Goal: Task Accomplishment & Management: Manage account settings

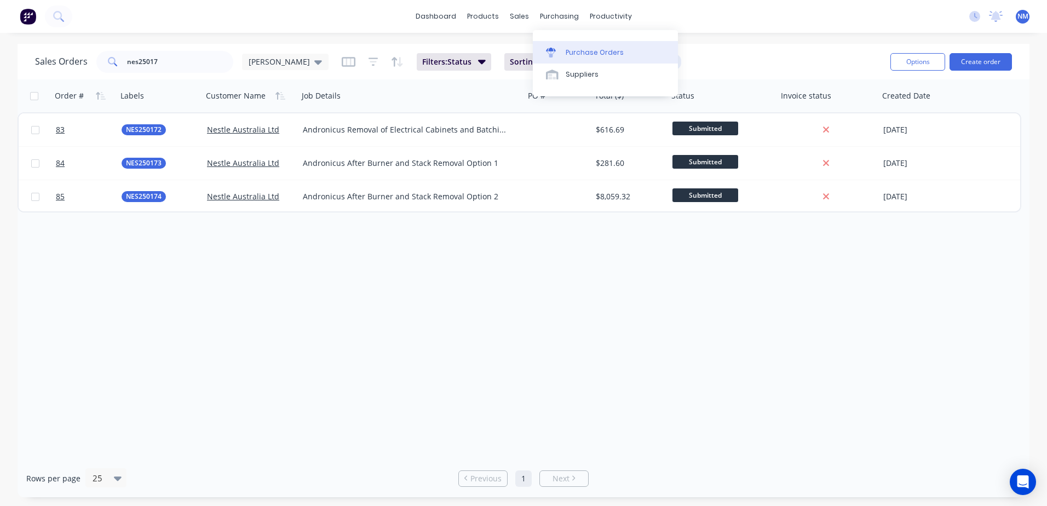
click at [593, 54] on div "Purchase Orders" at bounding box center [595, 53] width 58 height 10
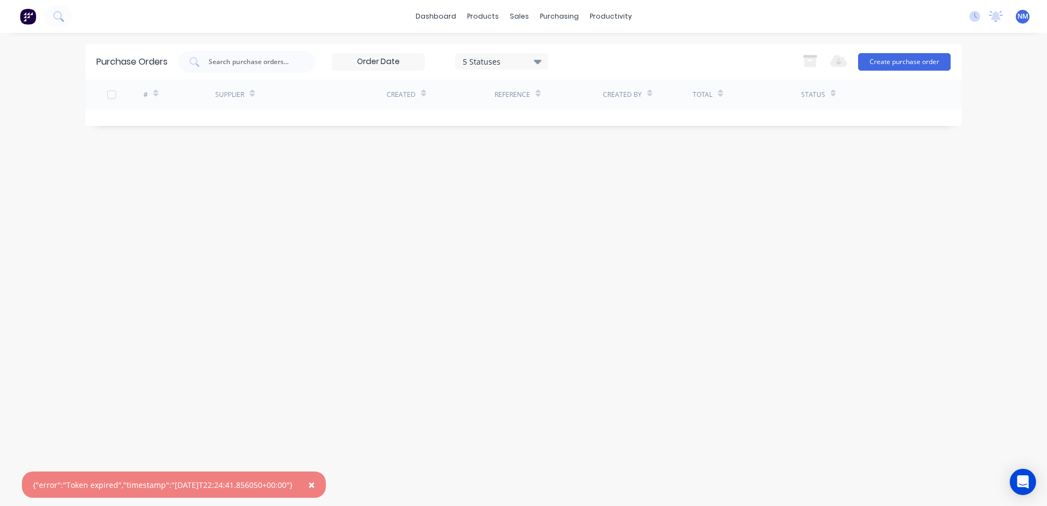
click at [315, 486] on span "×" at bounding box center [311, 484] width 7 height 15
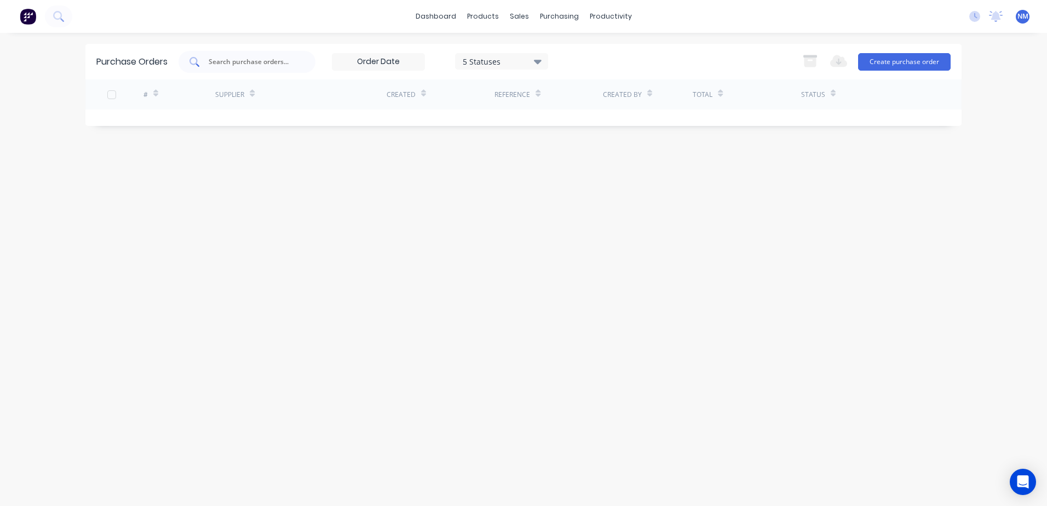
click at [255, 61] on input "text" at bounding box center [252, 61] width 91 height 11
type input "719"
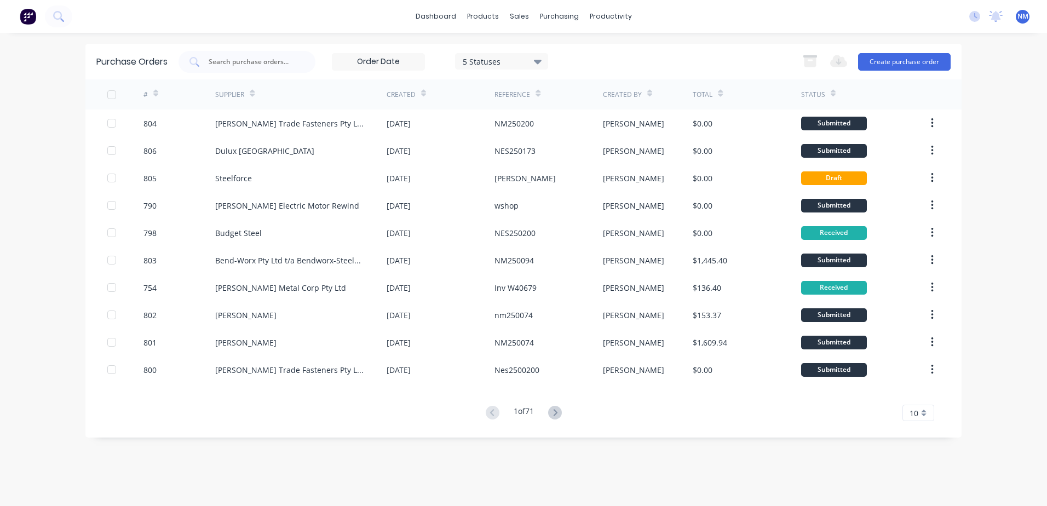
click at [229, 64] on input "text" at bounding box center [252, 61] width 91 height 11
type input "719"
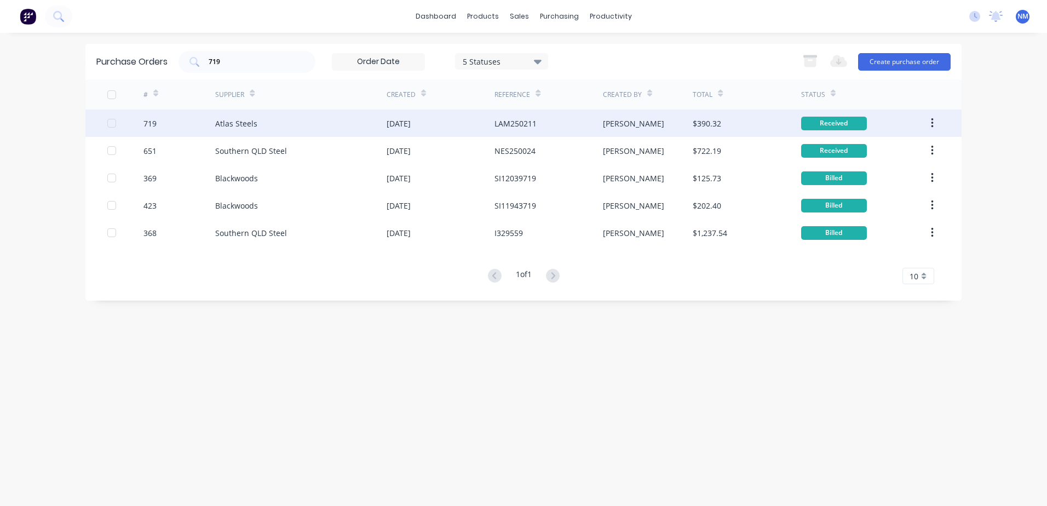
click at [743, 126] on div "$390.32" at bounding box center [747, 122] width 108 height 27
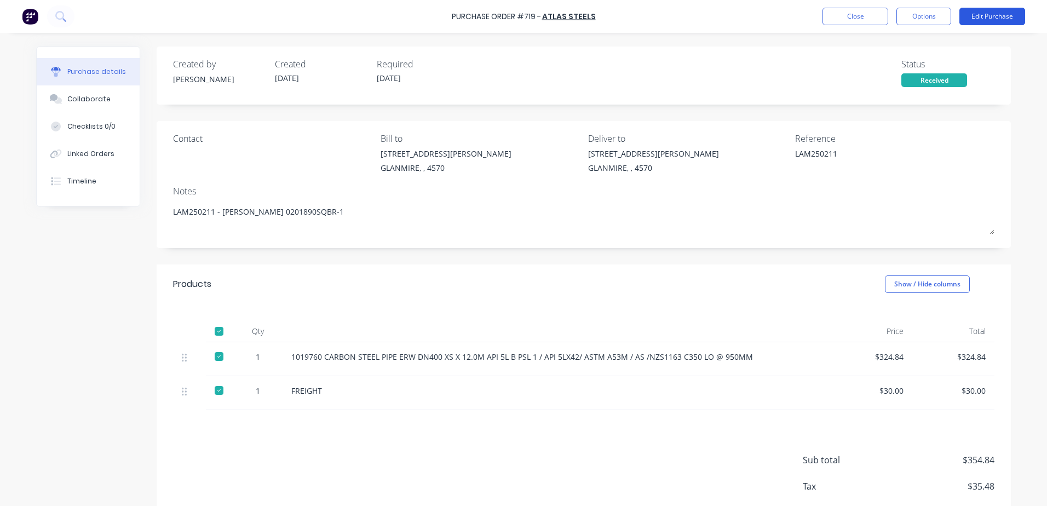
click at [982, 16] on button "Edit Purchase" at bounding box center [992, 17] width 66 height 18
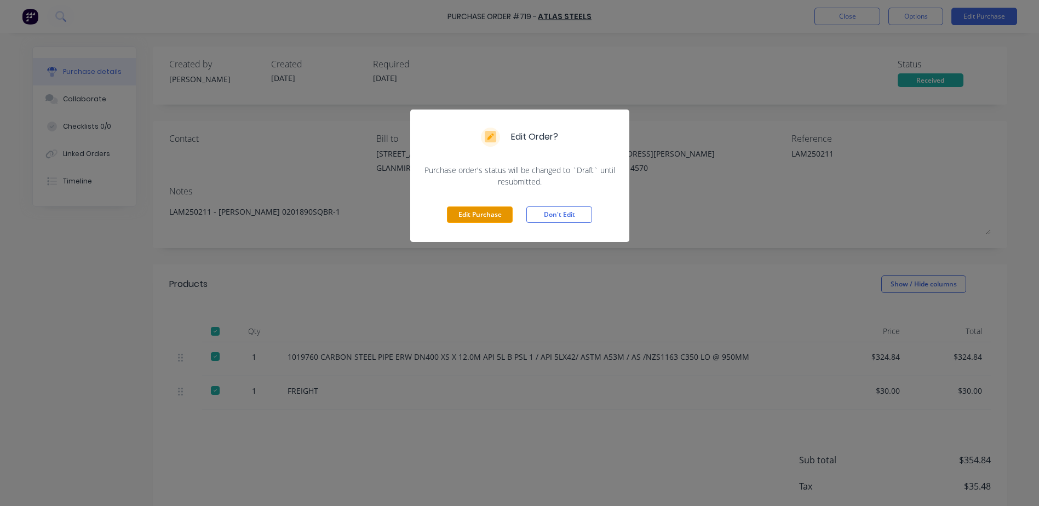
click at [478, 214] on button "Edit Purchase" at bounding box center [480, 214] width 66 height 16
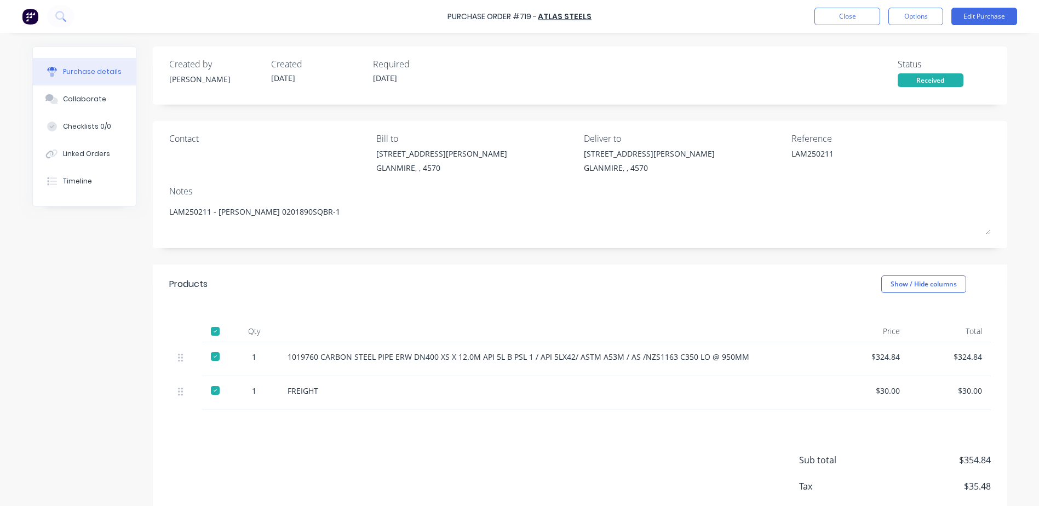
type textarea "x"
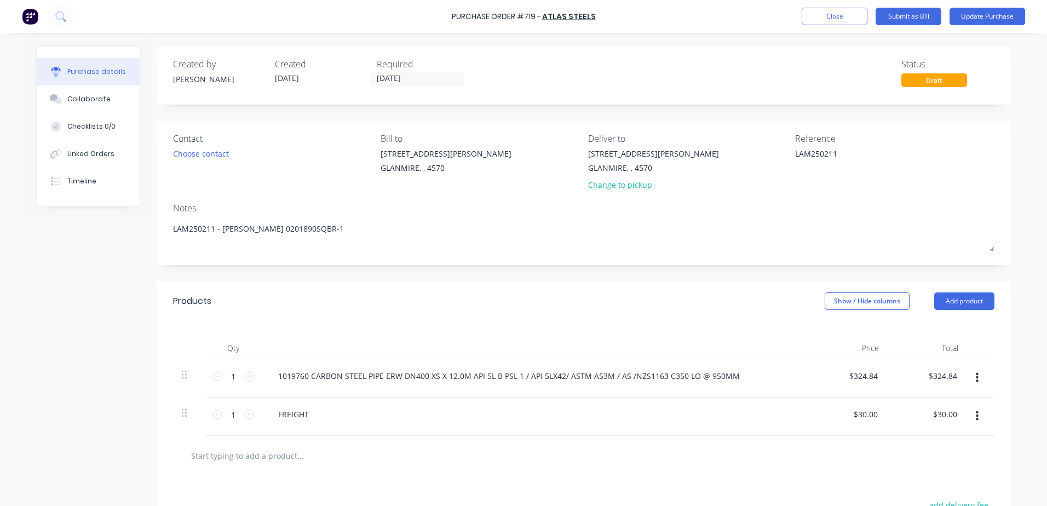
drag, startPoint x: 837, startPoint y: 157, endPoint x: 748, endPoint y: 163, distance: 88.3
click at [749, 162] on div "Contact Choose contact Bill to 9 Dennis Little Drive GLANMIRE, , 4570 Deliver t…" at bounding box center [583, 164] width 821 height 64
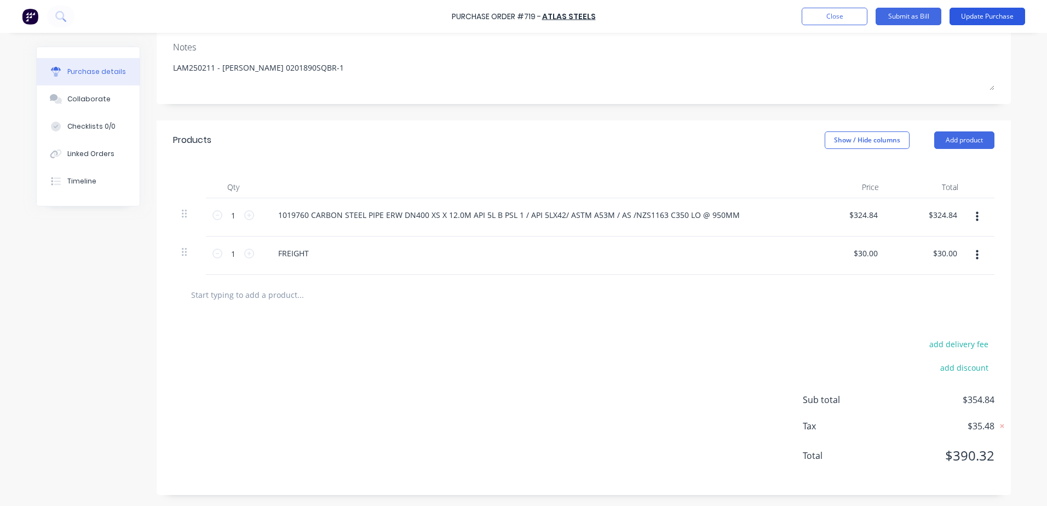
type textarea "Inv 00110000541CBR"
type textarea "x"
type textarea "Inv 00110000541CBR"
click at [999, 14] on button "Update Purchase" at bounding box center [987, 17] width 76 height 18
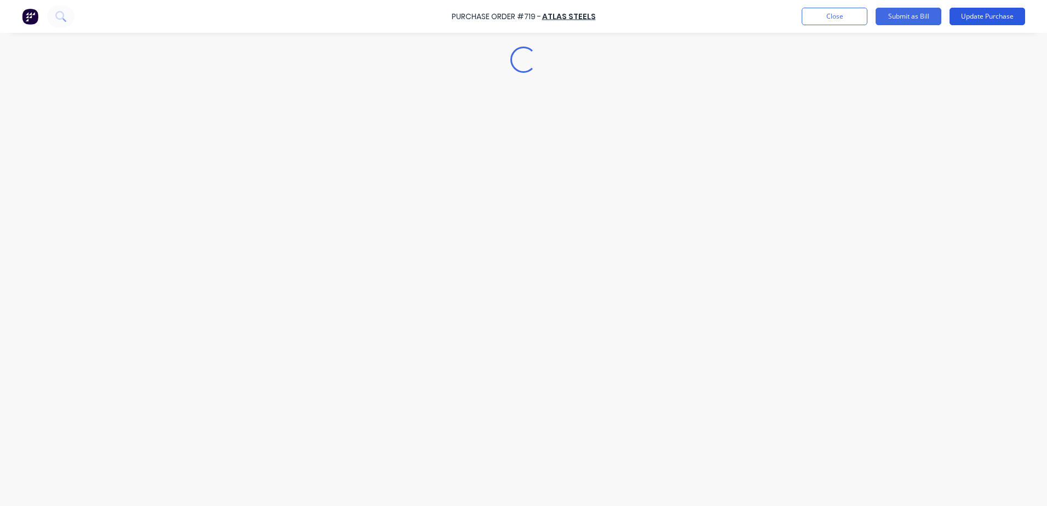
scroll to position [0, 0]
type textarea "x"
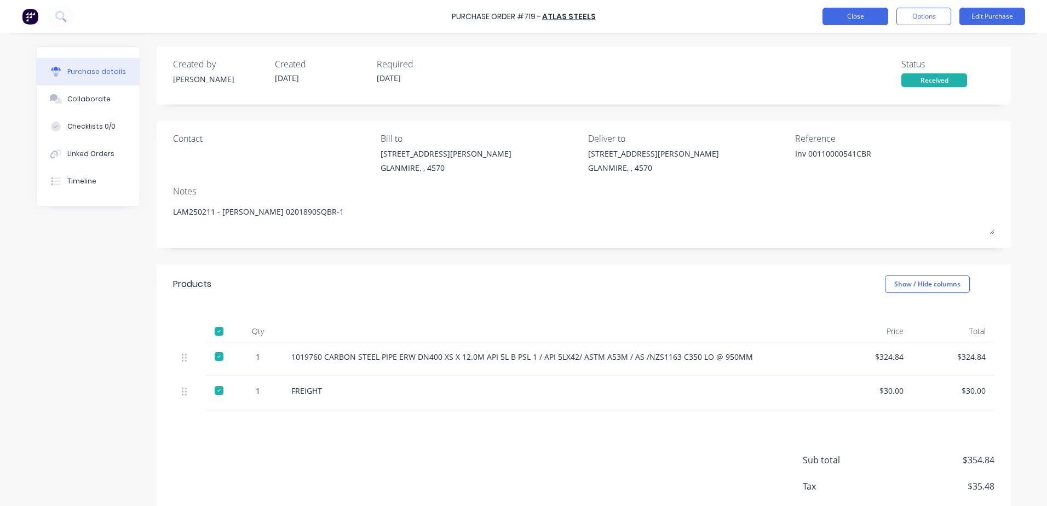
click at [860, 16] on button "Close" at bounding box center [855, 17] width 66 height 18
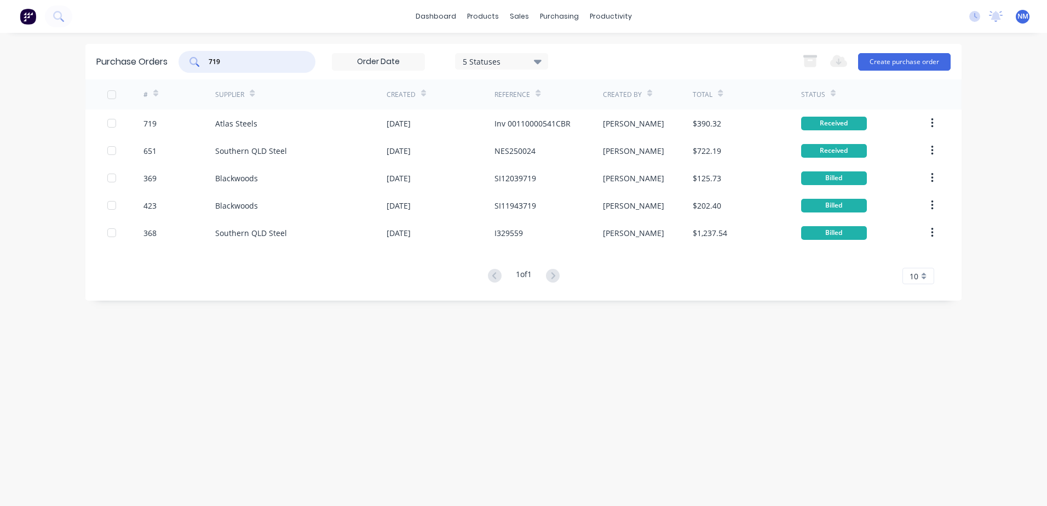
drag, startPoint x: 240, startPoint y: 61, endPoint x: 147, endPoint y: 69, distance: 94.0
click at [147, 69] on div "Purchase Orders 719 5 Statuses 5 Statuses Export to Excel (XLSX) Create purchas…" at bounding box center [523, 62] width 876 height 36
type input "541"
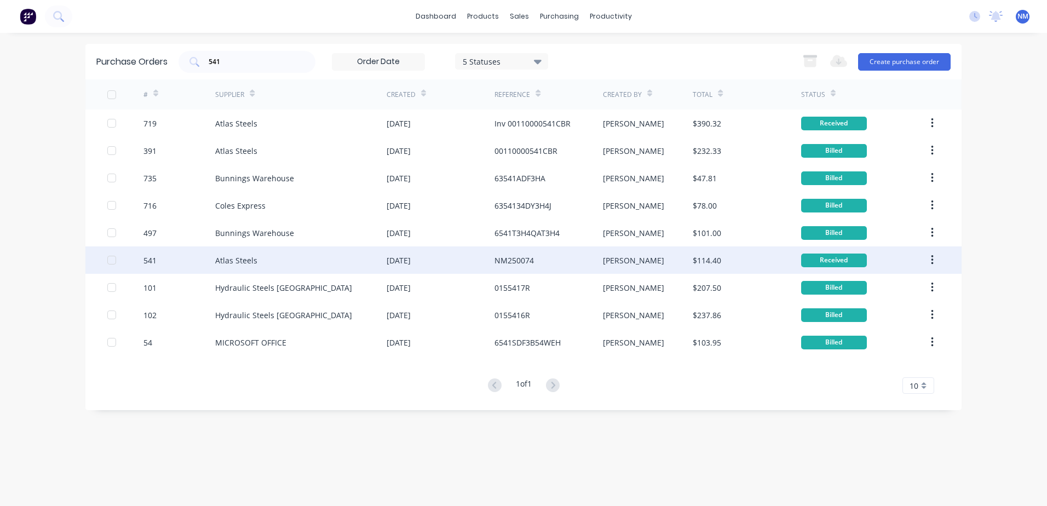
click at [783, 262] on div "$114.40" at bounding box center [747, 259] width 108 height 27
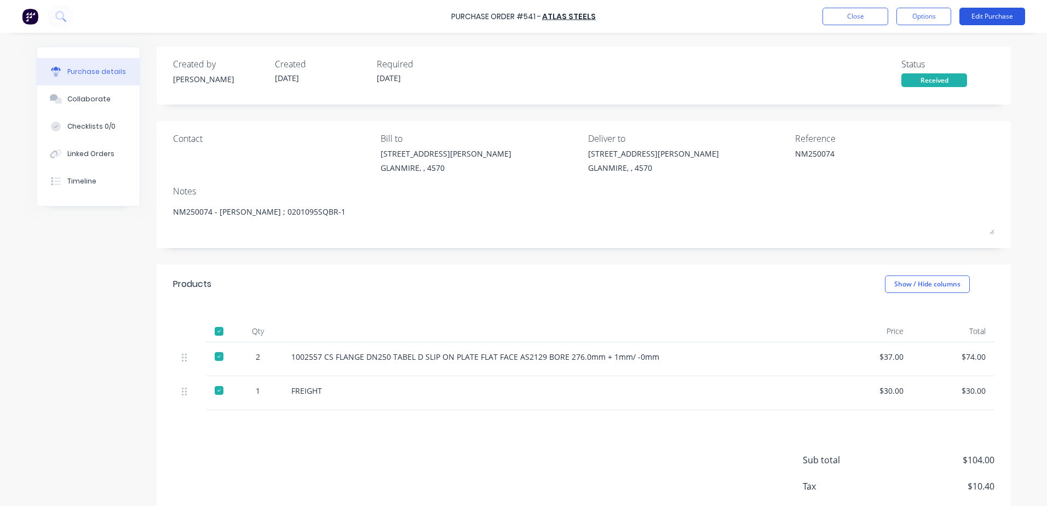
click at [994, 15] on button "Edit Purchase" at bounding box center [992, 17] width 66 height 18
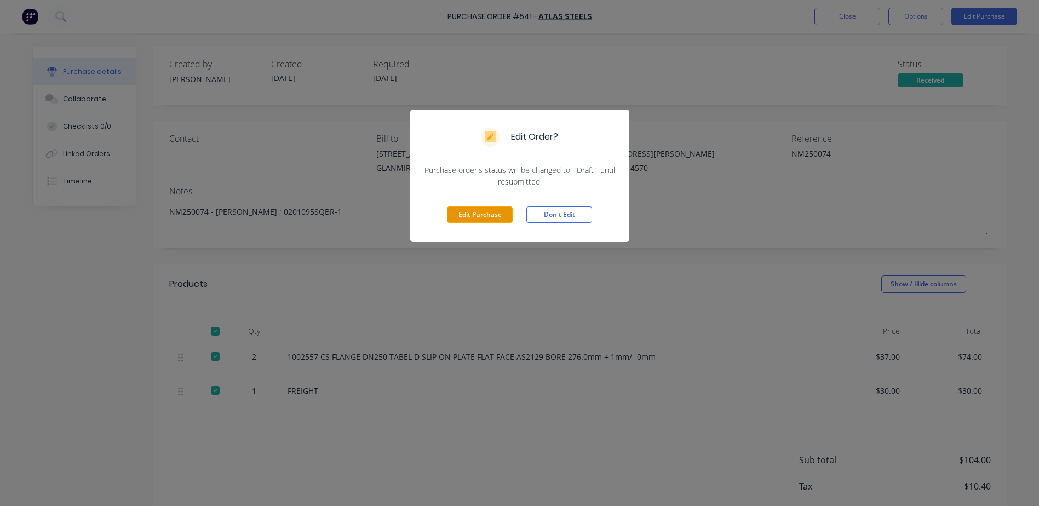
click at [508, 214] on button "Edit Purchase" at bounding box center [480, 214] width 66 height 16
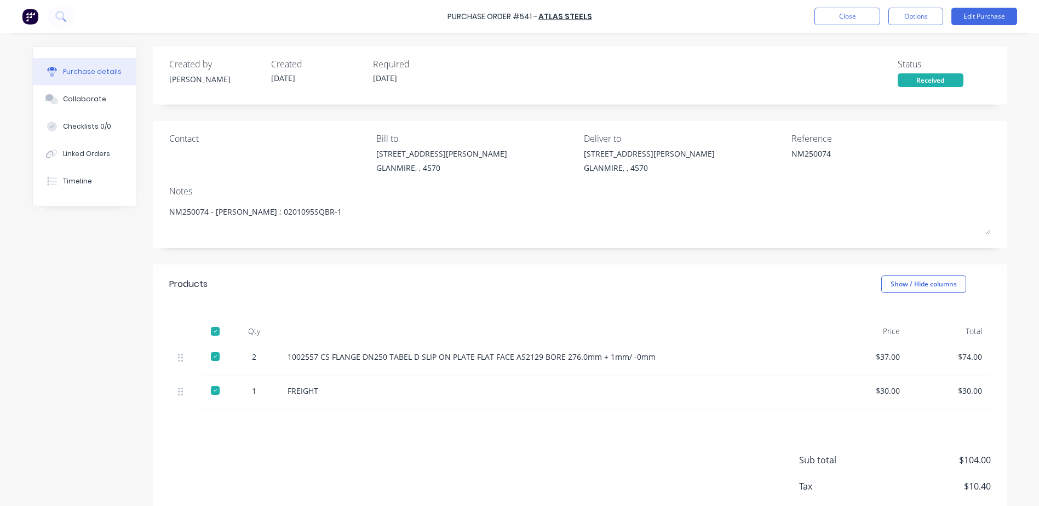
type textarea "x"
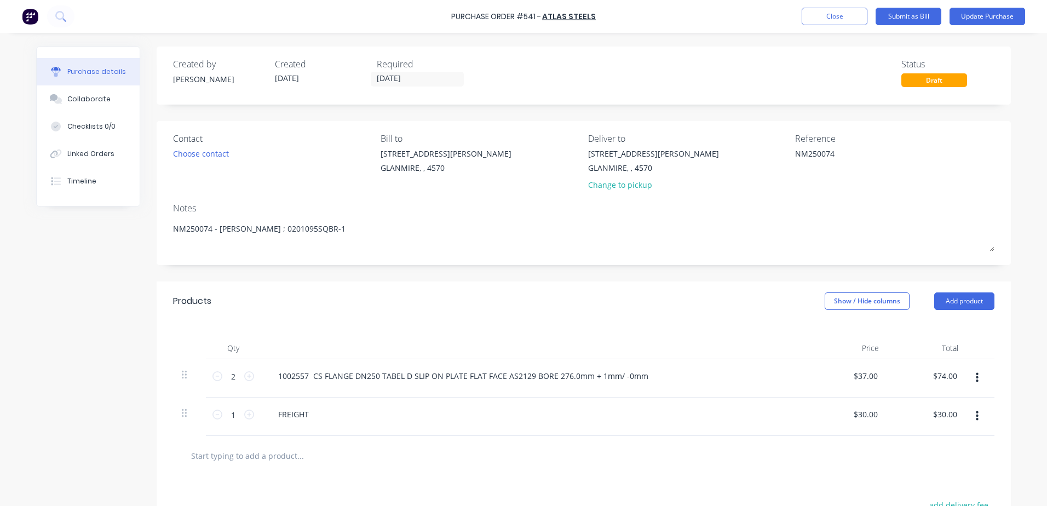
drag, startPoint x: 834, startPoint y: 156, endPoint x: 747, endPoint y: 155, distance: 87.1
click at [747, 155] on div "Contact Choose contact Bill to 9 Dennis Little Drive GLANMIRE, , 4570 Deliver t…" at bounding box center [583, 164] width 821 height 64
type textarea "Inv 00110000541CBR"
type textarea "x"
type textarea "Inv 00110000541CBR"
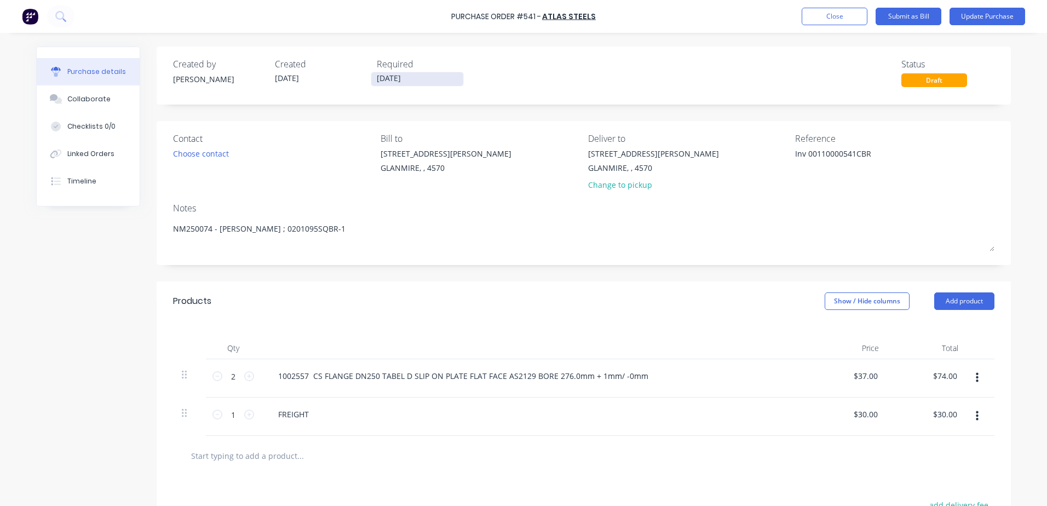
click at [418, 79] on input "03/09/25" at bounding box center [417, 79] width 92 height 14
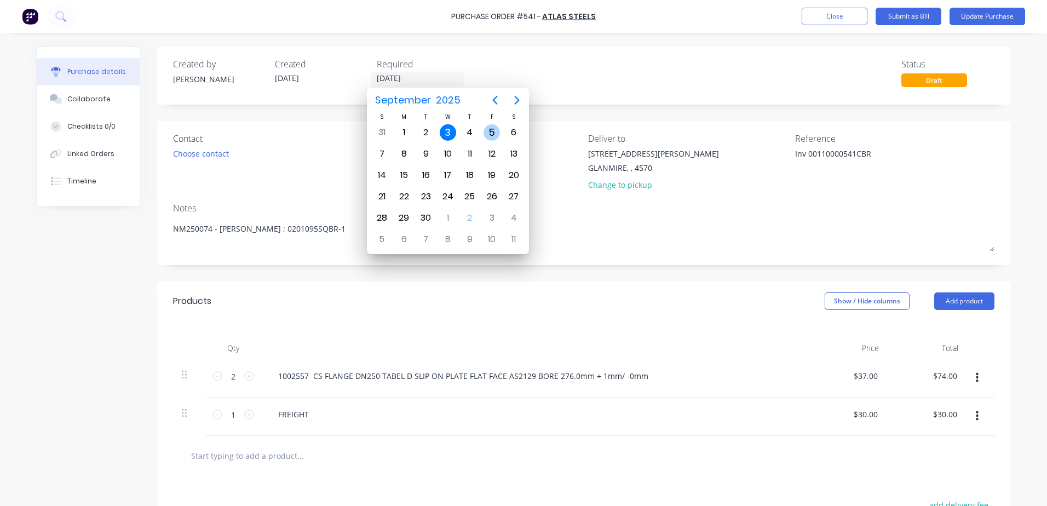
click at [487, 129] on div "5" at bounding box center [491, 132] width 16 height 16
type textarea "x"
type input "05/09/25"
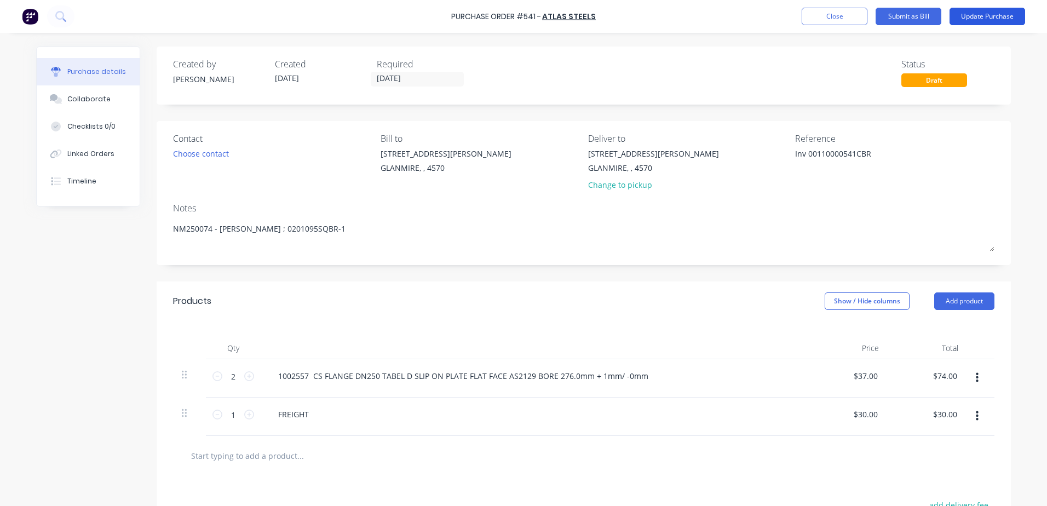
click at [986, 19] on button "Update Purchase" at bounding box center [987, 17] width 76 height 18
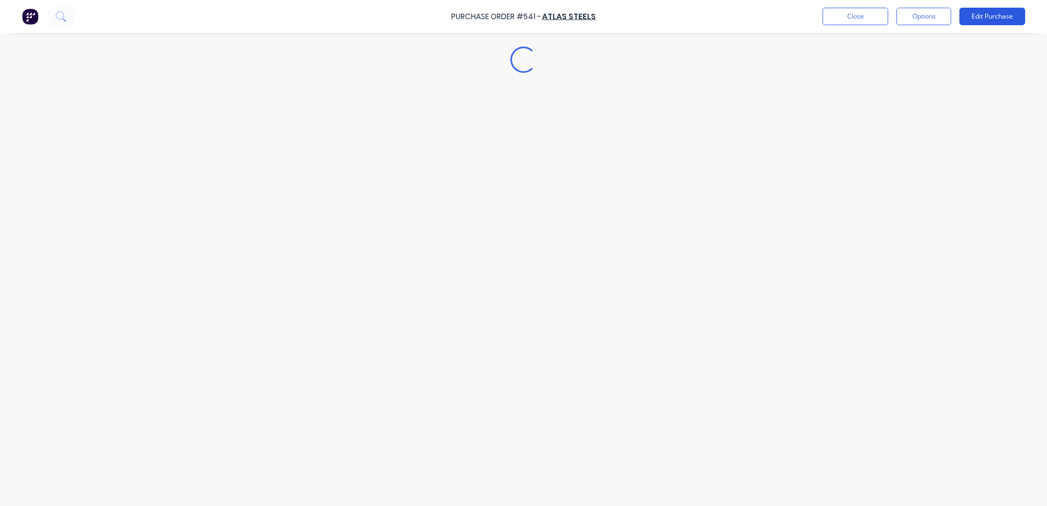
type textarea "x"
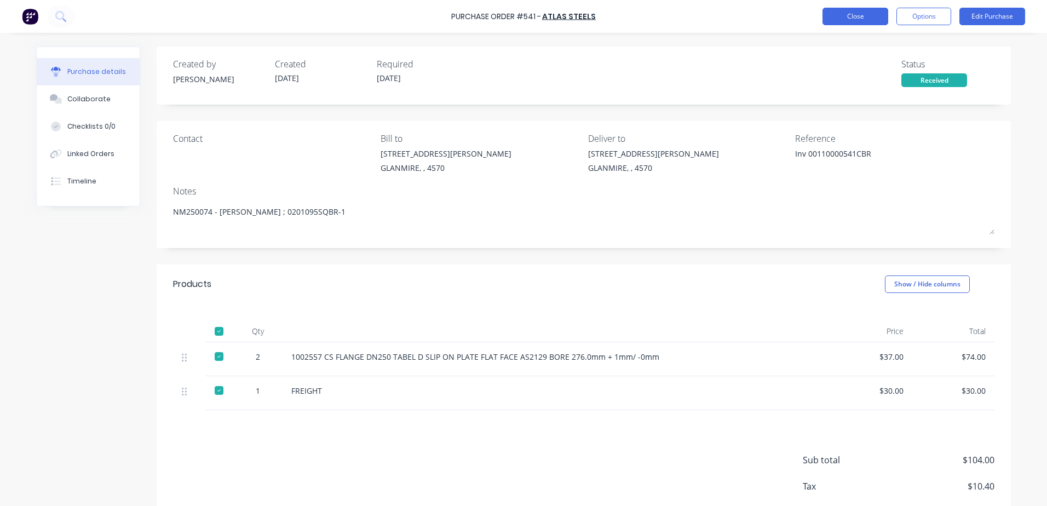
click at [835, 13] on button "Close" at bounding box center [855, 17] width 66 height 18
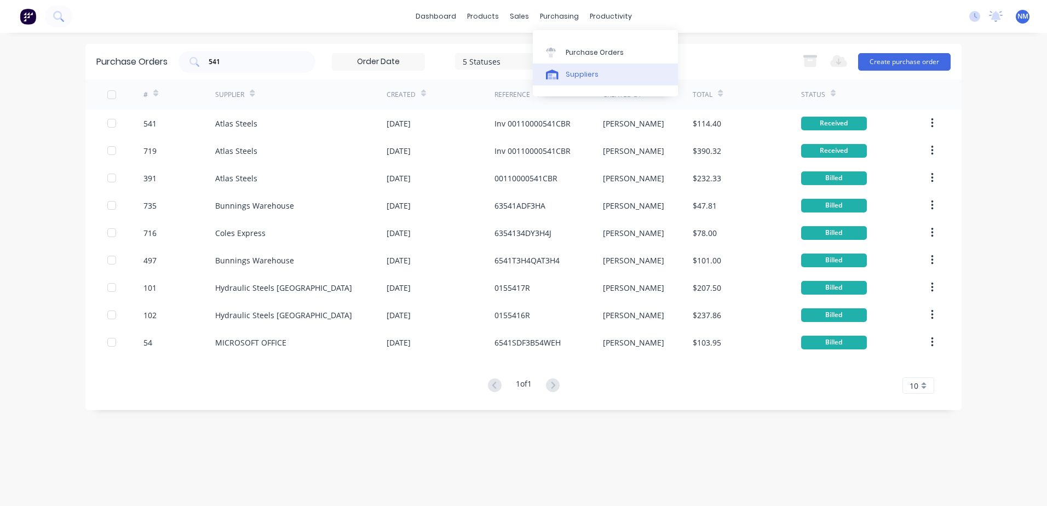
drag, startPoint x: 584, startPoint y: 73, endPoint x: 576, endPoint y: 73, distance: 7.7
click at [584, 73] on div "Suppliers" at bounding box center [582, 75] width 33 height 10
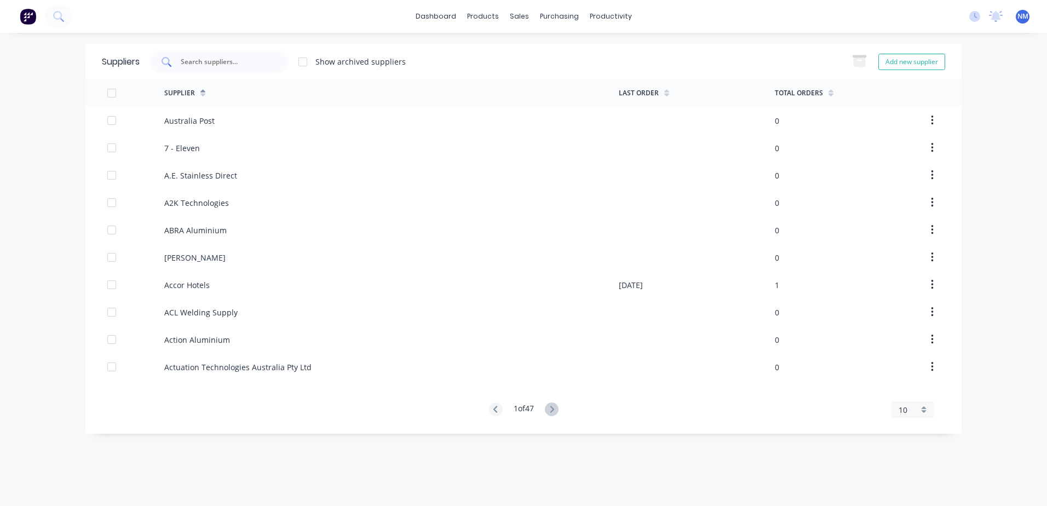
click at [222, 61] on input "text" at bounding box center [225, 61] width 91 height 11
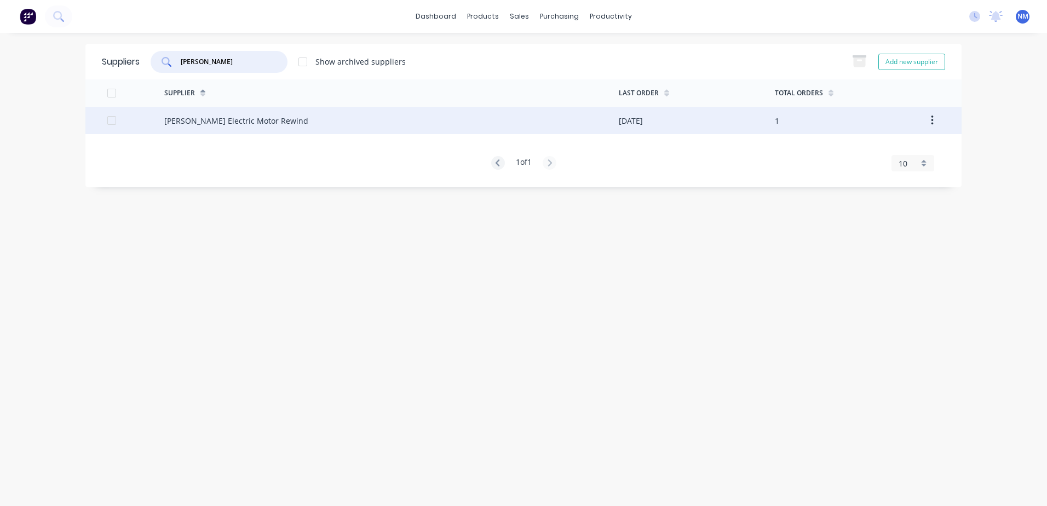
type input "owen"
click at [725, 122] on div "01/10/25" at bounding box center [697, 120] width 156 height 27
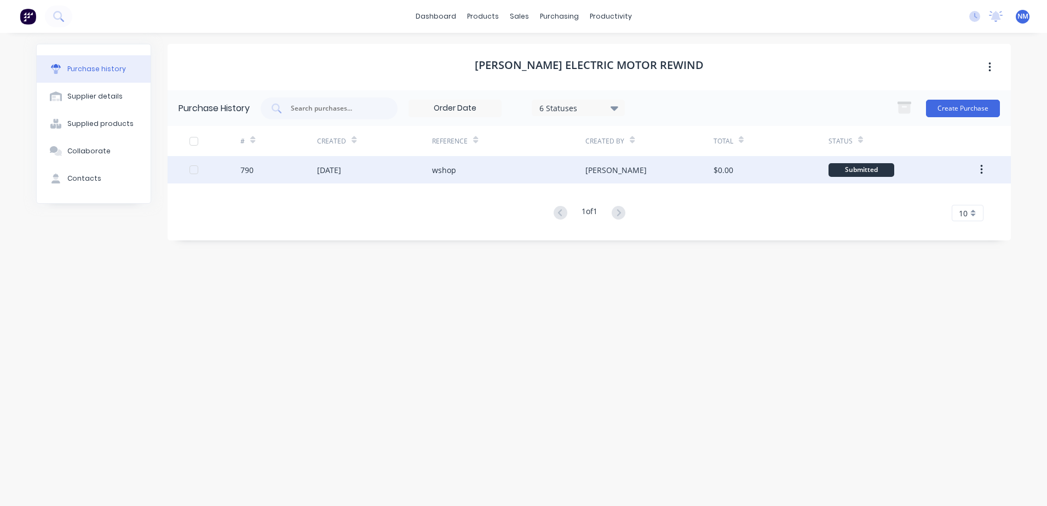
click at [739, 169] on div "$0.00" at bounding box center [770, 169] width 115 height 27
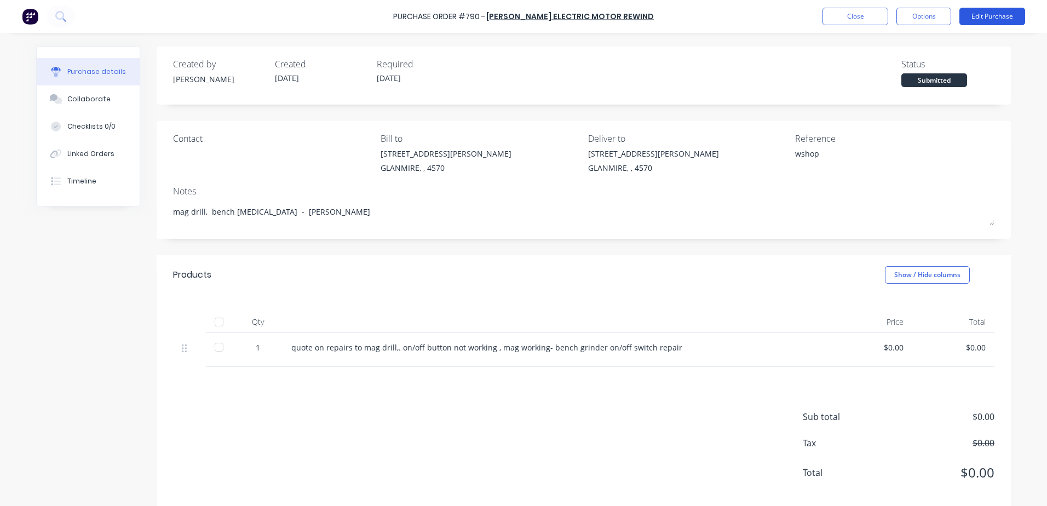
click at [969, 19] on button "Edit Purchase" at bounding box center [992, 17] width 66 height 18
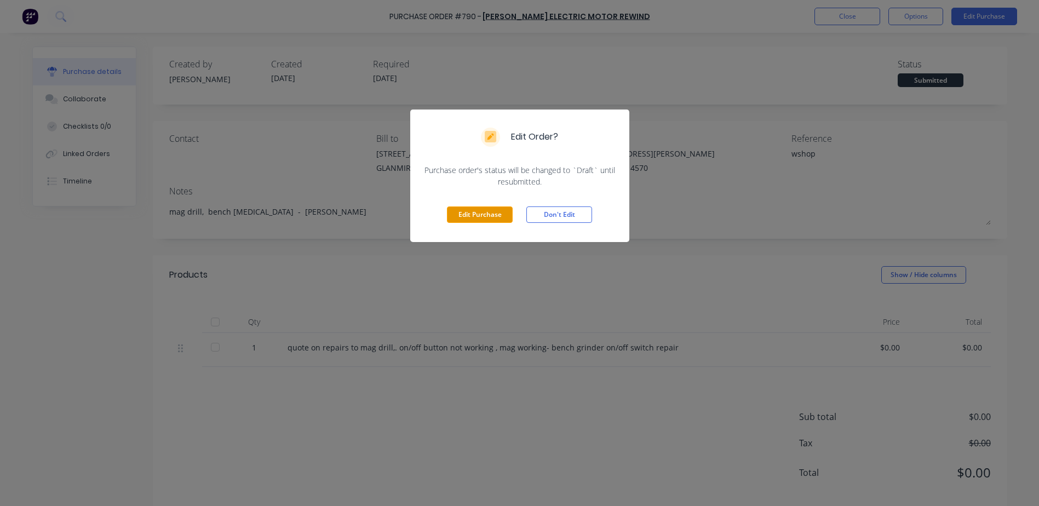
click at [472, 217] on button "Edit Purchase" at bounding box center [480, 214] width 66 height 16
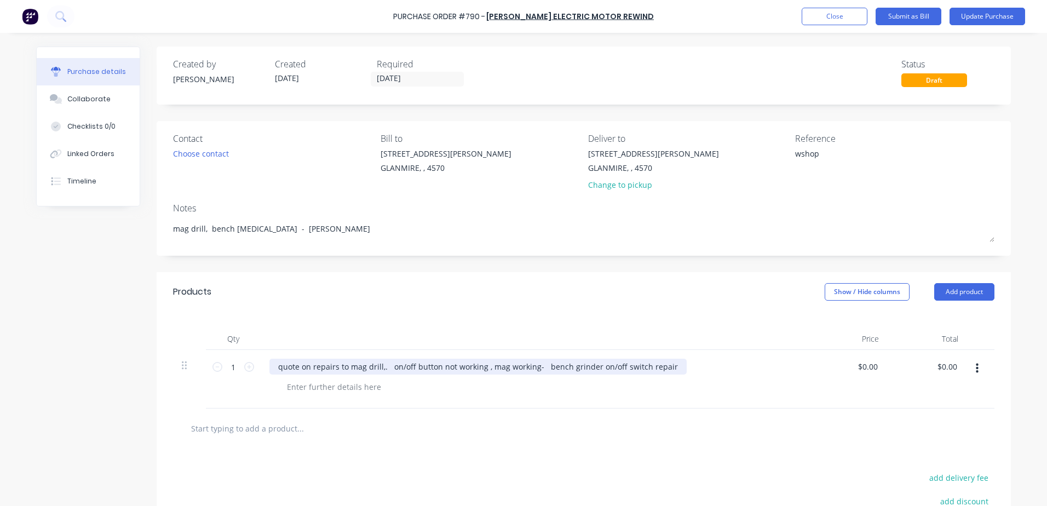
type textarea "x"
drag, startPoint x: 536, startPoint y: 365, endPoint x: 255, endPoint y: 366, distance: 280.8
click at [255, 366] on div "1 1 quote on repairs to mag drill,. on/off button not working , mag working- be…" at bounding box center [583, 379] width 821 height 59
click at [406, 367] on div "bench grinder on/off switch repair" at bounding box center [357, 367] width 177 height 16
type textarea "x"
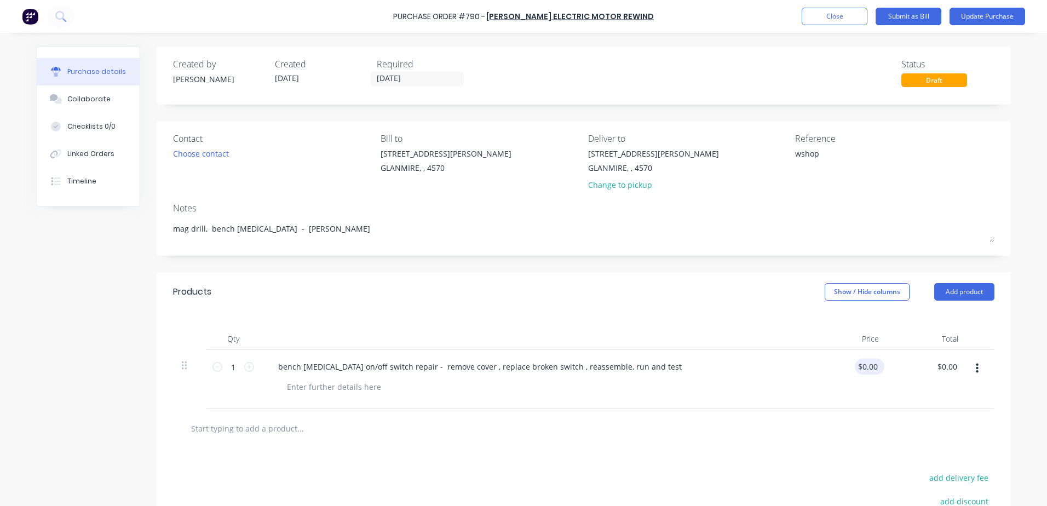
type input "0.00"
click at [871, 365] on input "0.00" at bounding box center [867, 367] width 25 height 16
type textarea "x"
drag, startPoint x: 860, startPoint y: 362, endPoint x: 905, endPoint y: 355, distance: 45.4
click at [905, 355] on div "1 1 bench grinder on/off switch repair - remove cover , replace broken switch ,…" at bounding box center [583, 379] width 821 height 59
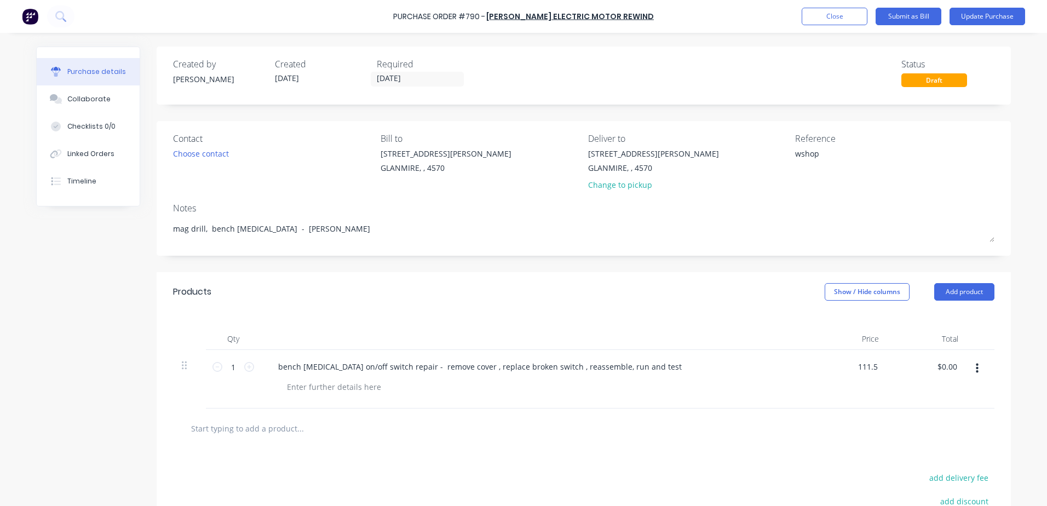
type input "111.5"
type textarea "x"
type input "$111.50"
click at [440, 417] on div at bounding box center [583, 428] width 821 height 40
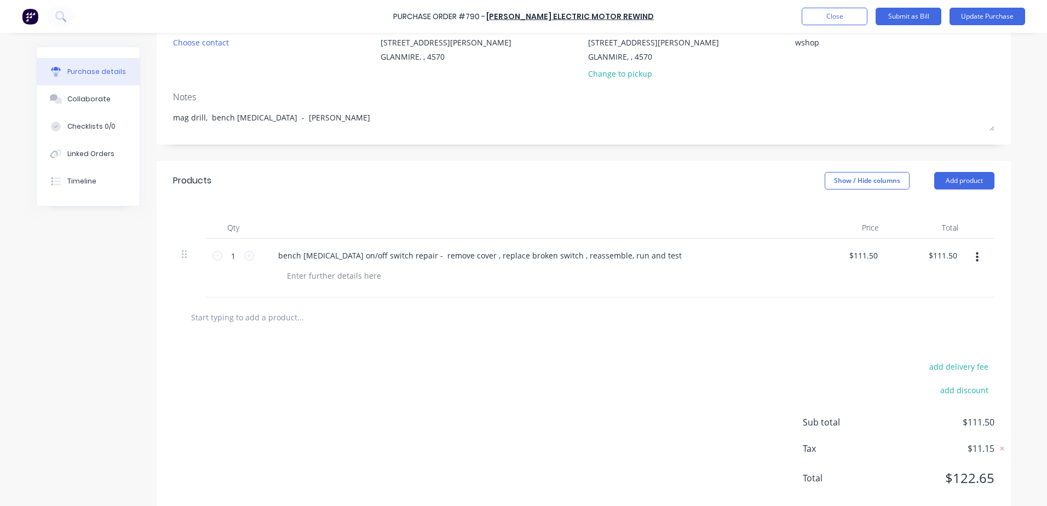
scroll to position [134, 0]
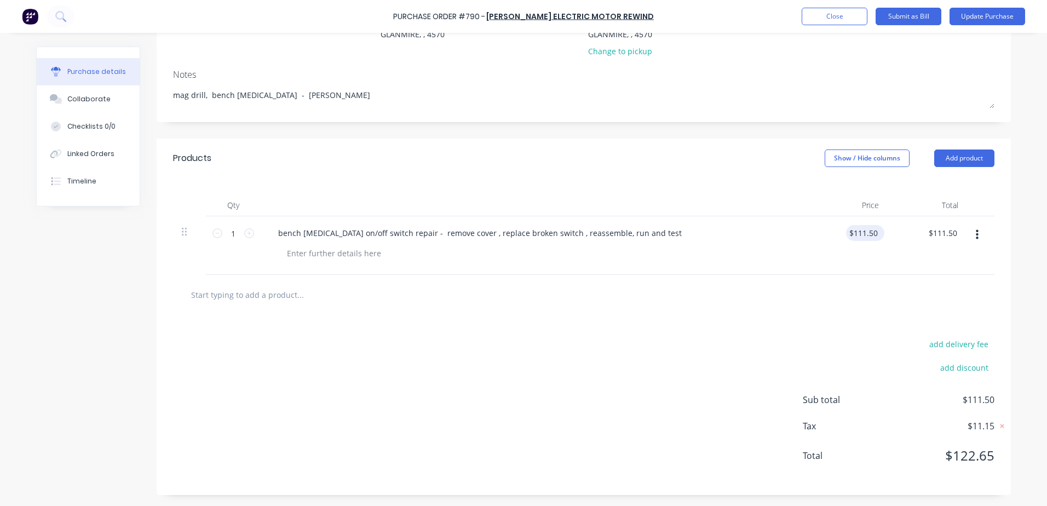
type textarea "x"
type input "111.50"
click at [856, 234] on input "111.50" at bounding box center [863, 233] width 34 height 16
type textarea "x"
drag, startPoint x: 848, startPoint y: 233, endPoint x: 918, endPoint y: 228, distance: 70.2
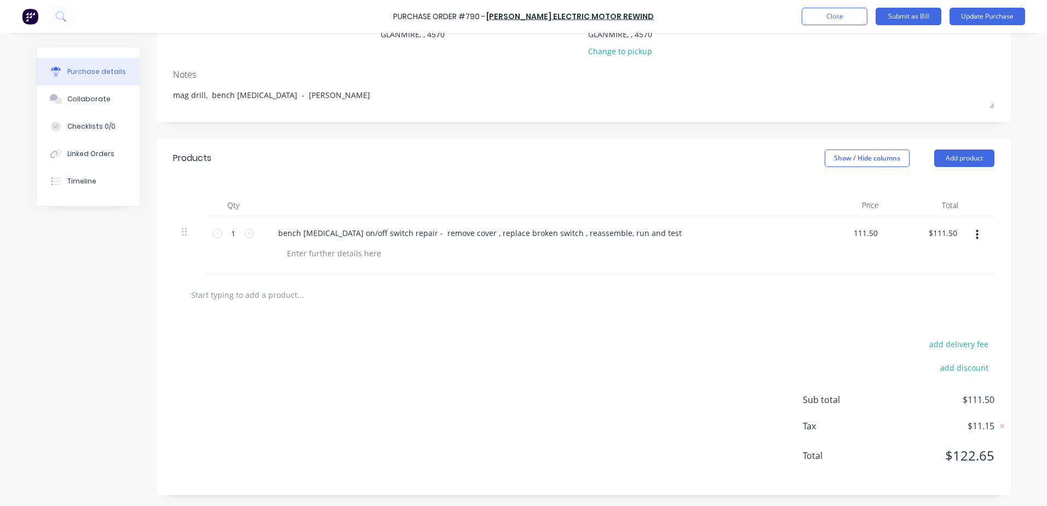
click at [918, 228] on div "1 1 bench grinder on/off switch repair - remove cover , replace broken switch ,…" at bounding box center [583, 245] width 821 height 59
type input "115"
type textarea "x"
type input "$115.00"
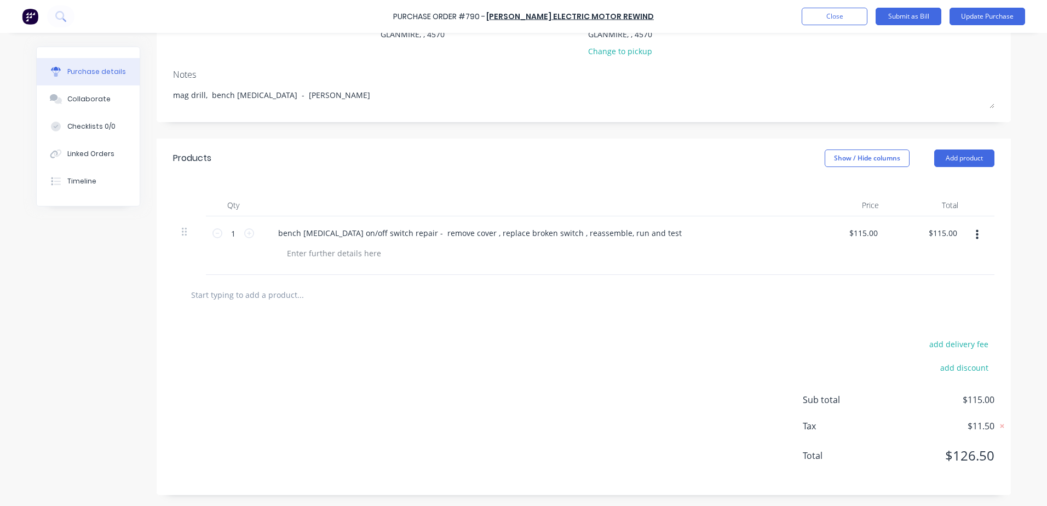
click at [551, 291] on div at bounding box center [584, 295] width 804 height 22
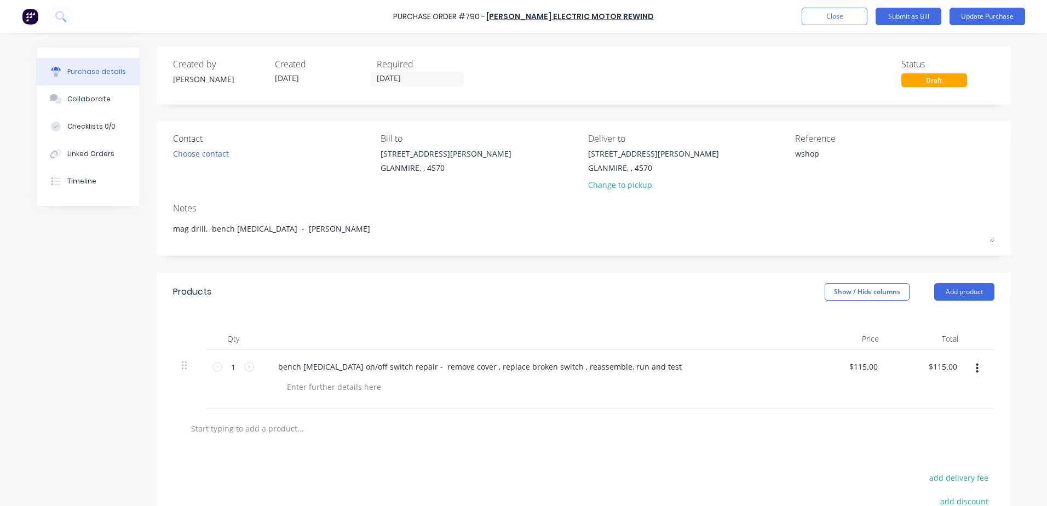
drag, startPoint x: 818, startPoint y: 153, endPoint x: 641, endPoint y: 193, distance: 182.2
click at [641, 193] on div "Contact Choose contact Bill to 9 Dennis Little Drive GLANMIRE, , 4570 Deliver t…" at bounding box center [583, 164] width 821 height 64
type textarea "Inv 17417"
type textarea "x"
type textarea "Inv 17417"
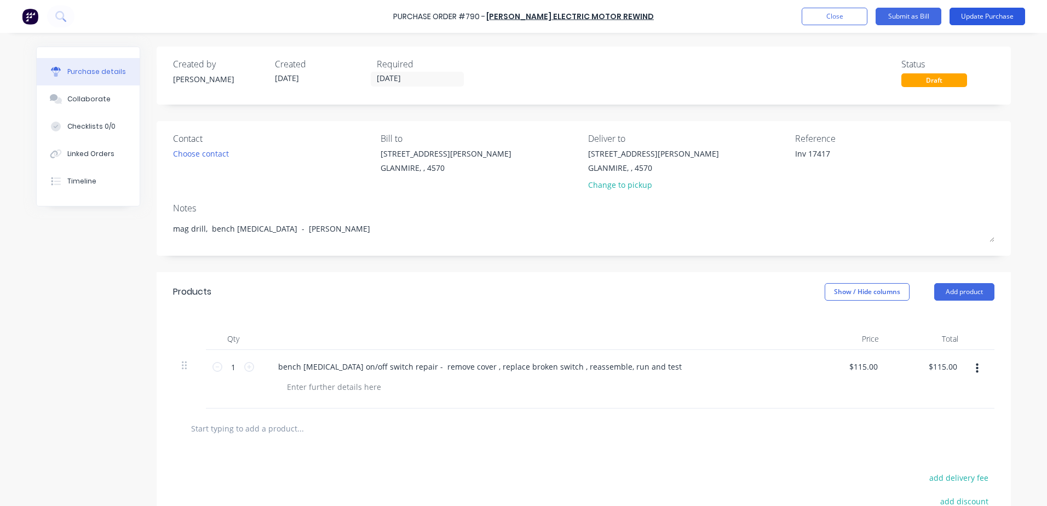
click at [989, 16] on button "Update Purchase" at bounding box center [987, 17] width 76 height 18
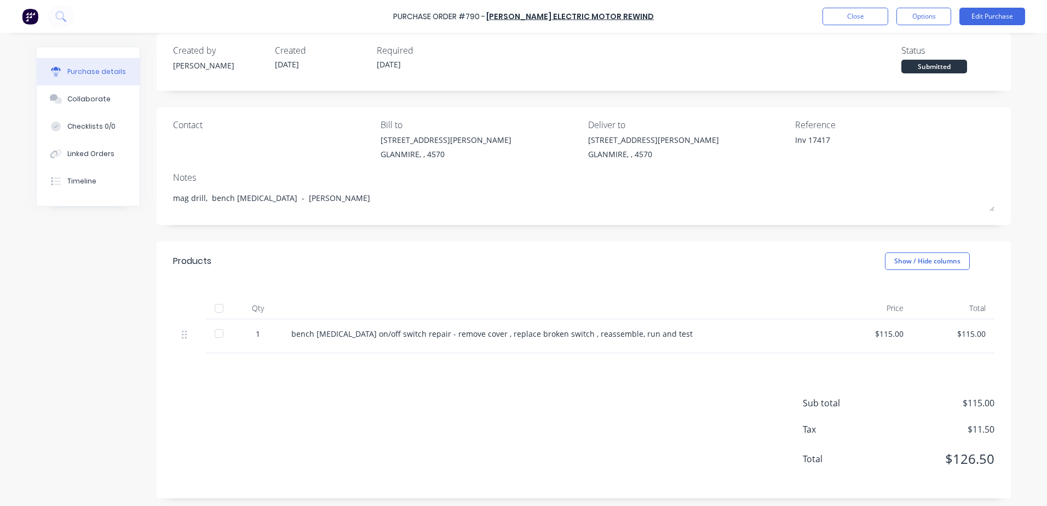
scroll to position [17, 0]
click at [211, 305] on div at bounding box center [219, 305] width 22 height 22
click at [1001, 13] on button "Edit Purchase" at bounding box center [992, 17] width 66 height 18
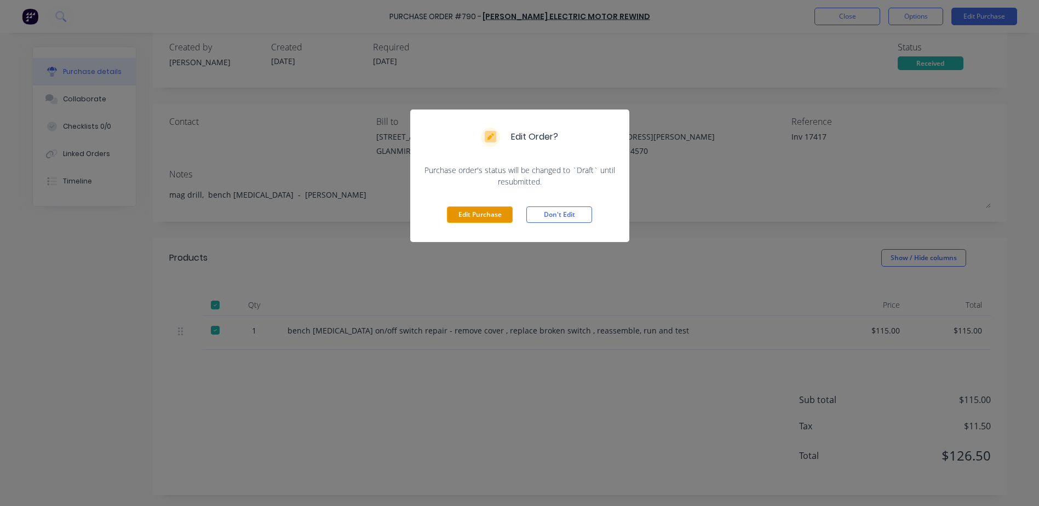
click at [469, 222] on button "Edit Purchase" at bounding box center [480, 214] width 66 height 16
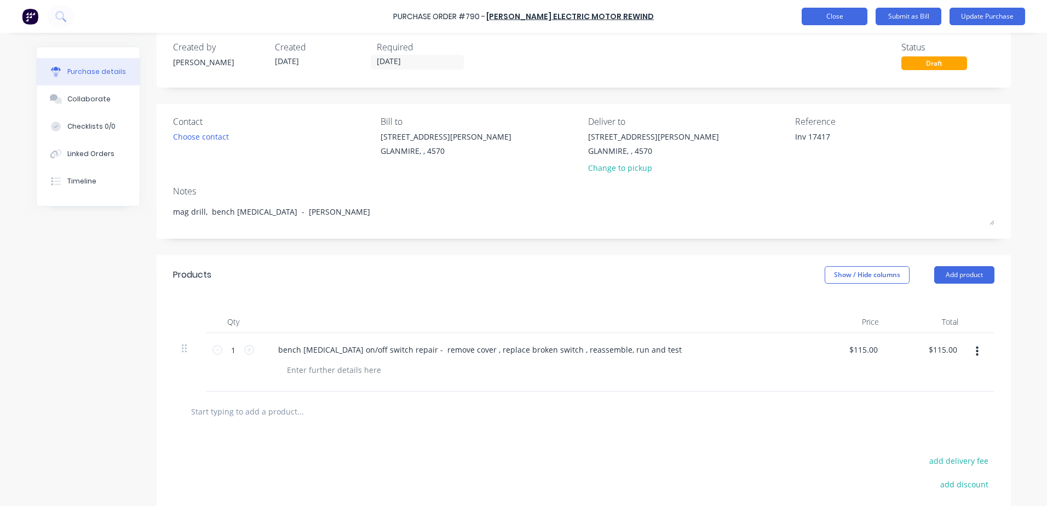
type textarea "x"
click at [843, 20] on button "Close" at bounding box center [834, 17] width 66 height 18
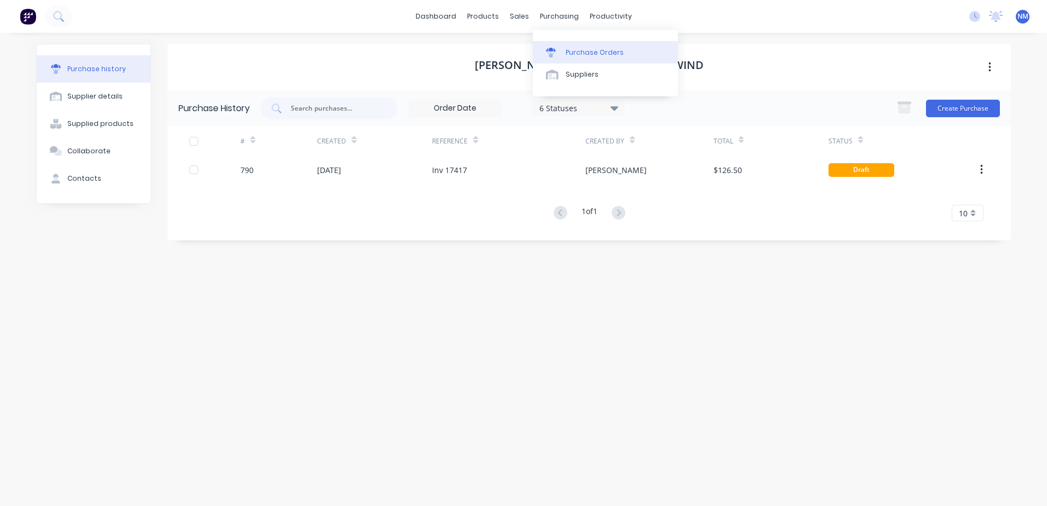
click at [586, 51] on div "Purchase Orders" at bounding box center [595, 53] width 58 height 10
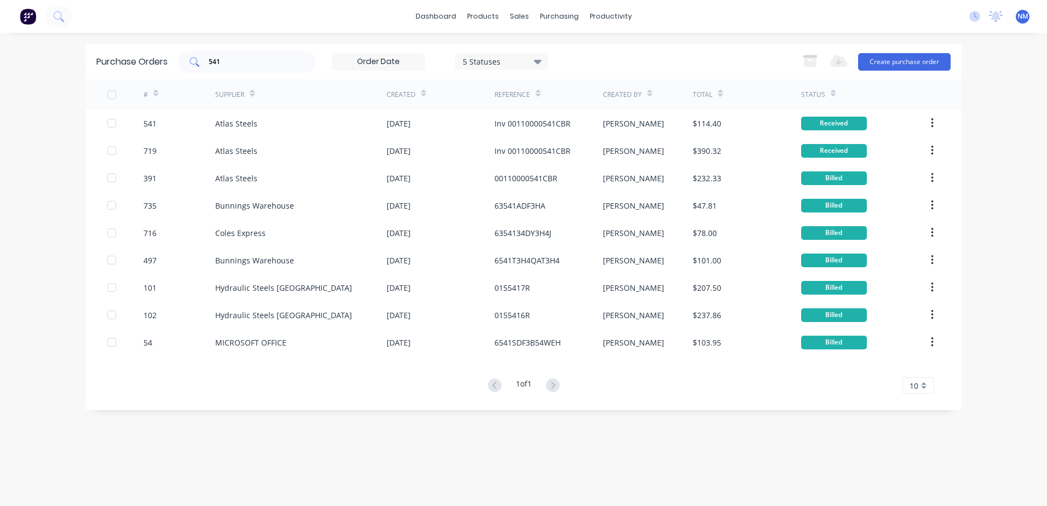
click at [238, 66] on input "541" at bounding box center [252, 61] width 91 height 11
type input "5"
type input "109"
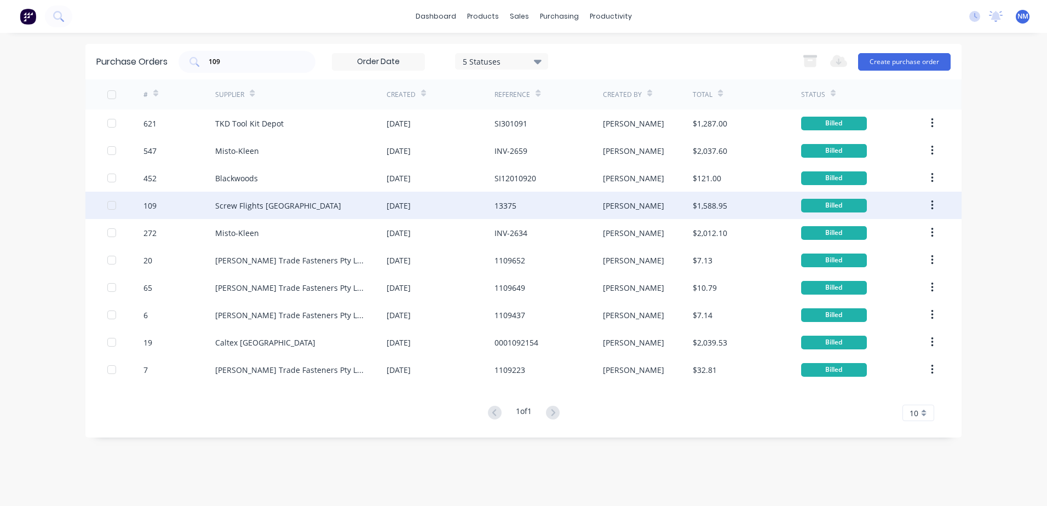
click at [680, 204] on div "[PERSON_NAME]" at bounding box center [648, 205] width 90 height 27
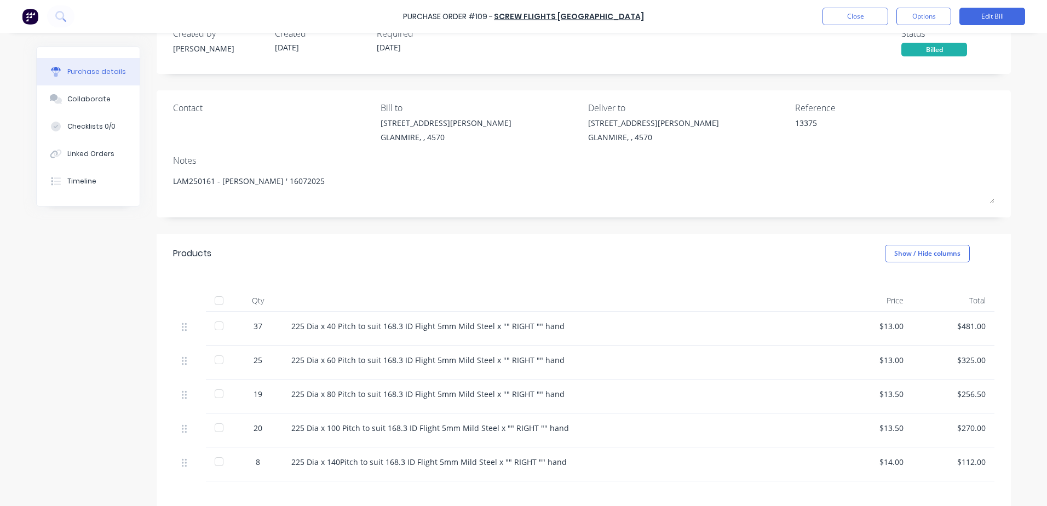
scroll to position [55, 0]
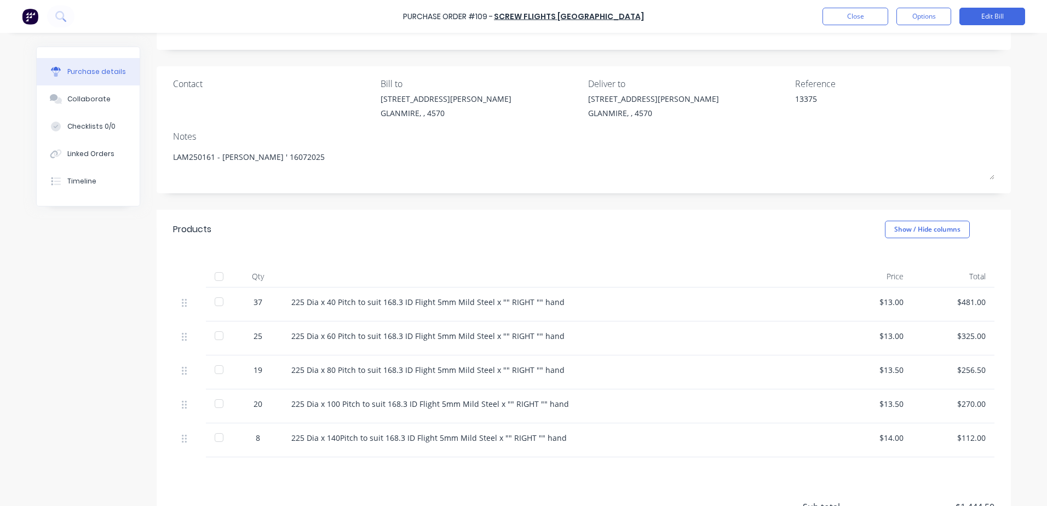
click at [218, 275] on div at bounding box center [219, 277] width 22 height 22
type textarea "x"
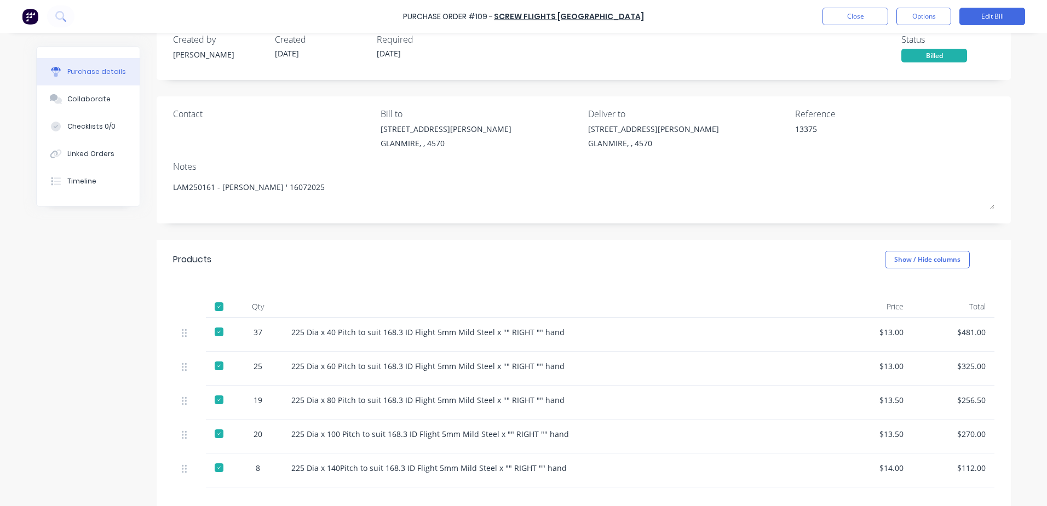
scroll to position [0, 0]
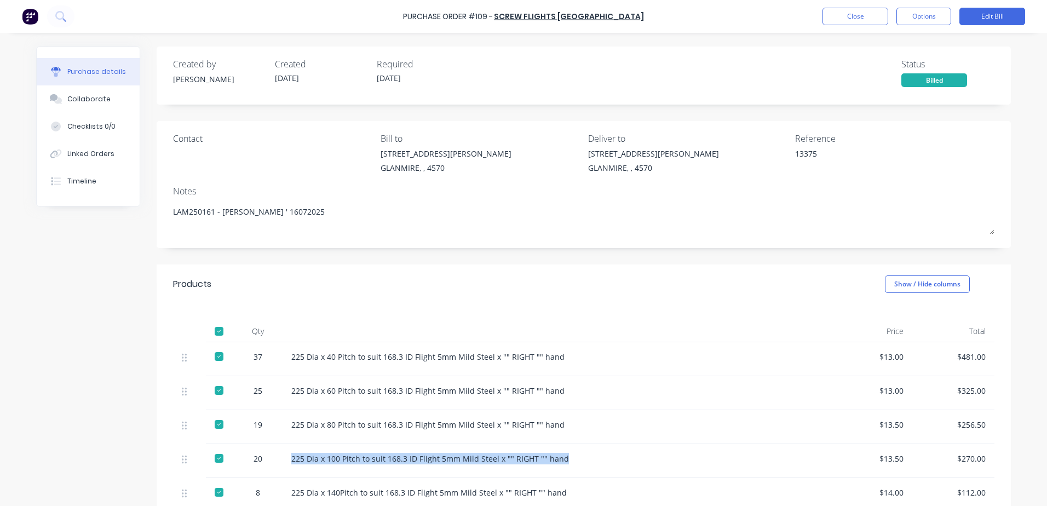
drag, startPoint x: 564, startPoint y: 460, endPoint x: 283, endPoint y: 473, distance: 281.7
click at [283, 473] on div "225 Dia x 100 Pitch to suit 168.3 ID Flight 5mm Mild Steel x "" RIGHT "" hand" at bounding box center [555, 461] width 547 height 34
drag, startPoint x: 283, startPoint y: 473, endPoint x: 428, endPoint y: 462, distance: 144.9
copy div "225 Dia x 100 Pitch to suit 168.3 ID Flight 5mm Mild Steel x "" RIGHT "" hand"
click at [849, 19] on button "Close" at bounding box center [855, 17] width 66 height 18
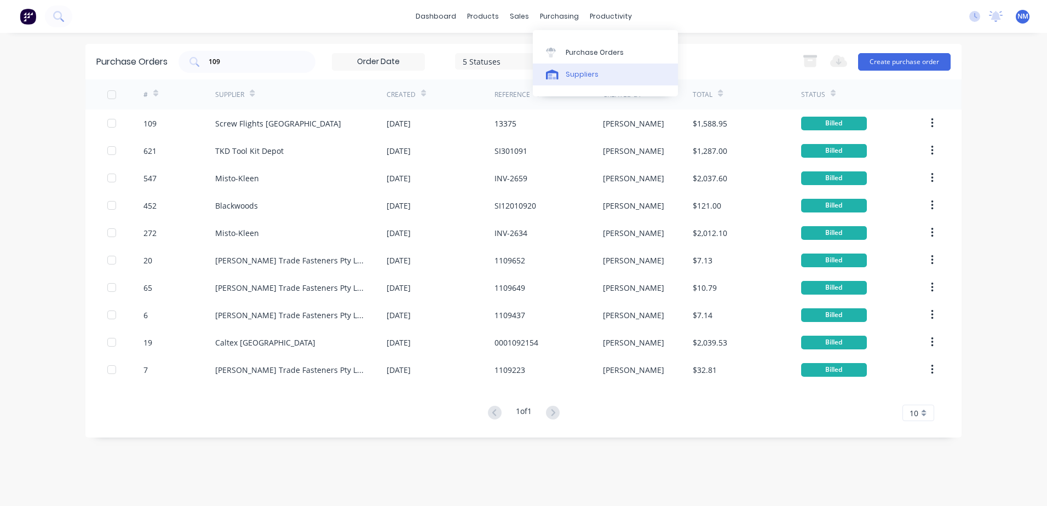
click at [573, 70] on div "Suppliers" at bounding box center [582, 75] width 33 height 10
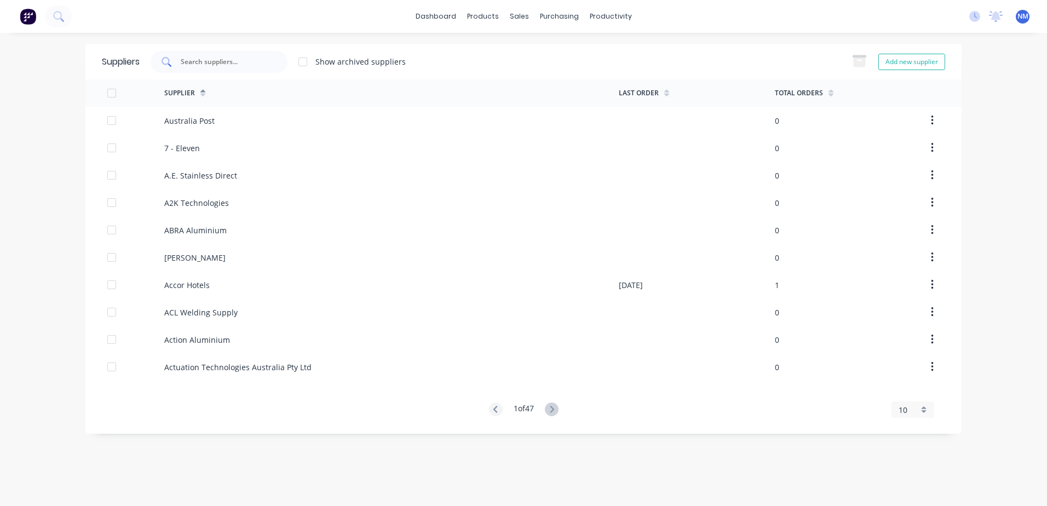
click at [203, 60] on input "text" at bounding box center [225, 61] width 91 height 11
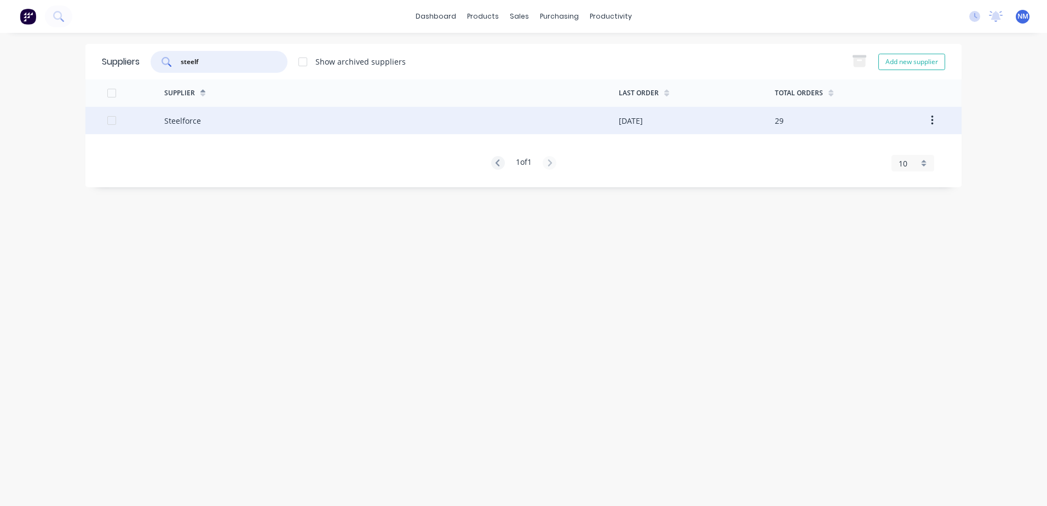
type input "steelf"
click at [601, 126] on div "Steelforce" at bounding box center [391, 120] width 454 height 27
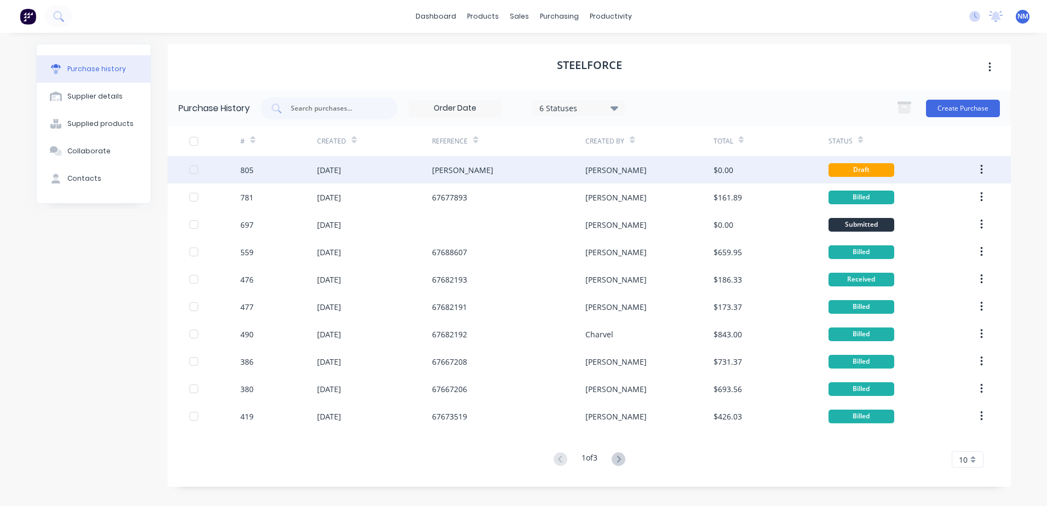
click at [694, 172] on div "[PERSON_NAME]" at bounding box center [649, 169] width 128 height 27
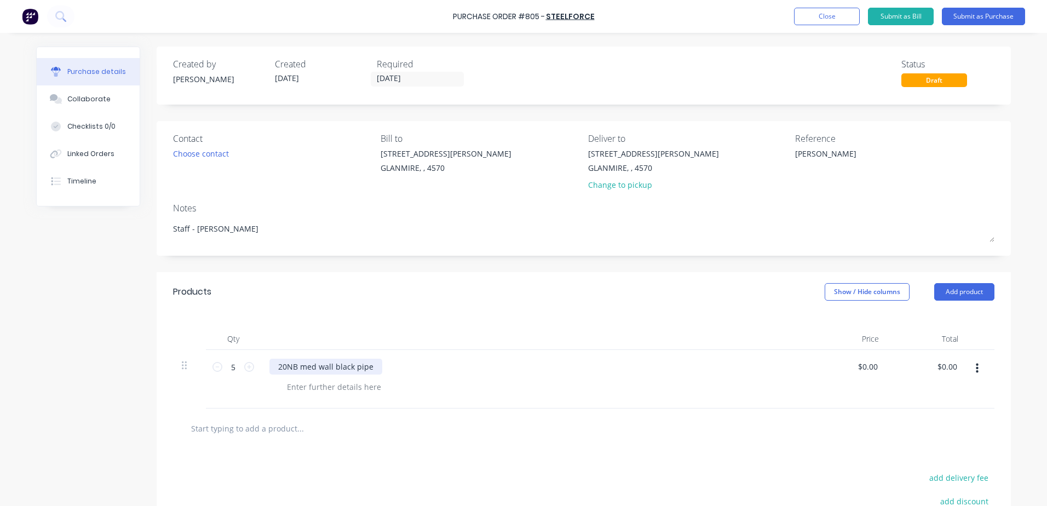
click at [372, 364] on div "20NB med wall black pipe" at bounding box center [325, 367] width 113 height 16
click at [859, 371] on input "0.00" at bounding box center [869, 367] width 21 height 16
drag, startPoint x: 857, startPoint y: 371, endPoint x: 975, endPoint y: 349, distance: 120.2
click at [975, 349] on div "Qty Price Total 5 5 20NB med wall black pipe 26.9 x 2.6 AS1074 C250 6.500m blue…" at bounding box center [584, 360] width 854 height 97
type input "$21.70"
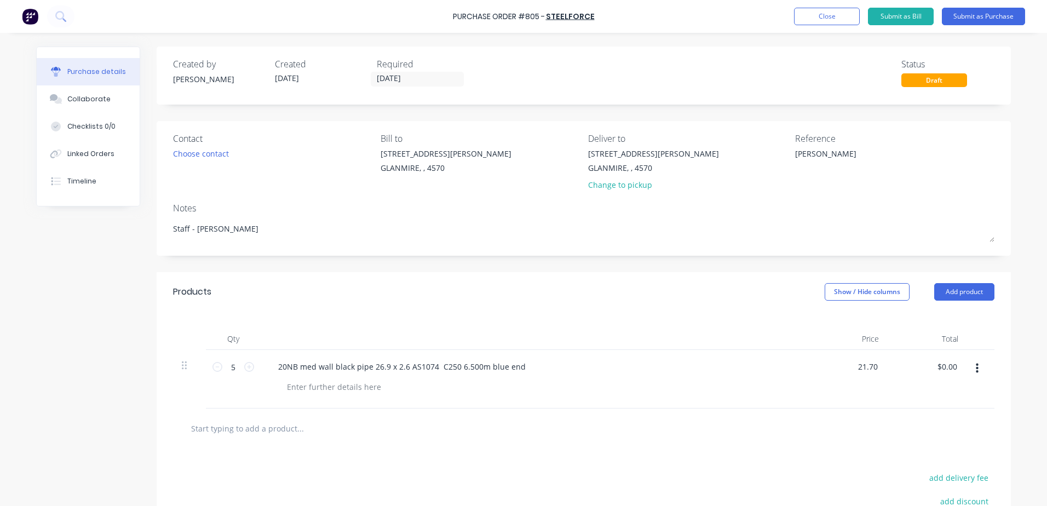
type input "$108.50"
click at [265, 431] on input "text" at bounding box center [300, 428] width 219 height 22
click at [401, 425] on input "text" at bounding box center [300, 428] width 219 height 22
click at [448, 427] on div at bounding box center [346, 428] width 328 height 22
click at [287, 431] on input "text" at bounding box center [300, 428] width 219 height 22
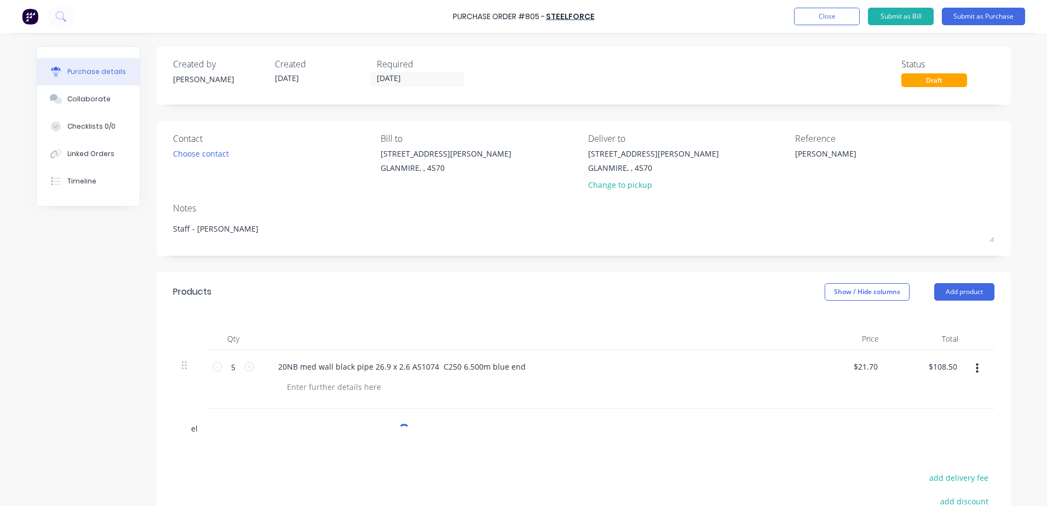
type input "e"
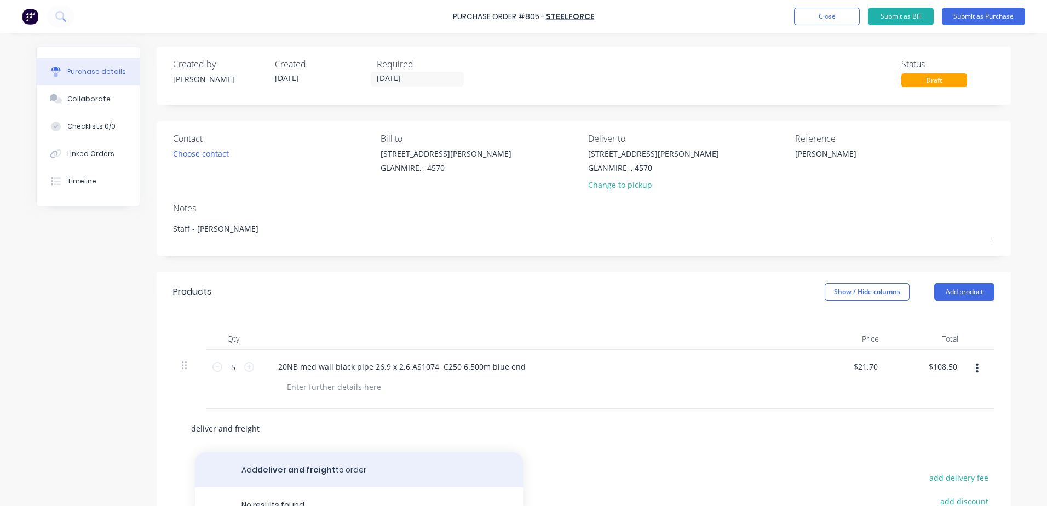
type input "deliver and freight"
click at [307, 472] on button "Add deliver and freight to order" at bounding box center [359, 469] width 328 height 35
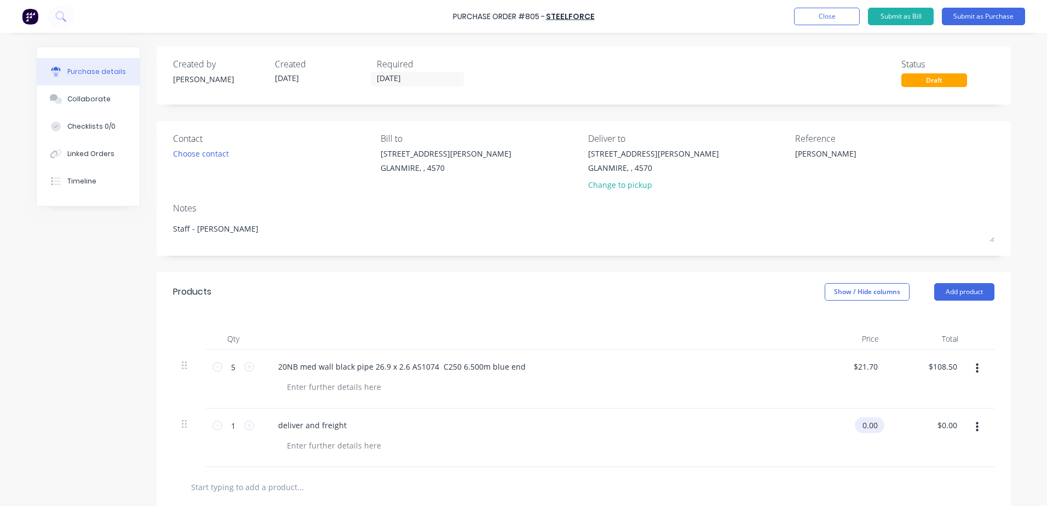
click at [858, 426] on input "0.00" at bounding box center [867, 425] width 25 height 16
drag, startPoint x: 858, startPoint y: 426, endPoint x: 988, endPoint y: 412, distance: 130.6
click at [988, 412] on div "1 1 deliver and freight 0.00 0.00 $0.00 $0.00" at bounding box center [583, 437] width 821 height 59
type input "$2.71"
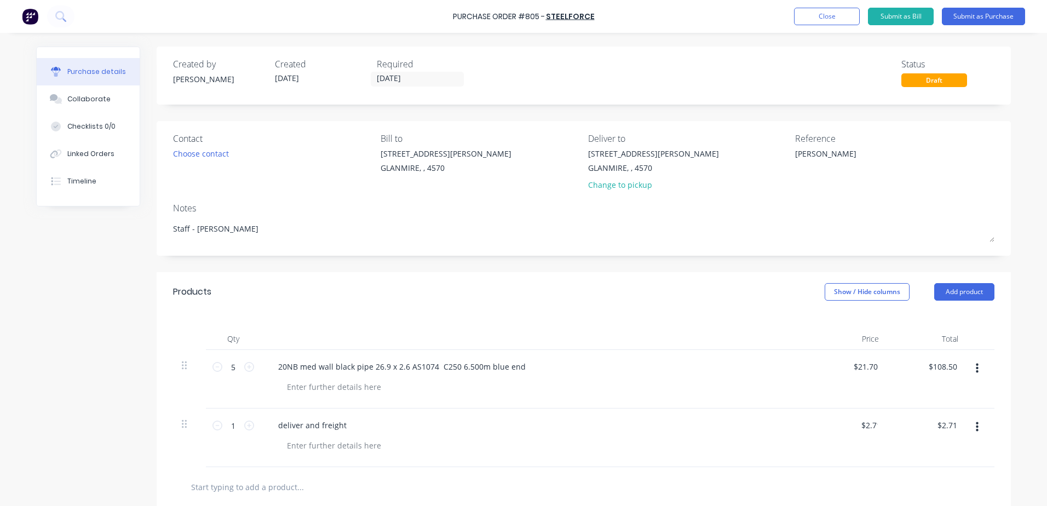
click at [332, 472] on div at bounding box center [583, 487] width 821 height 40
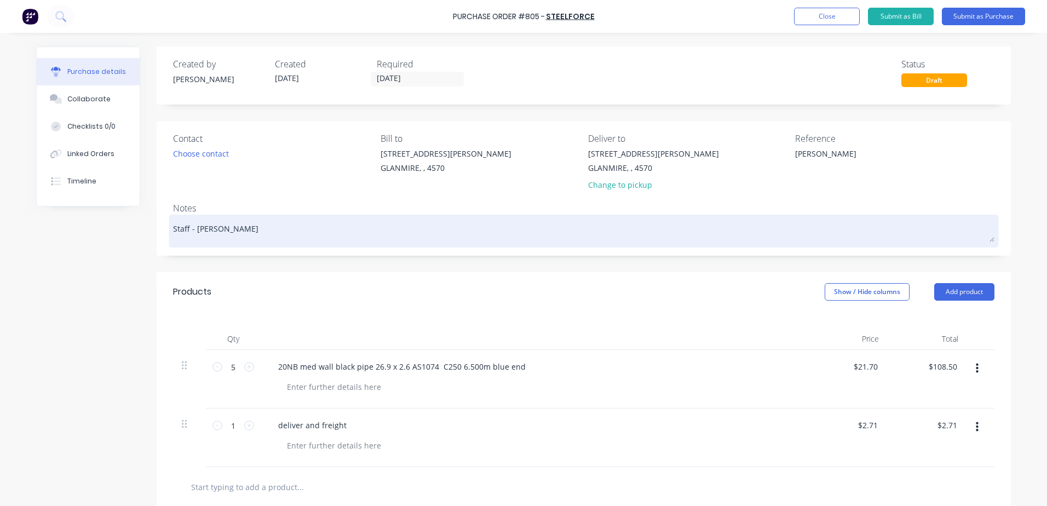
click at [220, 231] on textarea "Staff - Adam" at bounding box center [583, 229] width 821 height 25
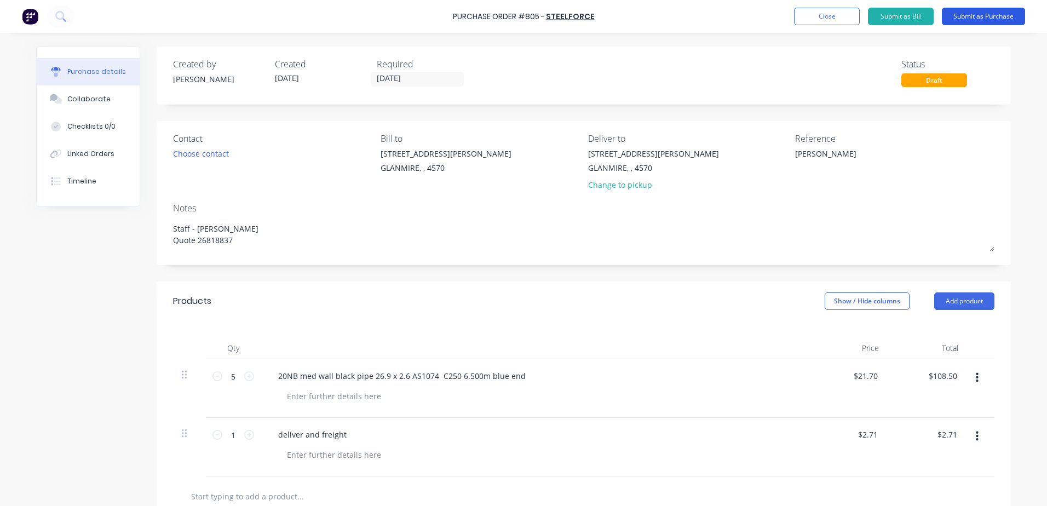
type textarea "Staff - Adam Quote 26818837"
click at [961, 16] on button "Submit as Purchase" at bounding box center [983, 17] width 83 height 18
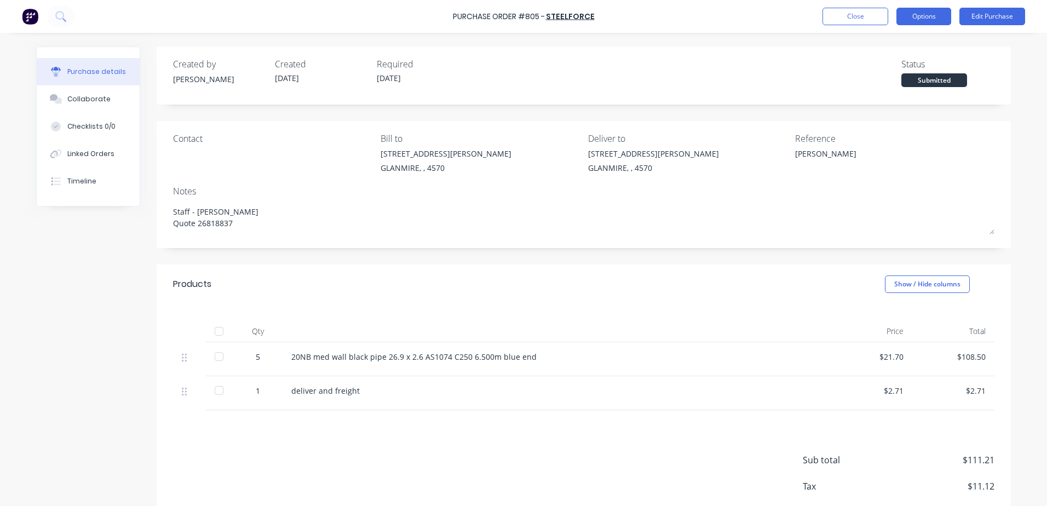
click at [927, 10] on button "Options" at bounding box center [923, 17] width 55 height 18
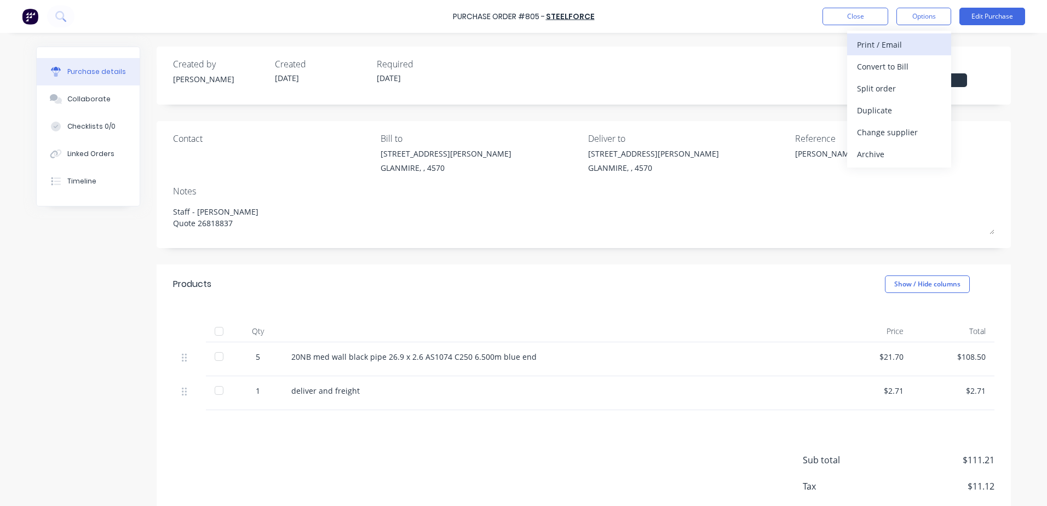
click at [912, 41] on div "Print / Email" at bounding box center [899, 45] width 84 height 16
click at [897, 66] on div "With pricing" at bounding box center [899, 67] width 84 height 16
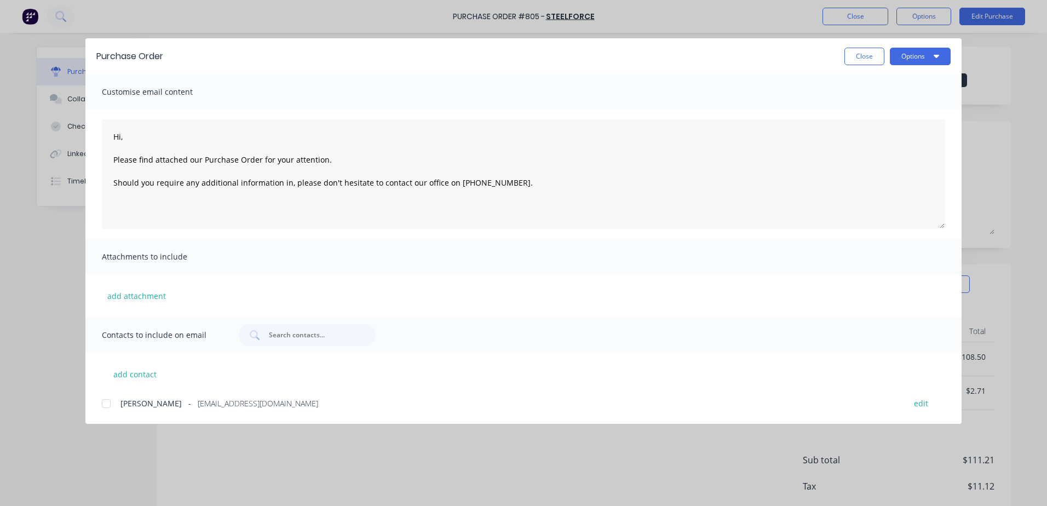
click at [102, 408] on div at bounding box center [106, 404] width 22 height 22
click at [912, 59] on button "Options" at bounding box center [920, 57] width 61 height 18
click at [888, 126] on div "Email" at bounding box center [898, 128] width 84 height 16
click at [868, 61] on button "Close" at bounding box center [864, 57] width 40 height 18
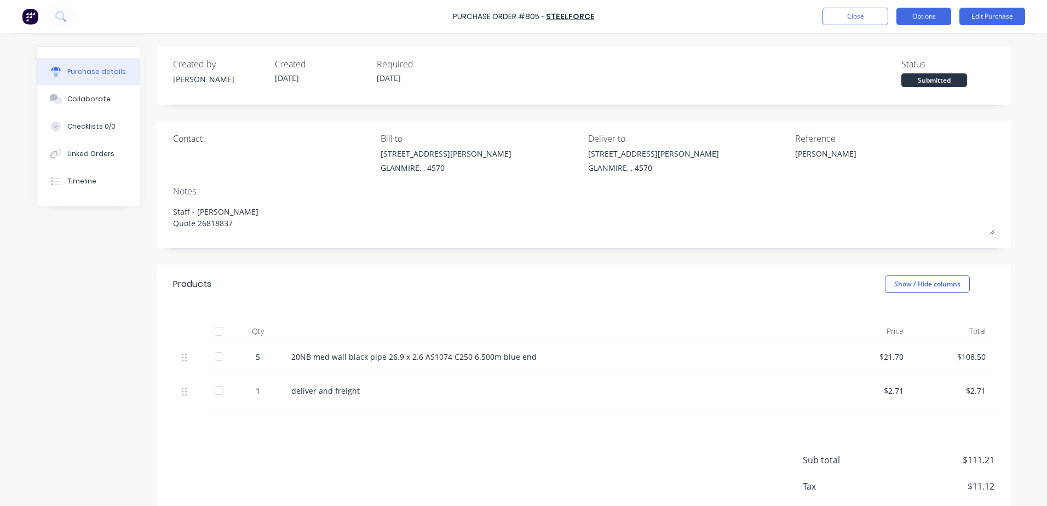
click at [919, 18] on button "Options" at bounding box center [923, 17] width 55 height 18
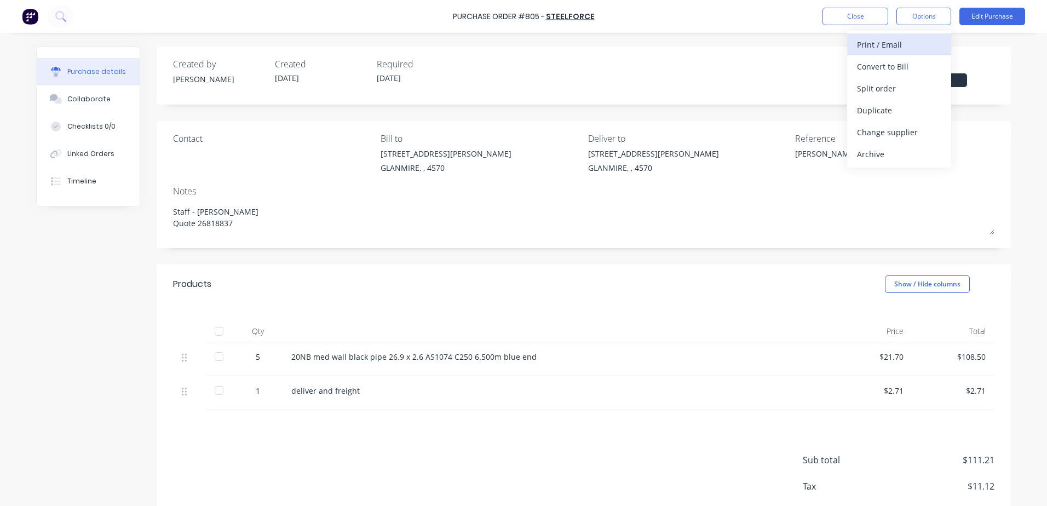
click at [856, 46] on button "Print / Email" at bounding box center [899, 44] width 104 height 22
click at [876, 65] on div "With pricing" at bounding box center [899, 67] width 84 height 16
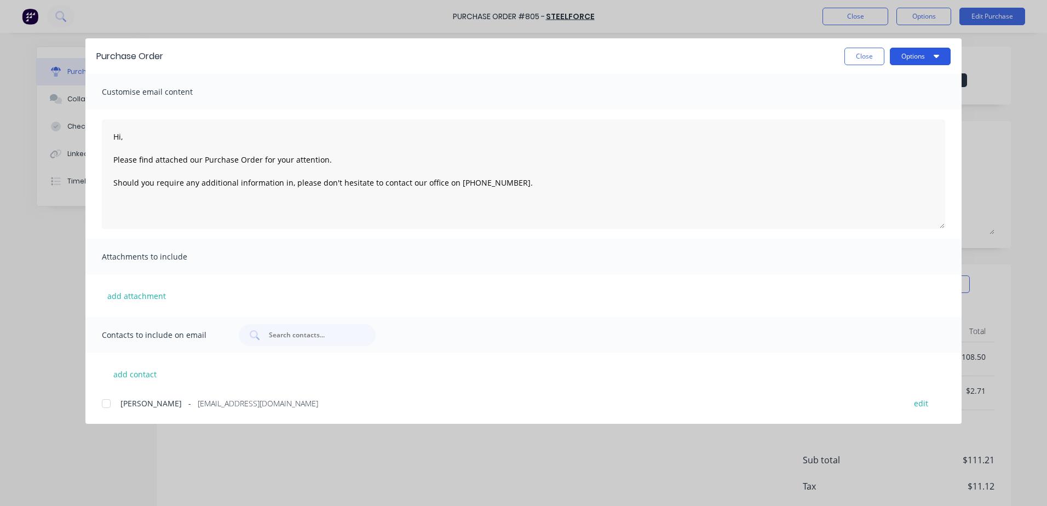
click at [909, 59] on button "Options" at bounding box center [920, 57] width 61 height 18
click at [866, 106] on div "Print" at bounding box center [898, 106] width 84 height 16
click at [849, 62] on button "Close" at bounding box center [864, 57] width 40 height 18
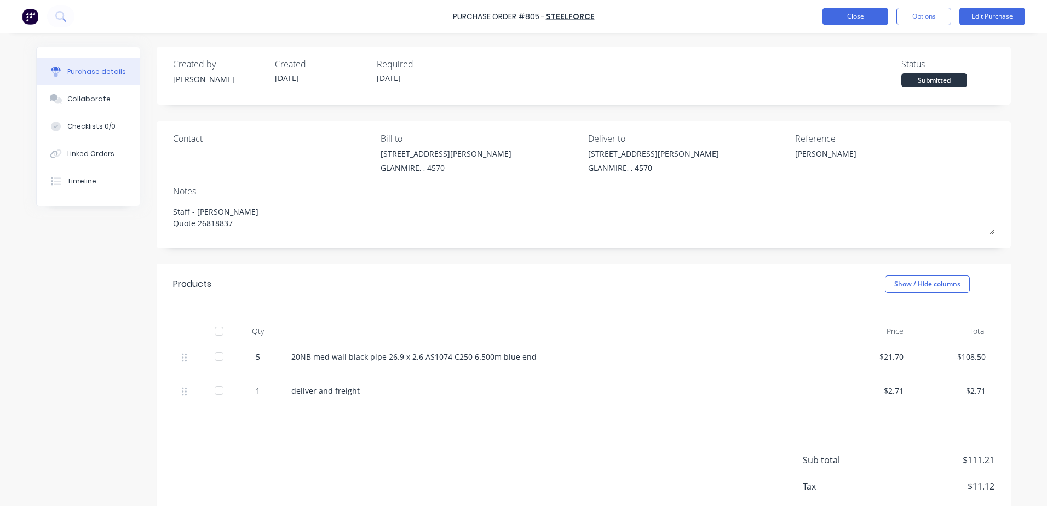
click at [852, 21] on button "Close" at bounding box center [855, 17] width 66 height 18
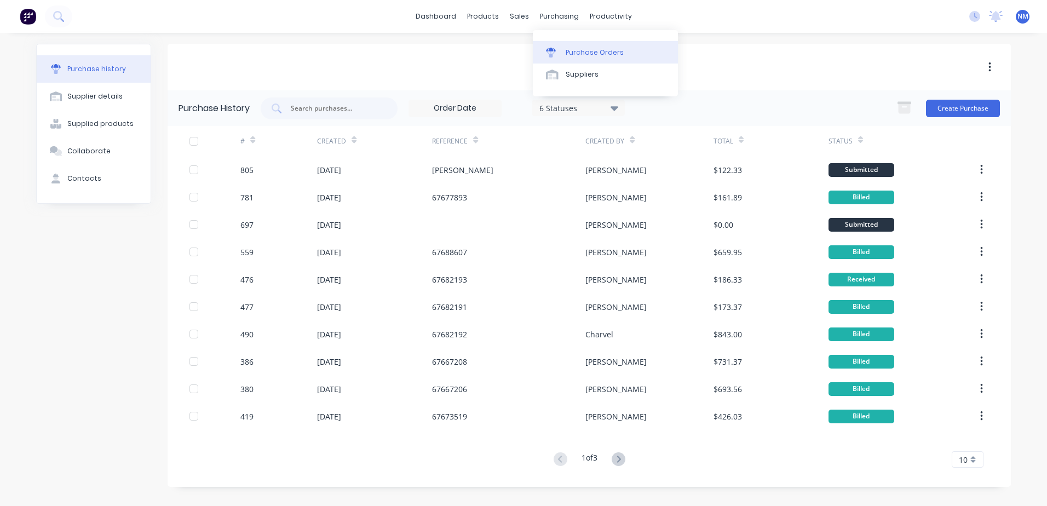
click at [582, 49] on div "Purchase Orders" at bounding box center [595, 53] width 58 height 10
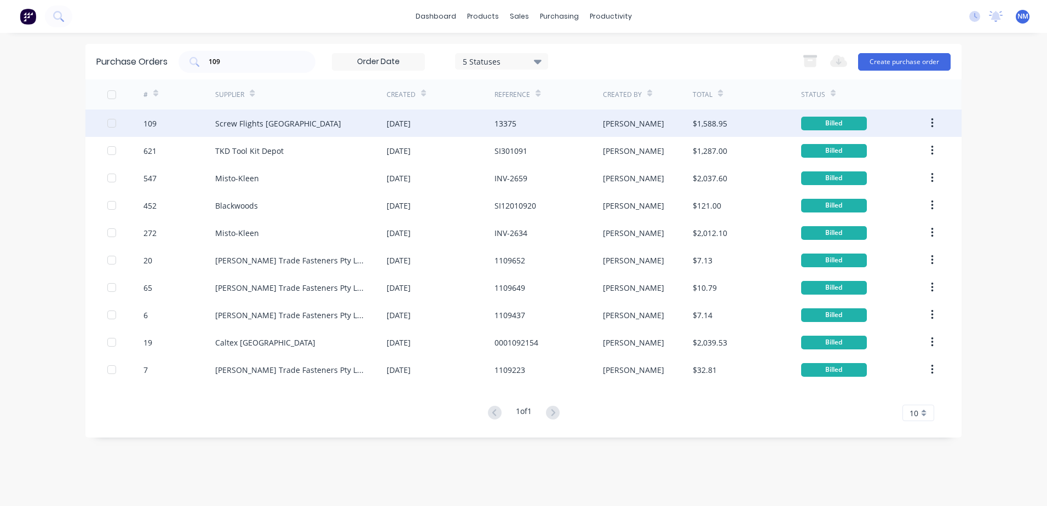
click at [573, 124] on div "13375" at bounding box center [548, 122] width 108 height 27
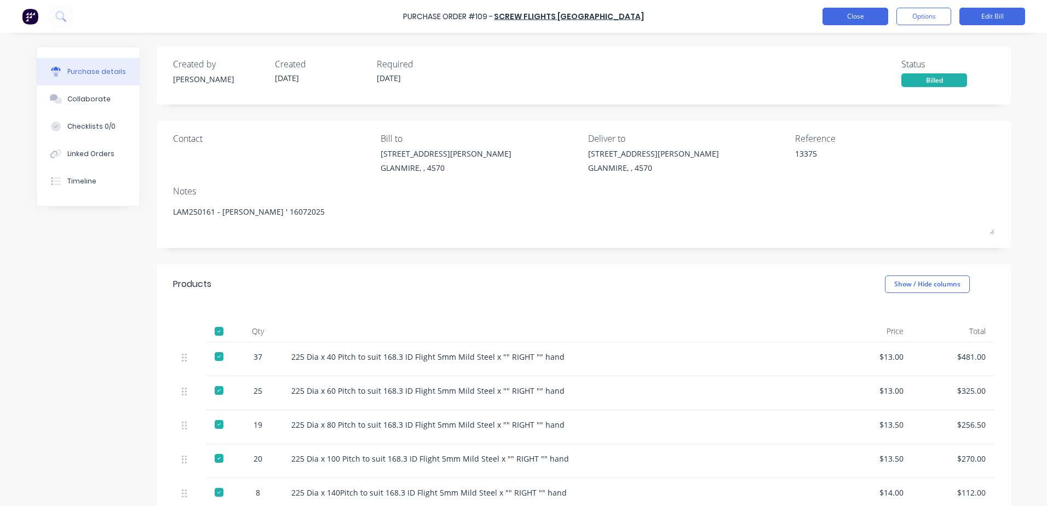
click at [857, 13] on button "Close" at bounding box center [855, 17] width 66 height 18
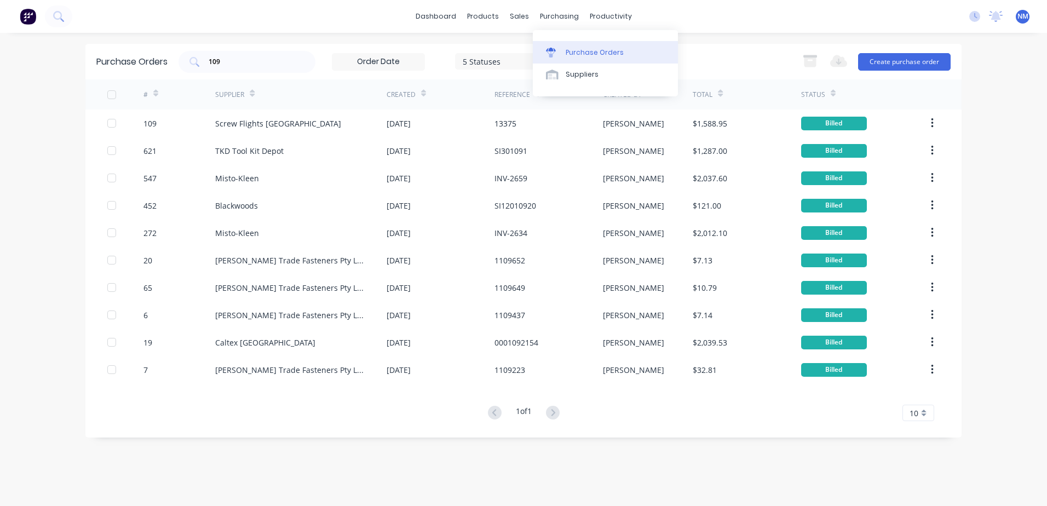
click at [584, 55] on div "Purchase Orders" at bounding box center [595, 53] width 58 height 10
click at [231, 61] on input "109" at bounding box center [252, 61] width 91 height 11
type input "1"
type input "805"
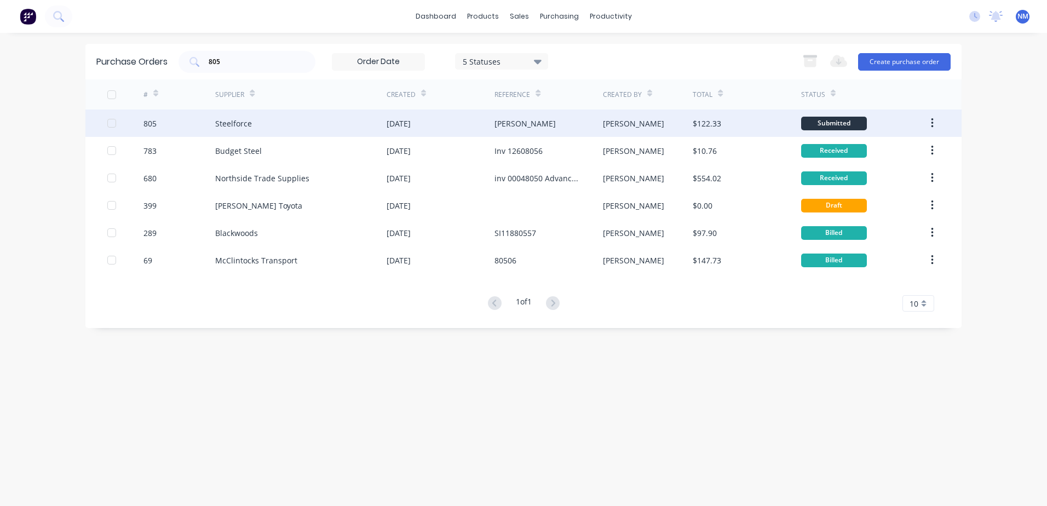
click at [650, 125] on div "[PERSON_NAME]" at bounding box center [648, 122] width 90 height 27
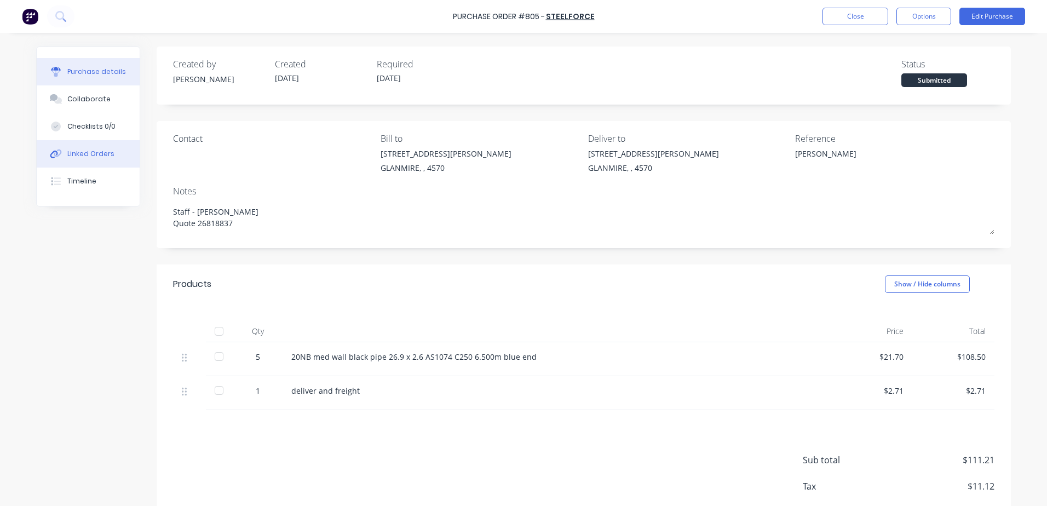
click at [92, 155] on div "Linked Orders" at bounding box center [90, 154] width 47 height 10
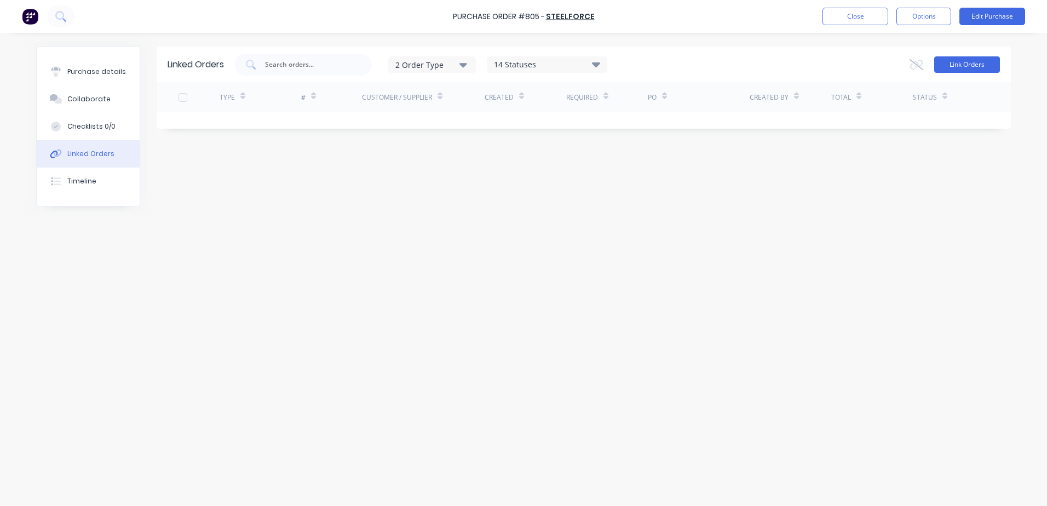
click at [966, 60] on button "Link Orders" at bounding box center [967, 64] width 66 height 16
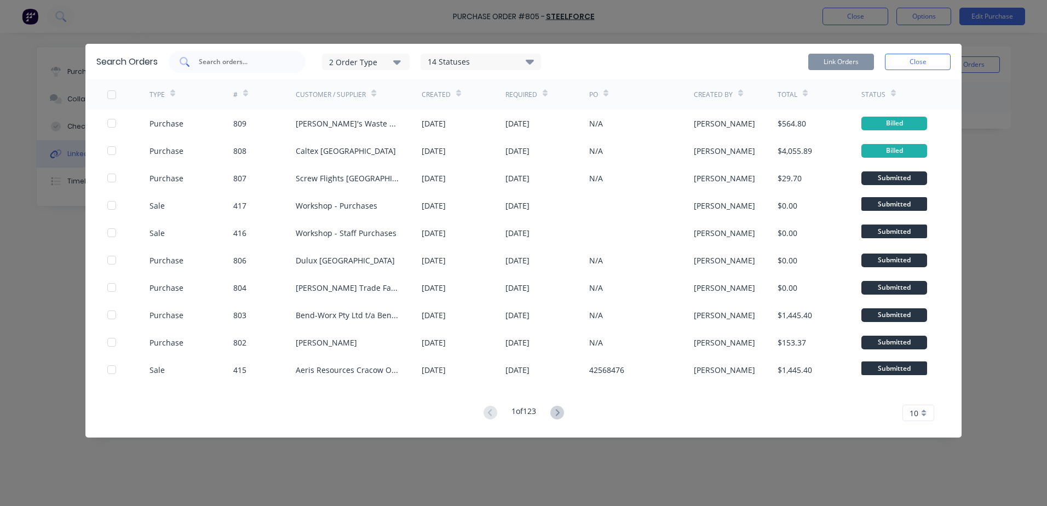
click at [231, 64] on input "text" at bounding box center [243, 61] width 91 height 11
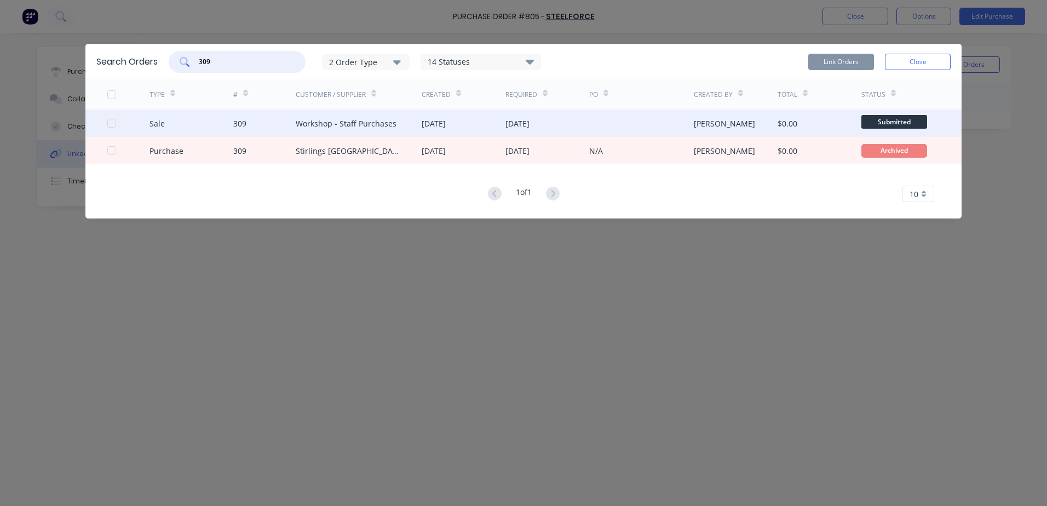
click at [108, 122] on div at bounding box center [112, 123] width 22 height 22
type input "309"
click at [854, 59] on button "Link Orders" at bounding box center [841, 62] width 66 height 16
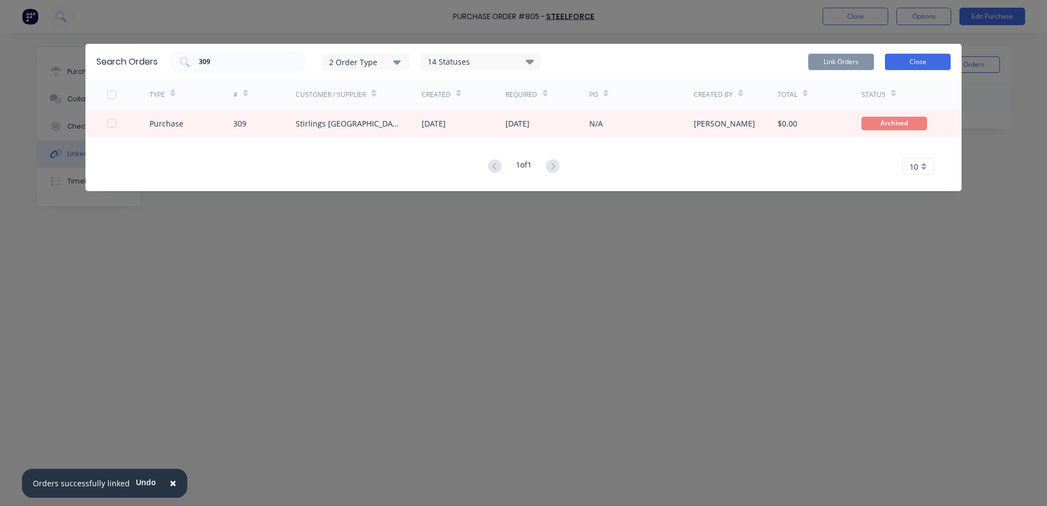
click at [902, 62] on button "Close" at bounding box center [918, 62] width 66 height 16
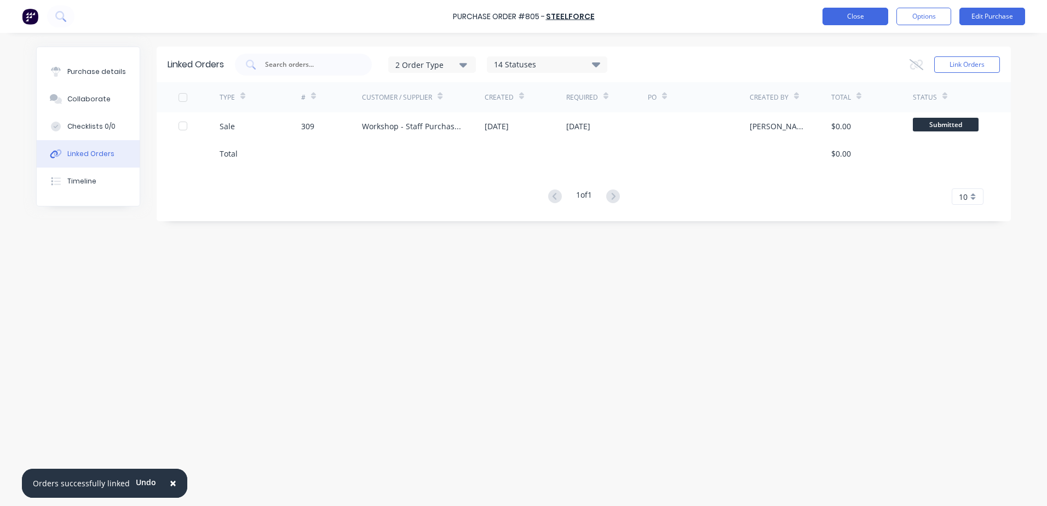
click at [830, 20] on button "Close" at bounding box center [855, 17] width 66 height 18
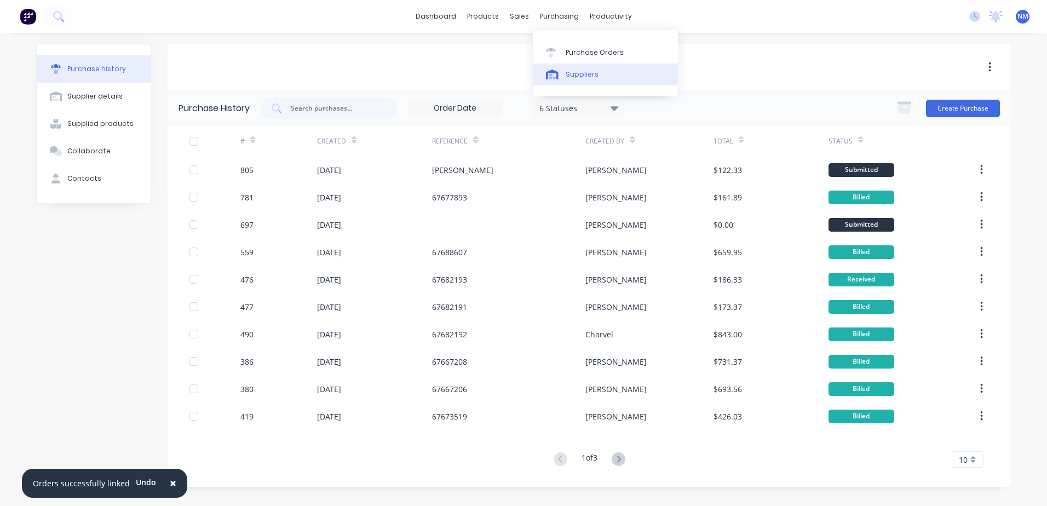
click at [588, 77] on div "Suppliers" at bounding box center [582, 75] width 33 height 10
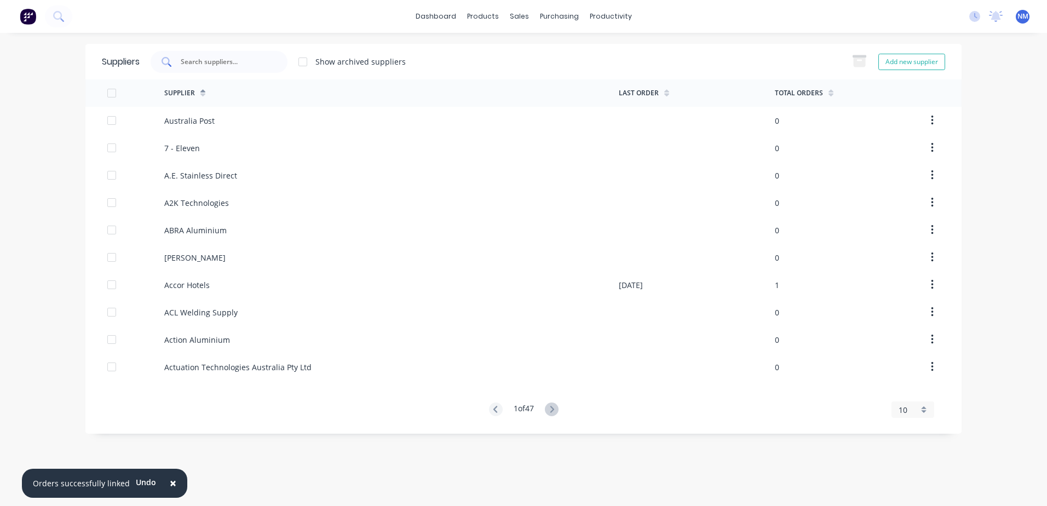
click at [210, 68] on div at bounding box center [219, 62] width 137 height 22
click at [214, 64] on input "text" at bounding box center [225, 61] width 91 height 11
type input "w"
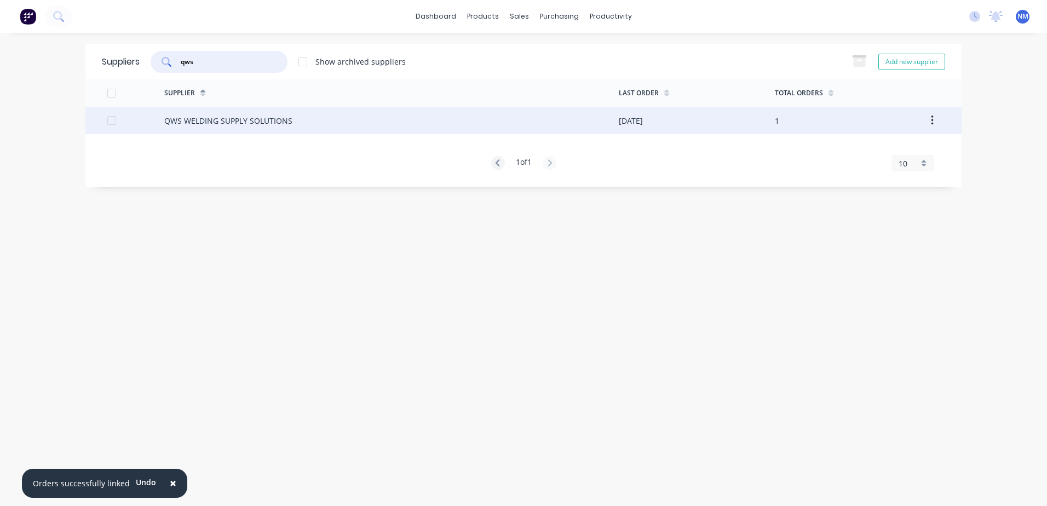
type input "qws"
click at [569, 128] on div "QWS WELDING SUPPLY SOLUTIONS" at bounding box center [391, 120] width 454 height 27
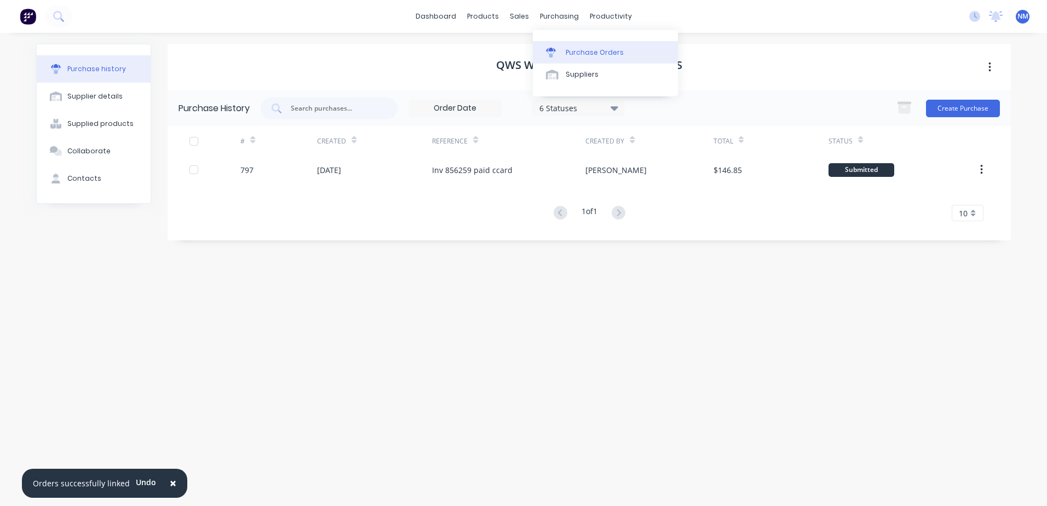
click at [595, 56] on div "Purchase Orders" at bounding box center [595, 53] width 58 height 10
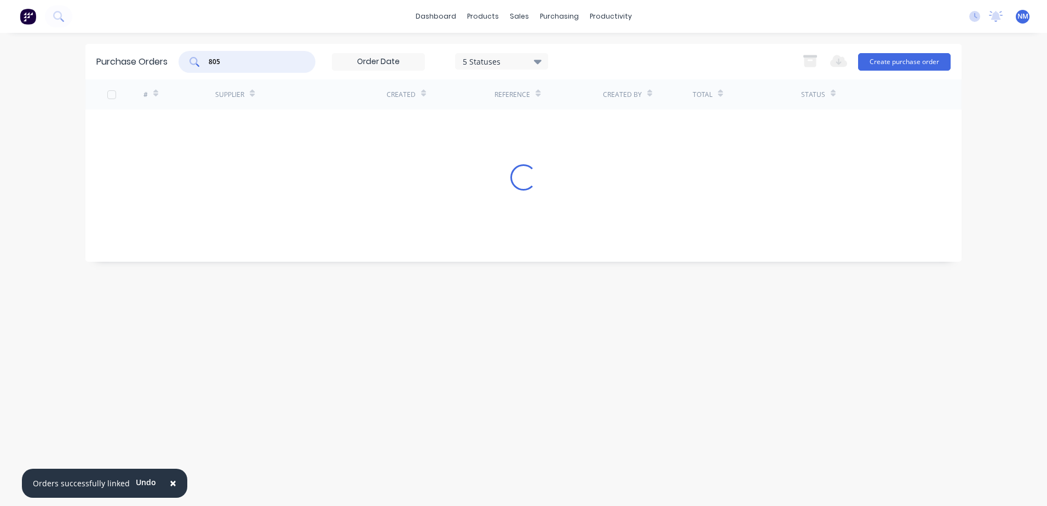
drag, startPoint x: 245, startPoint y: 65, endPoint x: 191, endPoint y: 66, distance: 53.7
click at [192, 65] on div "805" at bounding box center [246, 62] width 137 height 22
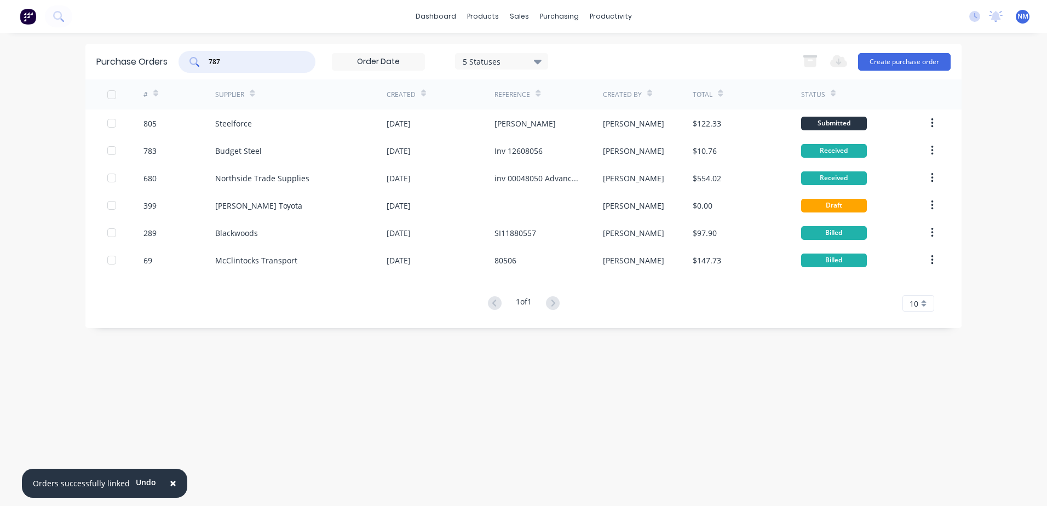
type input "787"
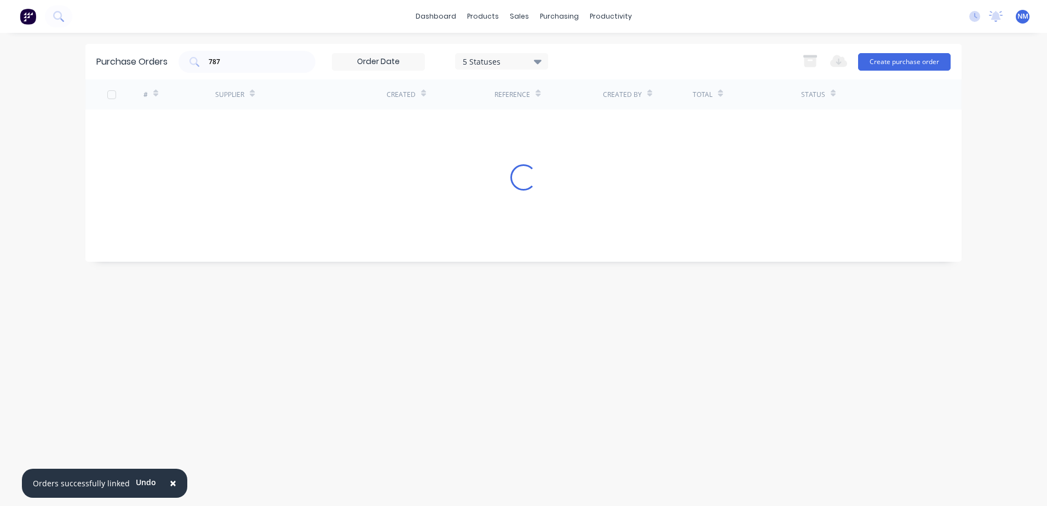
click at [317, 430] on div "Purchase Orders 787 5 Statuses 5 Statuses Export to Excel (XLSX) Create purchas…" at bounding box center [523, 269] width 876 height 451
click at [170, 484] on span "×" at bounding box center [173, 482] width 7 height 15
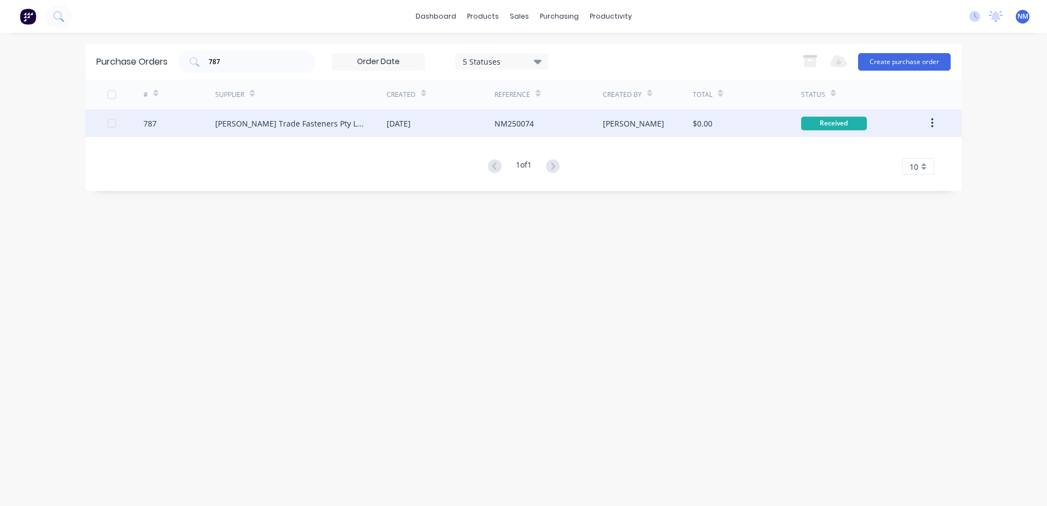
click at [675, 120] on div "[PERSON_NAME]" at bounding box center [648, 122] width 90 height 27
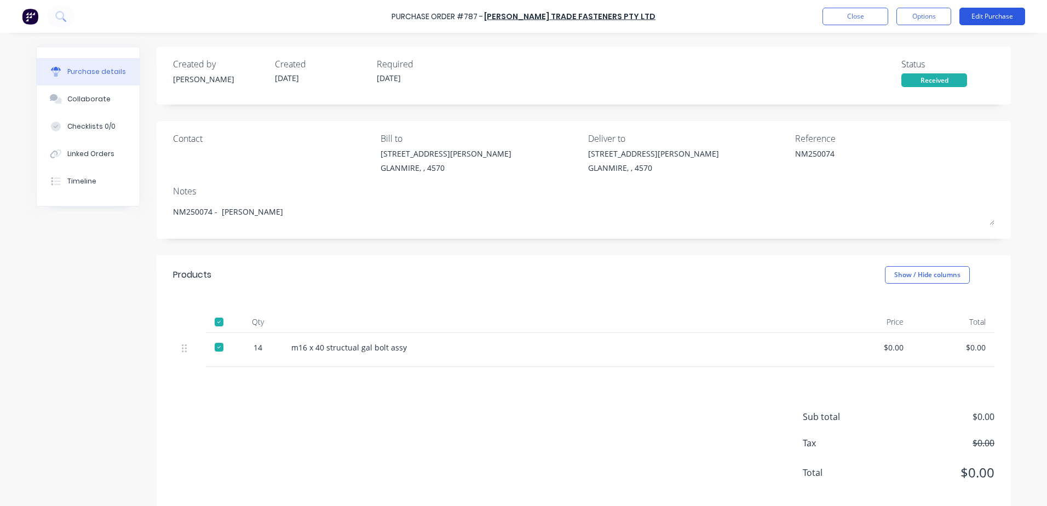
click at [973, 20] on button "Edit Purchase" at bounding box center [992, 17] width 66 height 18
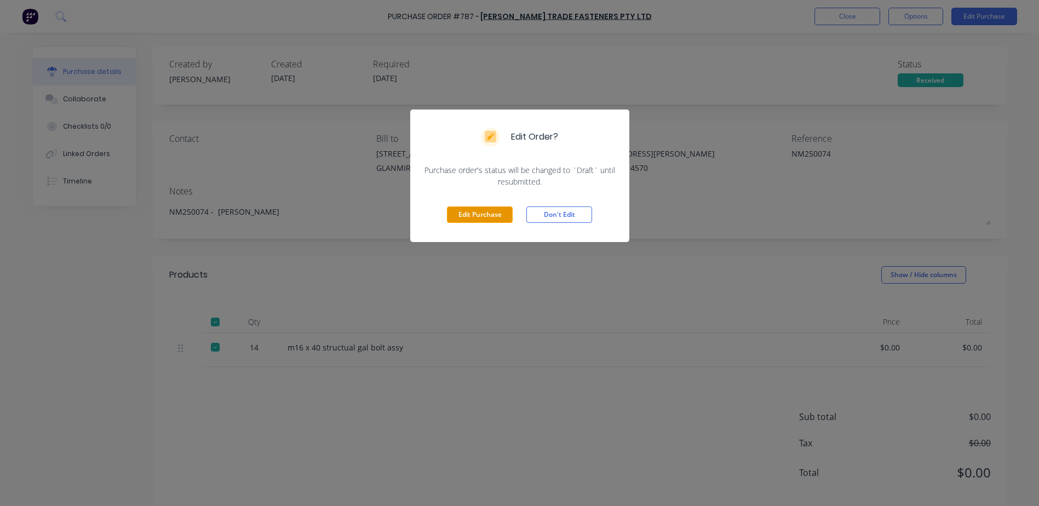
click at [481, 210] on button "Edit Purchase" at bounding box center [480, 214] width 66 height 16
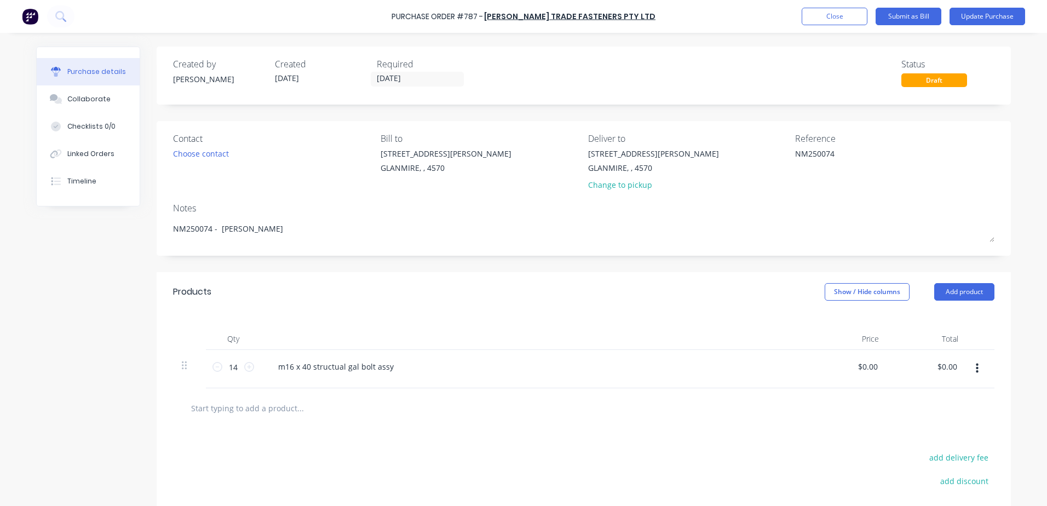
drag, startPoint x: 828, startPoint y: 155, endPoint x: 716, endPoint y: 172, distance: 114.1
click at [716, 172] on div "Contact Choose contact Bill to 9 Dennis Little Drive GLANMIRE, , 4570 Deliver t…" at bounding box center [583, 164] width 821 height 64
type textarea "Inv 1123384"
drag, startPoint x: 851, startPoint y: 366, endPoint x: 902, endPoint y: 365, distance: 50.9
click at [902, 365] on div "14 14 m16 x 40 structual gal bolt assy 0.00 0.00 $0.00 $0.00" at bounding box center [583, 369] width 821 height 38
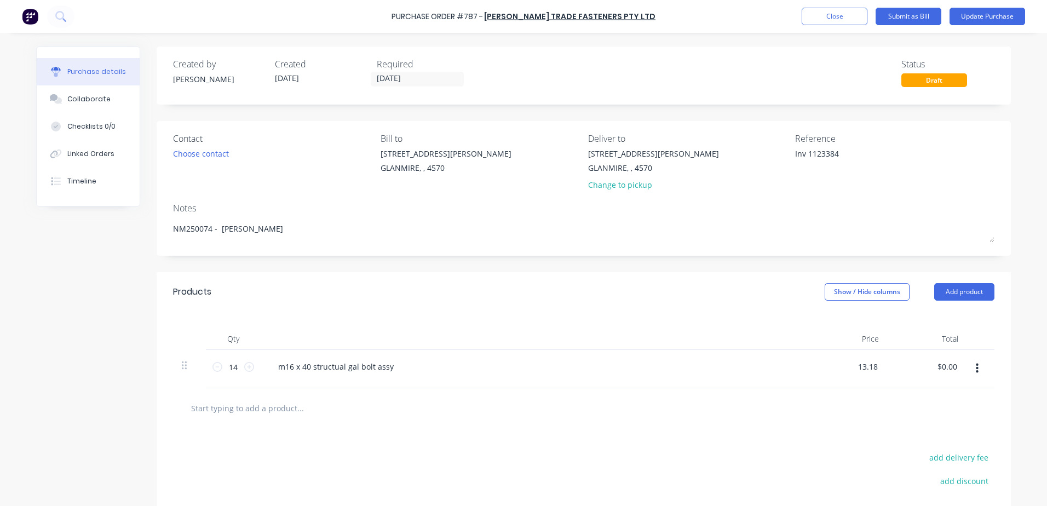
type input "$13.18"
click at [522, 398] on div at bounding box center [584, 408] width 804 height 22
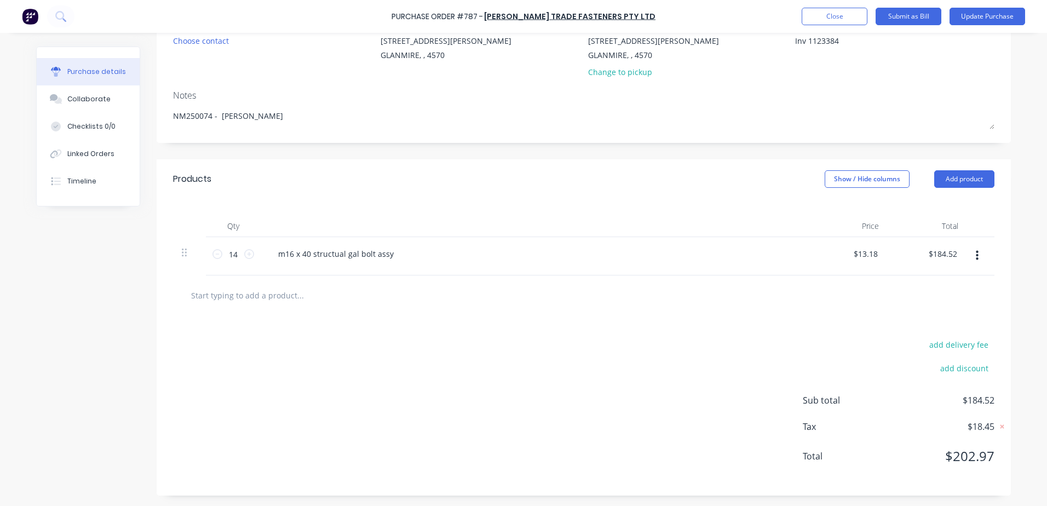
scroll to position [113, 0]
drag, startPoint x: 926, startPoint y: 251, endPoint x: 1046, endPoint y: 229, distance: 121.9
click at [1046, 231] on html "Purchase Order #787 - KJ Bolt Trade Fasteners Pty Ltd Add product Close Submit …" at bounding box center [523, 253] width 1047 height 506
type input "13.18"
type input "$0.9414"
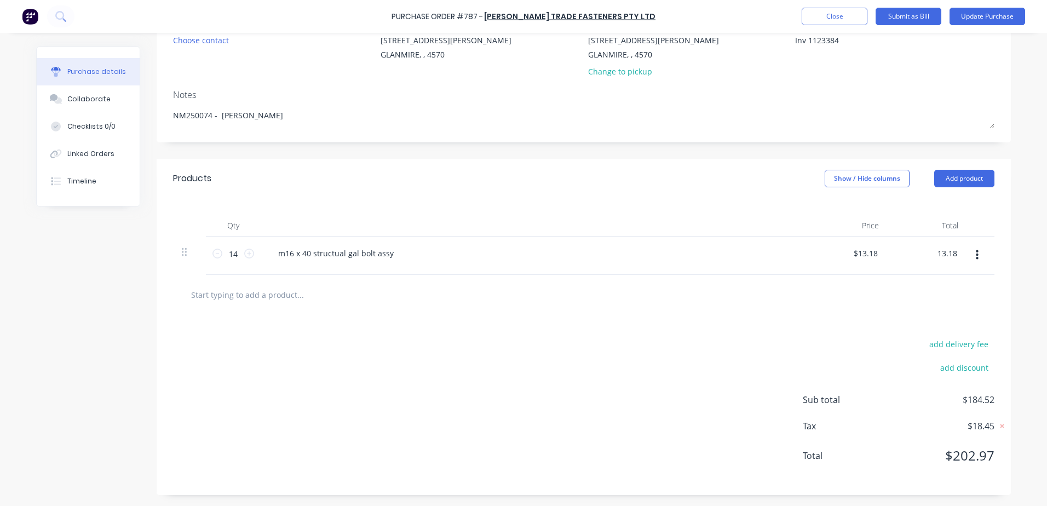
type input "$13.18"
click at [629, 299] on div at bounding box center [584, 295] width 804 height 22
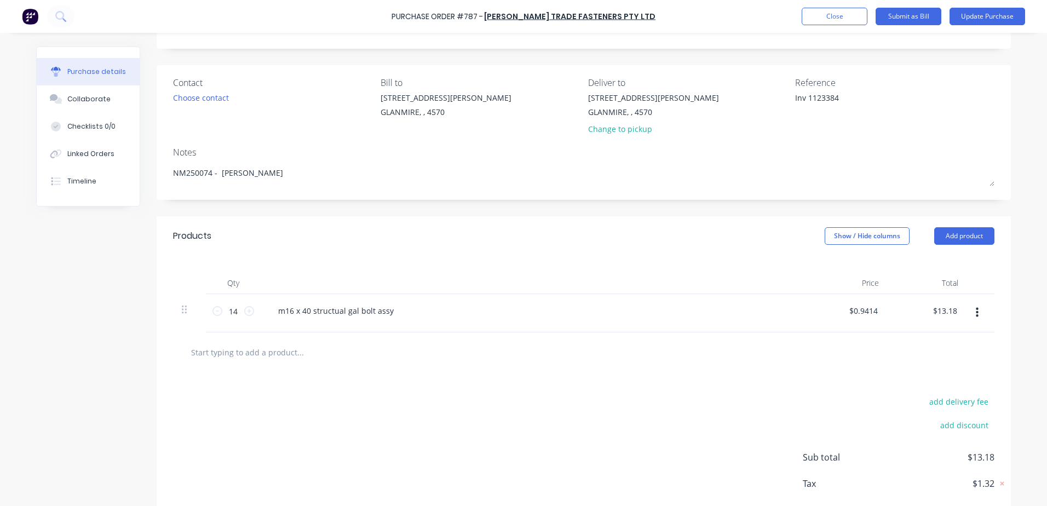
scroll to position [0, 0]
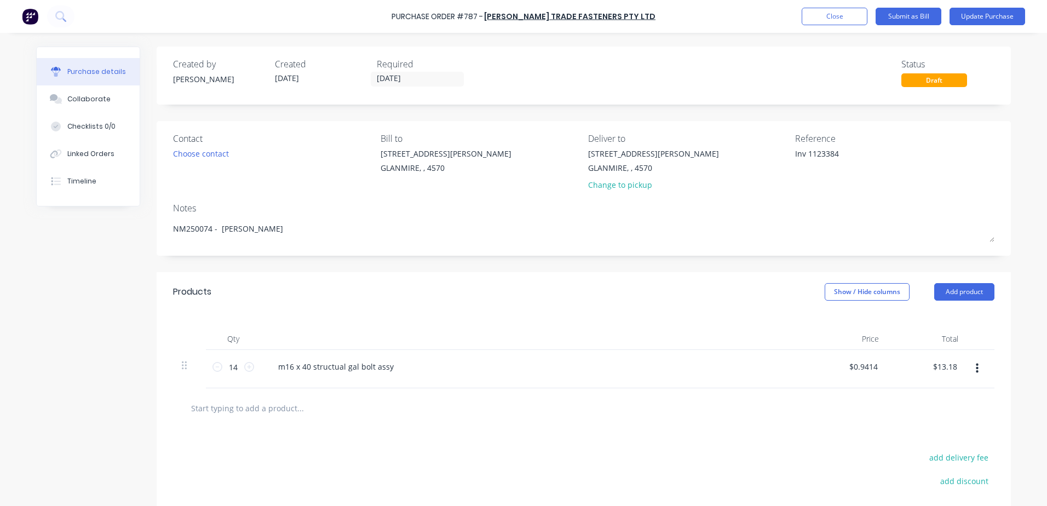
click at [413, 67] on div "Required" at bounding box center [423, 63] width 93 height 13
click at [415, 78] on input "29/09/25" at bounding box center [417, 79] width 92 height 14
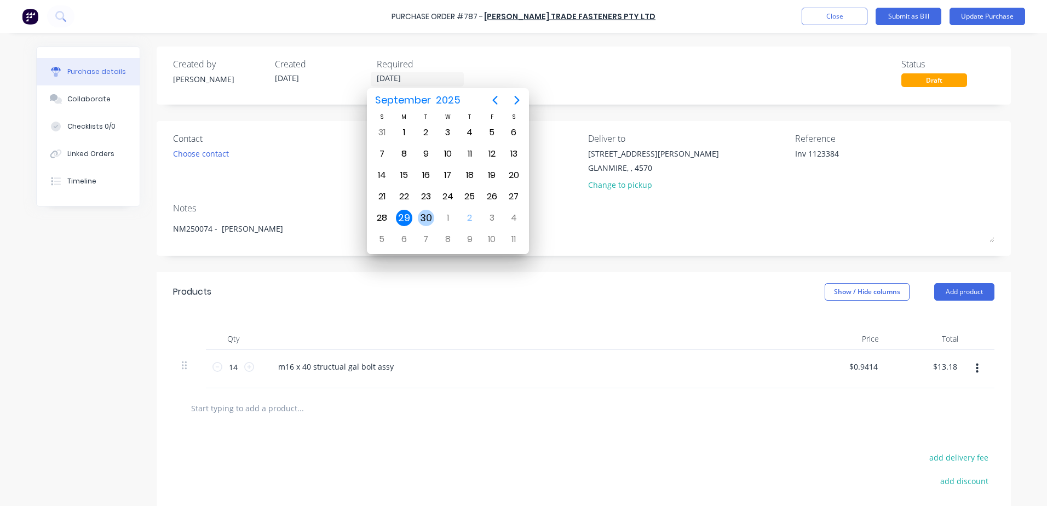
click at [428, 217] on div "30" at bounding box center [426, 218] width 16 height 16
type input "30/09/25"
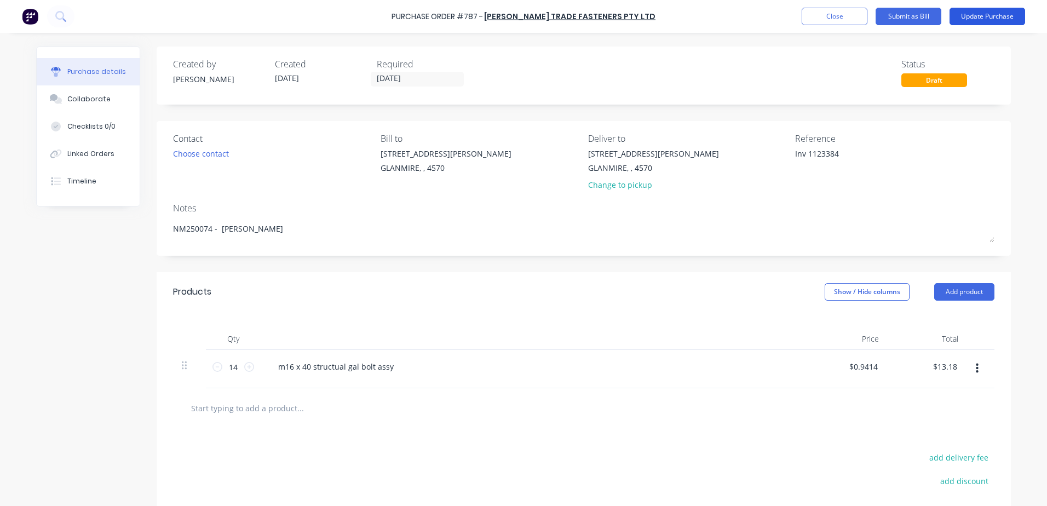
click at [978, 22] on button "Update Purchase" at bounding box center [987, 17] width 76 height 18
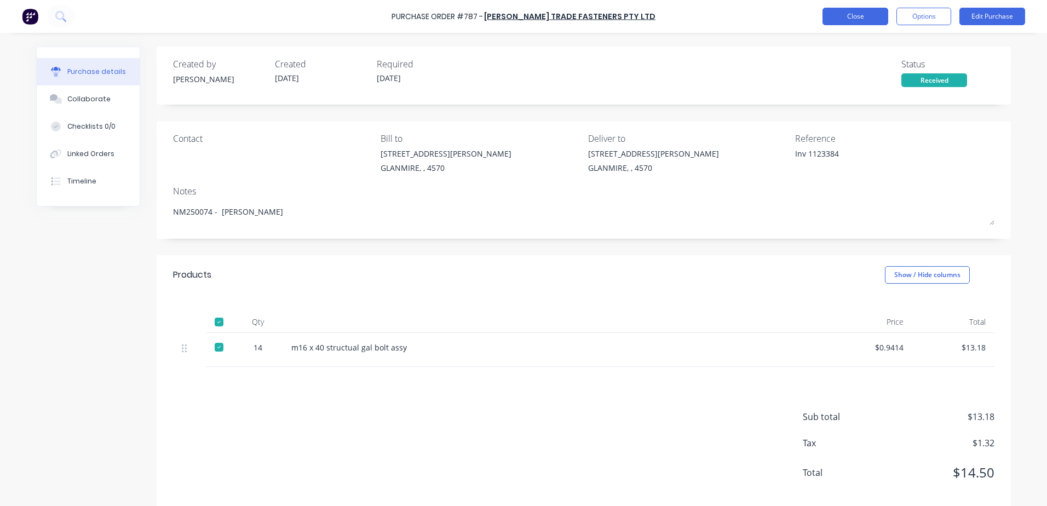
click at [844, 23] on button "Close" at bounding box center [855, 17] width 66 height 18
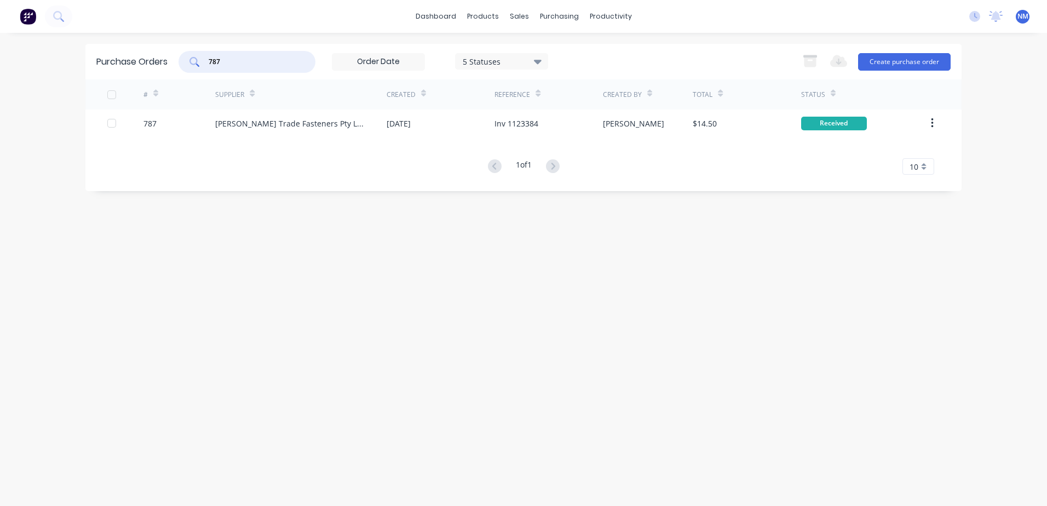
click at [238, 63] on input "787" at bounding box center [252, 61] width 91 height 11
type input "783"
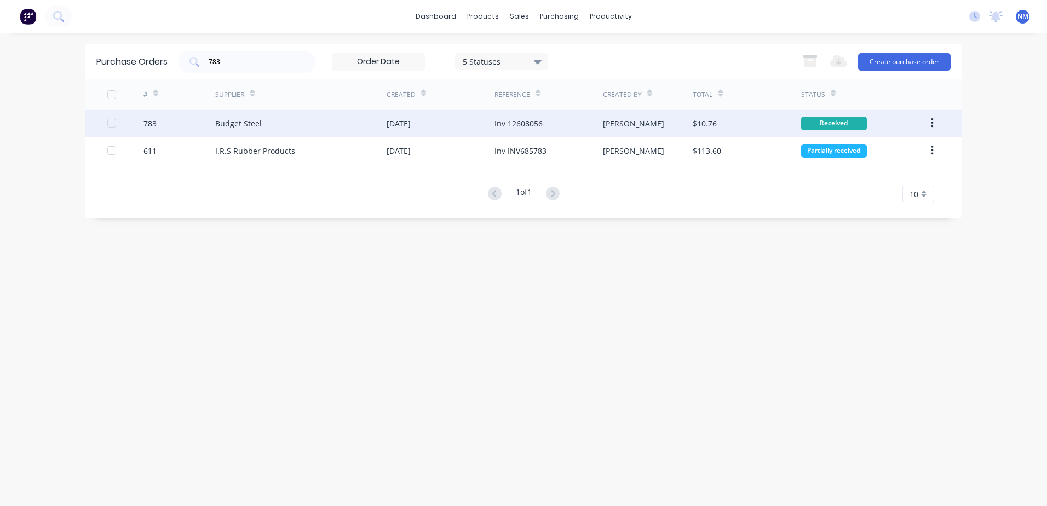
click at [655, 126] on div "[PERSON_NAME]" at bounding box center [648, 122] width 90 height 27
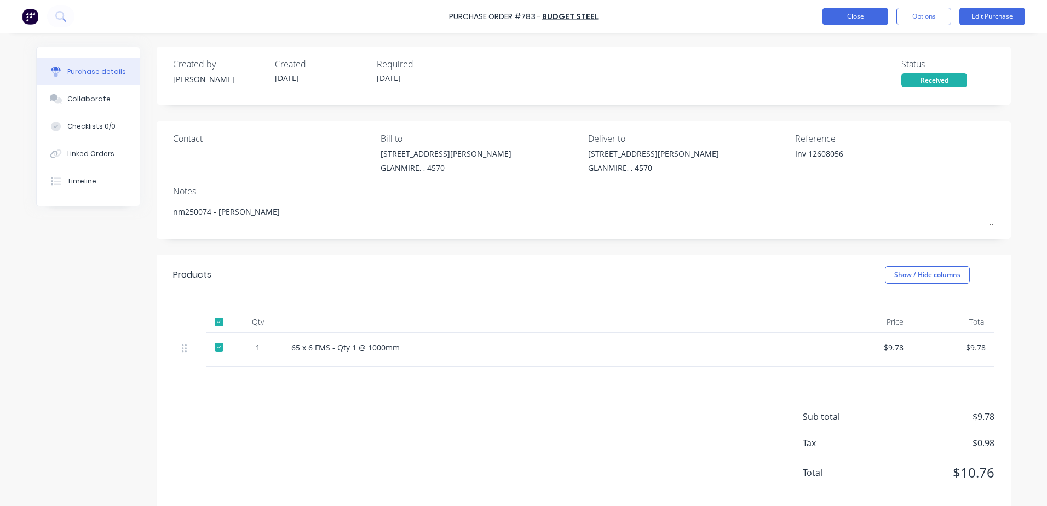
click at [856, 20] on button "Close" at bounding box center [855, 17] width 66 height 18
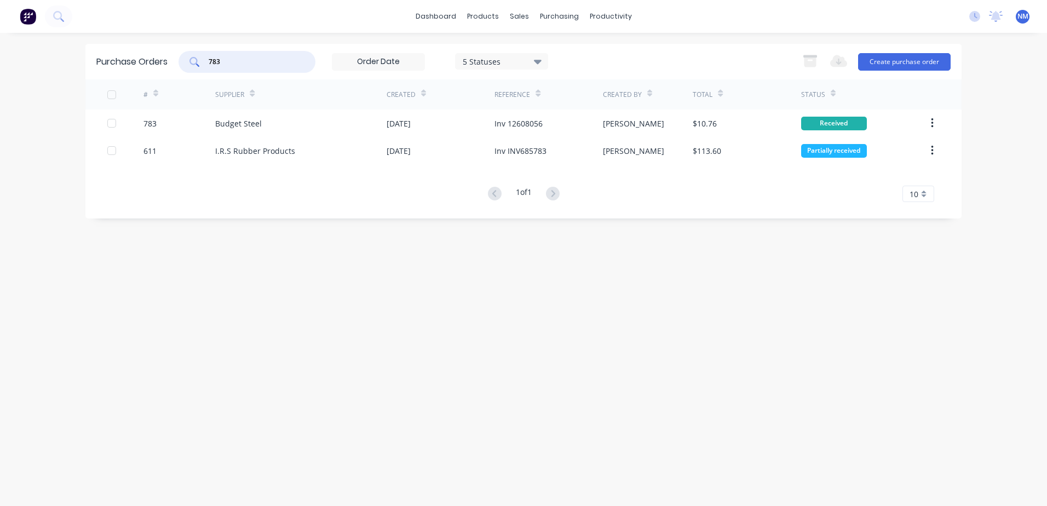
drag, startPoint x: 195, startPoint y: 61, endPoint x: 191, endPoint y: 65, distance: 5.8
click at [191, 65] on div "783" at bounding box center [246, 62] width 137 height 22
click at [231, 61] on input "797" at bounding box center [252, 61] width 91 height 11
type input "787"
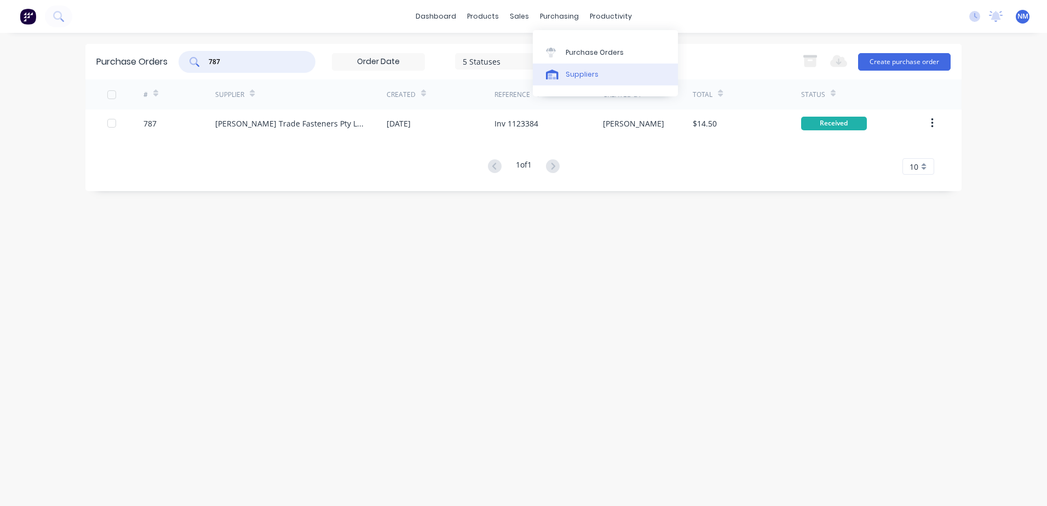
click at [583, 73] on div "Suppliers" at bounding box center [582, 75] width 33 height 10
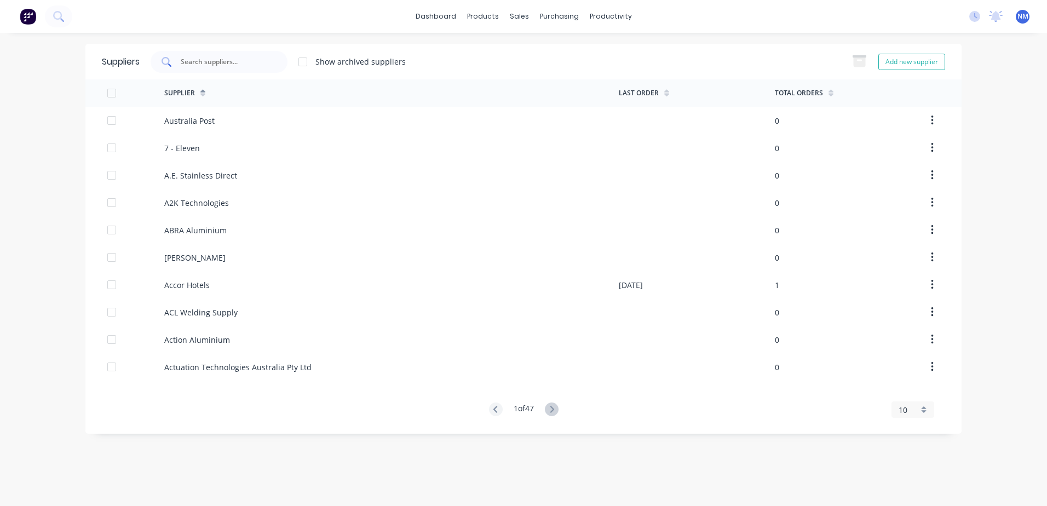
click at [239, 57] on input "text" at bounding box center [225, 61] width 91 height 11
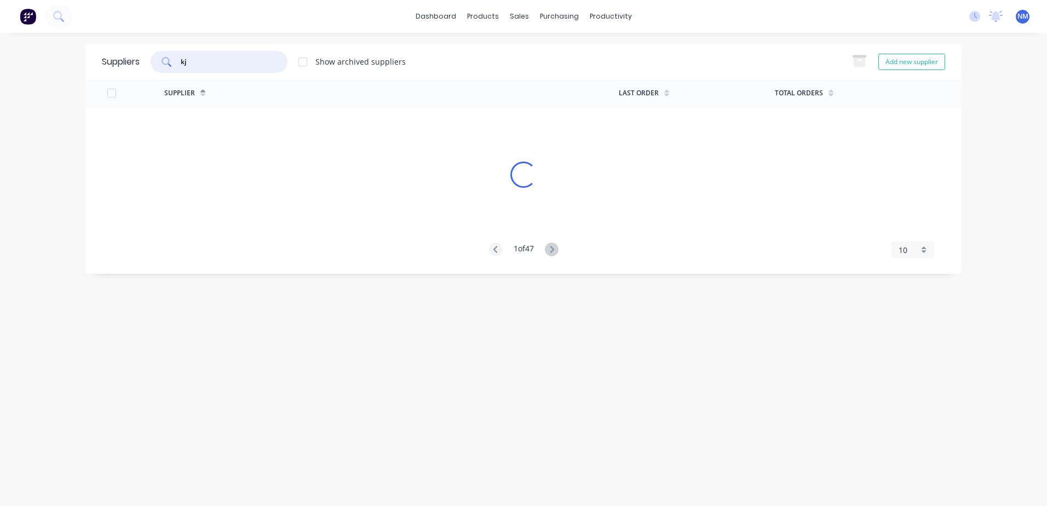
type input "kj"
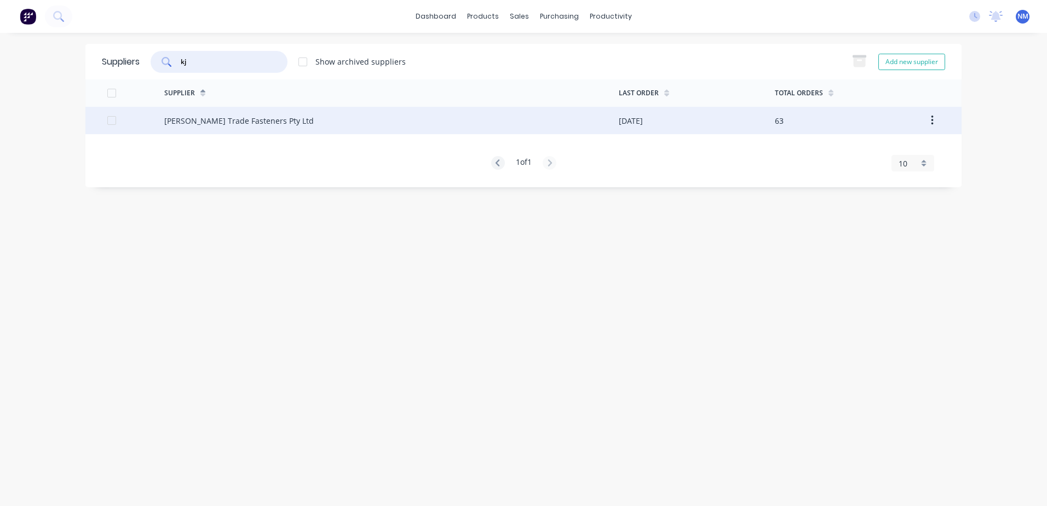
click at [596, 123] on div "[PERSON_NAME] Trade Fasteners Pty Ltd" at bounding box center [391, 120] width 454 height 27
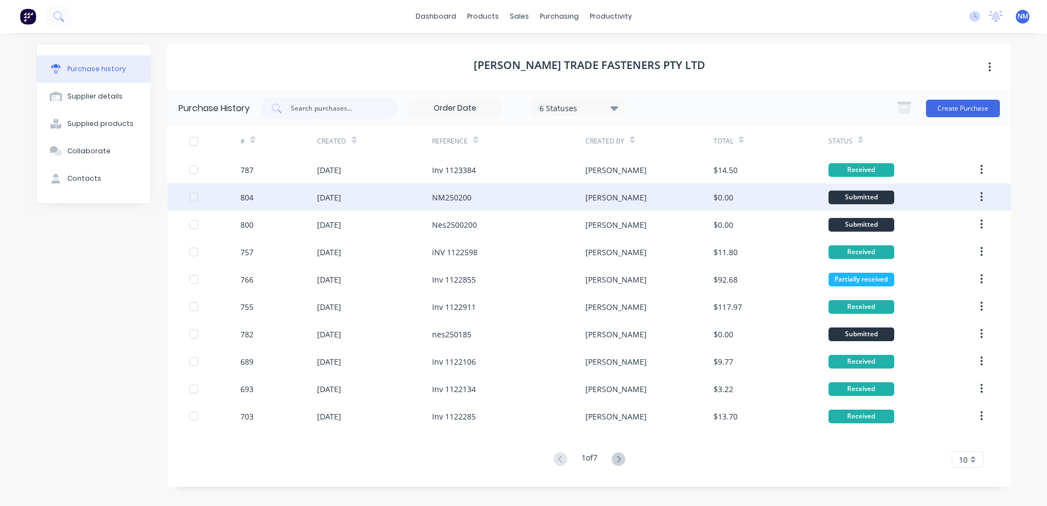
click at [688, 193] on div "[PERSON_NAME]" at bounding box center [649, 196] width 128 height 27
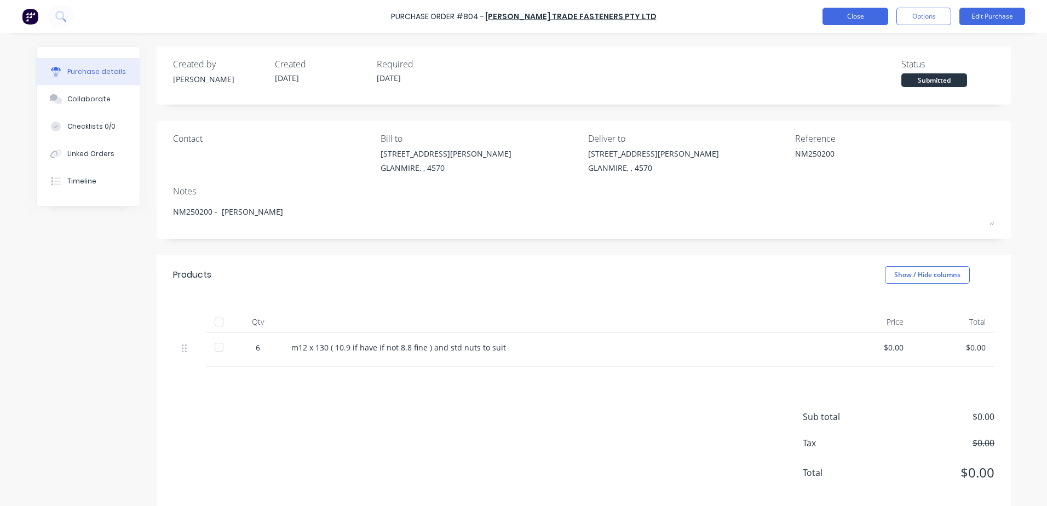
click at [836, 17] on button "Close" at bounding box center [855, 17] width 66 height 18
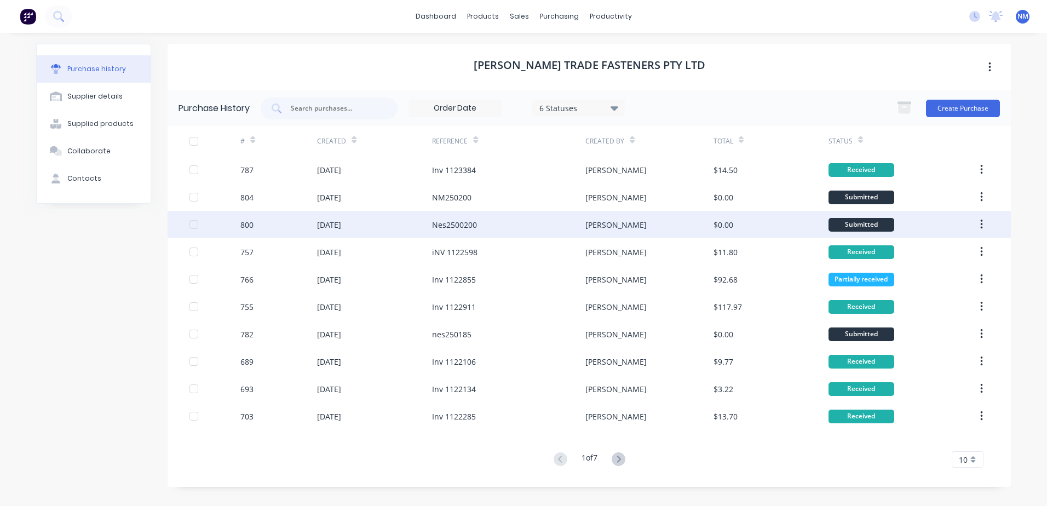
click at [667, 232] on div "[PERSON_NAME]" at bounding box center [649, 224] width 128 height 27
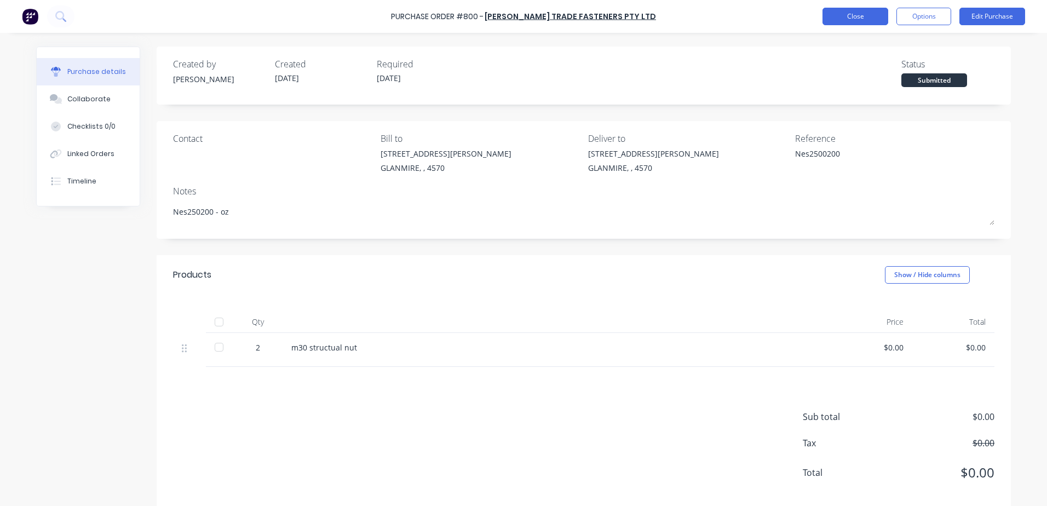
click at [863, 20] on button "Close" at bounding box center [855, 17] width 66 height 18
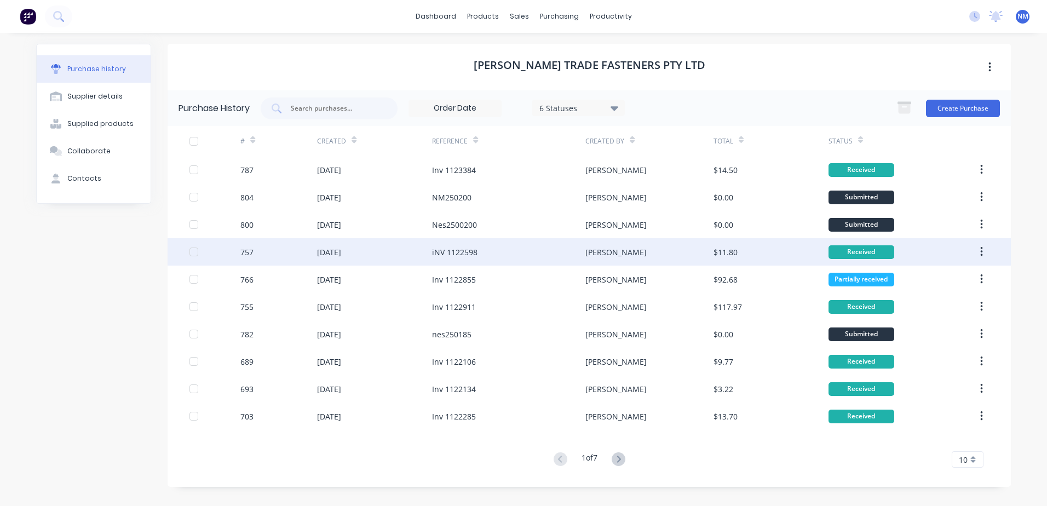
click at [659, 251] on div "[PERSON_NAME]" at bounding box center [649, 251] width 128 height 27
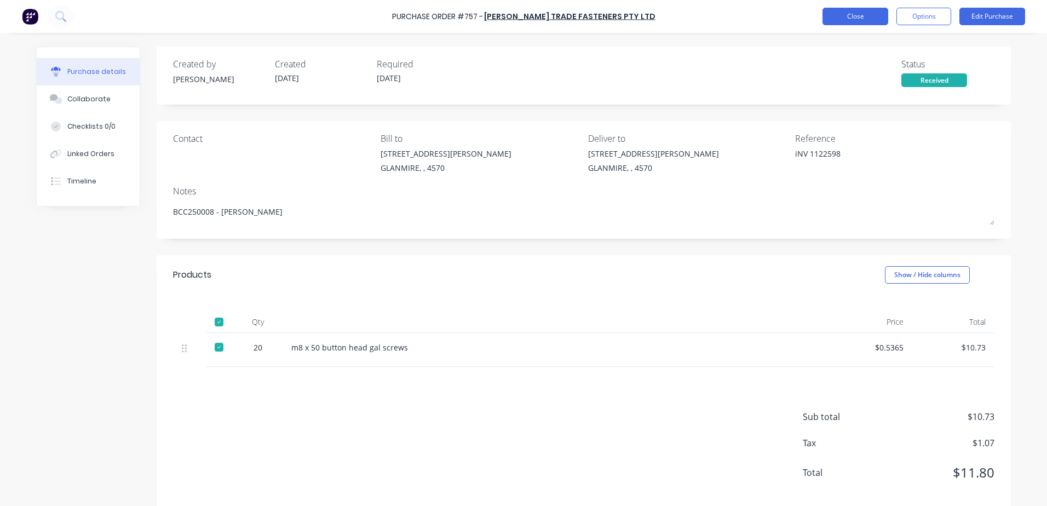
click at [861, 15] on button "Close" at bounding box center [855, 17] width 66 height 18
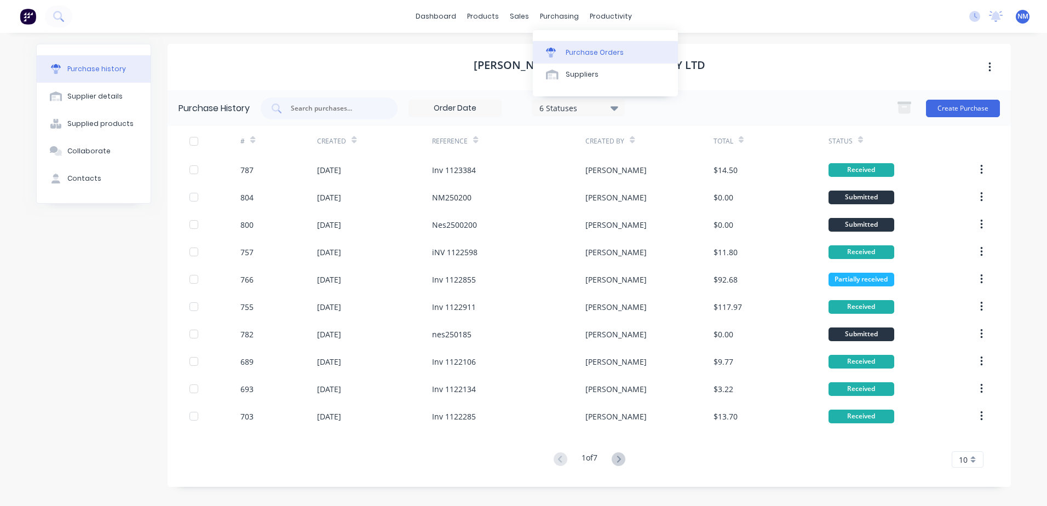
click at [589, 55] on div "Purchase Orders" at bounding box center [595, 53] width 58 height 10
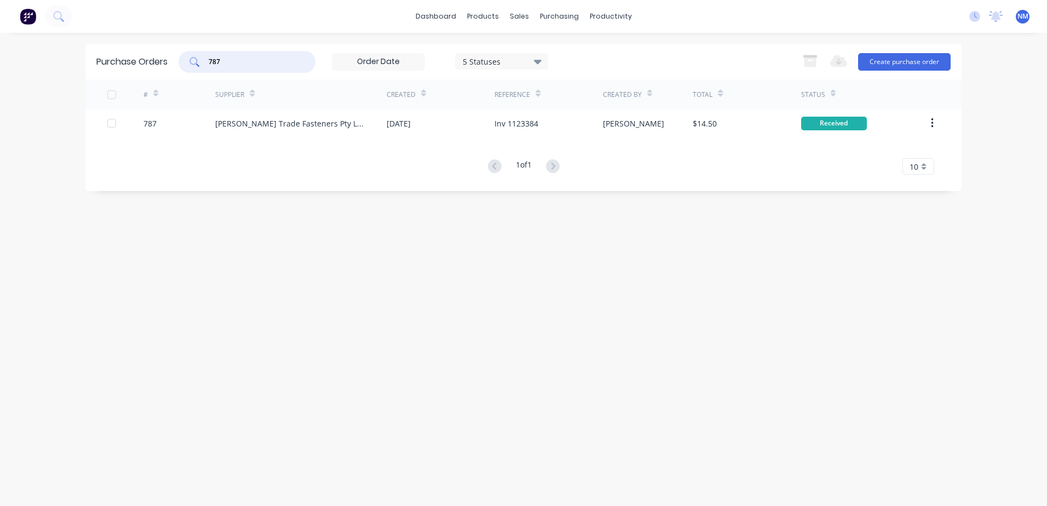
click at [236, 59] on input "787" at bounding box center [252, 61] width 91 height 11
type input "783"
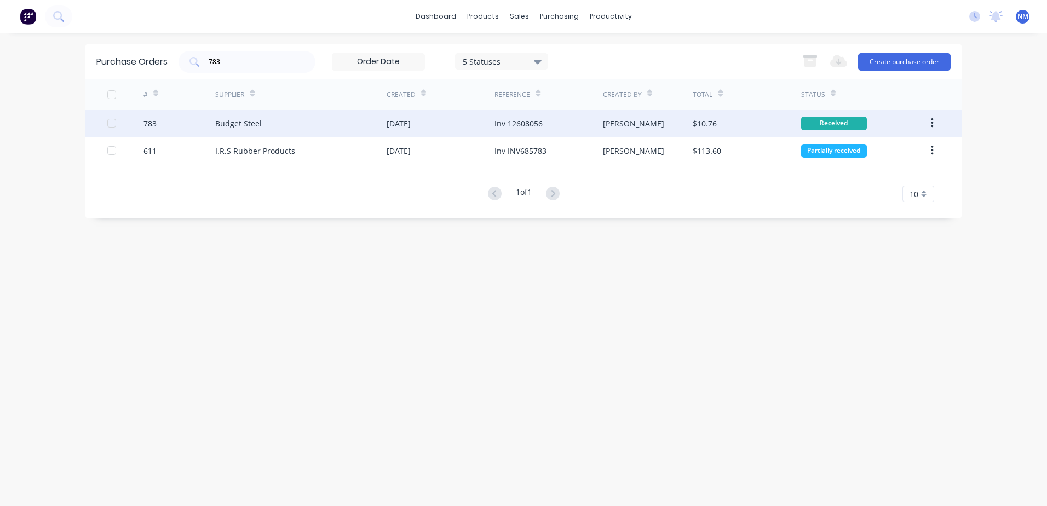
click at [662, 124] on div "[PERSON_NAME]" at bounding box center [648, 122] width 90 height 27
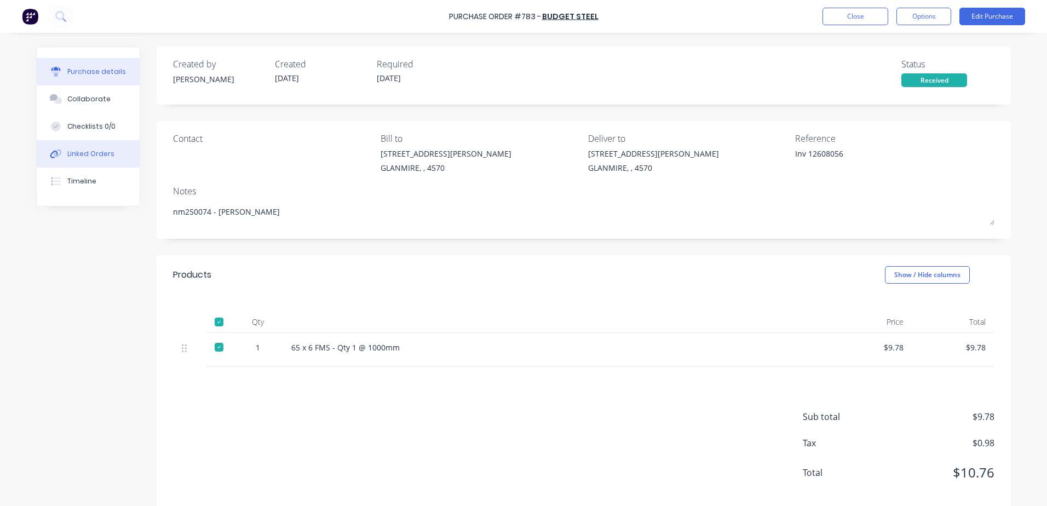
click at [102, 154] on div "Linked Orders" at bounding box center [90, 154] width 47 height 10
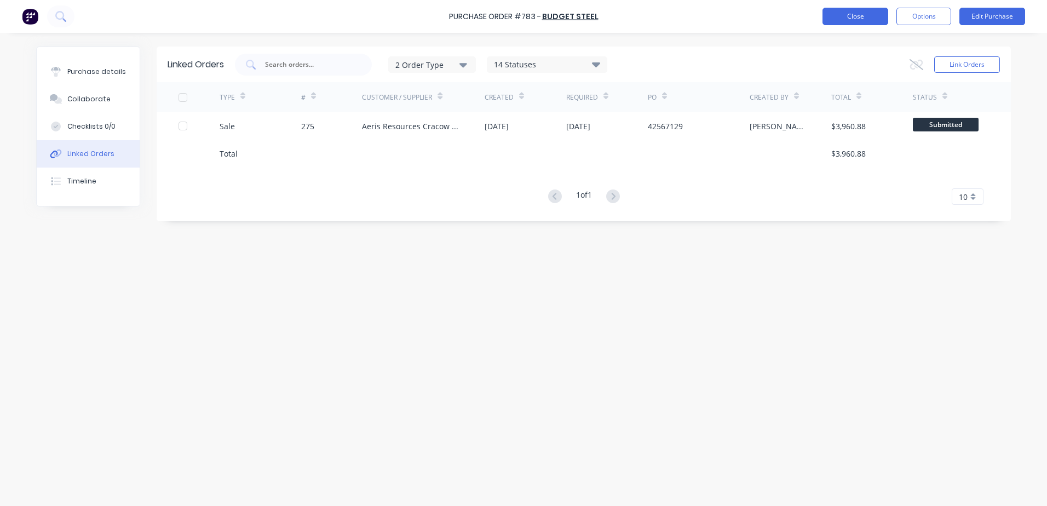
click at [837, 21] on button "Close" at bounding box center [855, 17] width 66 height 18
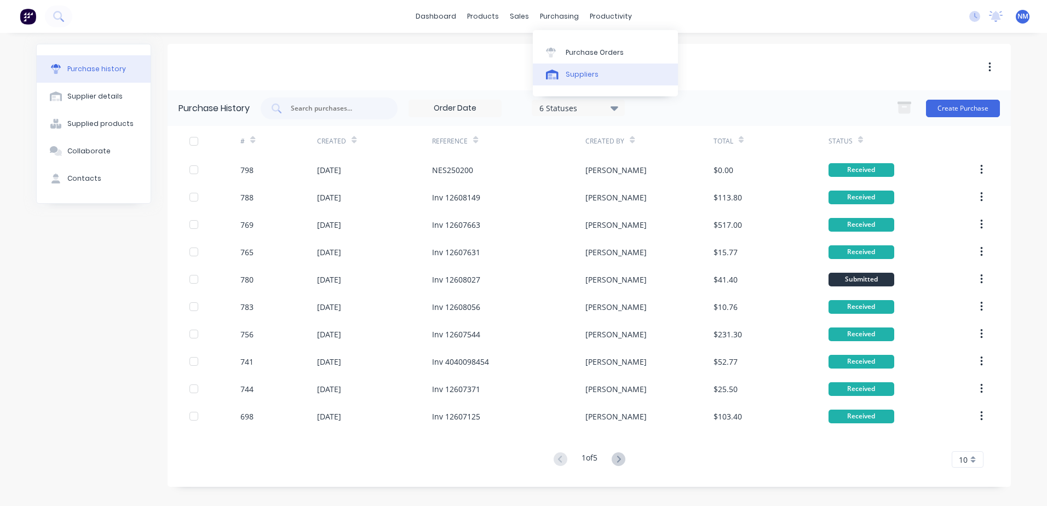
click at [578, 73] on div "Suppliers" at bounding box center [582, 75] width 33 height 10
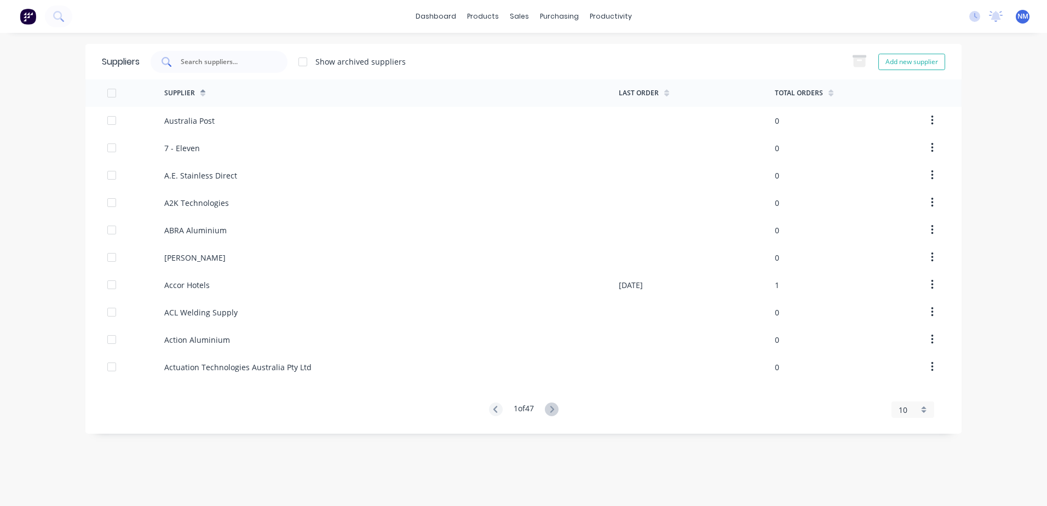
click at [216, 62] on input "text" at bounding box center [225, 61] width 91 height 11
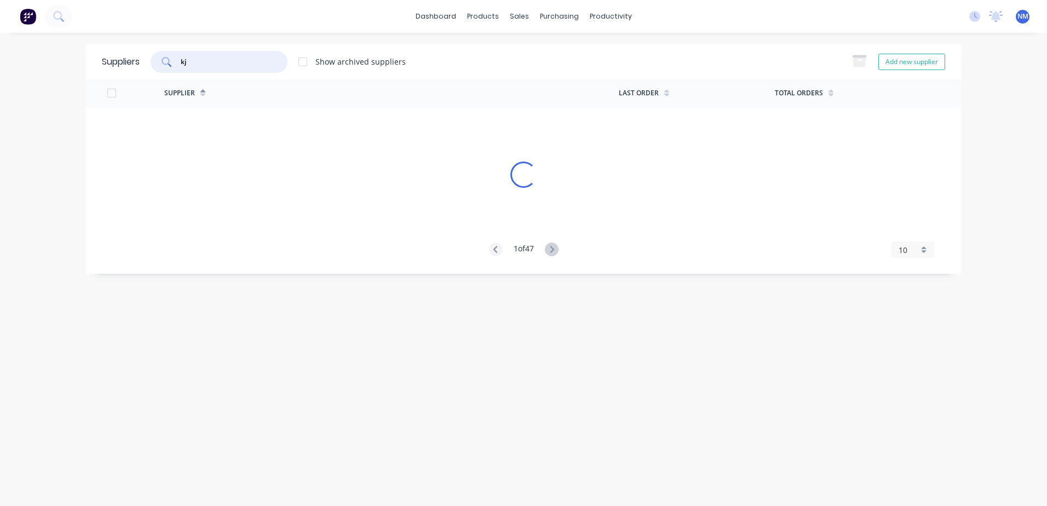
type input "kj"
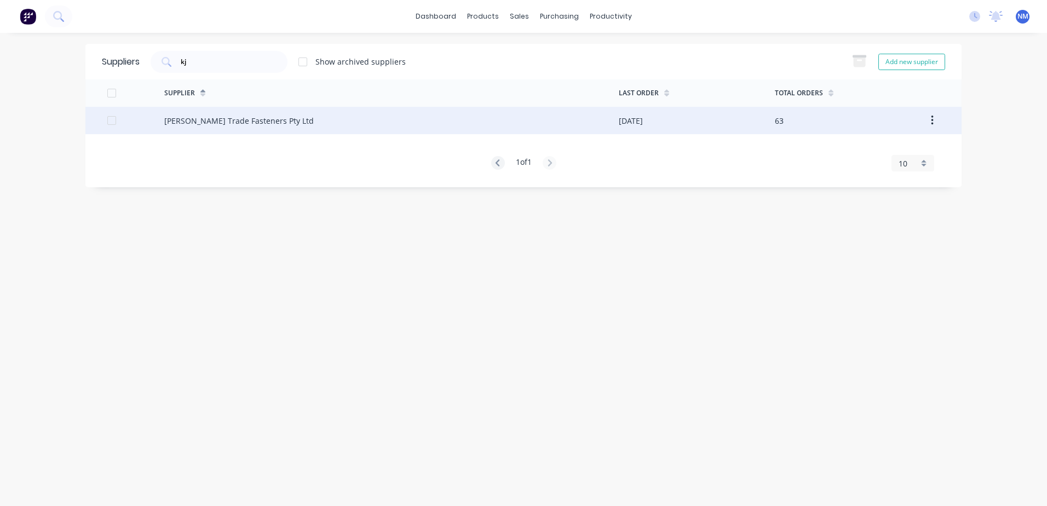
click at [565, 122] on div "[PERSON_NAME] Trade Fasteners Pty Ltd" at bounding box center [391, 120] width 454 height 27
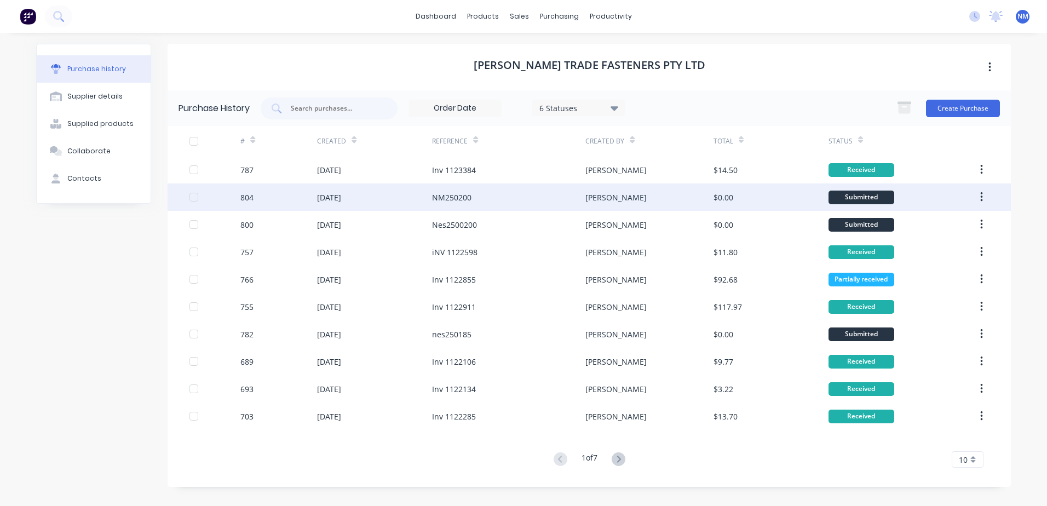
click at [664, 202] on div "[PERSON_NAME]" at bounding box center [649, 196] width 128 height 27
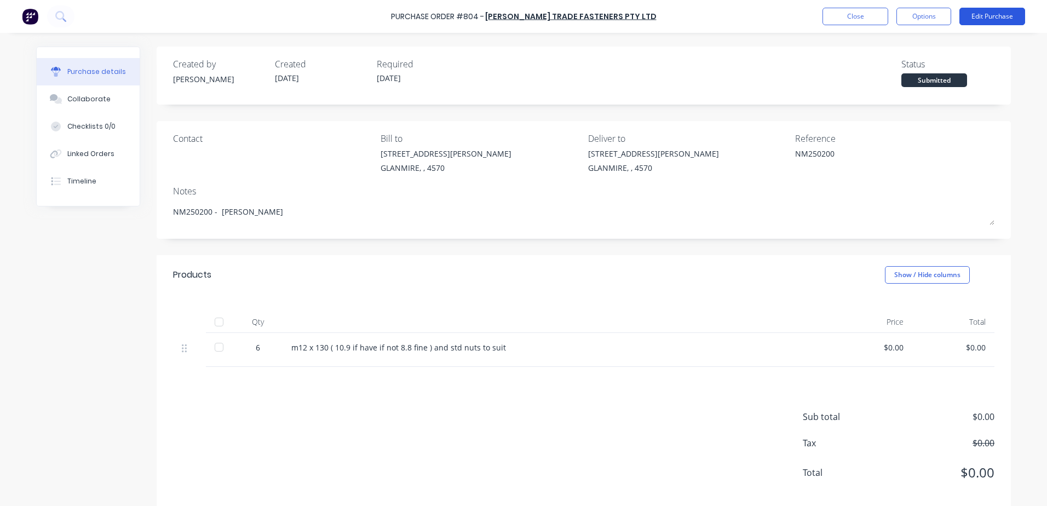
click at [977, 18] on button "Edit Purchase" at bounding box center [992, 17] width 66 height 18
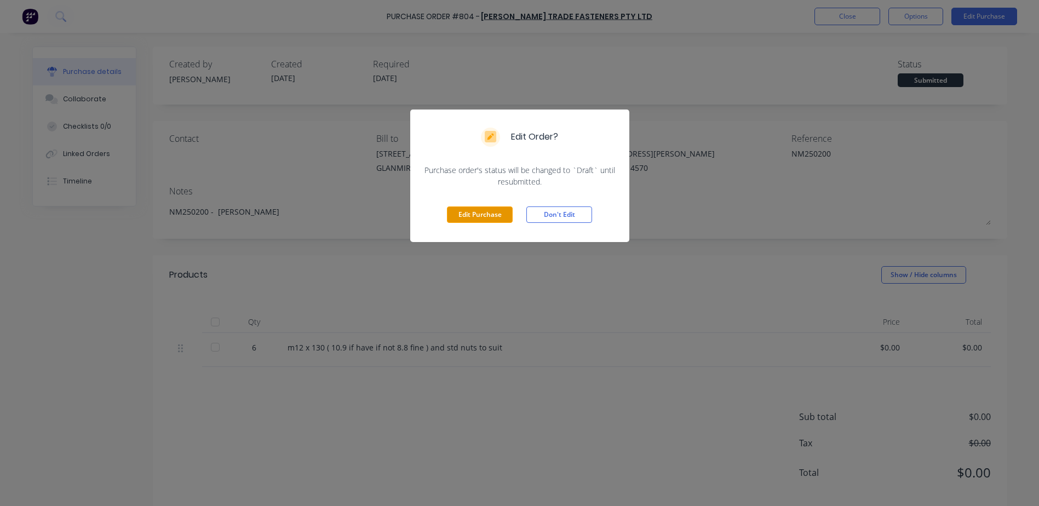
click at [481, 214] on button "Edit Purchase" at bounding box center [480, 214] width 66 height 16
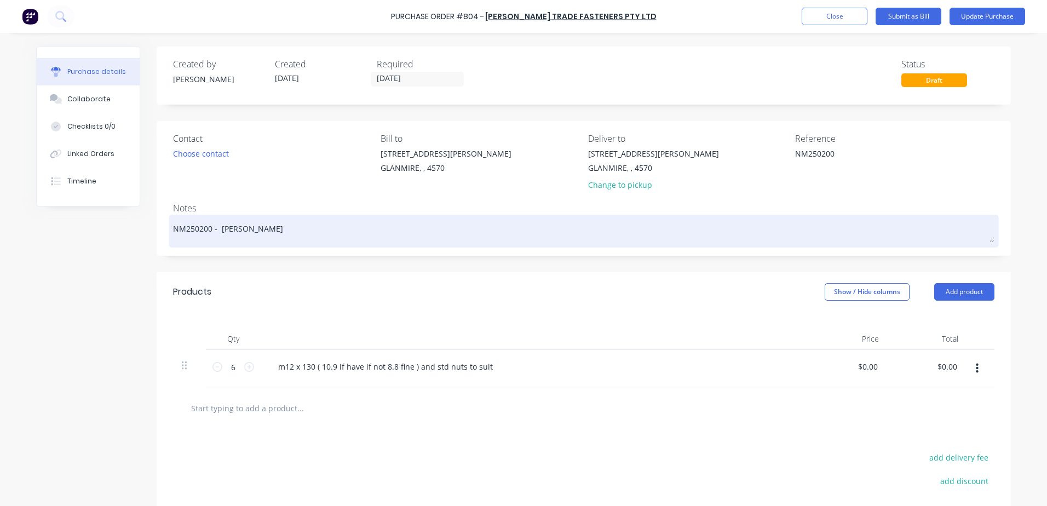
click at [182, 228] on textarea "NM250200 - lewis" at bounding box center [583, 229] width 821 height 25
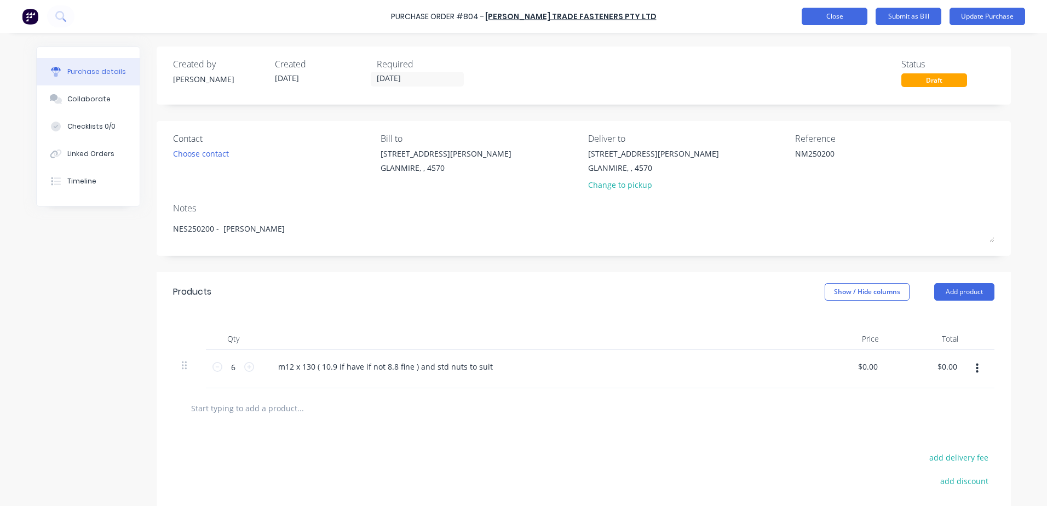
type textarea "NES250200 - lewis"
click at [832, 22] on button "Close" at bounding box center [834, 17] width 66 height 18
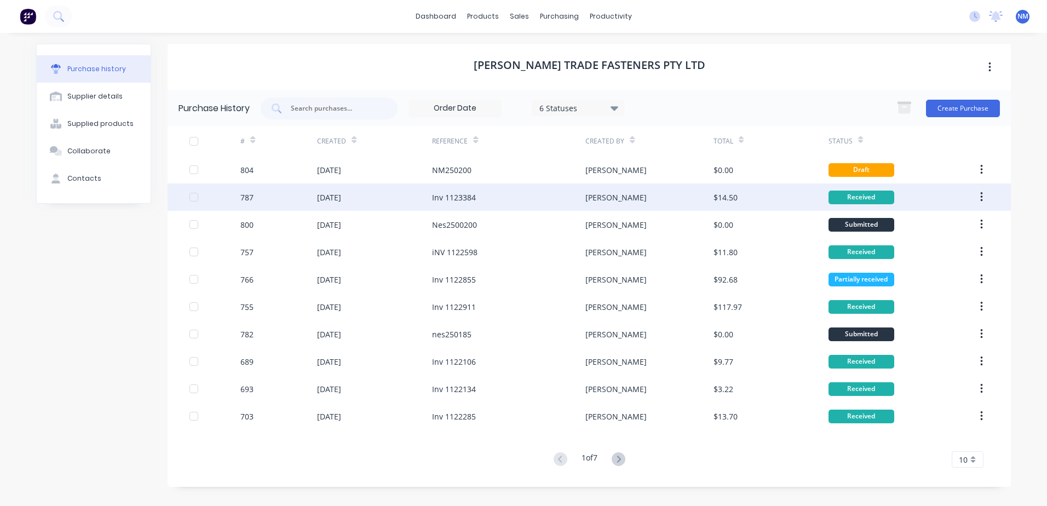
click at [630, 200] on div "[PERSON_NAME]" at bounding box center [649, 196] width 128 height 27
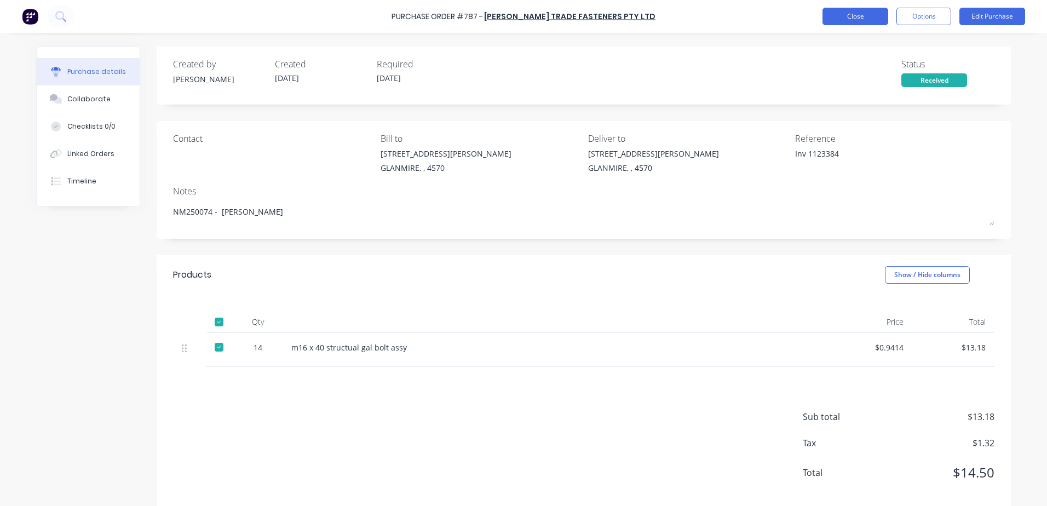
click at [869, 16] on button "Close" at bounding box center [855, 17] width 66 height 18
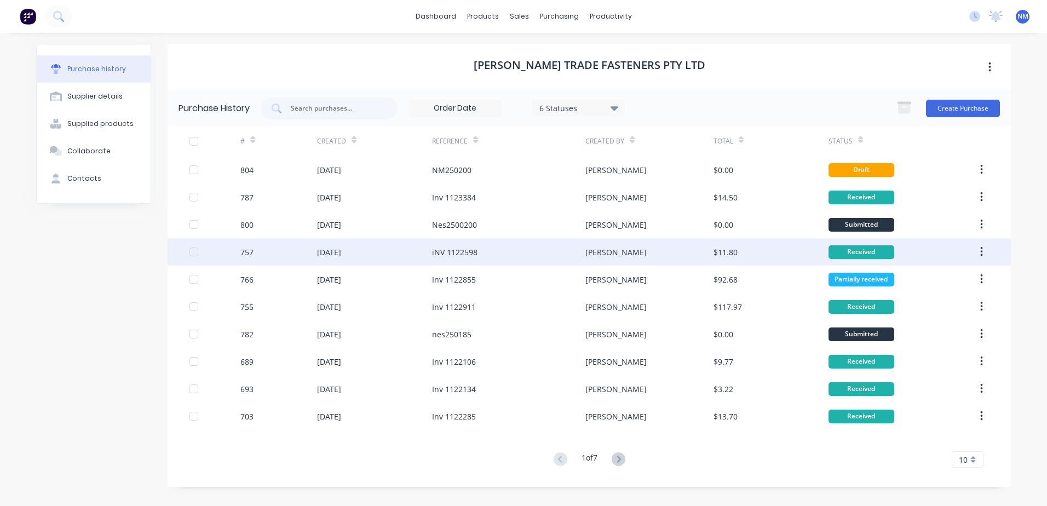
click at [699, 253] on div "[PERSON_NAME]" at bounding box center [649, 251] width 128 height 27
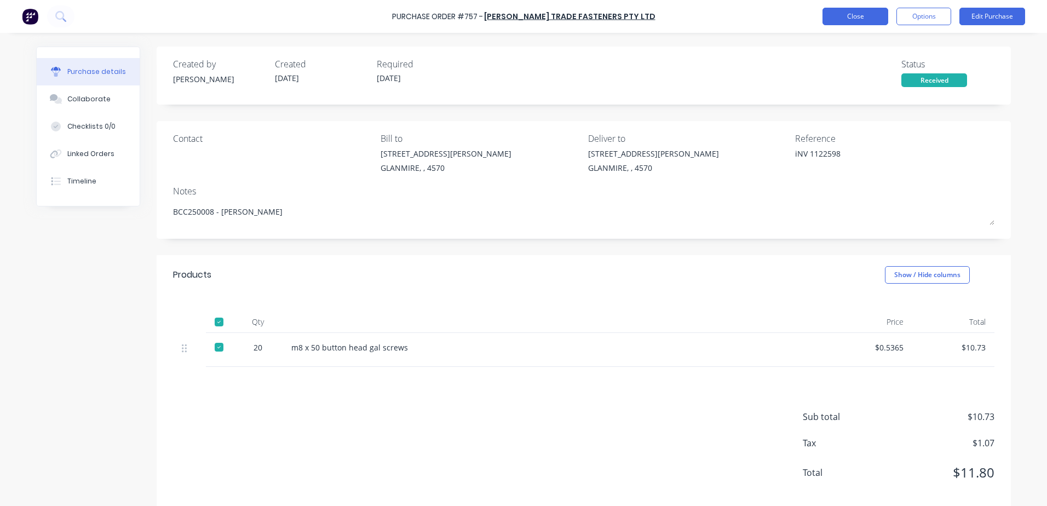
click at [864, 24] on button "Close" at bounding box center [855, 17] width 66 height 18
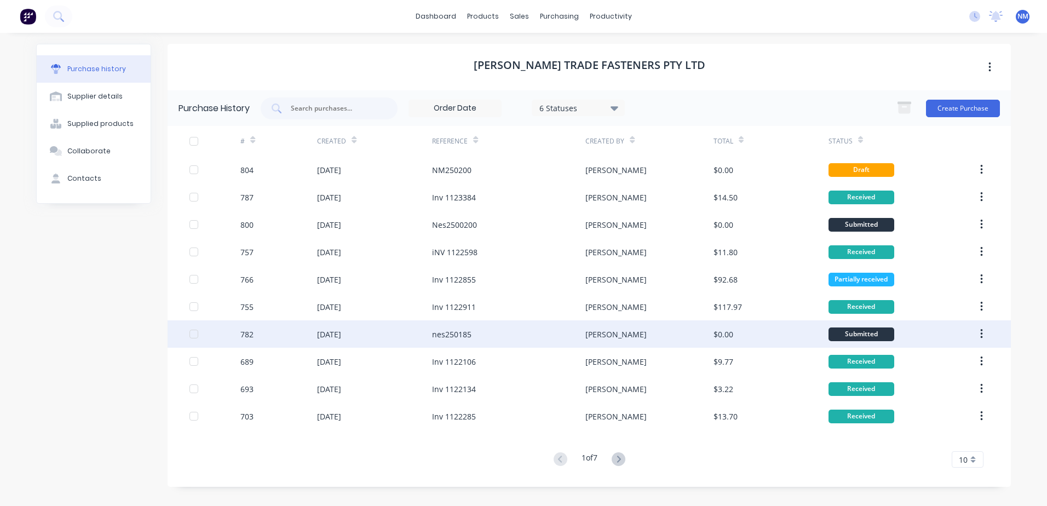
click at [685, 339] on div "[PERSON_NAME]" at bounding box center [649, 333] width 128 height 27
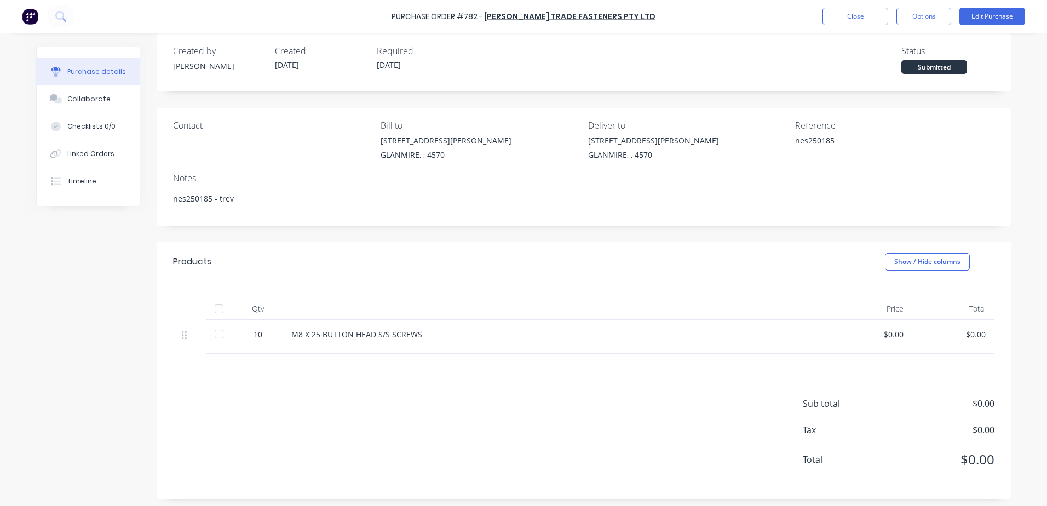
scroll to position [17, 0]
click at [972, 18] on button "Edit Purchase" at bounding box center [992, 17] width 66 height 18
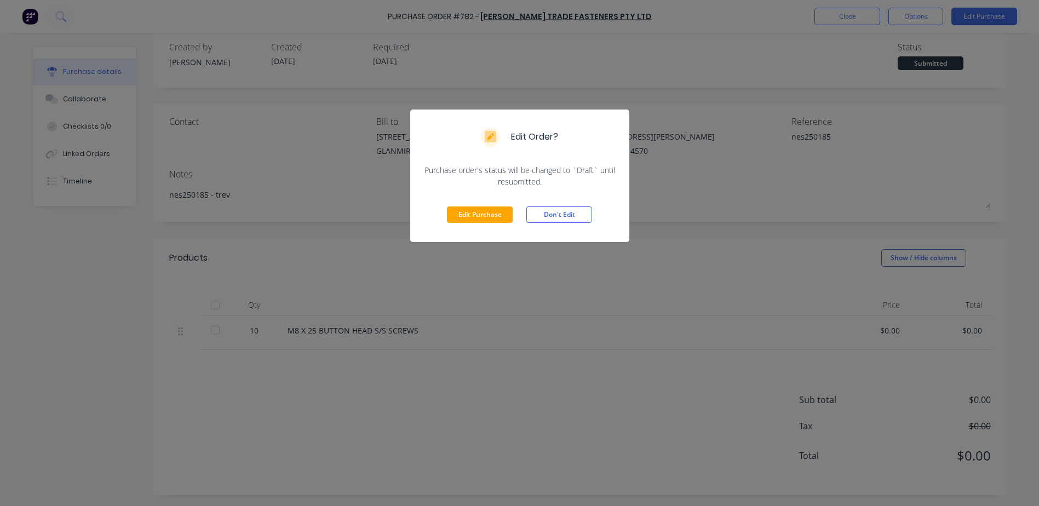
drag, startPoint x: 468, startPoint y: 199, endPoint x: 467, endPoint y: 205, distance: 6.1
click at [467, 203] on div "Edit Purchase Don't Edit" at bounding box center [519, 214] width 219 height 55
click at [467, 208] on button "Edit Purchase" at bounding box center [480, 214] width 66 height 16
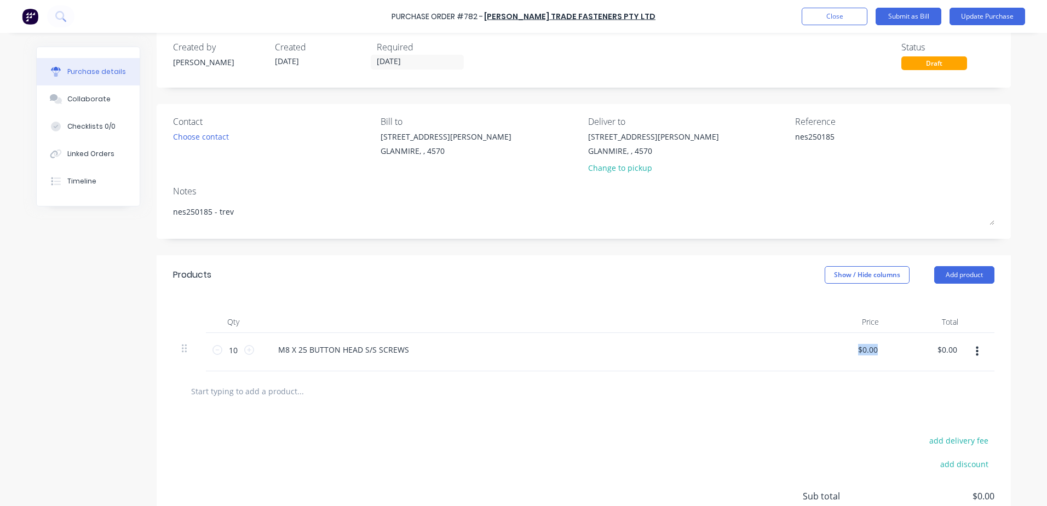
drag, startPoint x: 845, startPoint y: 351, endPoint x: 936, endPoint y: 338, distance: 91.9
click at [936, 338] on div "10 10 M8 X 25 BUTTON HEAD S/S SCREWS $0.00 $0.00 $0.00 $0.00" at bounding box center [583, 352] width 821 height 38
click at [872, 355] on div "$0.00 $0.00" at bounding box center [867, 350] width 25 height 16
drag, startPoint x: 852, startPoint y: 346, endPoint x: 985, endPoint y: 329, distance: 133.6
click at [954, 336] on div "10 10 M8 X 25 BUTTON HEAD S/S SCREWS 0.00 0.00 $0.00 $0.00" at bounding box center [583, 352] width 821 height 38
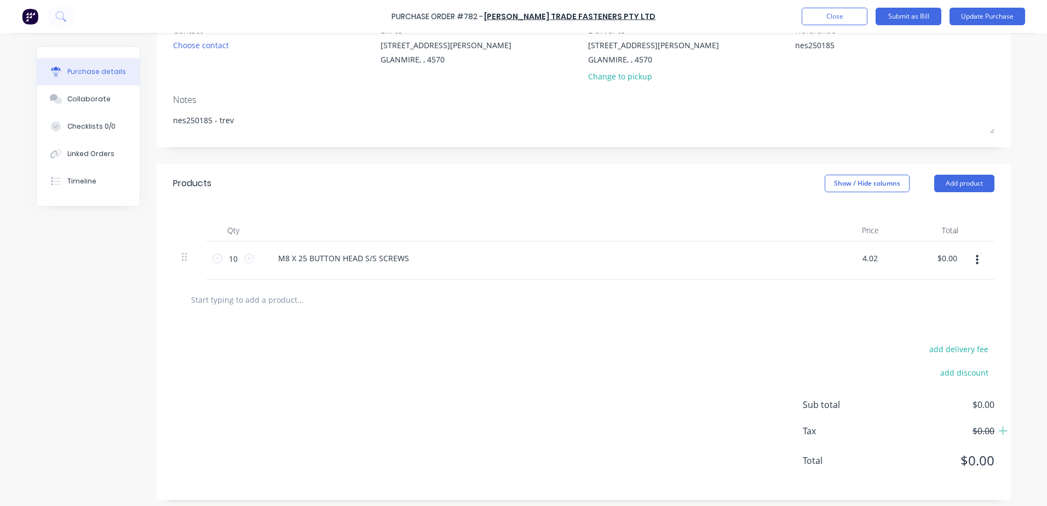
scroll to position [113, 0]
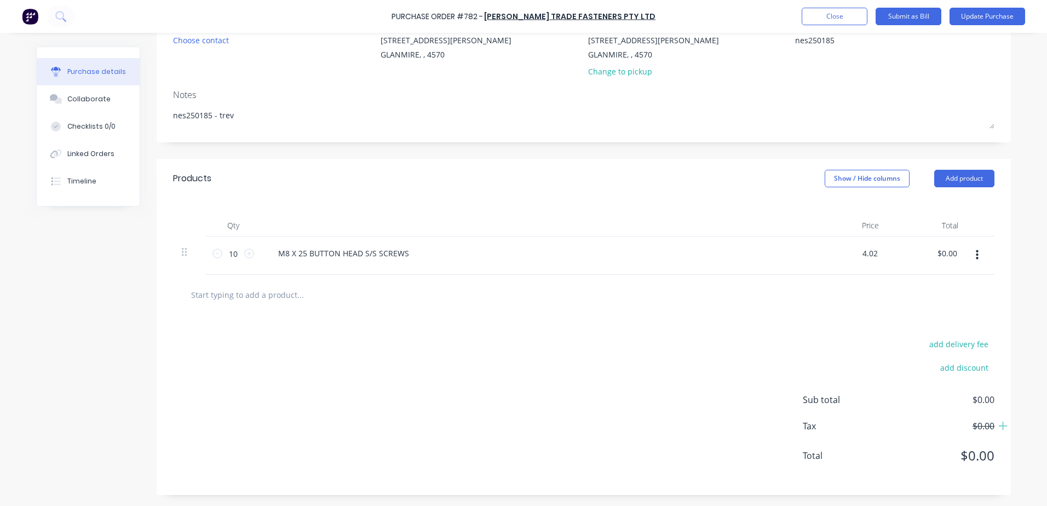
type input "$4.02"
click at [597, 303] on div at bounding box center [584, 295] width 804 height 22
drag, startPoint x: 930, startPoint y: 252, endPoint x: 1048, endPoint y: 245, distance: 118.4
click at [1046, 245] on html "Purchase Order #782 - KJ Bolt Trade Fasteners Pty Ltd Add product Close Submit …" at bounding box center [523, 253] width 1047 height 506
type input "4.02"
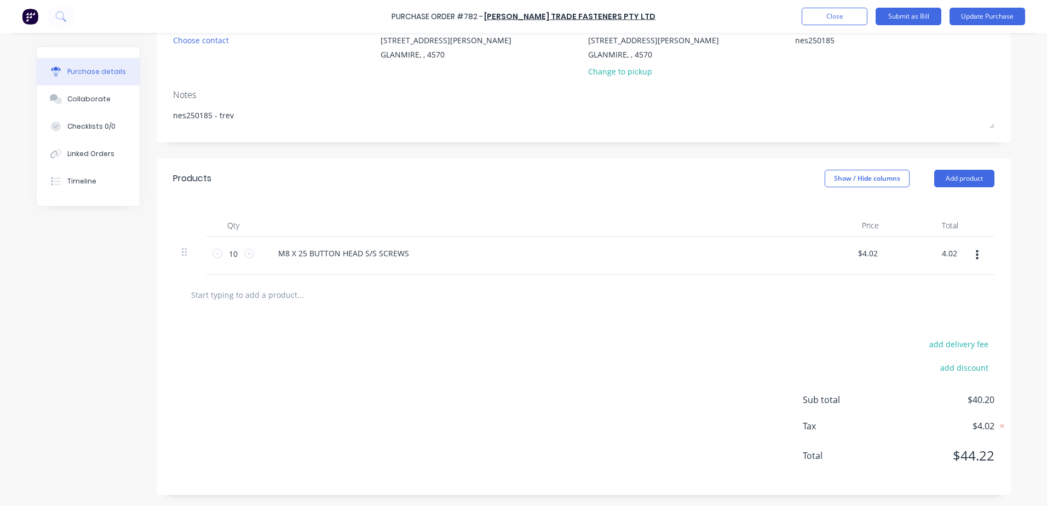
type input "$0.402"
type input "$4.02"
click at [456, 294] on div at bounding box center [346, 295] width 328 height 22
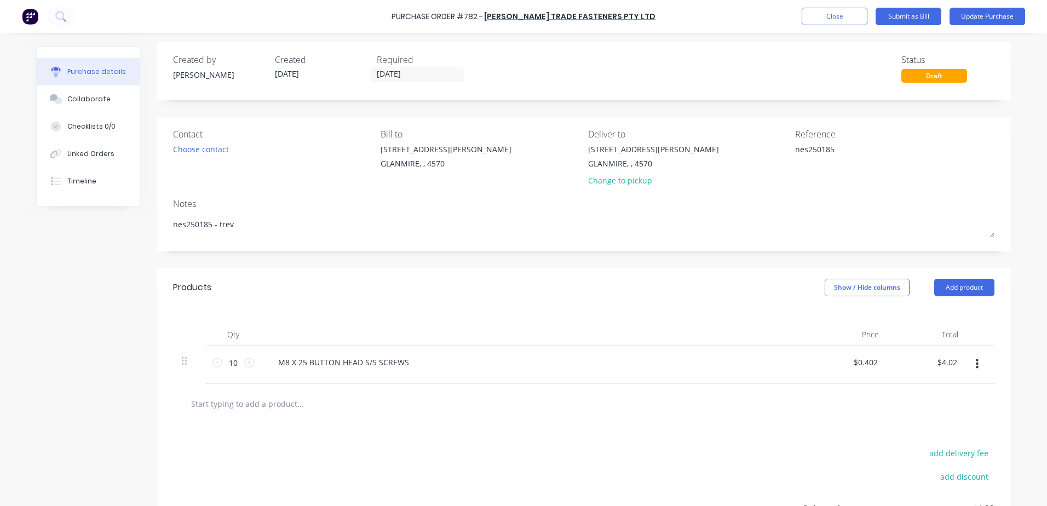
scroll to position [4, 0]
drag, startPoint x: 835, startPoint y: 155, endPoint x: 740, endPoint y: 160, distance: 95.4
click at [753, 159] on div "Contact Choose contact Bill to 9 Dennis Little Drive GLANMIRE, , 4570 Deliver t…" at bounding box center [583, 160] width 821 height 64
type textarea "i"
type textarea "Inv 1123355"
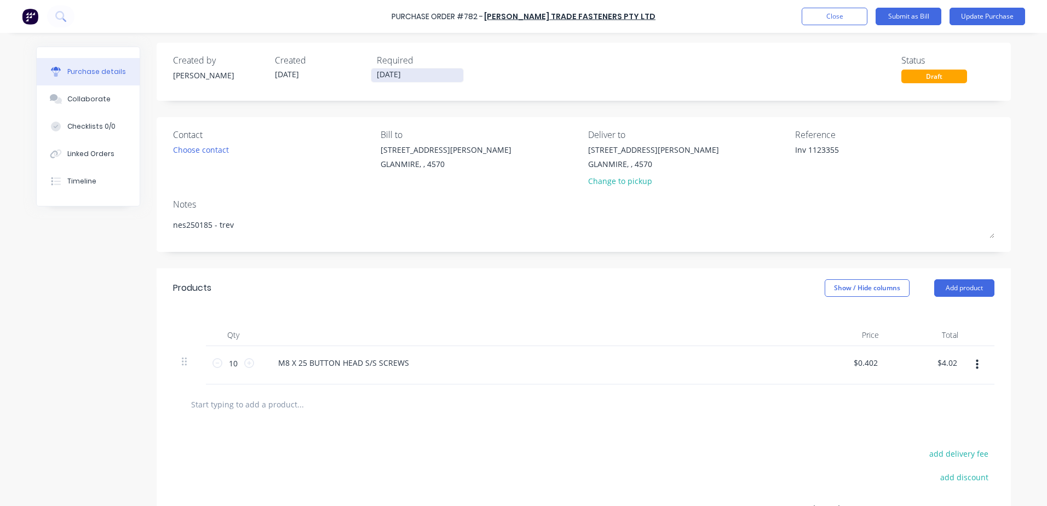
click at [407, 75] on input "29/09/25" at bounding box center [417, 75] width 92 height 14
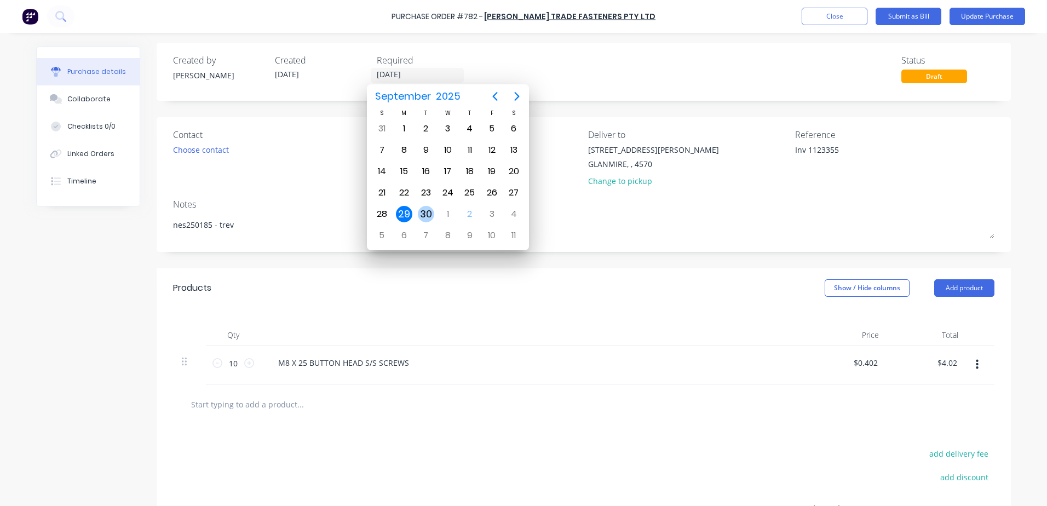
click at [425, 214] on div "30" at bounding box center [426, 214] width 16 height 16
type input "30/09/25"
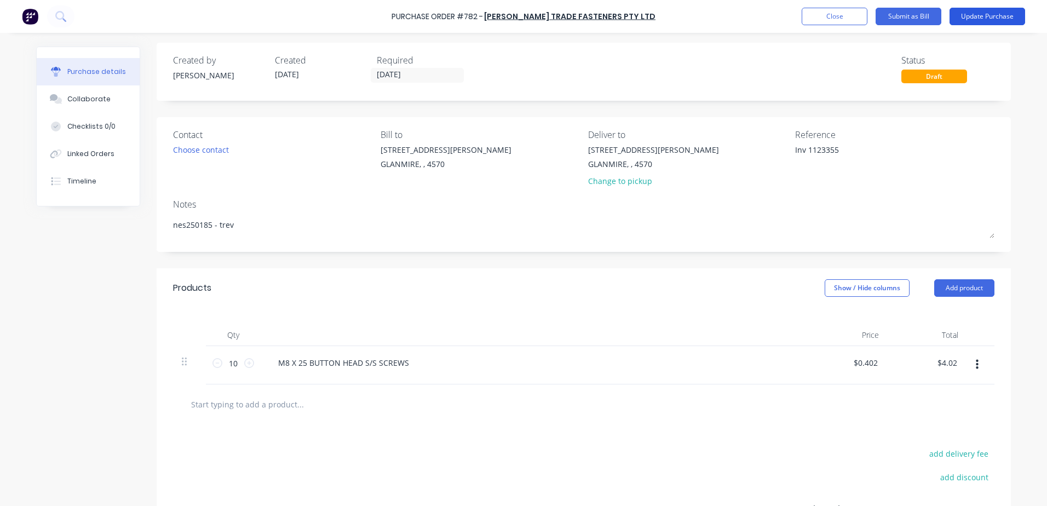
click at [997, 11] on button "Update Purchase" at bounding box center [987, 17] width 76 height 18
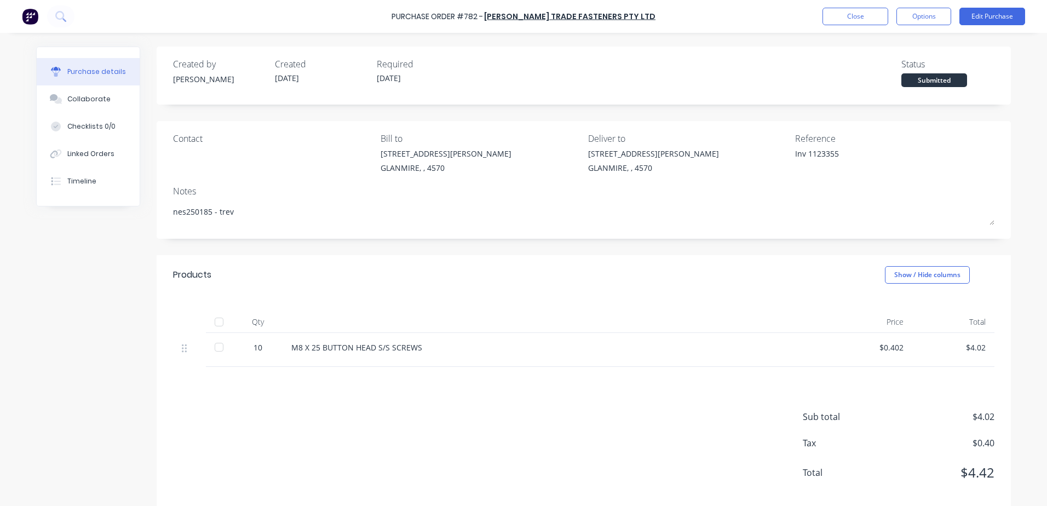
click at [215, 327] on div at bounding box center [219, 322] width 22 height 22
click at [860, 20] on button "Close" at bounding box center [855, 17] width 66 height 18
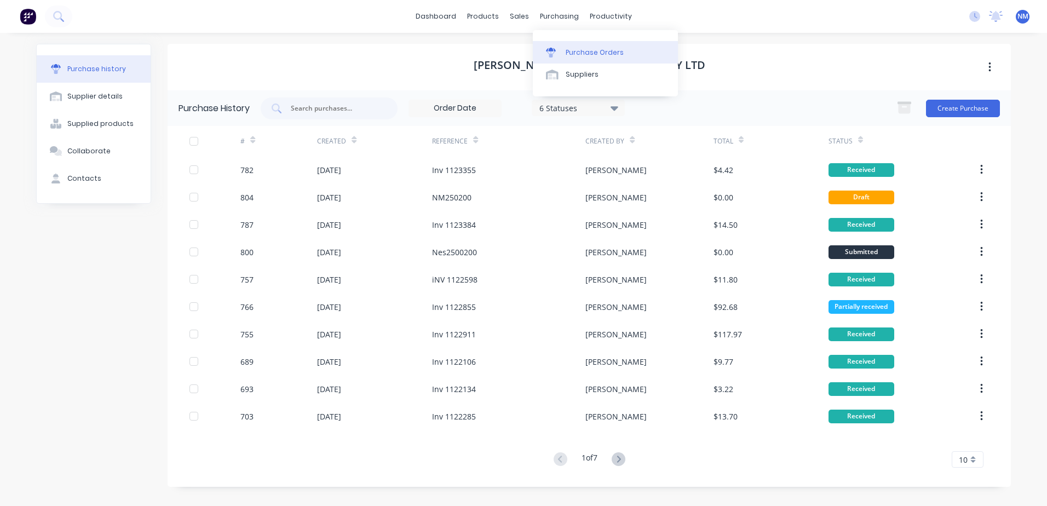
click at [581, 54] on div "Purchase Orders" at bounding box center [595, 53] width 58 height 10
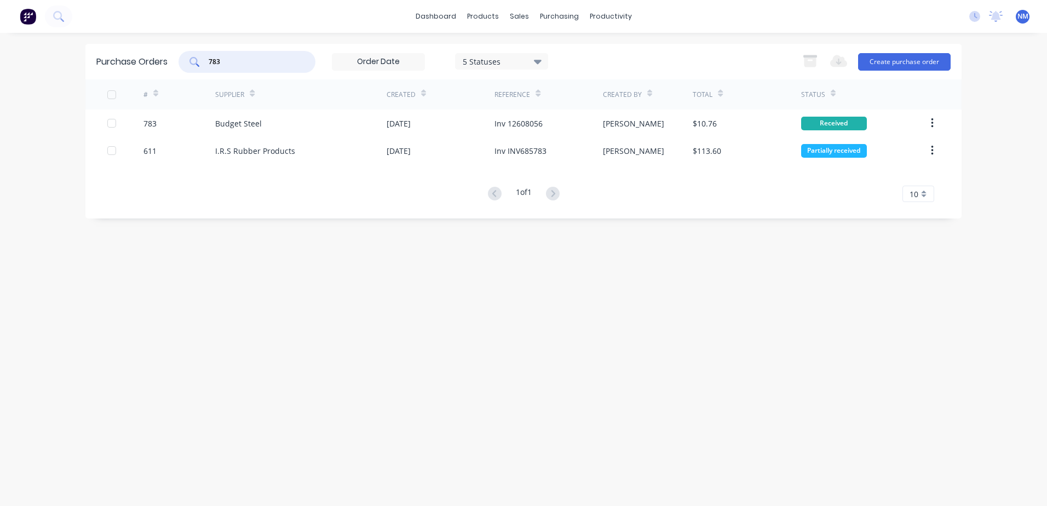
drag, startPoint x: 228, startPoint y: 65, endPoint x: 169, endPoint y: 72, distance: 60.2
click at [174, 72] on div "Purchase Orders 783 5 Statuses 5 Statuses Export to Excel (XLSX) Create purchas…" at bounding box center [523, 62] width 876 height 36
type input "776"
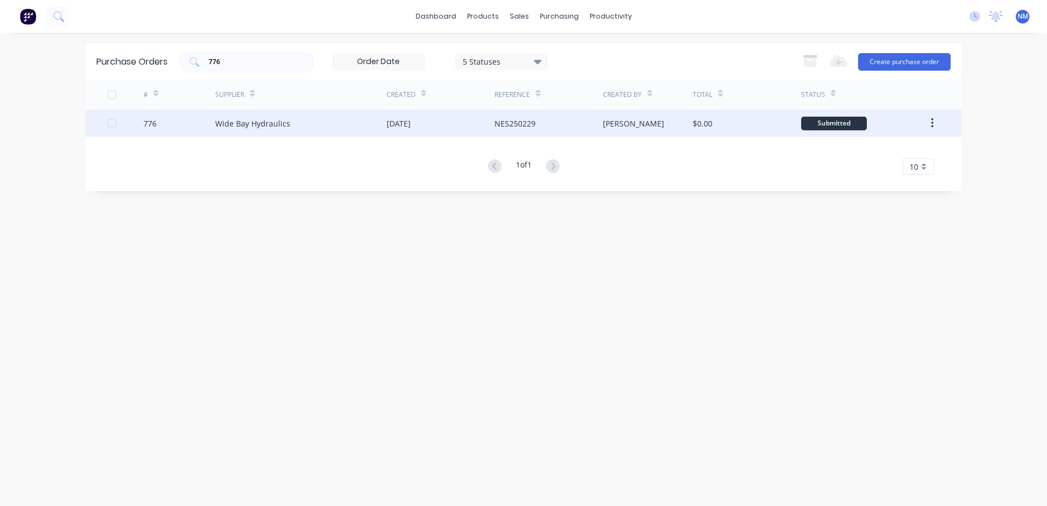
click at [645, 128] on div "[PERSON_NAME]" at bounding box center [648, 122] width 90 height 27
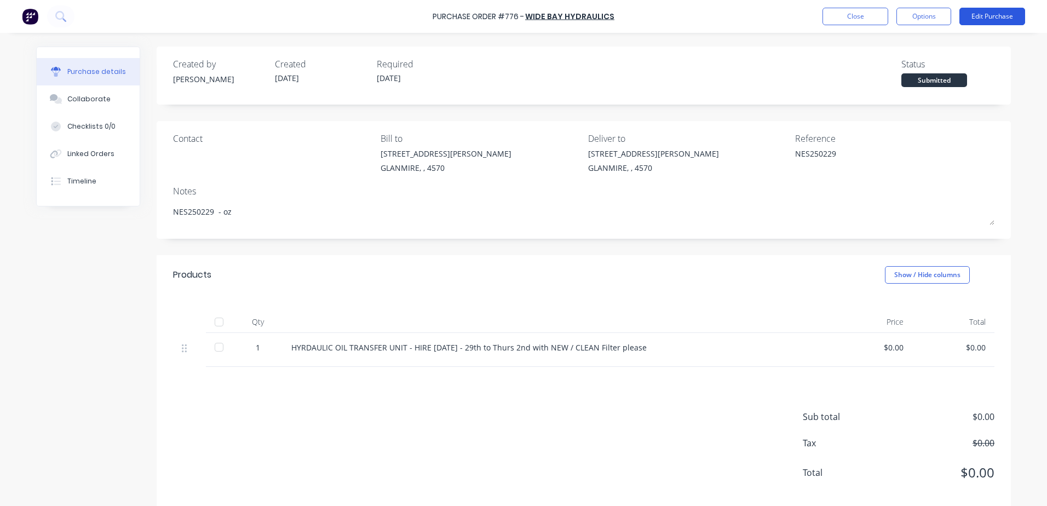
click at [988, 18] on button "Edit Purchase" at bounding box center [992, 17] width 66 height 18
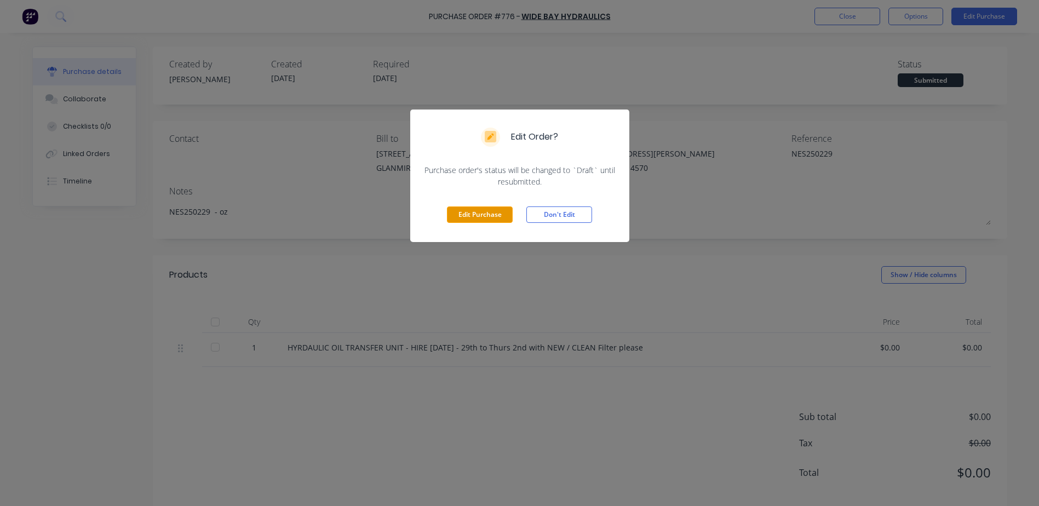
click at [500, 216] on button "Edit Purchase" at bounding box center [480, 214] width 66 height 16
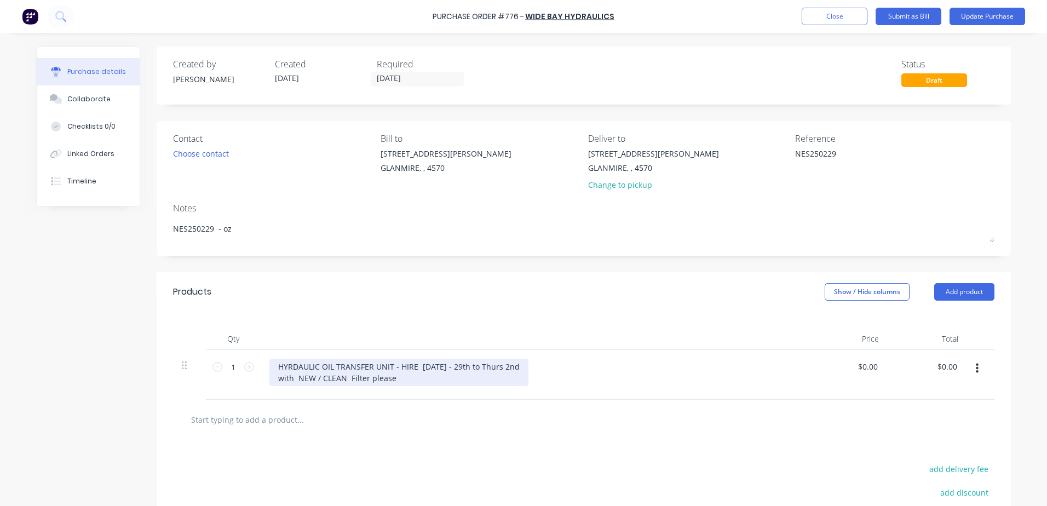
click at [293, 365] on div "HYRDAULIC OIL TRANSFER UNIT - HIRE Monday - 29th to Thurs 2nd with NEW / CLEAN …" at bounding box center [398, 372] width 259 height 27
click at [268, 409] on input "text" at bounding box center [300, 419] width 219 height 22
click at [982, 16] on button "Update Purchase" at bounding box center [987, 17] width 76 height 18
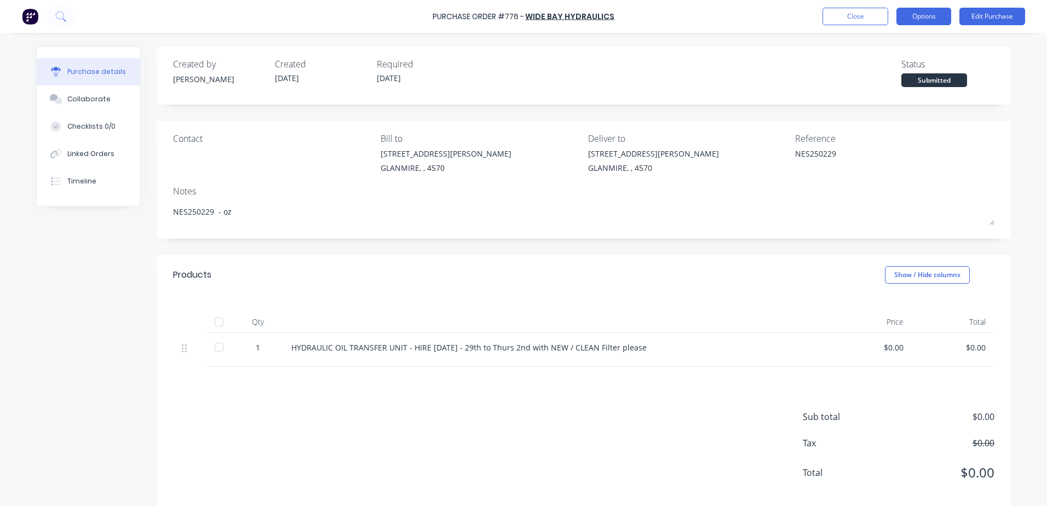
click at [922, 22] on button "Options" at bounding box center [923, 17] width 55 height 18
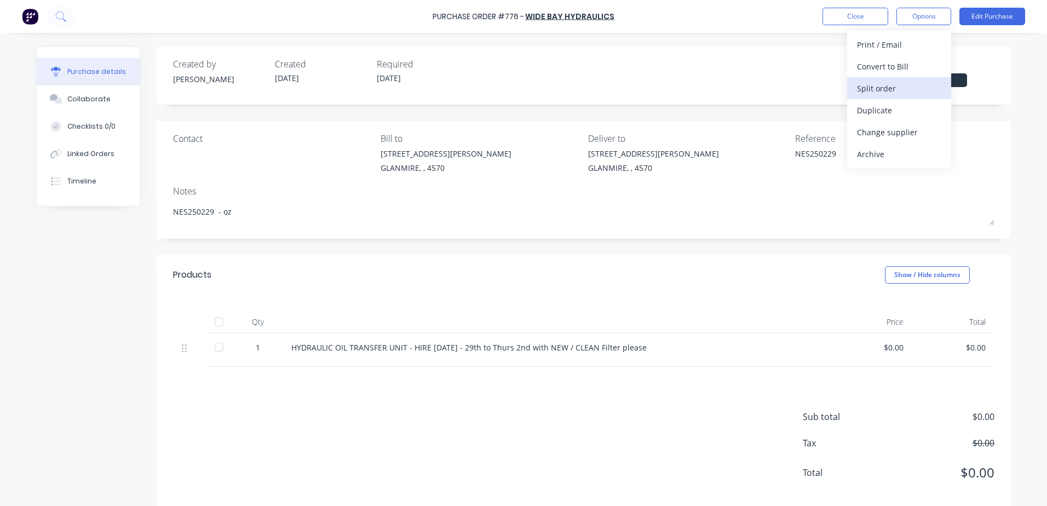
click at [866, 94] on div "Split order" at bounding box center [899, 88] width 84 height 16
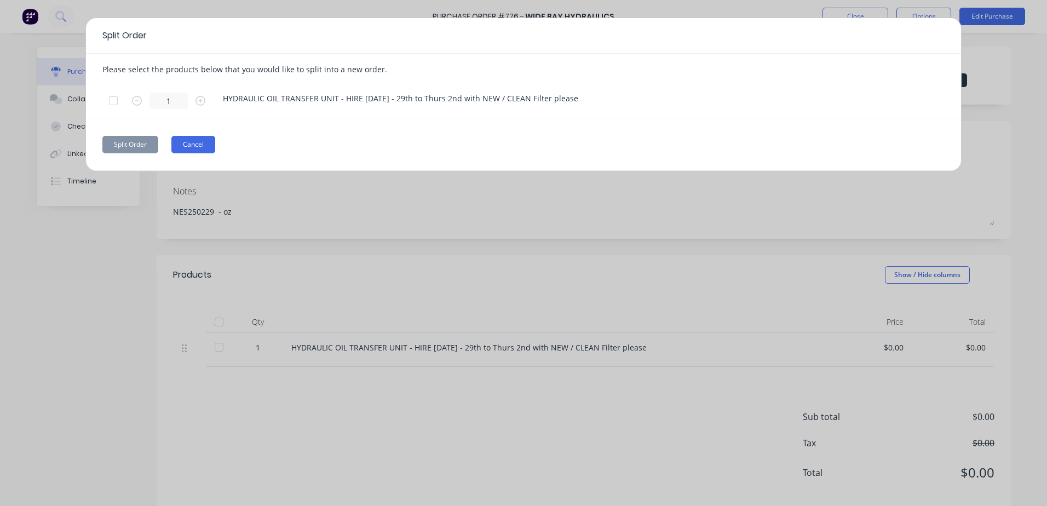
click at [198, 150] on button "Cancel" at bounding box center [193, 145] width 44 height 18
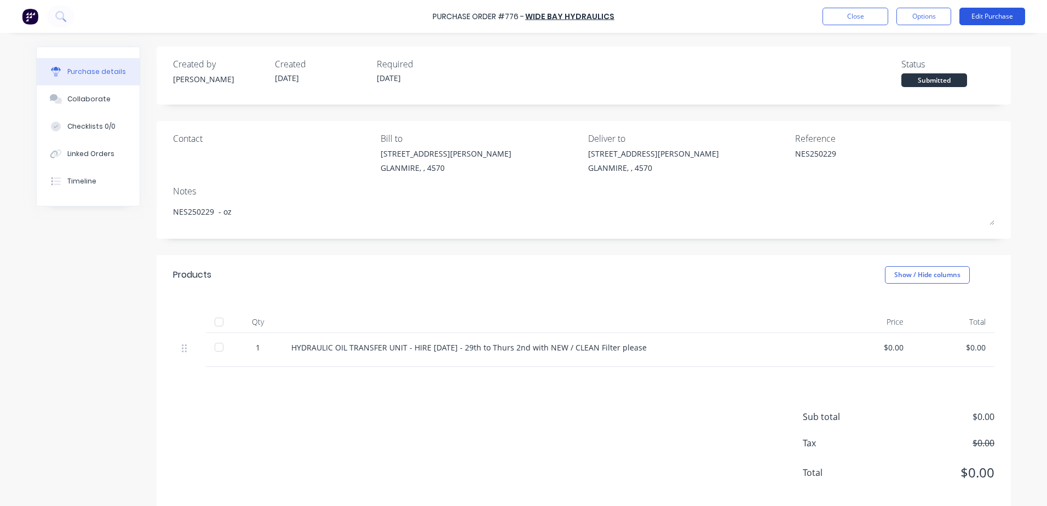
click at [982, 22] on button "Edit Purchase" at bounding box center [992, 17] width 66 height 18
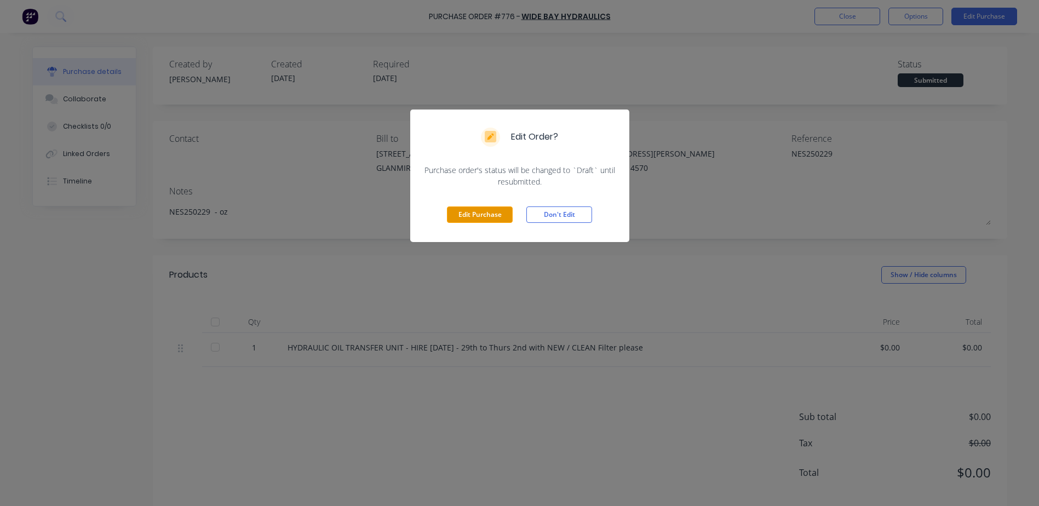
click at [479, 207] on button "Edit Purchase" at bounding box center [480, 214] width 66 height 16
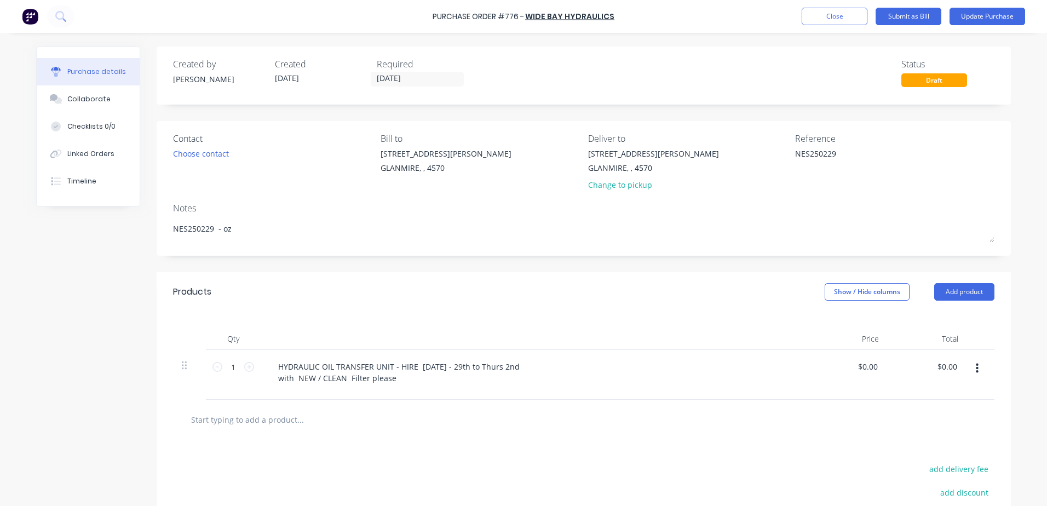
click at [286, 419] on input "text" at bounding box center [300, 419] width 219 height 22
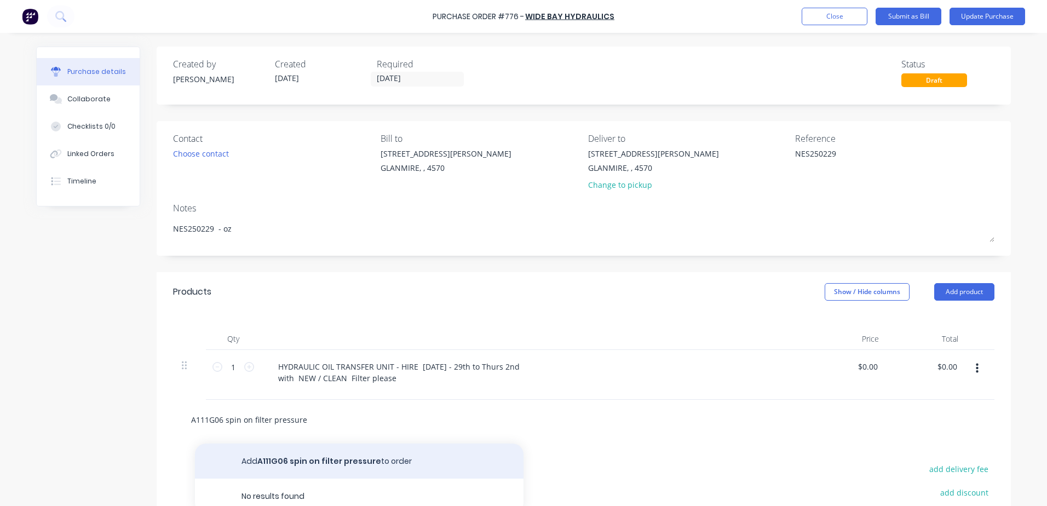
type input "A111G06 spin on filter pressure"
click at [321, 460] on button "Add A111G06 spin on filter pressure to order" at bounding box center [359, 460] width 328 height 35
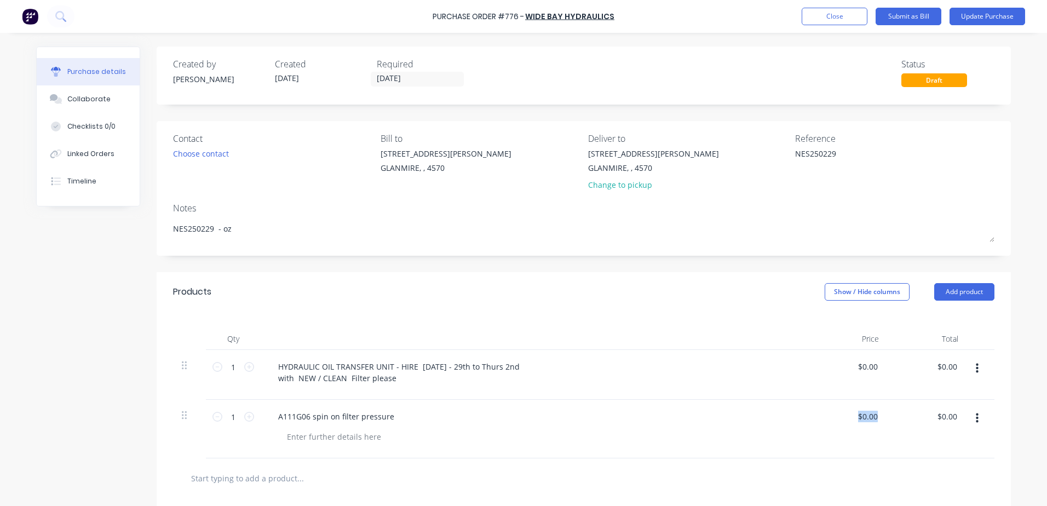
drag, startPoint x: 845, startPoint y: 419, endPoint x: 937, endPoint y: 404, distance: 93.2
click at [937, 404] on div "1 1 A111G06 spin on filter pressure $0.00 $0.00 $0.00 $0.00" at bounding box center [583, 429] width 821 height 59
drag, startPoint x: 937, startPoint y: 404, endPoint x: 875, endPoint y: 417, distance: 63.1
click at [876, 416] on div "$0.00 $0.00" at bounding box center [870, 416] width 30 height 16
drag, startPoint x: 855, startPoint y: 418, endPoint x: 938, endPoint y: 416, distance: 82.7
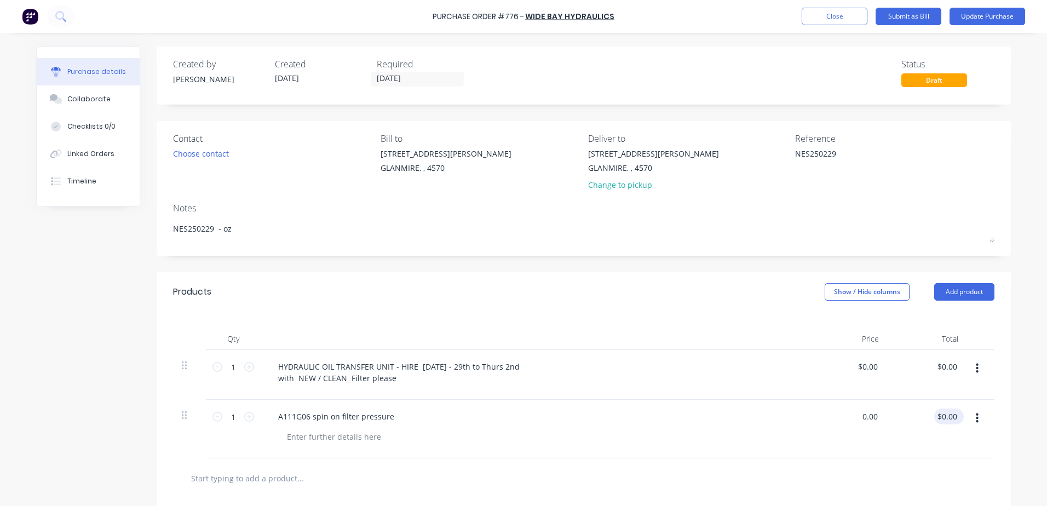
click at [938, 416] on div "1 1 A111G06 spin on filter pressure 0.00 0.00 $0.00 $0.00" at bounding box center [583, 429] width 821 height 59
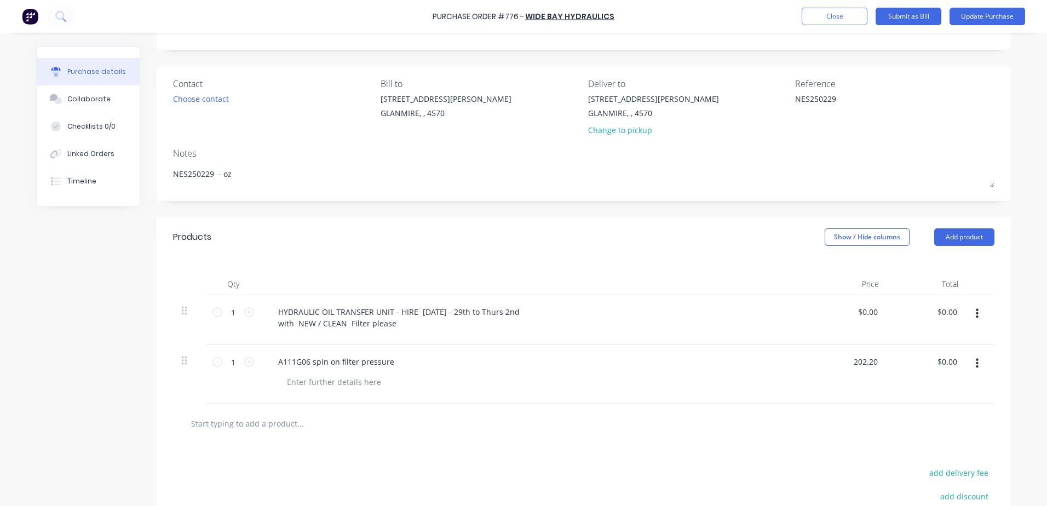
type input "$202.20"
click at [280, 432] on input "text" at bounding box center [300, 423] width 219 height 22
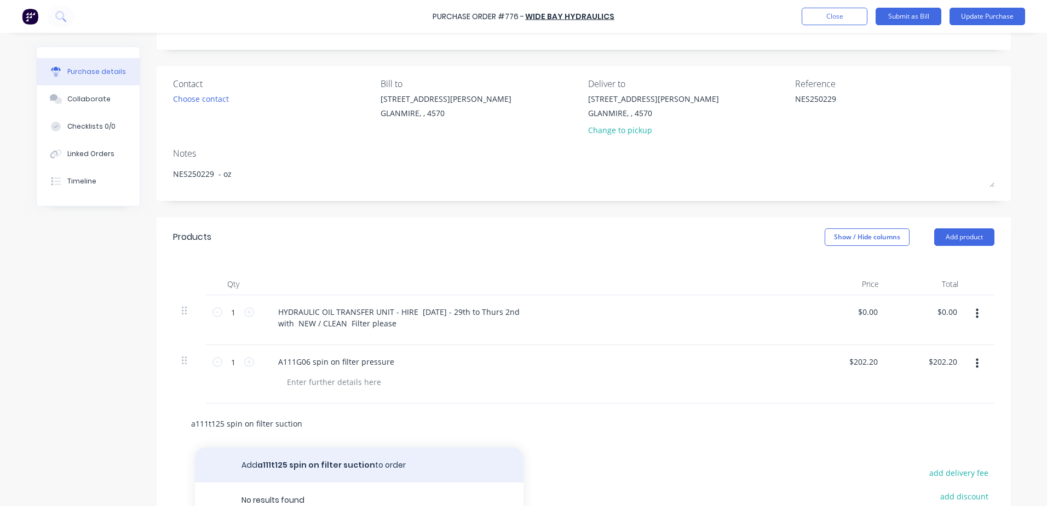
type input "a111t125 spin on filter suction"
click at [311, 466] on button "Add a111t125 spin on filter suction to order" at bounding box center [359, 464] width 328 height 35
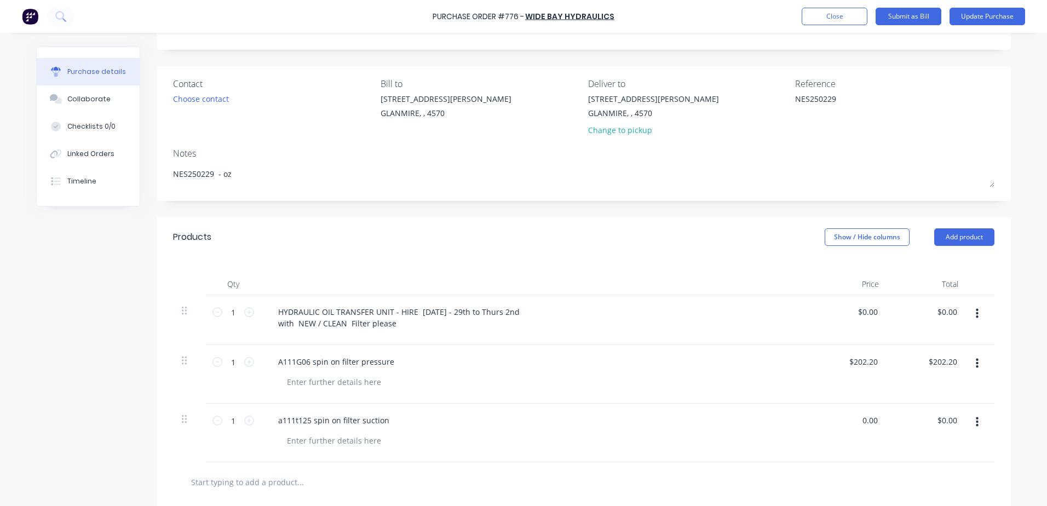
drag, startPoint x: 853, startPoint y: 423, endPoint x: 863, endPoint y: 402, distance: 23.3
click at [897, 414] on div "1 1 a111t125 spin on filter suction 0.00 0.00 $0.00 $0.00" at bounding box center [583, 432] width 821 height 59
type input "$160.20"
click at [324, 472] on input "text" at bounding box center [300, 482] width 219 height 22
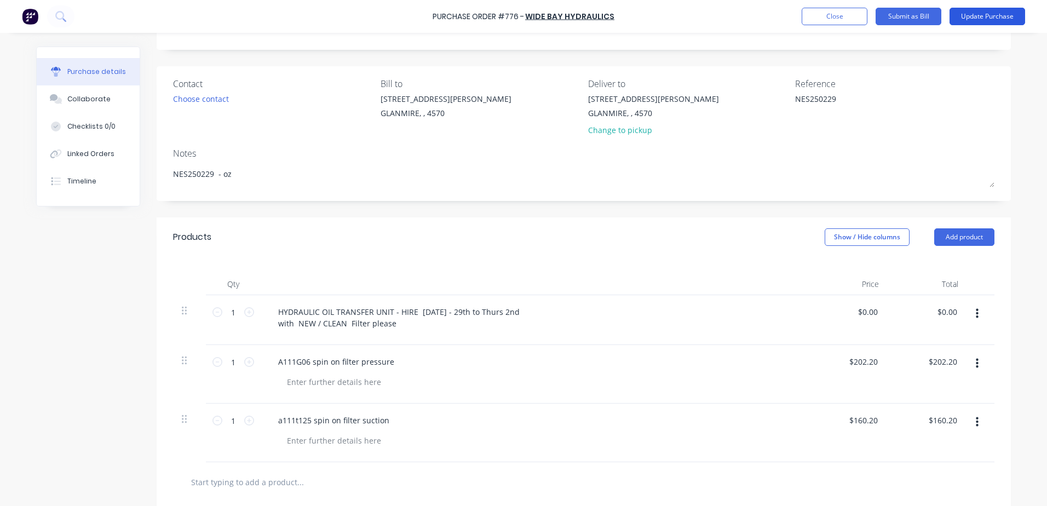
click at [986, 24] on button "Update Purchase" at bounding box center [987, 17] width 76 height 18
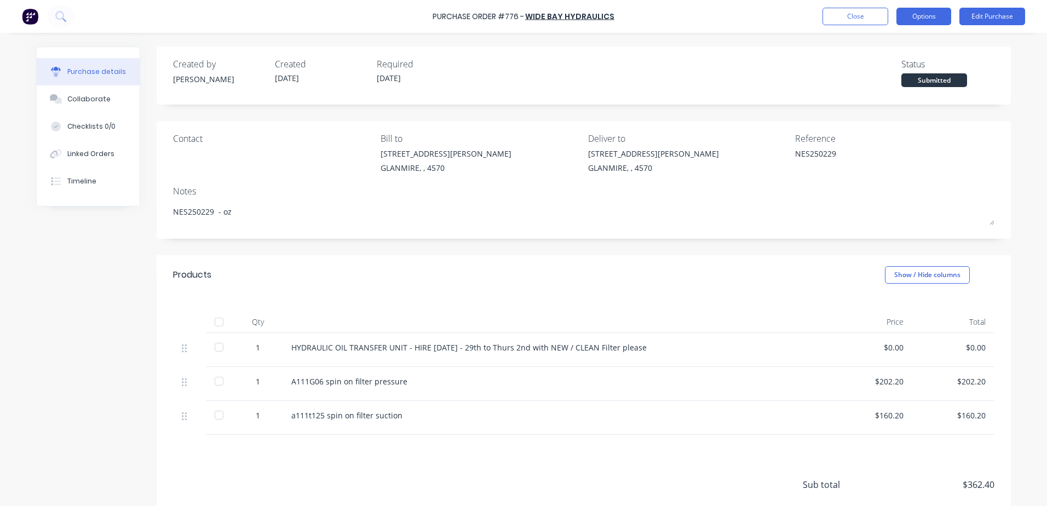
click at [922, 12] on button "Options" at bounding box center [923, 17] width 55 height 18
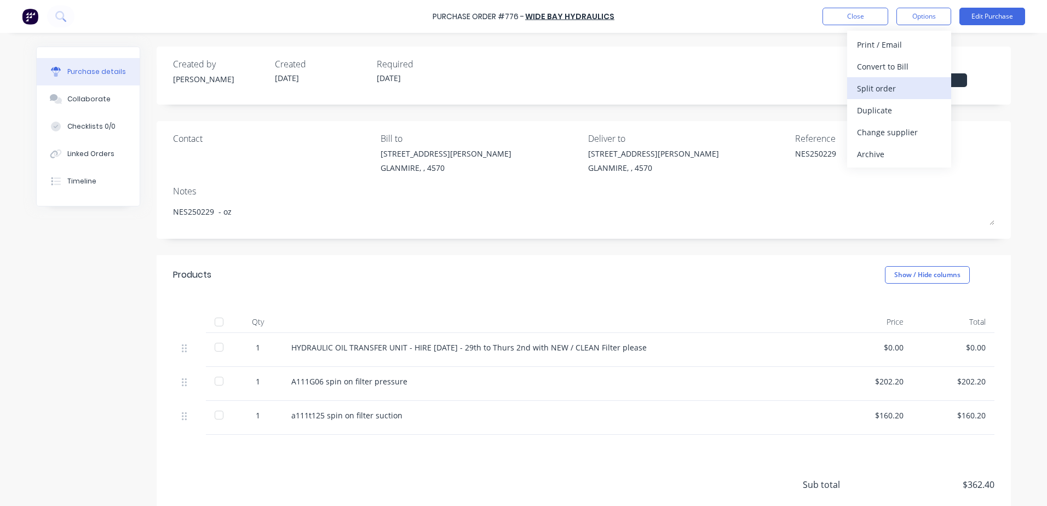
click at [885, 86] on div "Split order" at bounding box center [899, 88] width 84 height 16
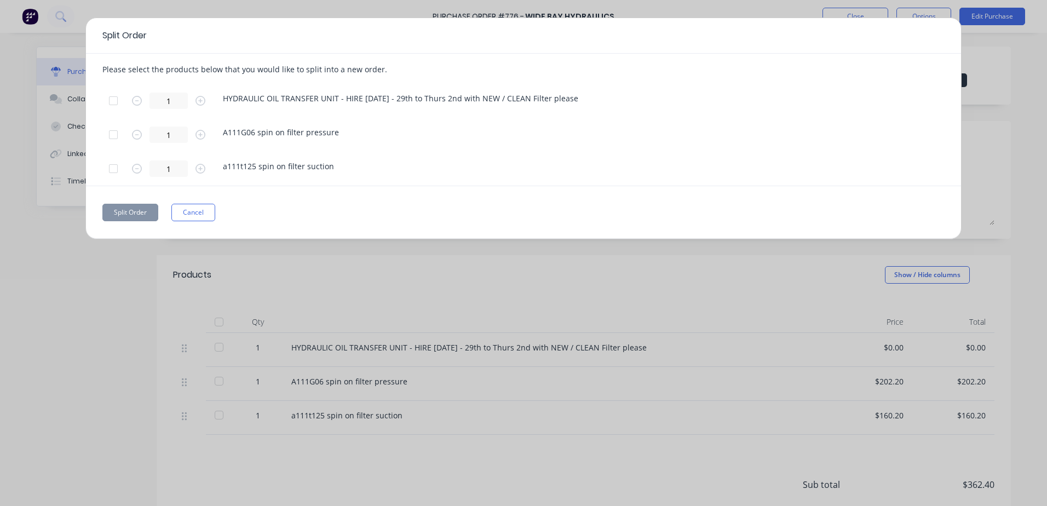
click at [111, 139] on div at bounding box center [113, 135] width 22 height 22
click at [116, 170] on div at bounding box center [113, 169] width 22 height 22
click at [113, 216] on button "Split Order" at bounding box center [130, 213] width 56 height 18
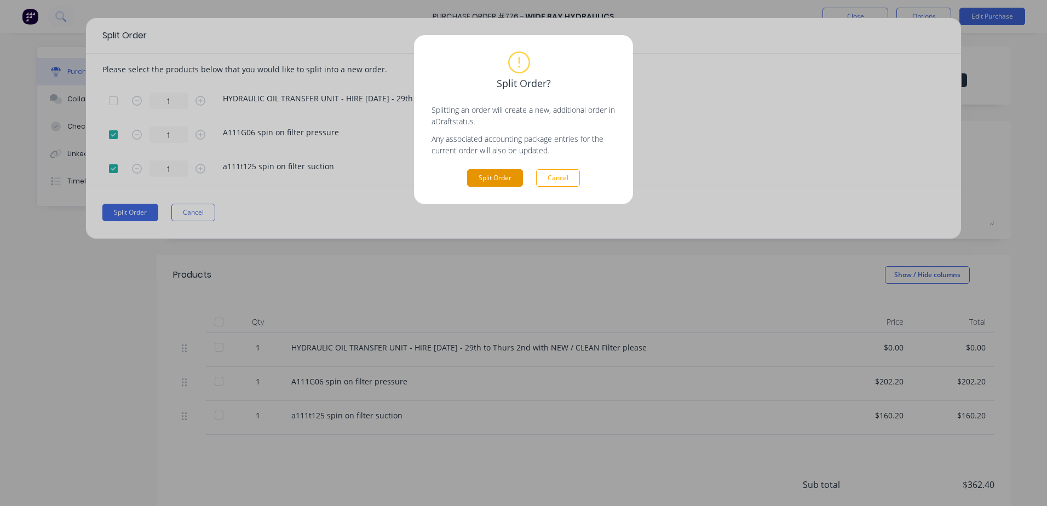
click at [487, 174] on button "Split Order" at bounding box center [495, 178] width 56 height 18
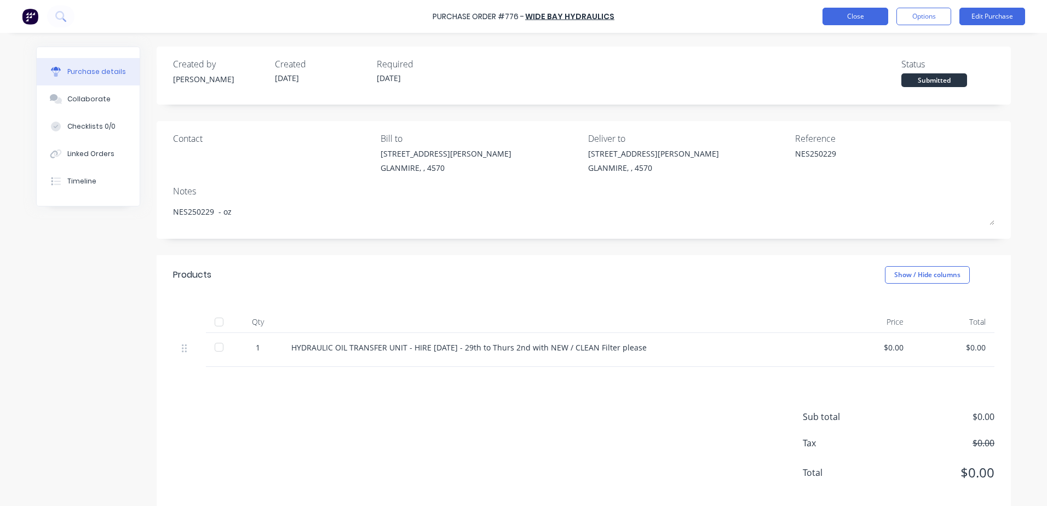
click at [862, 22] on button "Close" at bounding box center [855, 17] width 66 height 18
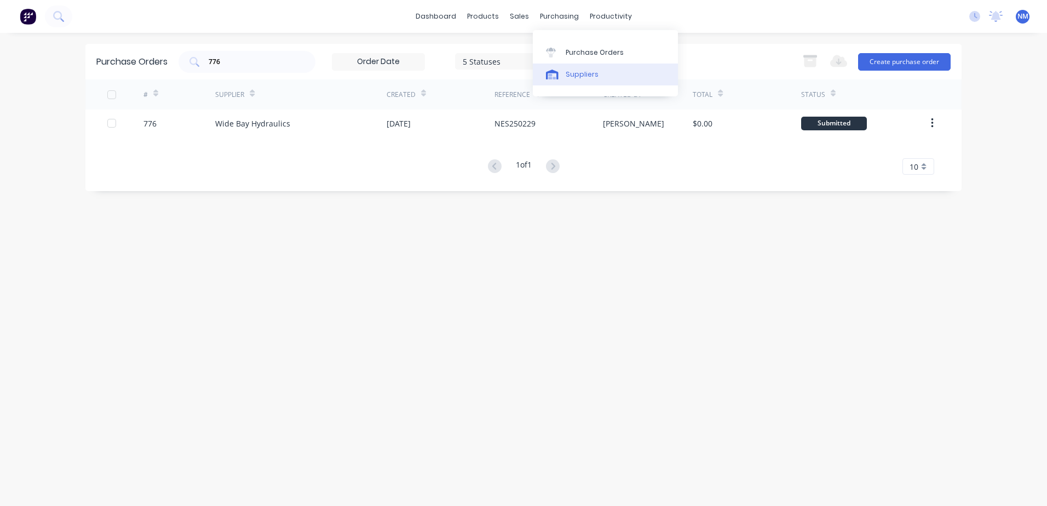
click at [578, 76] on div "Suppliers" at bounding box center [582, 75] width 33 height 10
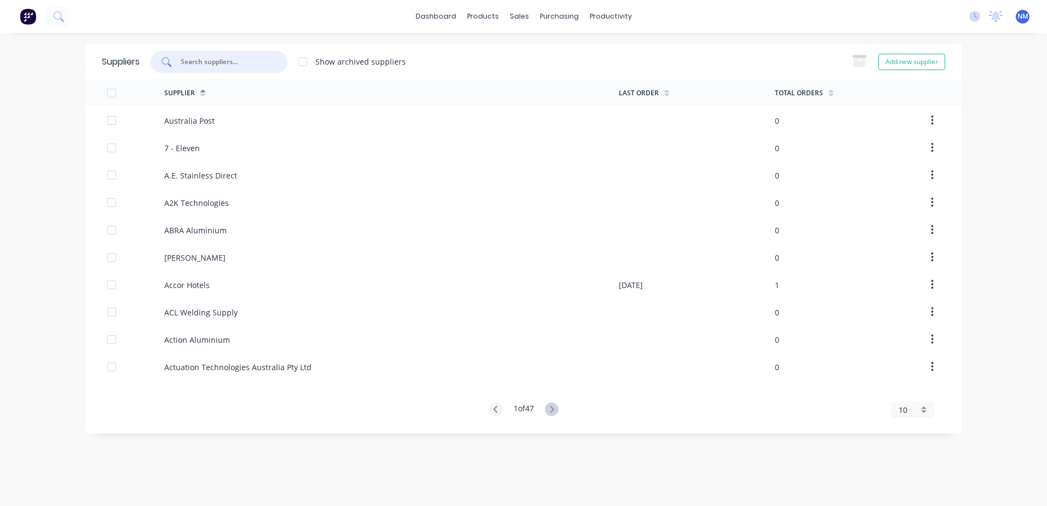
click at [203, 60] on input "text" at bounding box center [225, 61] width 91 height 11
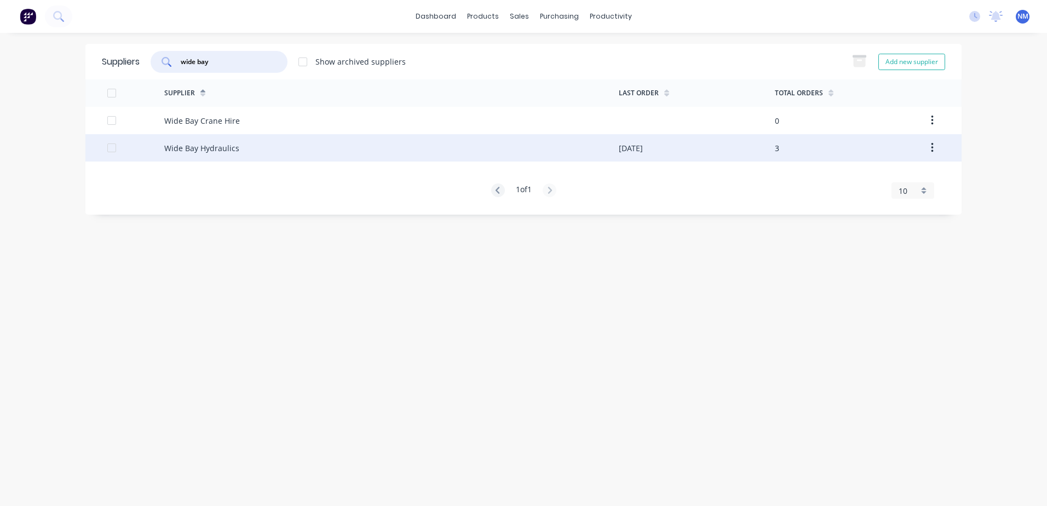
type input "wide bay"
click at [597, 153] on div "Wide Bay Hydraulics" at bounding box center [391, 147] width 454 height 27
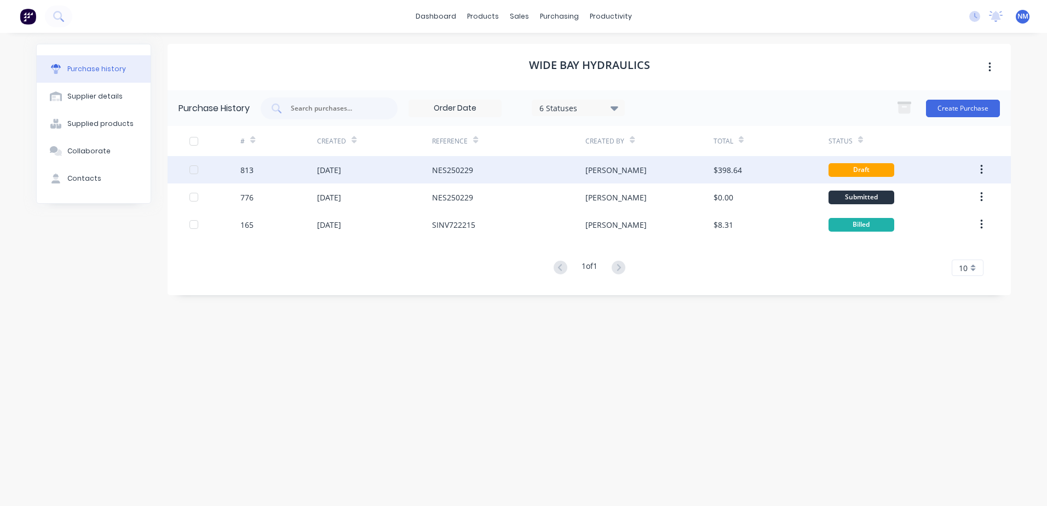
click at [699, 171] on div "[PERSON_NAME]" at bounding box center [649, 169] width 128 height 27
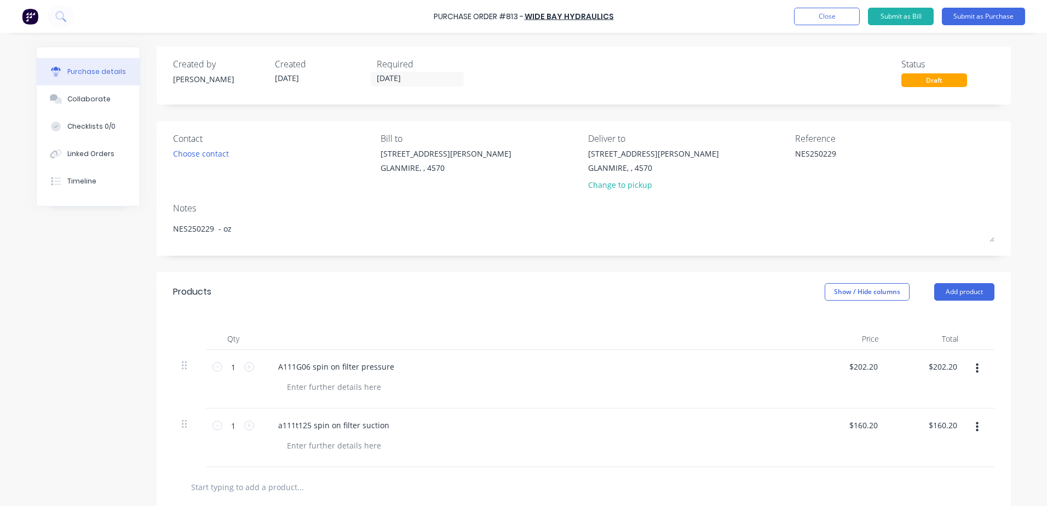
drag, startPoint x: 839, startPoint y: 155, endPoint x: 770, endPoint y: 168, distance: 70.7
click at [770, 168] on div "Contact Choose contact Bill to 9 Dennis Little Drive GLANMIRE, , 4570 Deliver t…" at bounding box center [583, 164] width 821 height 64
type textarea "Inv SINV724729"
click at [414, 78] on input "02/10/25" at bounding box center [417, 79] width 92 height 14
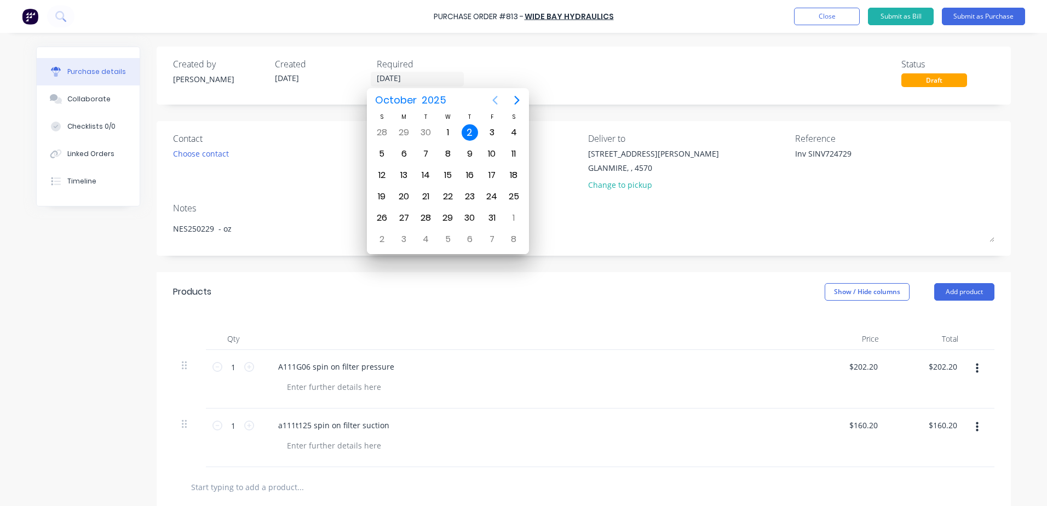
click at [493, 100] on icon "Previous page" at bounding box center [494, 100] width 13 height 13
click at [429, 219] on div "30" at bounding box center [426, 218] width 16 height 16
type input "30/09/25"
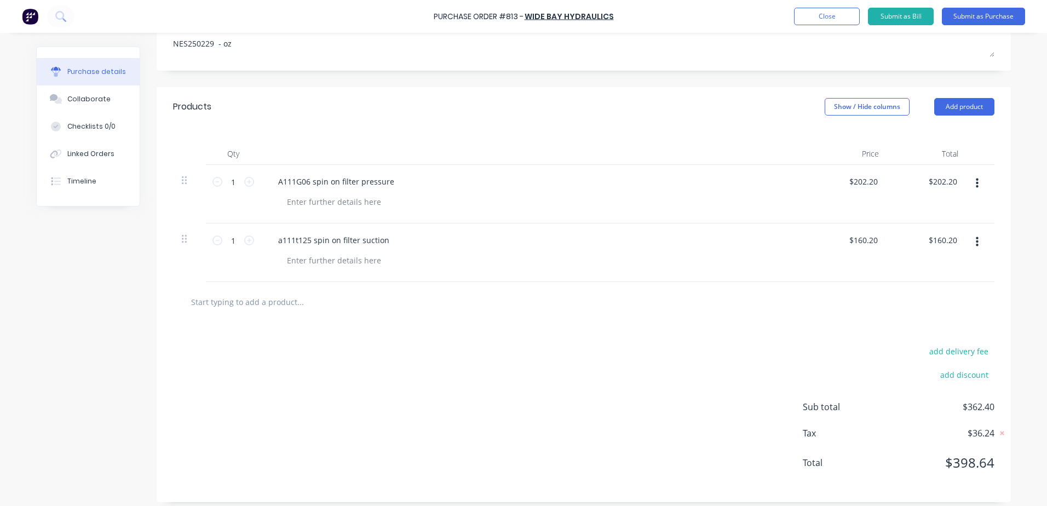
scroll to position [192, 0]
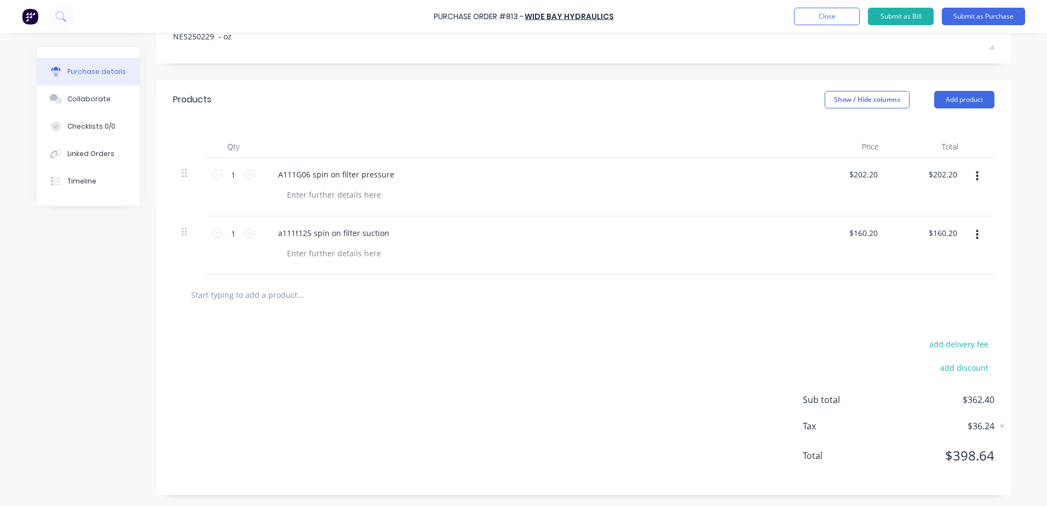
click at [974, 176] on button "button" at bounding box center [977, 176] width 26 height 20
click at [551, 327] on div "add delivery fee add discount Sub total $362.40 Tax $36.24 Total $398.64" at bounding box center [584, 405] width 854 height 180
click at [331, 297] on input "text" at bounding box center [300, 295] width 219 height 22
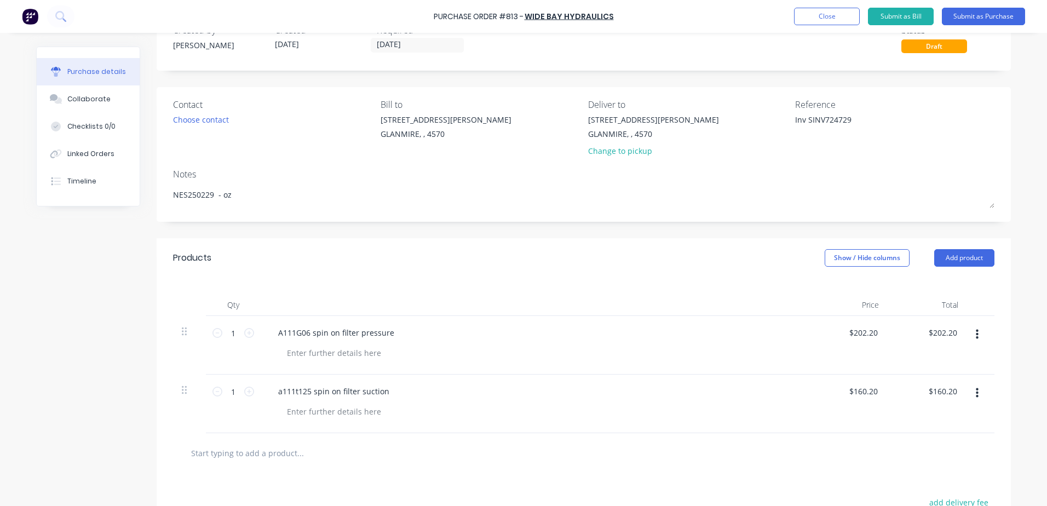
scroll to position [28, 0]
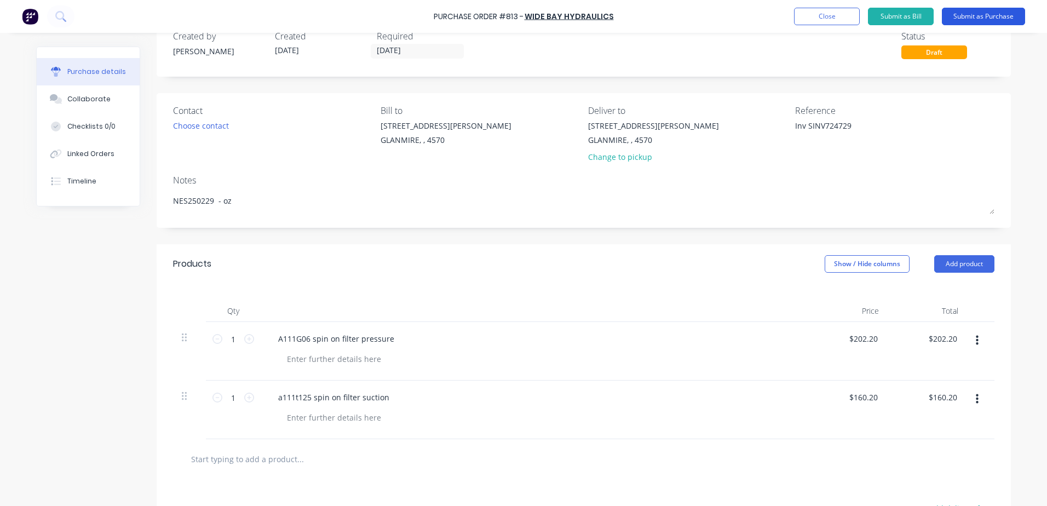
click at [984, 15] on button "Submit as Purchase" at bounding box center [983, 17] width 83 height 18
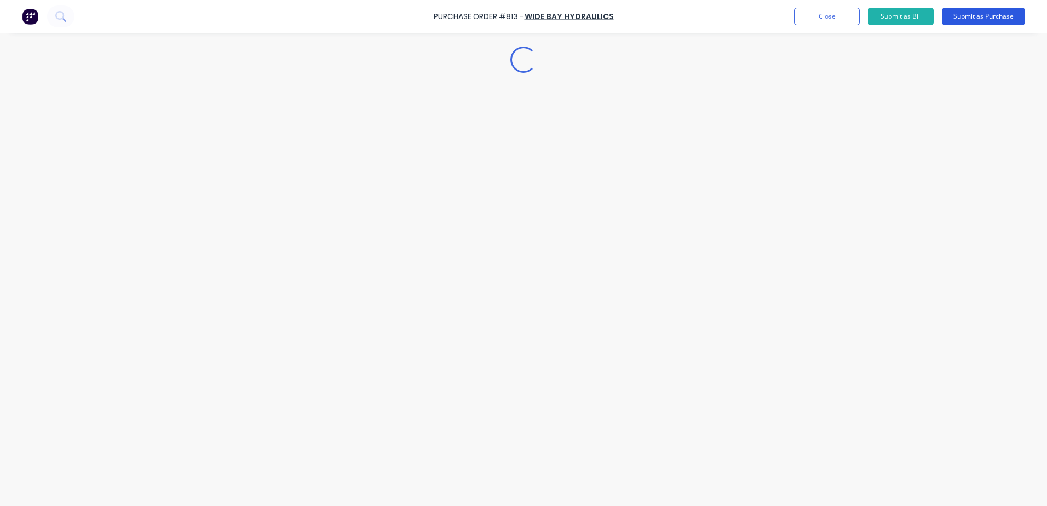
scroll to position [0, 0]
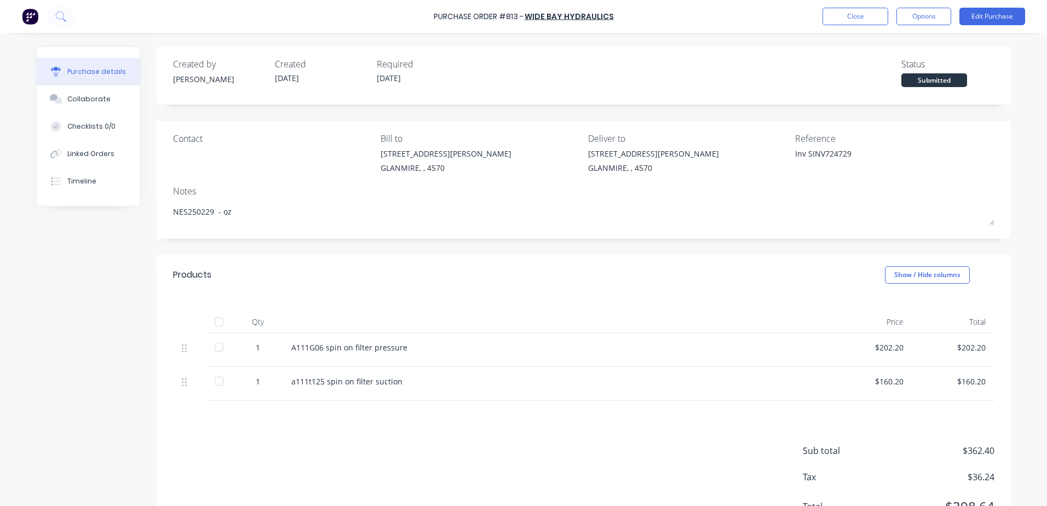
click at [218, 320] on div at bounding box center [219, 322] width 22 height 22
click at [830, 19] on button "Close" at bounding box center [855, 17] width 66 height 18
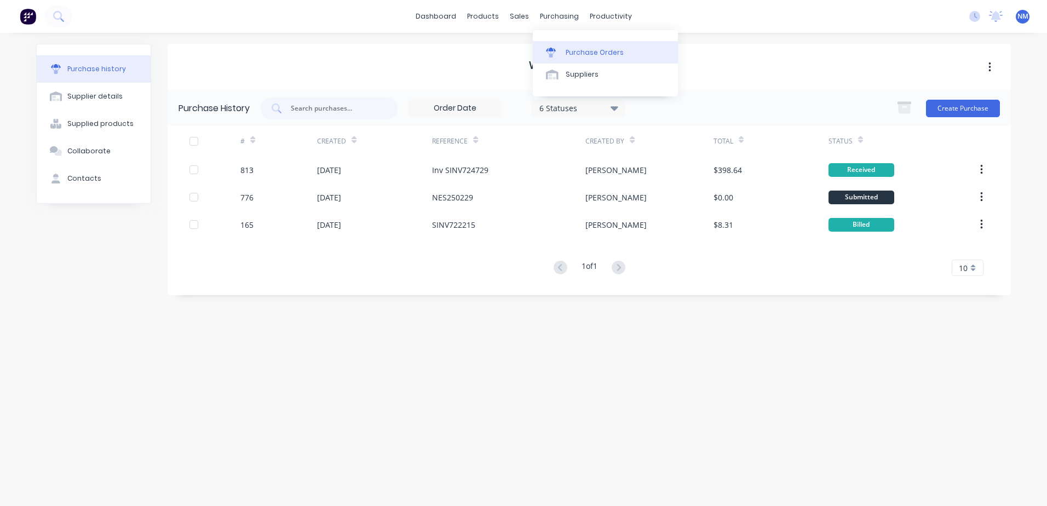
click at [581, 50] on div "Purchase Orders" at bounding box center [595, 53] width 58 height 10
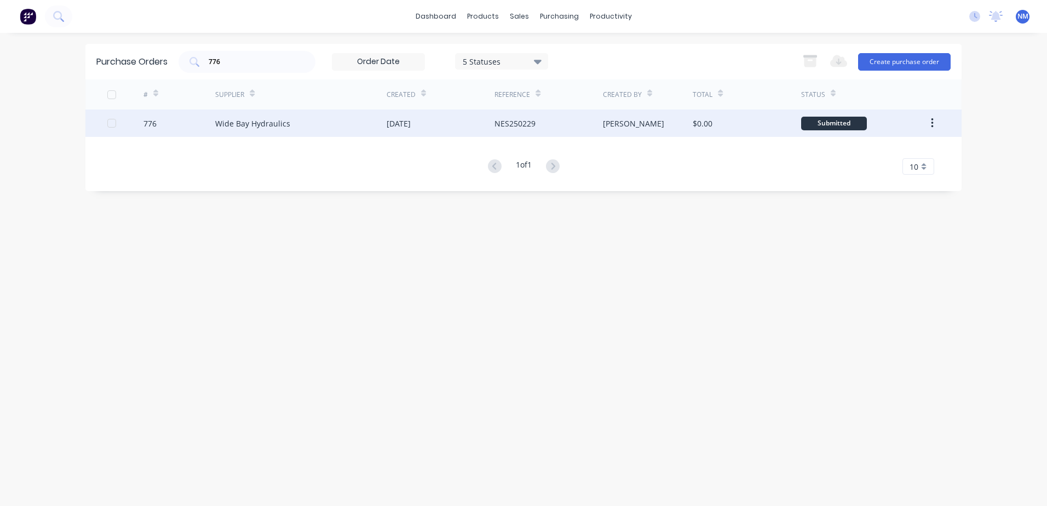
click at [661, 120] on div "[PERSON_NAME]" at bounding box center [648, 122] width 90 height 27
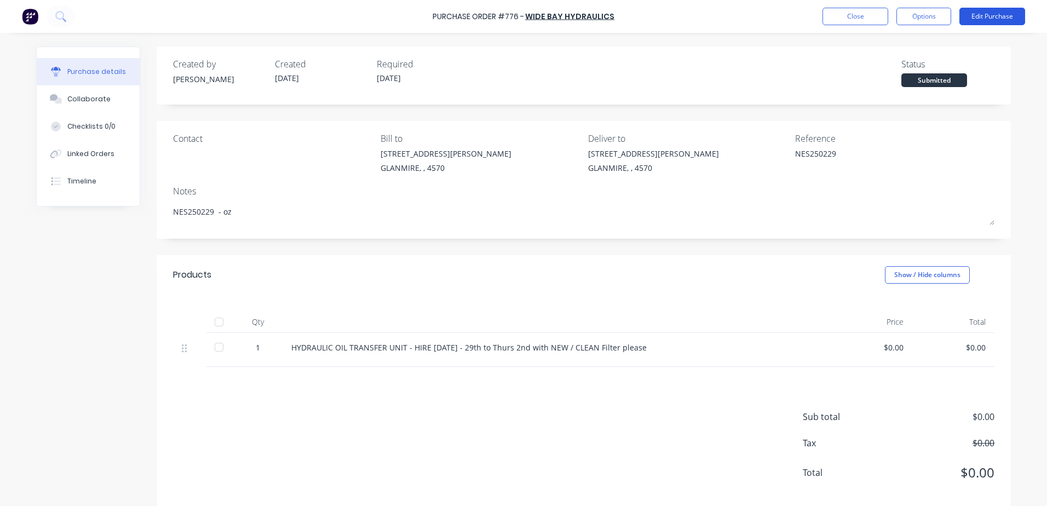
click at [978, 20] on button "Edit Purchase" at bounding box center [992, 17] width 66 height 18
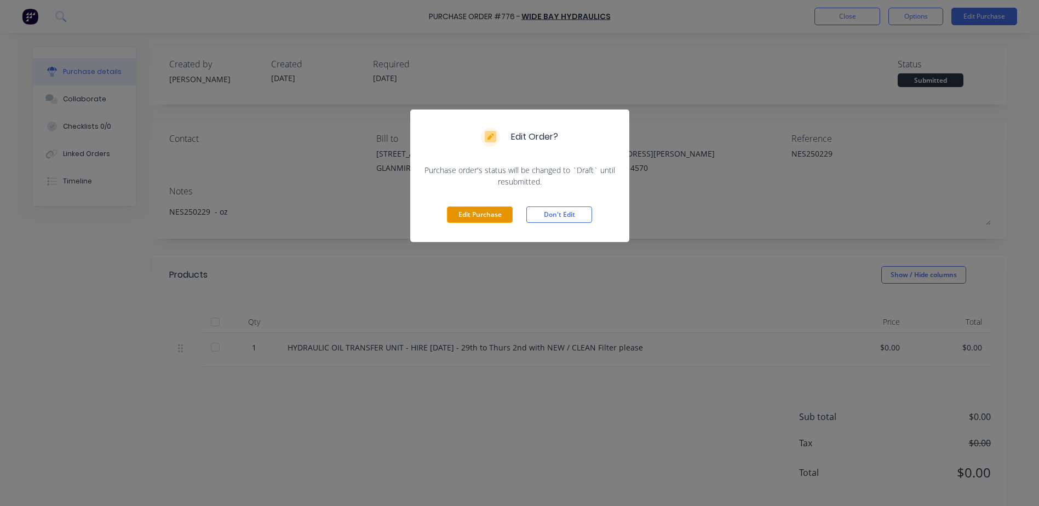
click at [477, 212] on button "Edit Purchase" at bounding box center [480, 214] width 66 height 16
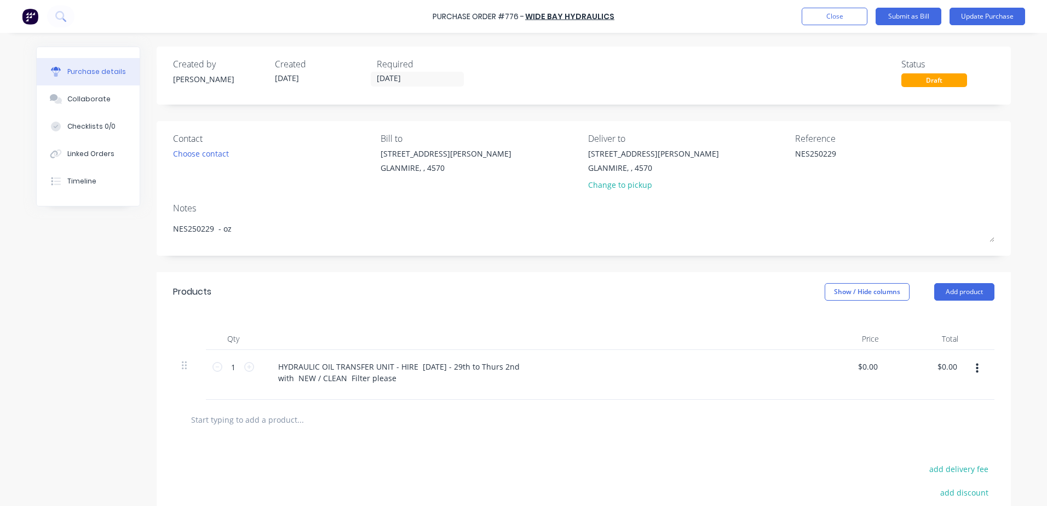
drag, startPoint x: 832, startPoint y: 158, endPoint x: 730, endPoint y: 161, distance: 101.9
click at [730, 161] on div "Contact Choose contact Bill to 9 Dennis Little Drive GLANMIRE, , 4570 Deliver t…" at bounding box center [583, 164] width 821 height 64
type textarea "Inv SINV724729"
drag, startPoint x: 850, startPoint y: 365, endPoint x: 887, endPoint y: 356, distance: 38.9
click at [887, 356] on div "1 1 HYDRAULIC OIL TRANSFER UNIT - HIRE Monday - 29th to Thurs 2nd with NEW / CL…" at bounding box center [583, 375] width 821 height 50
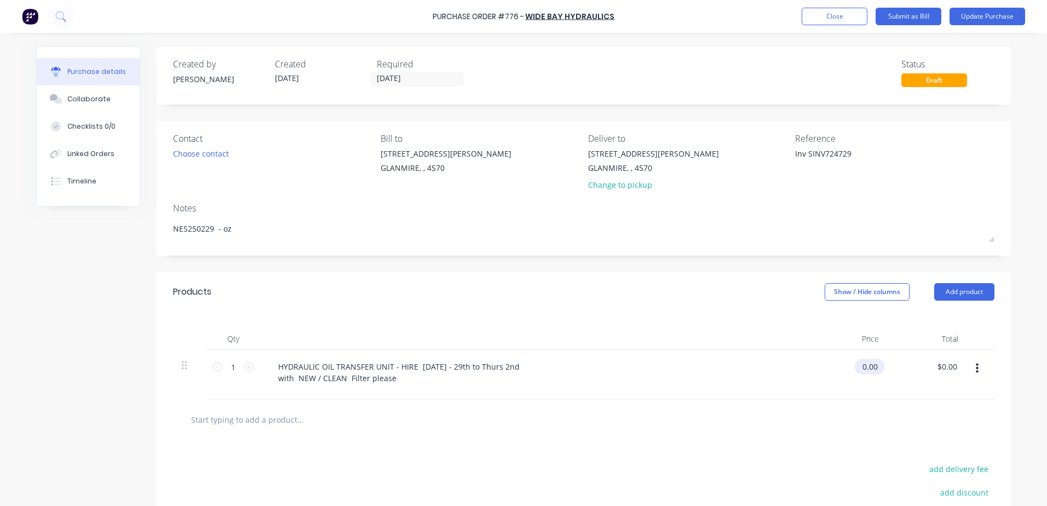
drag, startPoint x: 887, startPoint y: 356, endPoint x: 860, endPoint y: 366, distance: 29.6
click at [860, 365] on input "0.00" at bounding box center [867, 367] width 25 height 16
drag, startPoint x: 858, startPoint y: 364, endPoint x: 944, endPoint y: 357, distance: 86.2
click at [944, 357] on div "1 1 HYDRAULIC OIL TRANSFER UNIT - HIRE Monday - 29th to Thurs 2nd with NEW / CL…" at bounding box center [583, 375] width 821 height 50
type input "$75.00"
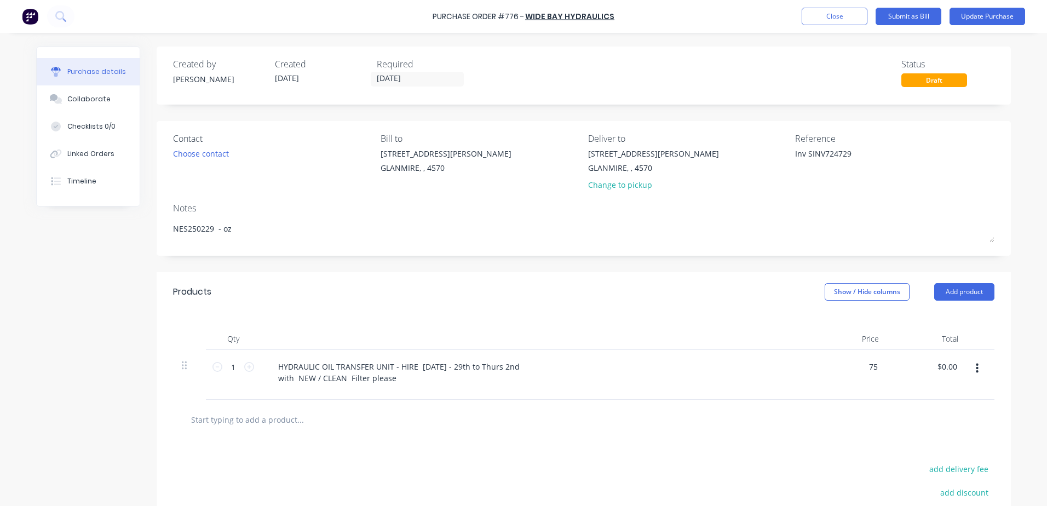
type input "$75.00"
click at [369, 419] on input "text" at bounding box center [300, 419] width 219 height 22
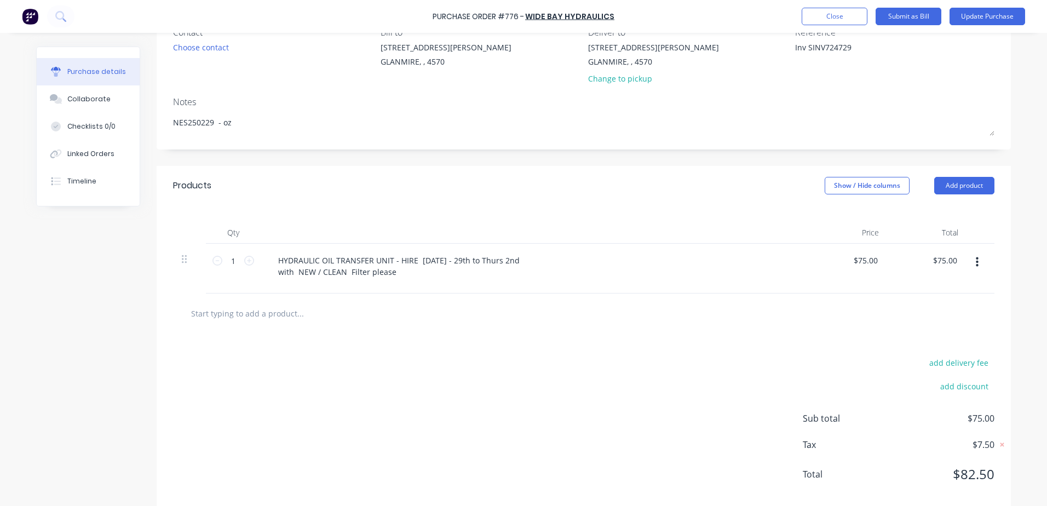
scroll to position [109, 0]
click at [998, 13] on button "Update Purchase" at bounding box center [987, 17] width 76 height 18
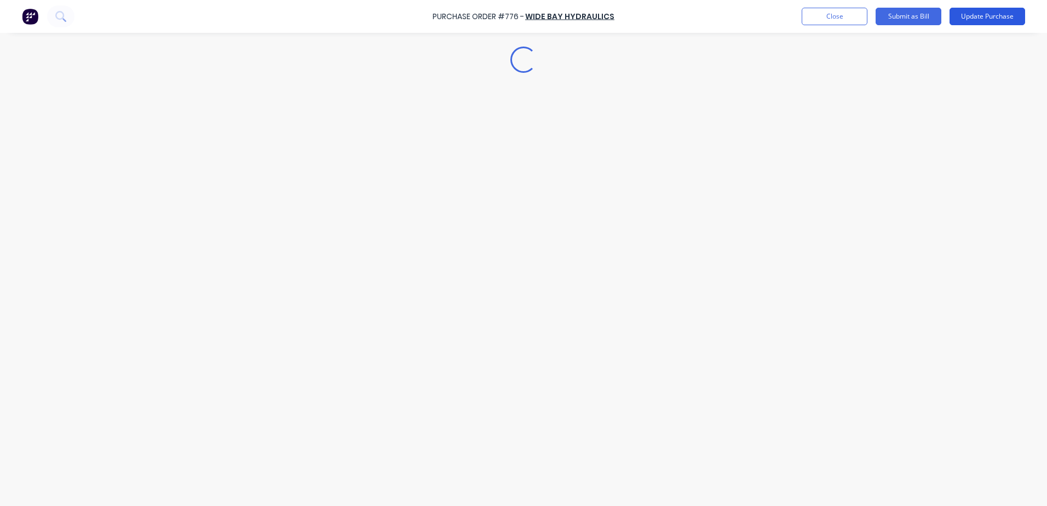
scroll to position [0, 0]
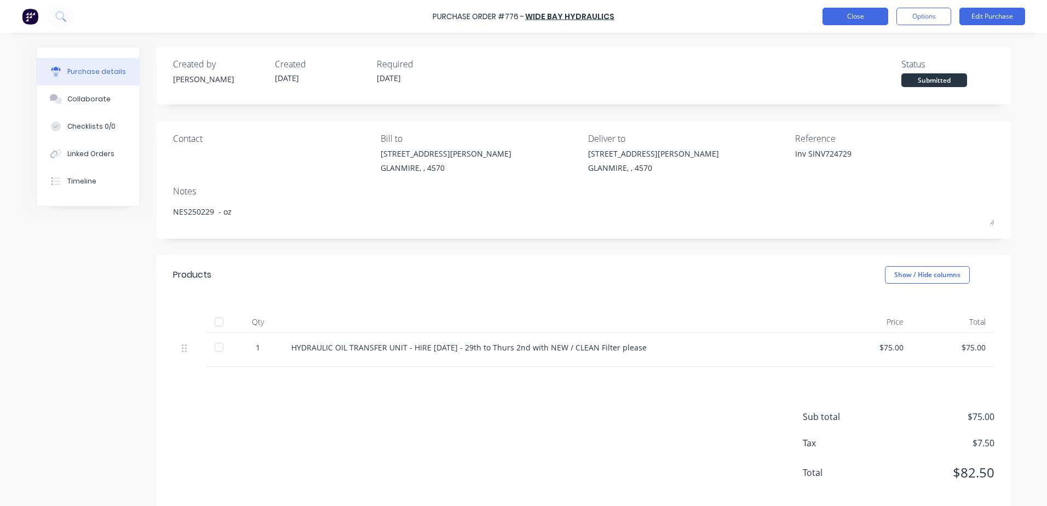
click at [834, 16] on button "Close" at bounding box center [855, 17] width 66 height 18
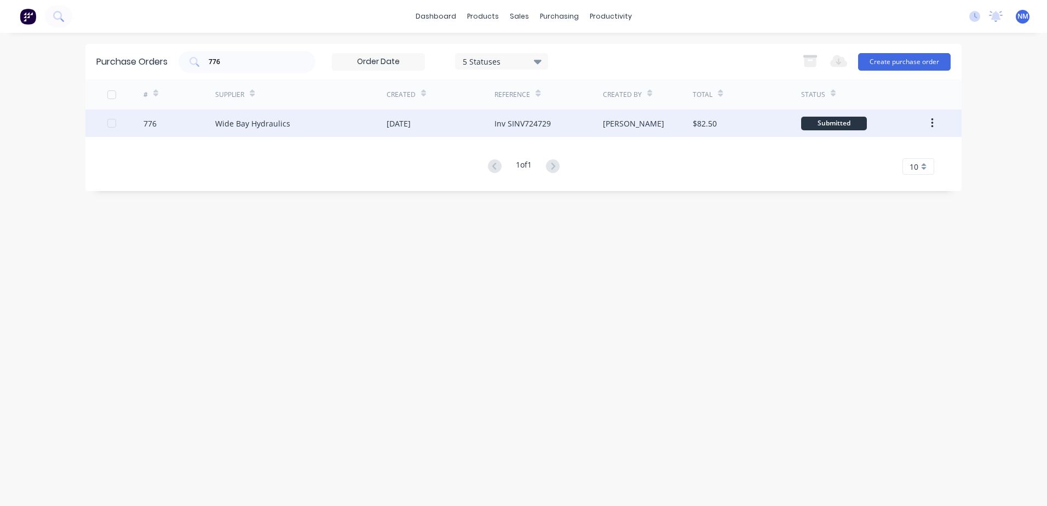
click at [660, 129] on div "[PERSON_NAME]" at bounding box center [648, 122] width 90 height 27
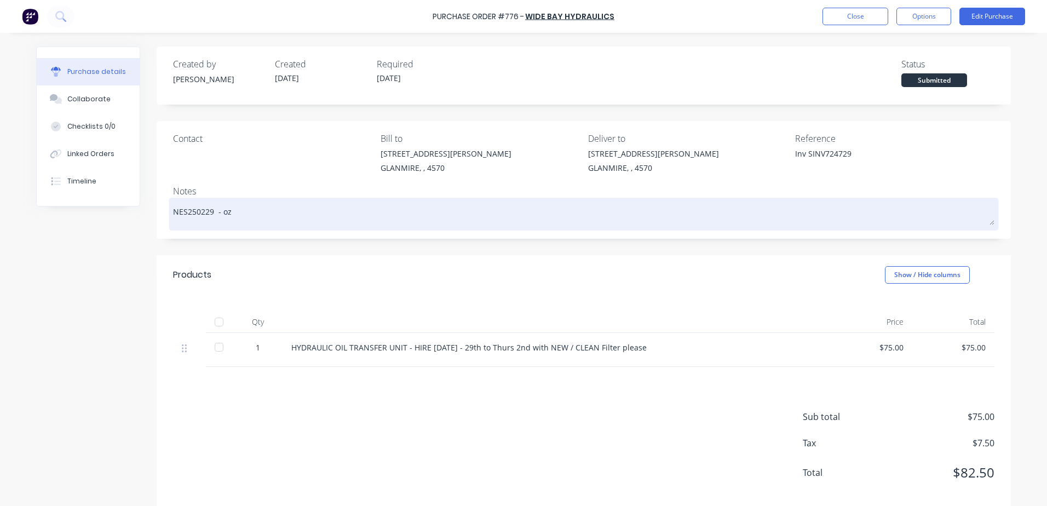
click at [257, 220] on textarea "NES250229 - oz" at bounding box center [583, 212] width 821 height 25
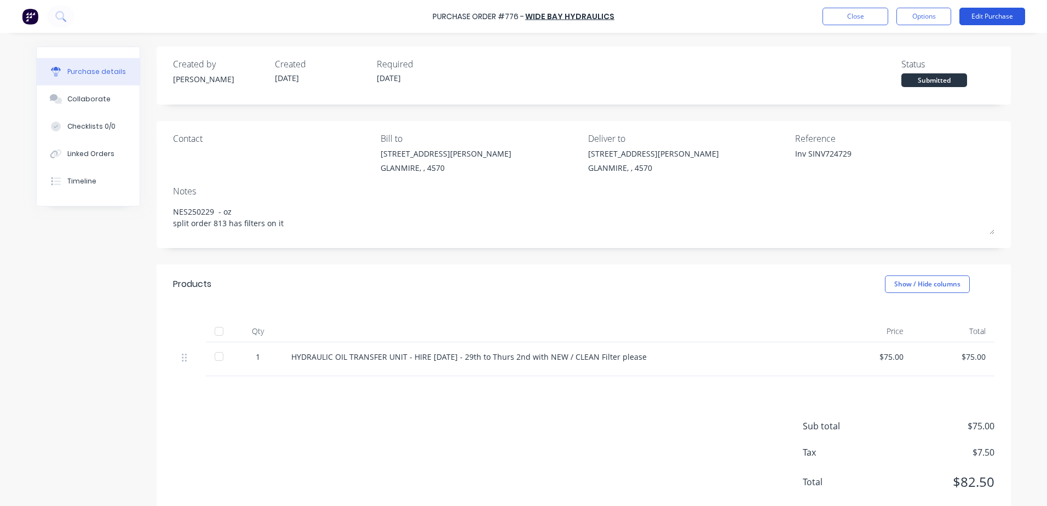
type textarea "NES250229 - oz split order 813 has filters on it"
click at [990, 15] on button "Edit Purchase" at bounding box center [992, 17] width 66 height 18
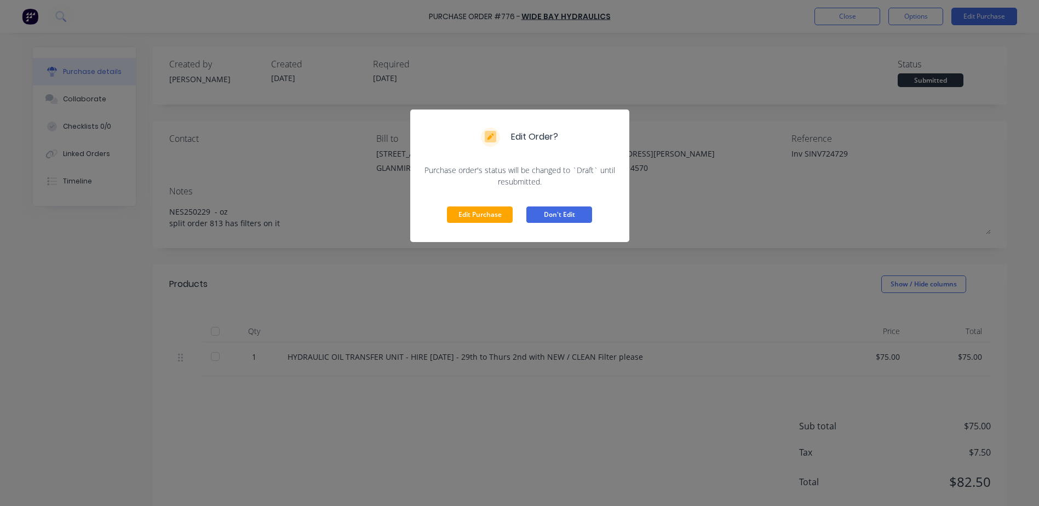
click at [533, 218] on button "Don't Edit" at bounding box center [559, 214] width 66 height 16
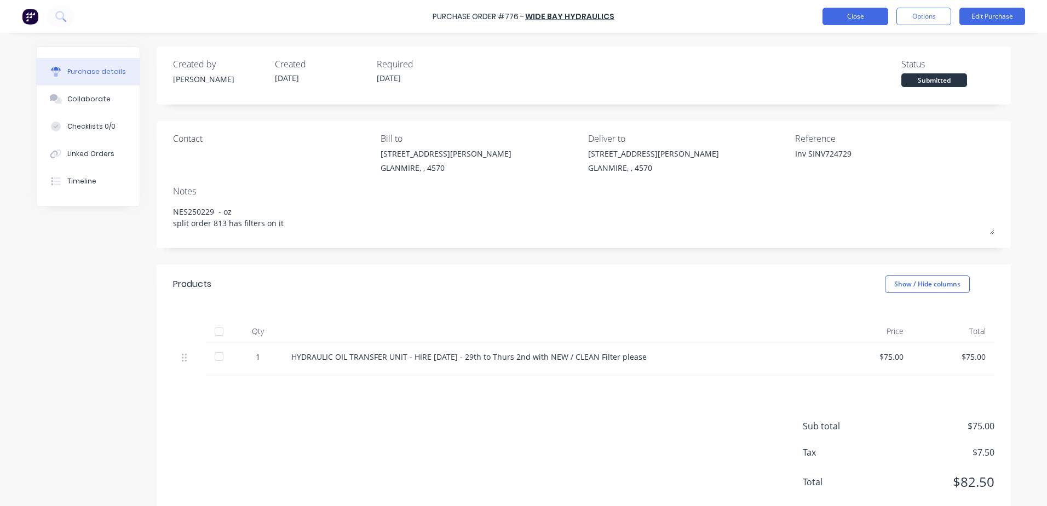
click at [843, 22] on button "Close" at bounding box center [855, 17] width 66 height 18
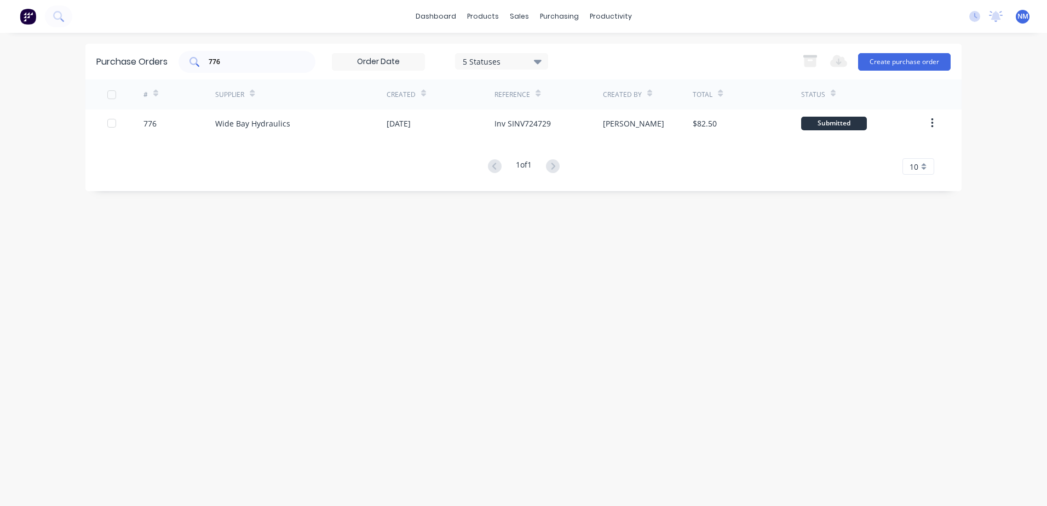
click at [240, 66] on input "776" at bounding box center [252, 61] width 91 height 11
type input "7"
type input "813"
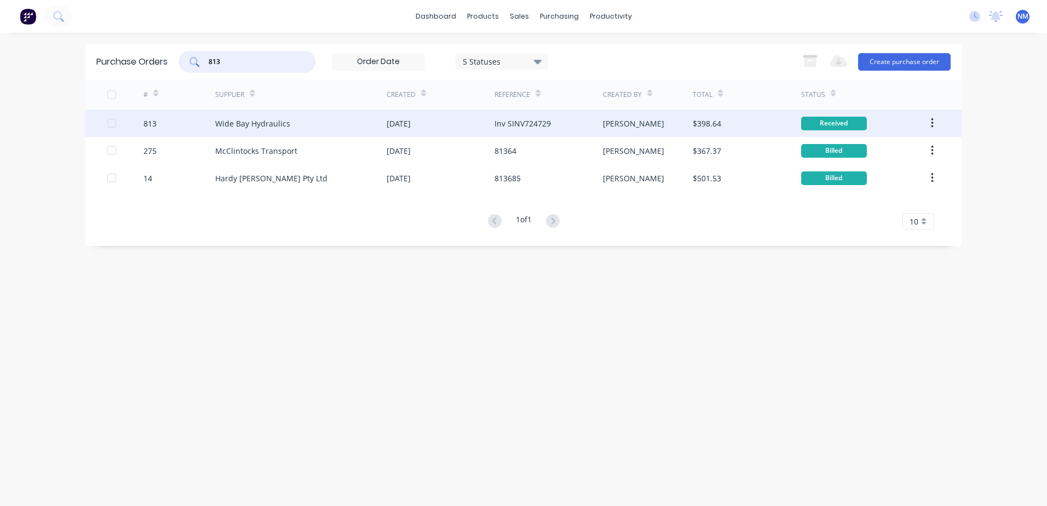
click at [670, 122] on div "[PERSON_NAME]" at bounding box center [648, 122] width 90 height 27
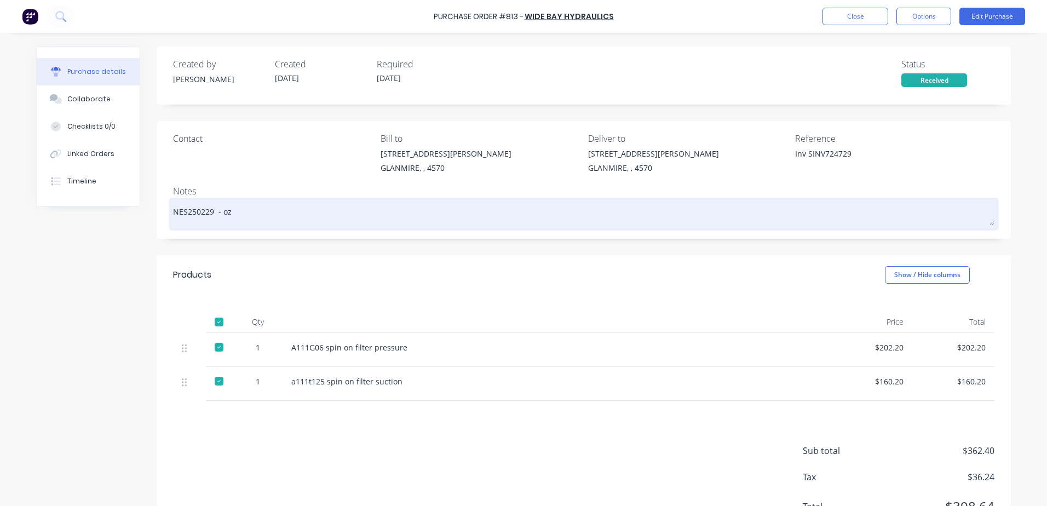
click at [247, 219] on textarea "NES250229 - oz" at bounding box center [583, 212] width 821 height 25
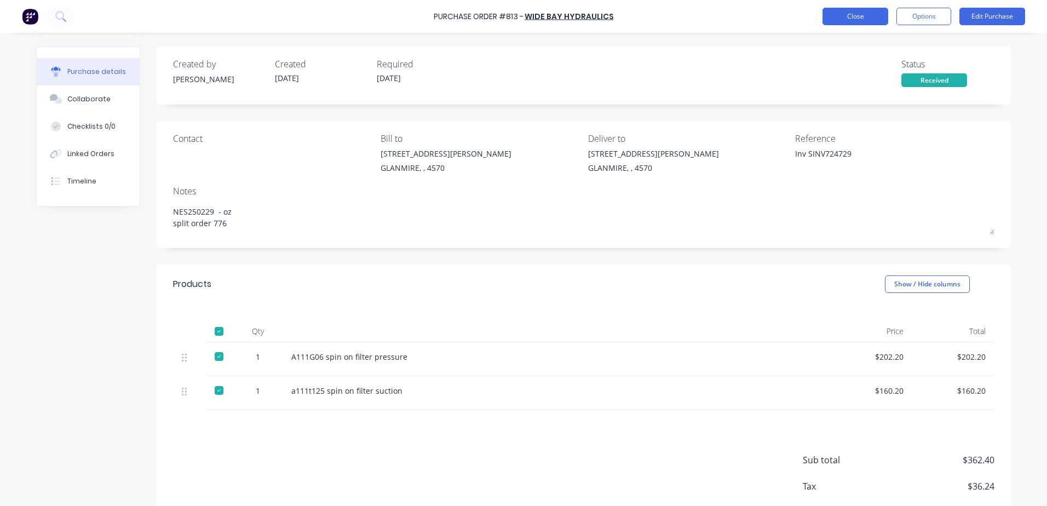
type textarea "NES250229 - oz split order 776"
click at [853, 16] on button "Close" at bounding box center [855, 17] width 66 height 18
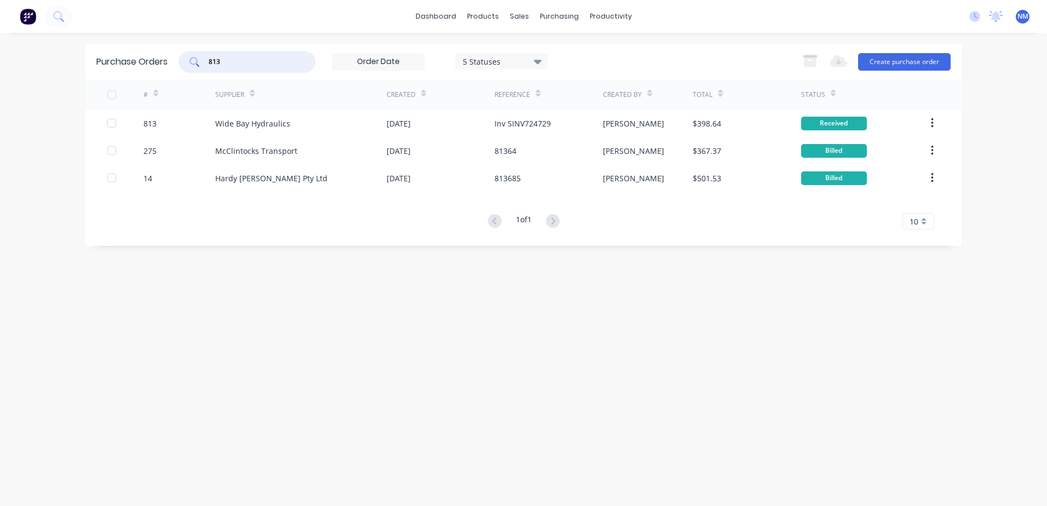
drag, startPoint x: 225, startPoint y: 66, endPoint x: 175, endPoint y: 76, distance: 51.2
click at [175, 76] on div "Purchase Orders 813 5 Statuses 5 Statuses Export to Excel (XLSX) Create purchas…" at bounding box center [523, 62] width 876 height 36
type input "701"
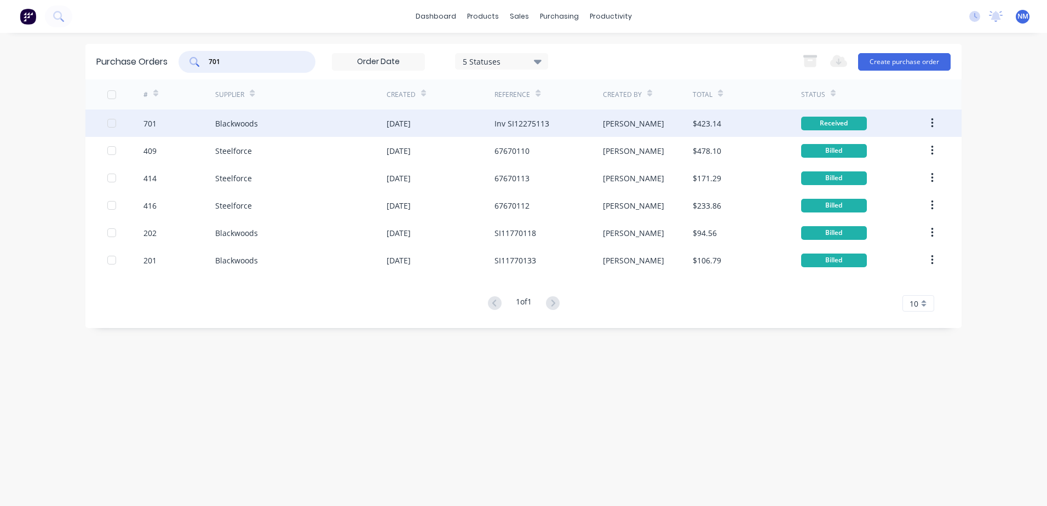
click at [777, 121] on div "$423.14" at bounding box center [747, 122] width 108 height 27
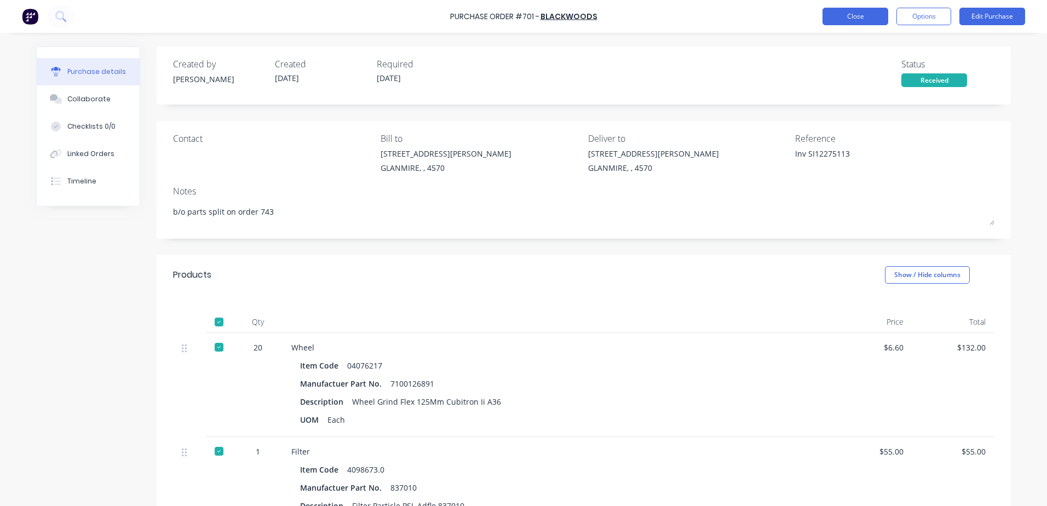
click at [868, 22] on button "Close" at bounding box center [855, 17] width 66 height 18
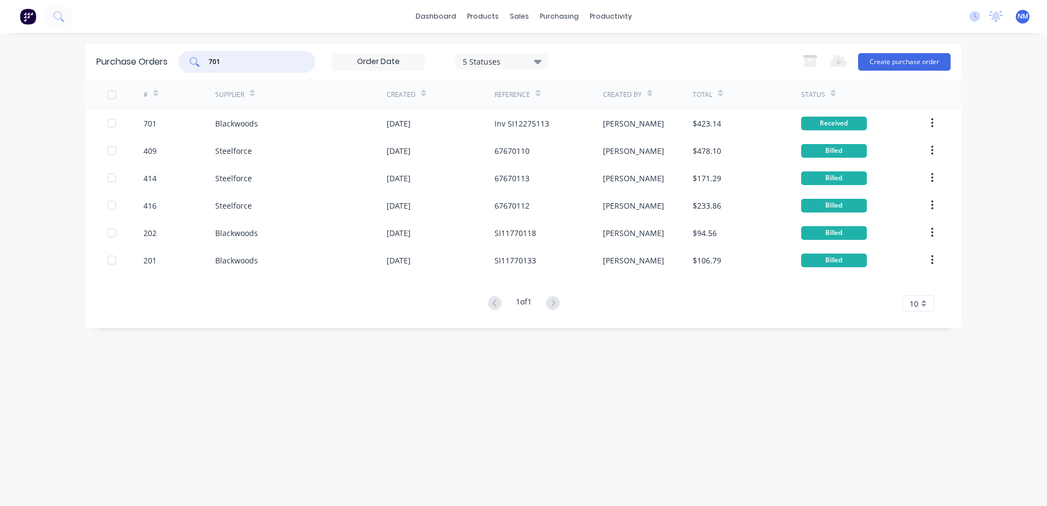
drag, startPoint x: 212, startPoint y: 61, endPoint x: 206, endPoint y: 61, distance: 6.0
click at [206, 61] on div "701" at bounding box center [246, 62] width 137 height 22
drag, startPoint x: 220, startPoint y: 62, endPoint x: 203, endPoint y: 65, distance: 17.1
click at [203, 65] on div "701" at bounding box center [246, 62] width 137 height 22
type input "743"
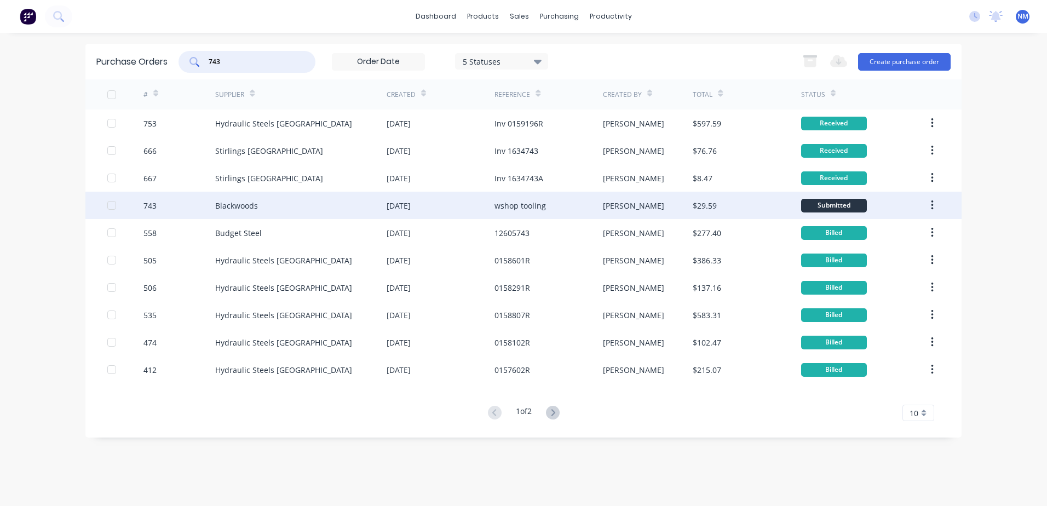
click at [764, 208] on div "$29.59" at bounding box center [747, 205] width 108 height 27
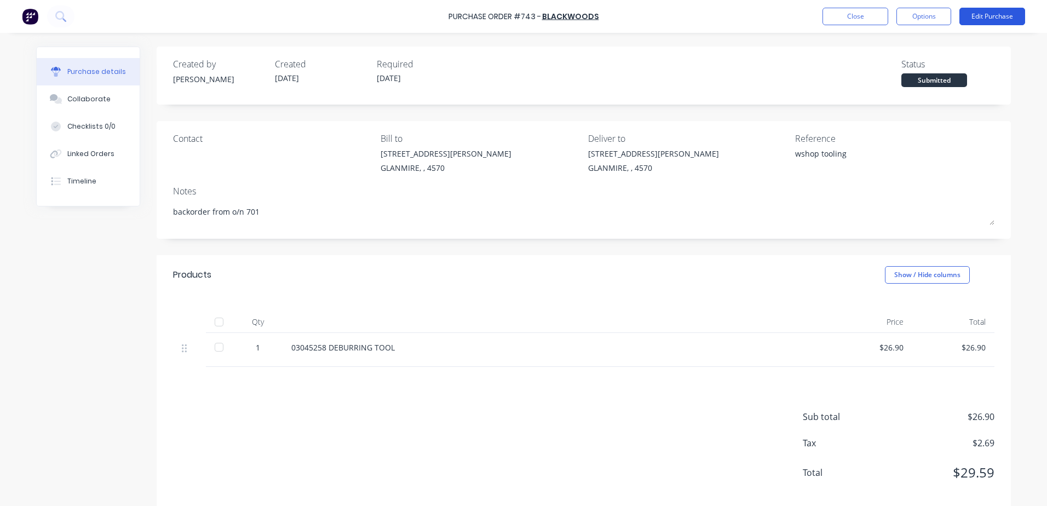
click at [966, 16] on button "Edit Purchase" at bounding box center [992, 17] width 66 height 18
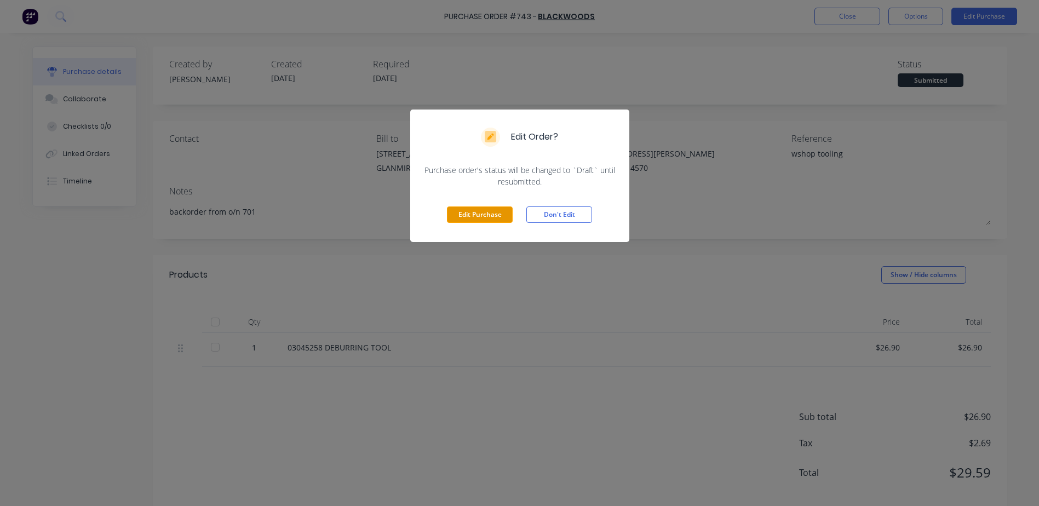
click at [476, 215] on button "Edit Purchase" at bounding box center [480, 214] width 66 height 16
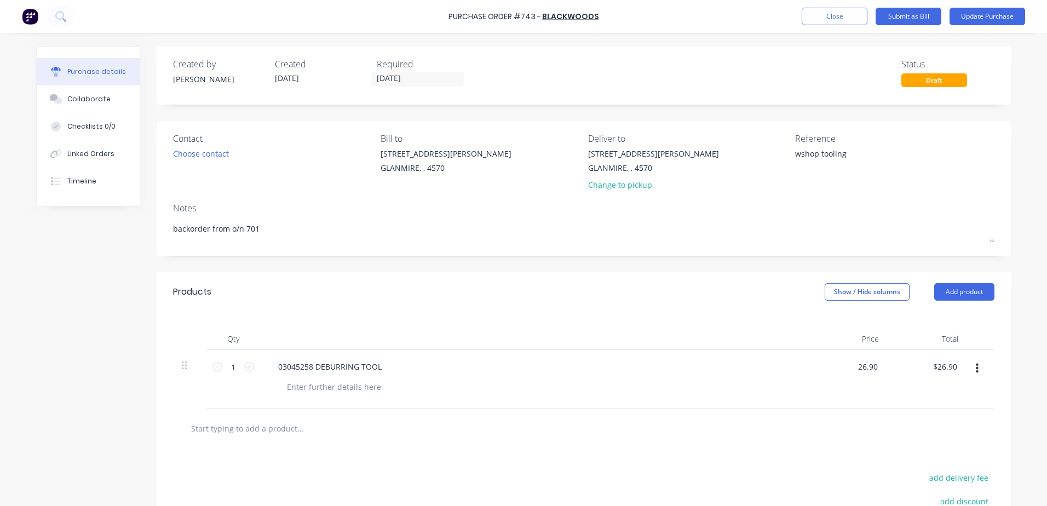
drag, startPoint x: 850, startPoint y: 368, endPoint x: 1014, endPoint y: 344, distance: 166.0
click at [1014, 344] on div "Purchase details Collaborate Checklists 0/0 Linked Orders Timeline Created by n…" at bounding box center [523, 236] width 996 height 451
type input "$29.59"
click at [587, 403] on div "03045258 DEBURRING TOOL" at bounding box center [534, 379] width 547 height 59
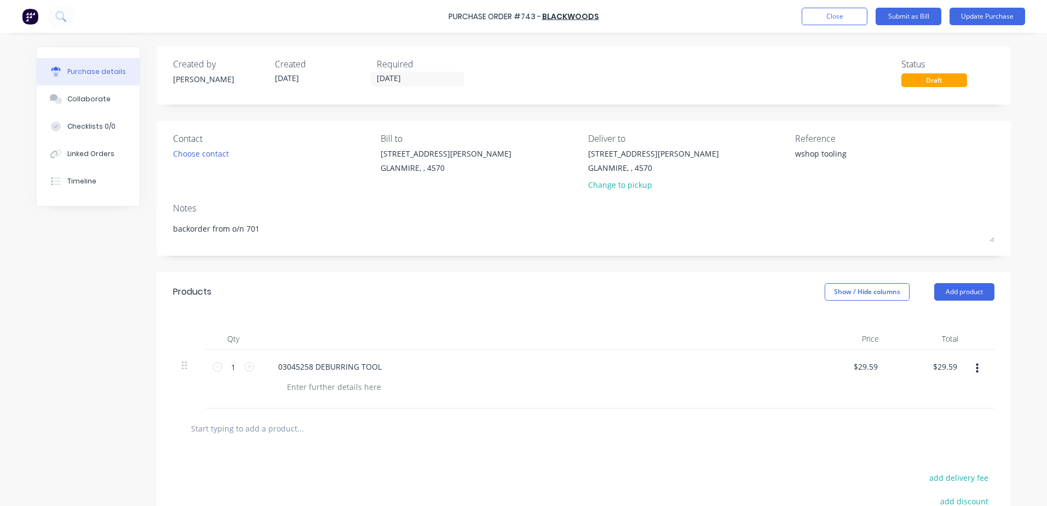
drag, startPoint x: 847, startPoint y: 154, endPoint x: 744, endPoint y: 154, distance: 102.9
click at [744, 154] on div "Contact Choose contact Bill to 9 Dennis Little Drive GLANMIRE, , 4570 Deliver t…" at bounding box center [583, 164] width 821 height 64
type textarea "Inv SI12372274"
click at [979, 14] on button "Update Purchase" at bounding box center [987, 17] width 76 height 18
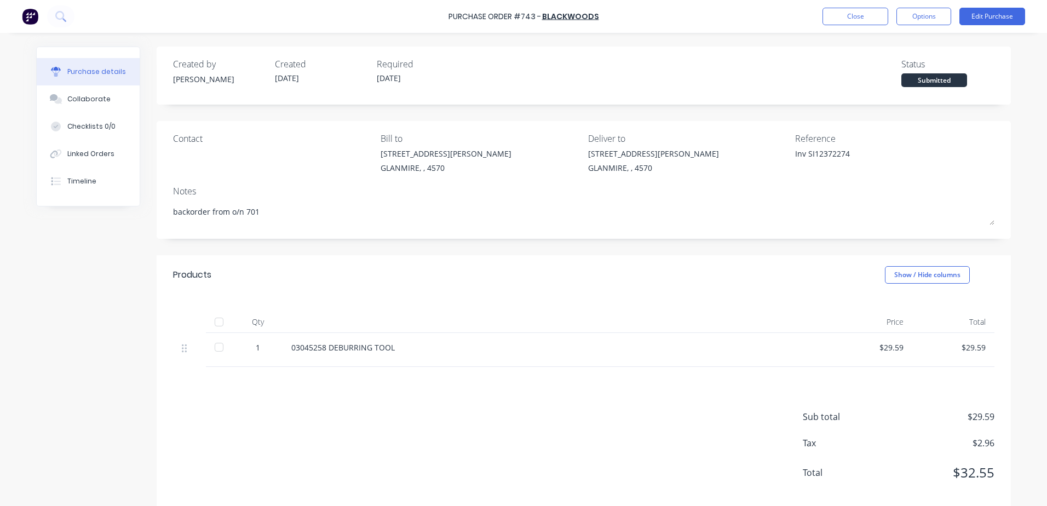
click at [218, 326] on div at bounding box center [219, 322] width 22 height 22
click at [914, 21] on button "Options" at bounding box center [923, 17] width 55 height 18
click at [609, 333] on div "03045258 DEBURRING TOOL" at bounding box center [555, 350] width 547 height 34
click at [100, 151] on div "Linked Orders" at bounding box center [90, 154] width 47 height 10
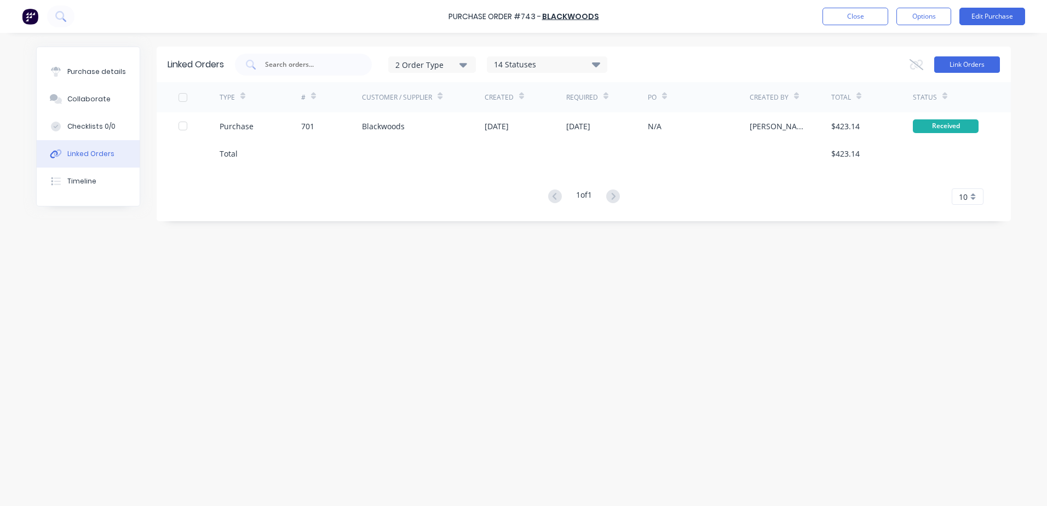
click at [963, 62] on button "Link Orders" at bounding box center [967, 64] width 66 height 16
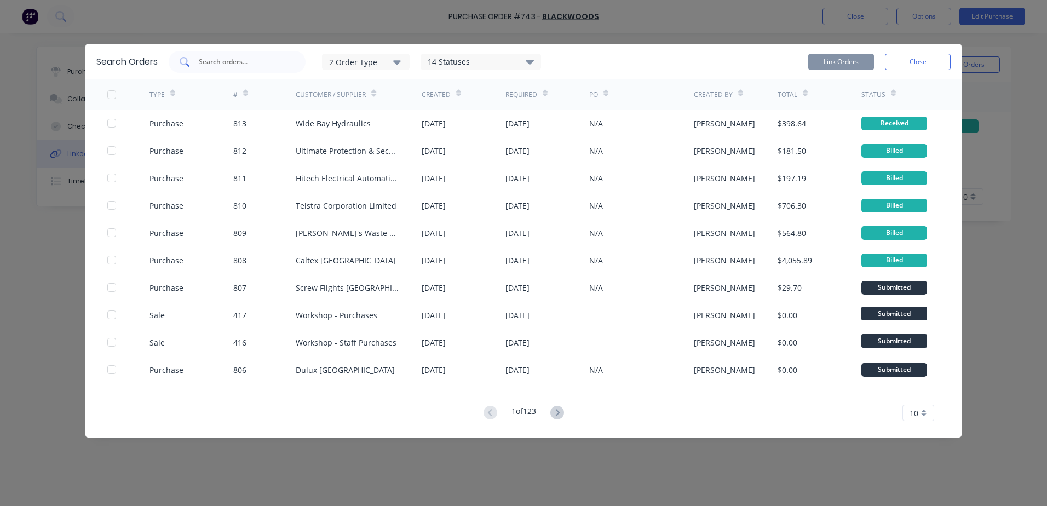
click at [225, 65] on input "text" at bounding box center [243, 61] width 91 height 11
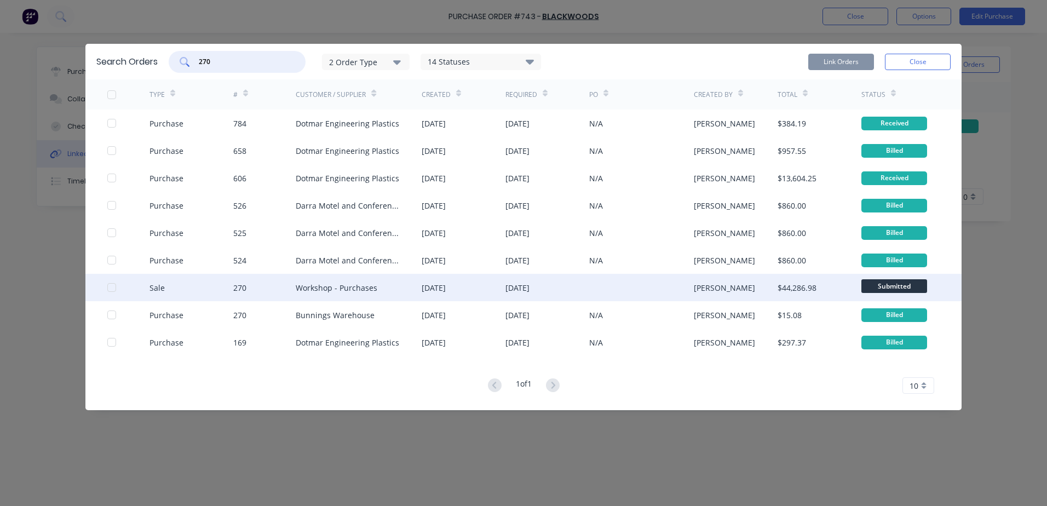
type input "270"
click at [106, 290] on div "Sale 270 Workshop - Purchases 19 Aug 2025 19 Aug 2025 Shannon Brown $44,286.98 …" at bounding box center [523, 287] width 876 height 27
click at [113, 289] on div at bounding box center [112, 287] width 22 height 22
click at [824, 64] on button "Link Orders" at bounding box center [841, 62] width 66 height 16
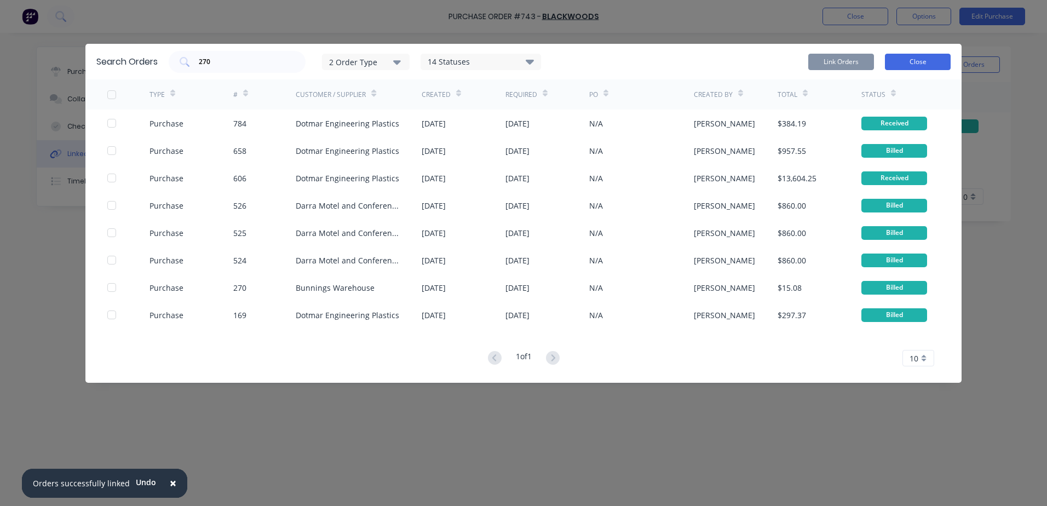
click at [905, 61] on button "Close" at bounding box center [918, 62] width 66 height 16
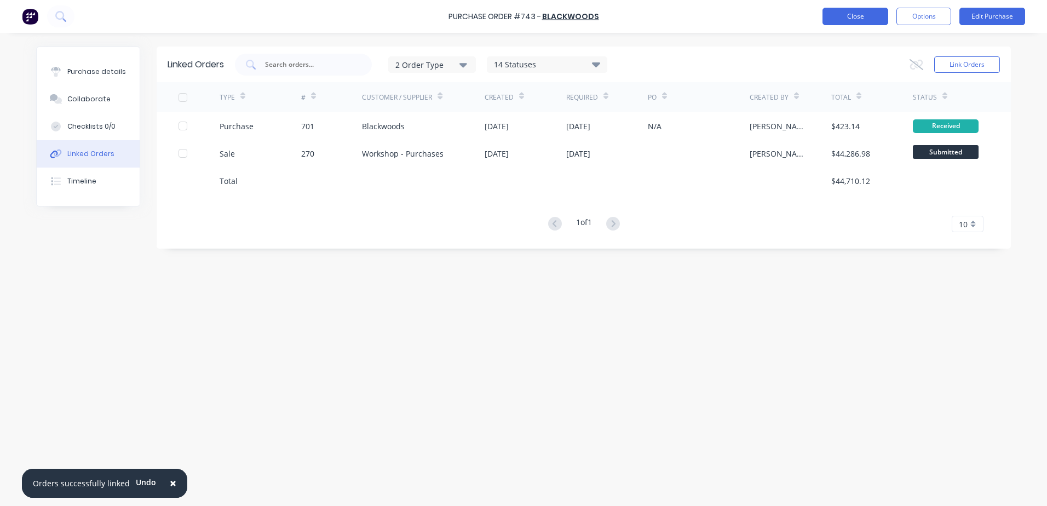
click at [870, 22] on button "Close" at bounding box center [855, 17] width 66 height 18
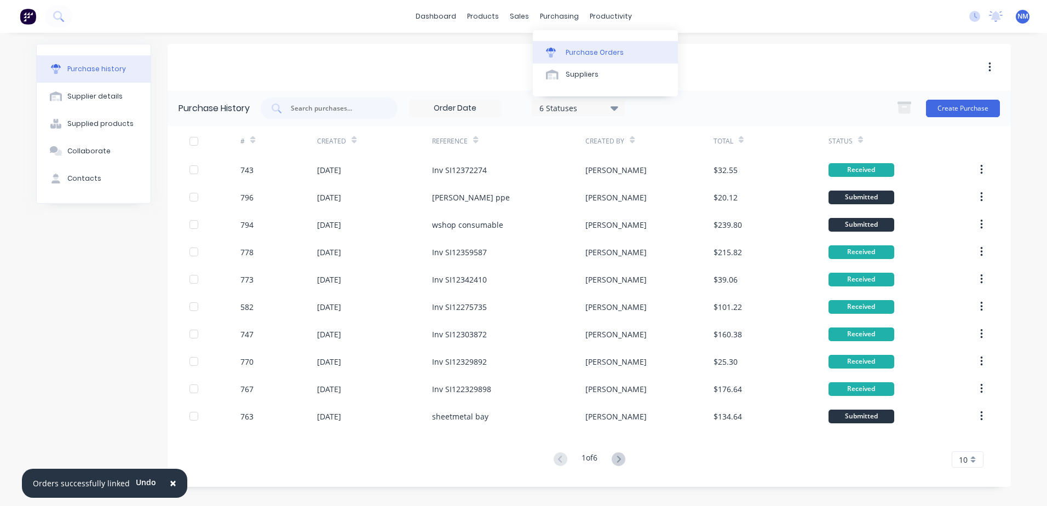
click at [580, 52] on div "Purchase Orders" at bounding box center [595, 53] width 58 height 10
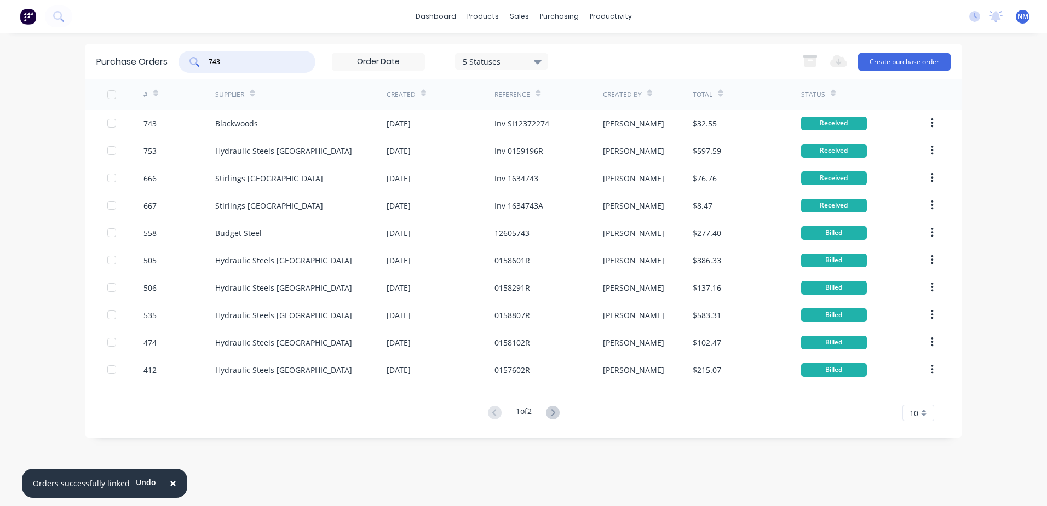
drag, startPoint x: 212, startPoint y: 62, endPoint x: 157, endPoint y: 66, distance: 56.0
click at [157, 66] on div "Purchase Orders 743 5 Statuses 5 Statuses Export to Excel (XLSX) Create purchas…" at bounding box center [523, 62] width 876 height 36
type input "763"
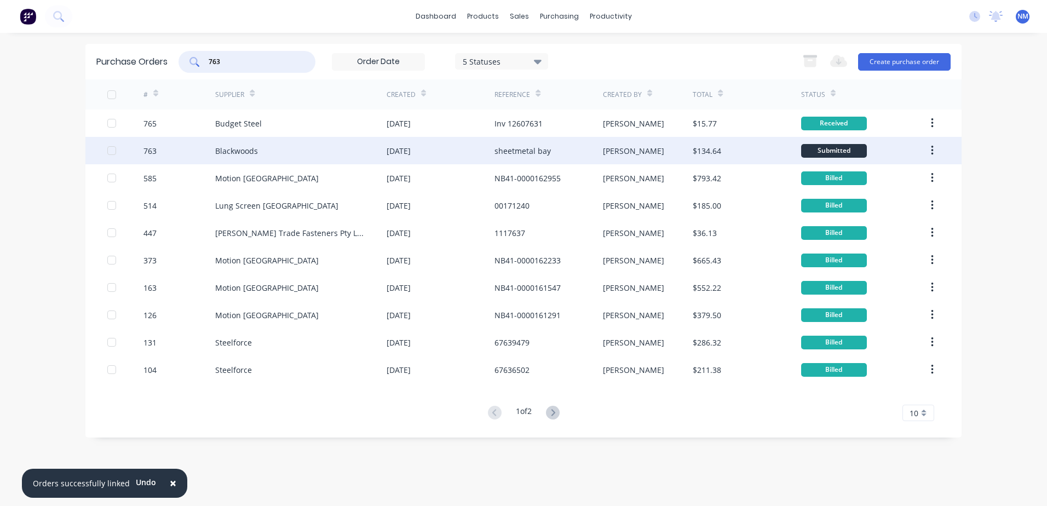
click at [657, 154] on div "[PERSON_NAME]" at bounding box center [648, 150] width 90 height 27
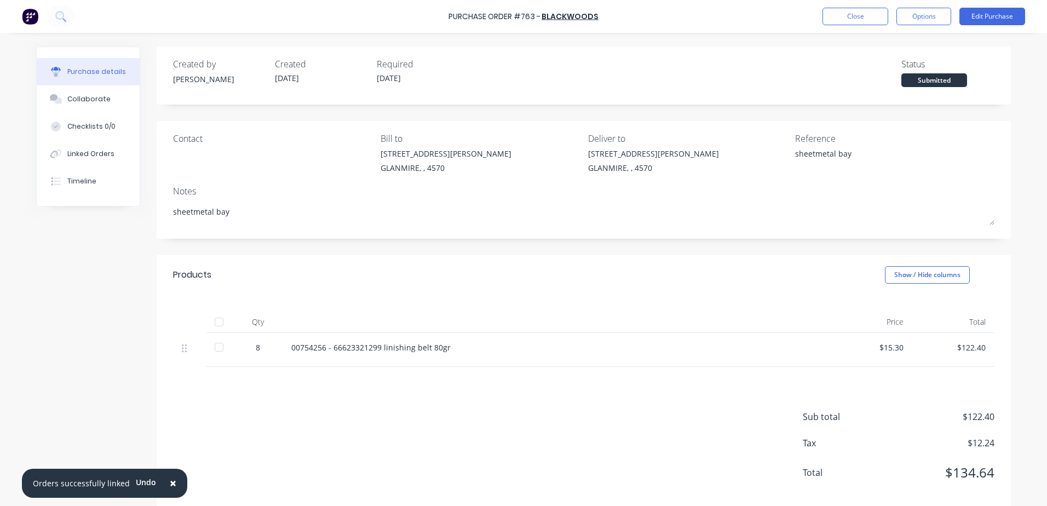
scroll to position [17, 0]
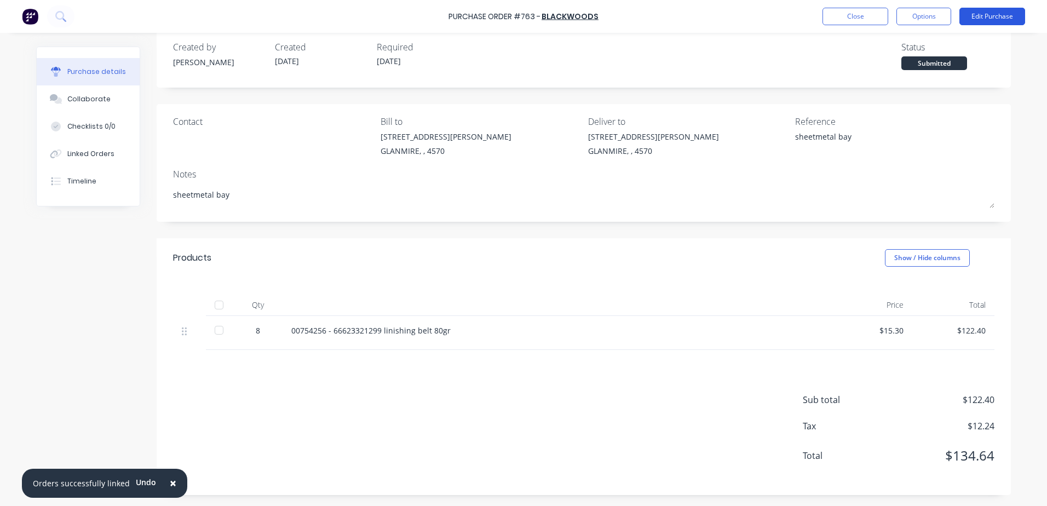
click at [974, 21] on button "Edit Purchase" at bounding box center [992, 17] width 66 height 18
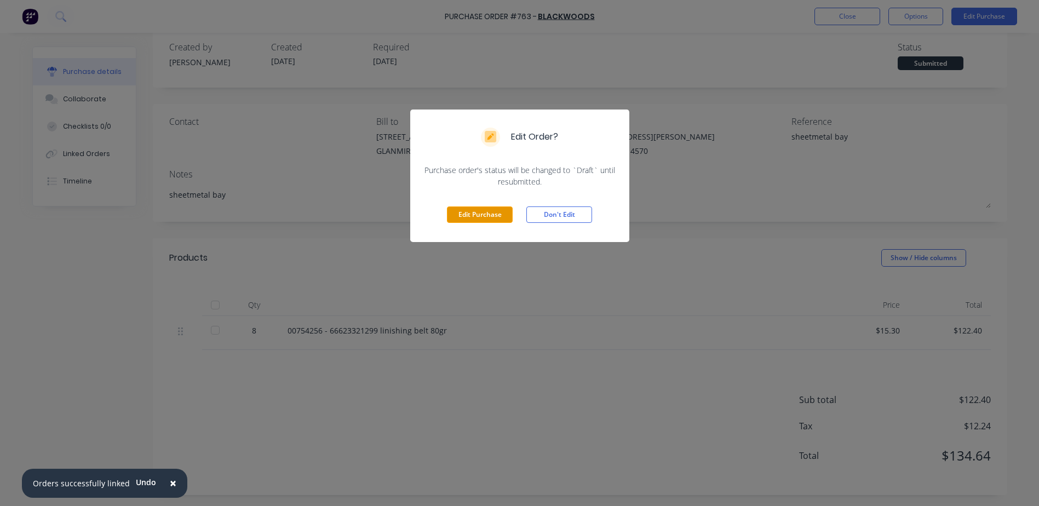
click at [488, 214] on button "Edit Purchase" at bounding box center [480, 214] width 66 height 16
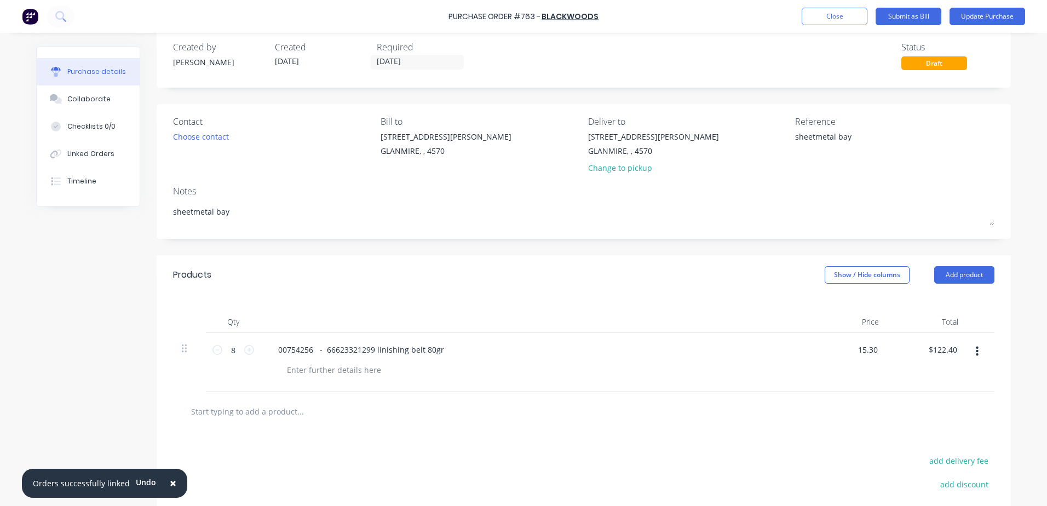
drag, startPoint x: 848, startPoint y: 351, endPoint x: 911, endPoint y: 341, distance: 63.7
click at [911, 341] on div "8 8 00754256 - 66623321299 linishing belt 80gr 15.30 15.30 $122.40 $122.40" at bounding box center [583, 362] width 821 height 59
type input "$13.87"
click at [671, 361] on div "00754256 - 66623321299 linishing belt 80gr" at bounding box center [534, 362] width 547 height 59
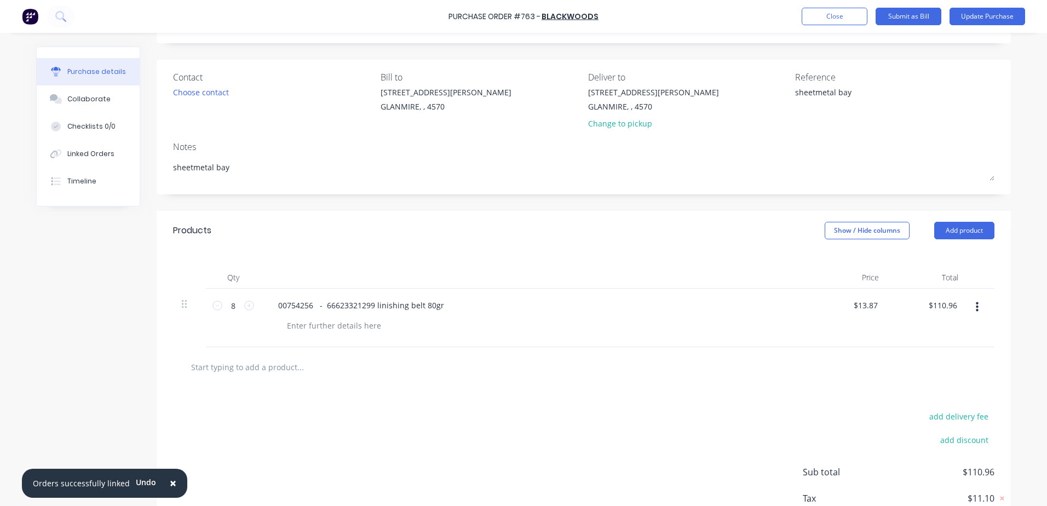
scroll to position [134, 0]
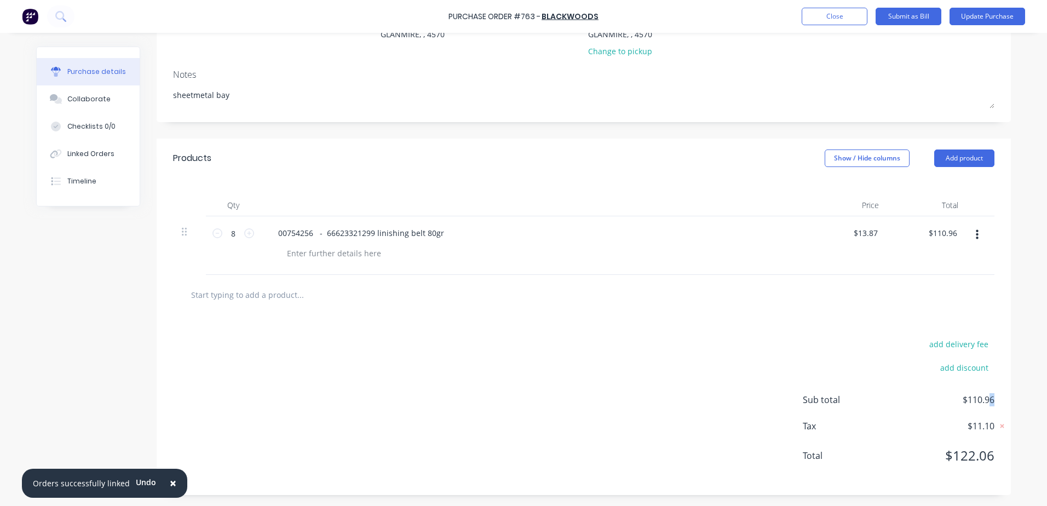
drag, startPoint x: 984, startPoint y: 397, endPoint x: 1001, endPoint y: 391, distance: 18.5
click at [1001, 391] on div "add delivery fee add discount Sub total $110.96 Tax $11.10 Total $122.06" at bounding box center [584, 405] width 854 height 180
drag, startPoint x: 1001, startPoint y: 391, endPoint x: 725, endPoint y: 331, distance: 282.9
click at [725, 331] on div "add delivery fee add discount Sub total $110.96 Tax $11.10 Total $122.06" at bounding box center [584, 405] width 854 height 180
drag, startPoint x: 950, startPoint y: 232, endPoint x: 970, endPoint y: 226, distance: 21.3
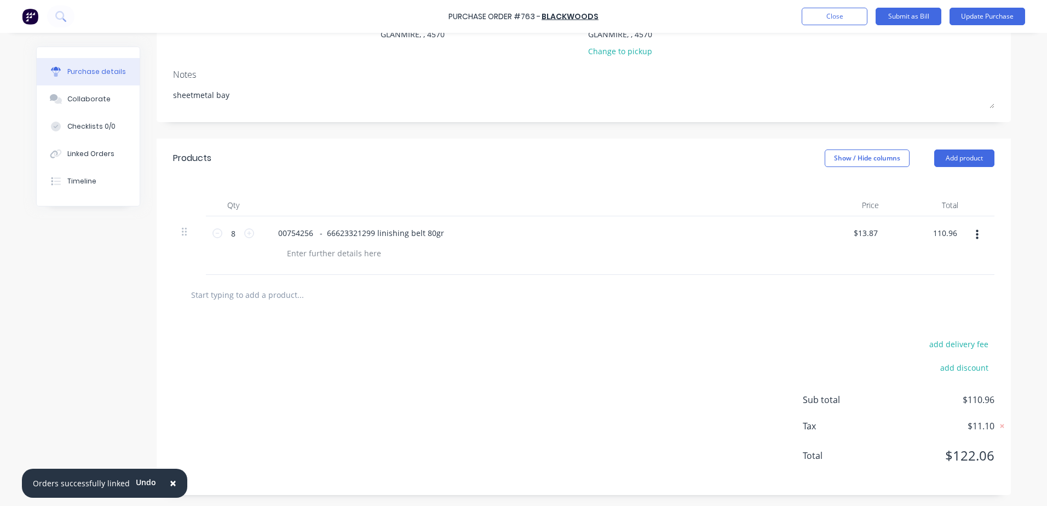
click at [970, 226] on div "8 8 00754256 - 66623321299 linishing belt 80gr $13.87 $13.87 110.96 110.96" at bounding box center [583, 245] width 821 height 59
type input "110.95"
type input "$13.8688"
type input "$110.95"
click at [659, 296] on div at bounding box center [584, 295] width 804 height 22
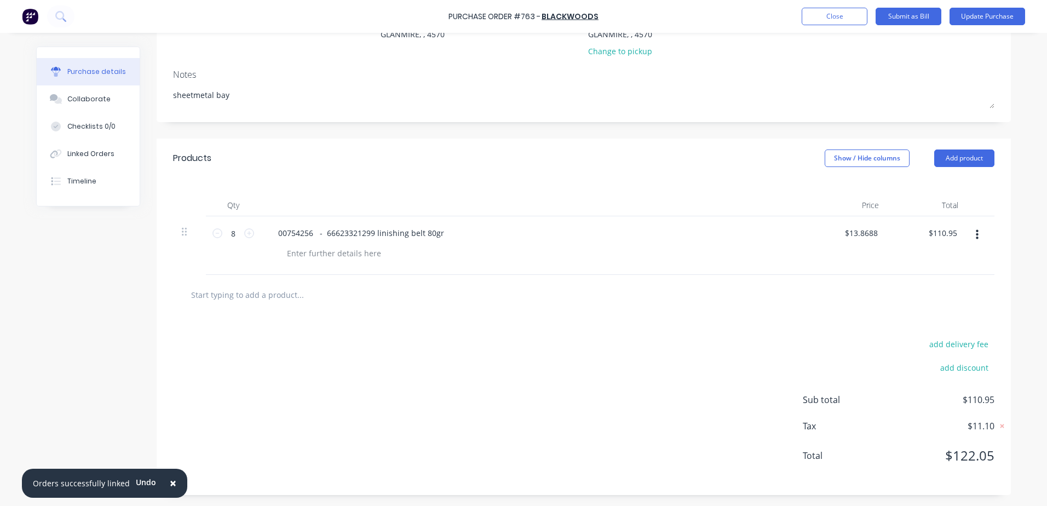
scroll to position [0, 0]
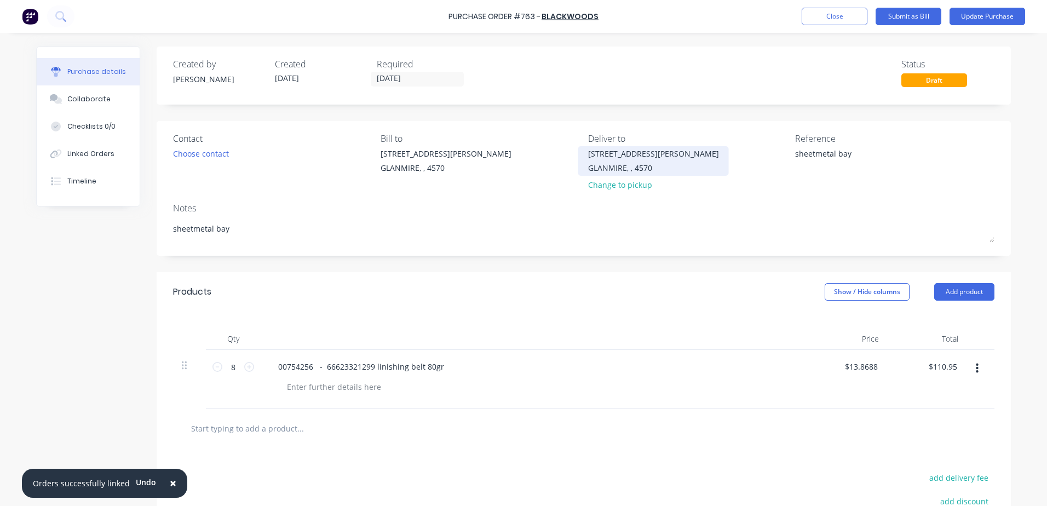
drag, startPoint x: 849, startPoint y: 151, endPoint x: 627, endPoint y: 155, distance: 222.3
click at [627, 155] on div "Contact Choose contact Bill to 9 Dennis Little Drive GLANMIRE, , 4570 Deliver t…" at bounding box center [583, 164] width 821 height 64
type textarea "Inv SI12373860"
click at [413, 80] on input "24/09/25" at bounding box center [417, 79] width 92 height 14
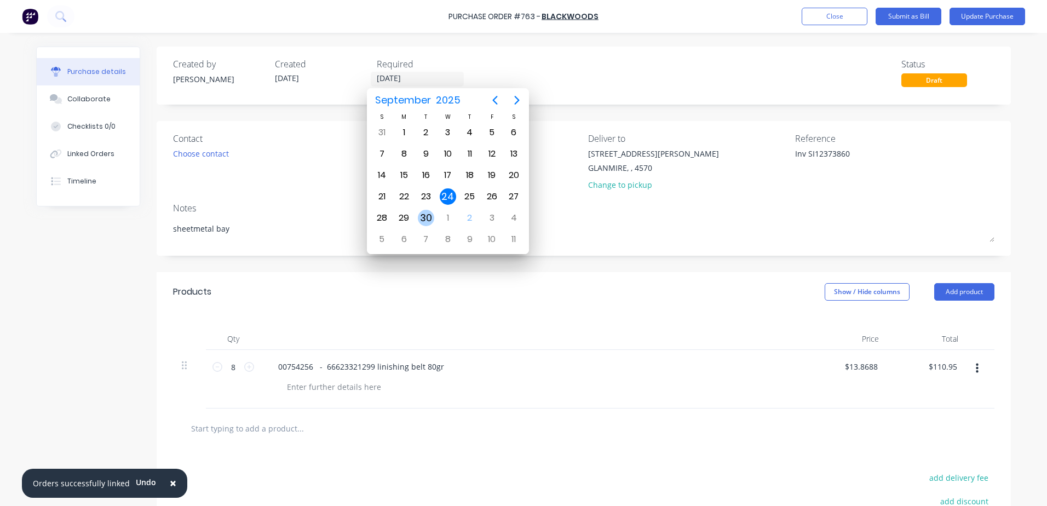
click at [425, 215] on div "30" at bounding box center [426, 218] width 16 height 16
type input "30/09/25"
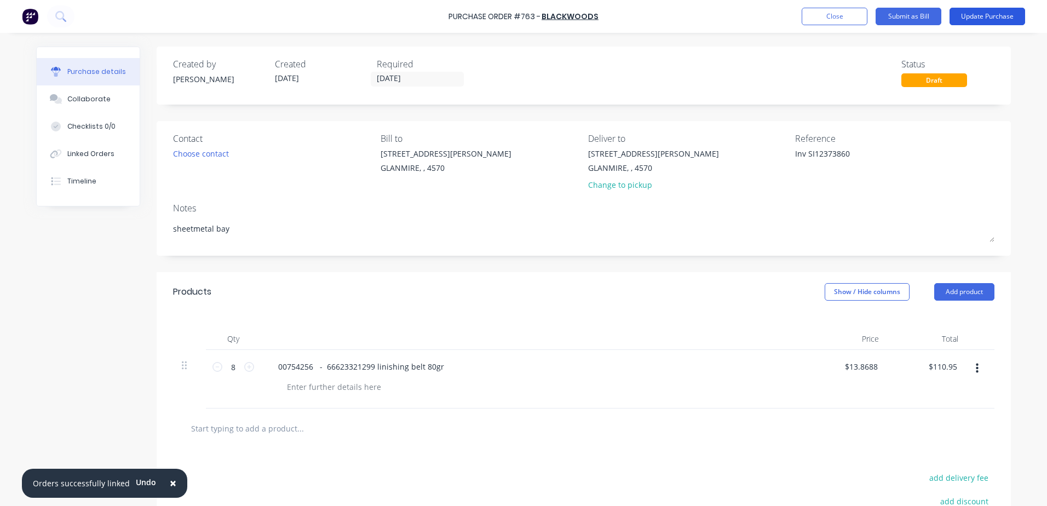
click at [980, 13] on button "Update Purchase" at bounding box center [987, 17] width 76 height 18
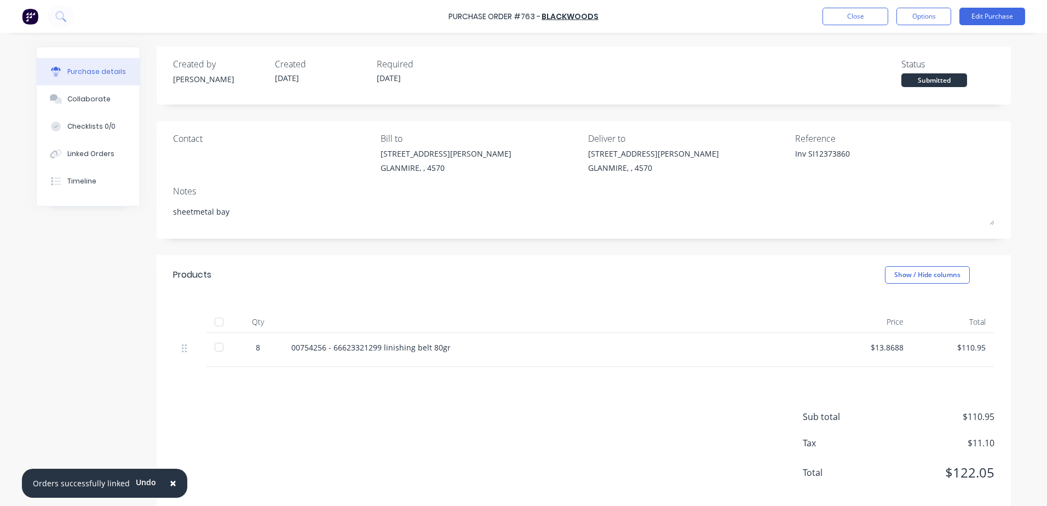
click at [215, 322] on div at bounding box center [219, 322] width 22 height 22
click at [77, 154] on div "Linked Orders" at bounding box center [90, 154] width 47 height 10
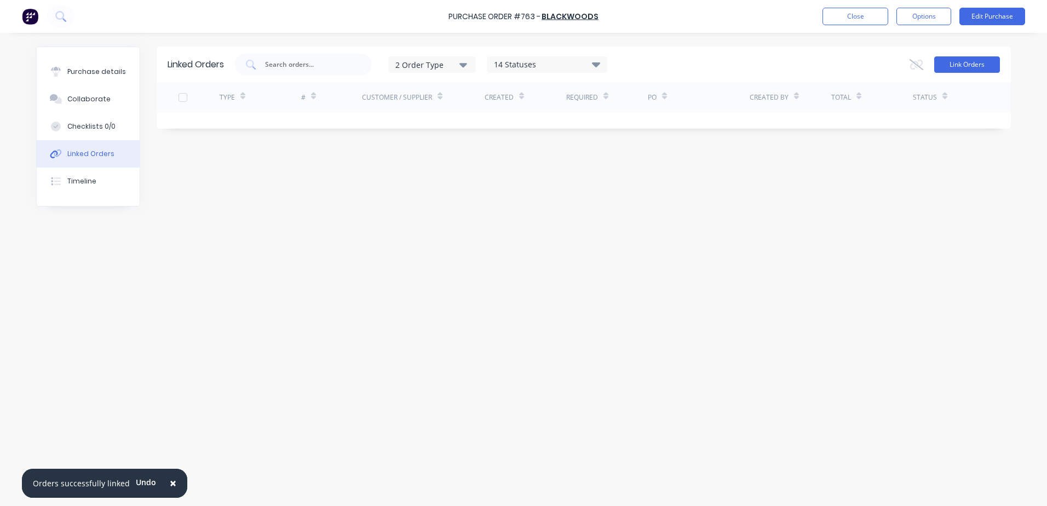
click at [960, 66] on button "Link Orders" at bounding box center [967, 64] width 66 height 16
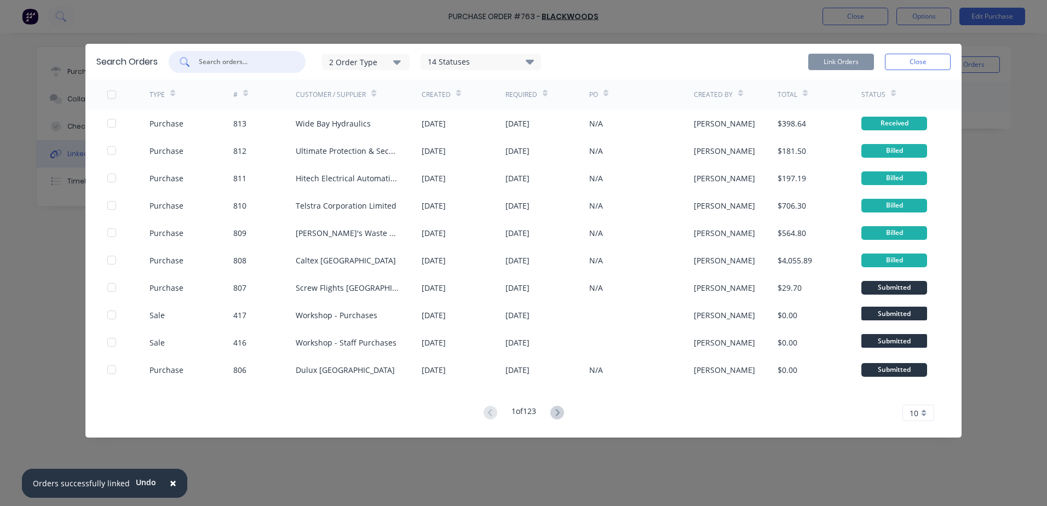
click at [238, 62] on input "text" at bounding box center [243, 61] width 91 height 11
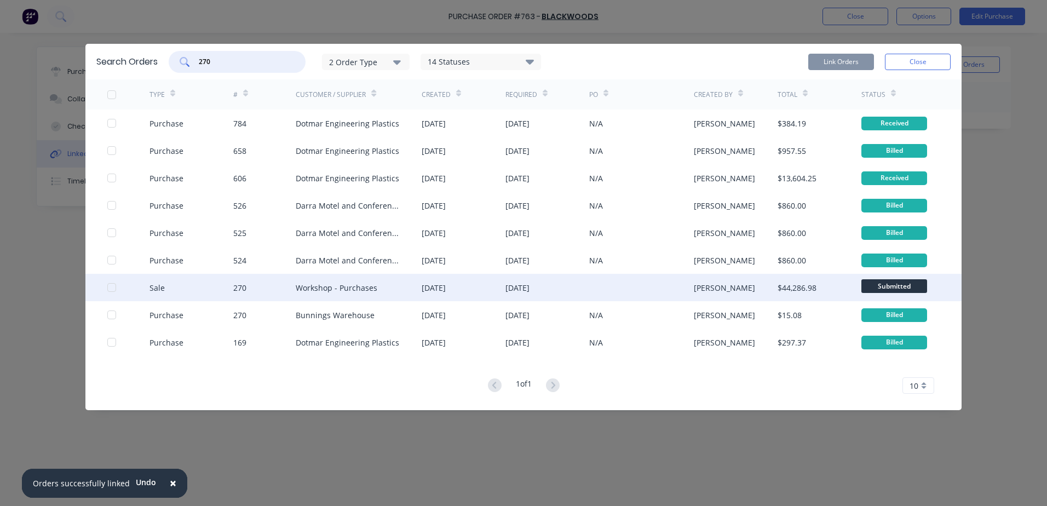
click at [114, 289] on div at bounding box center [112, 287] width 22 height 22
type input "270"
click at [833, 62] on button "Link Orders" at bounding box center [841, 62] width 66 height 16
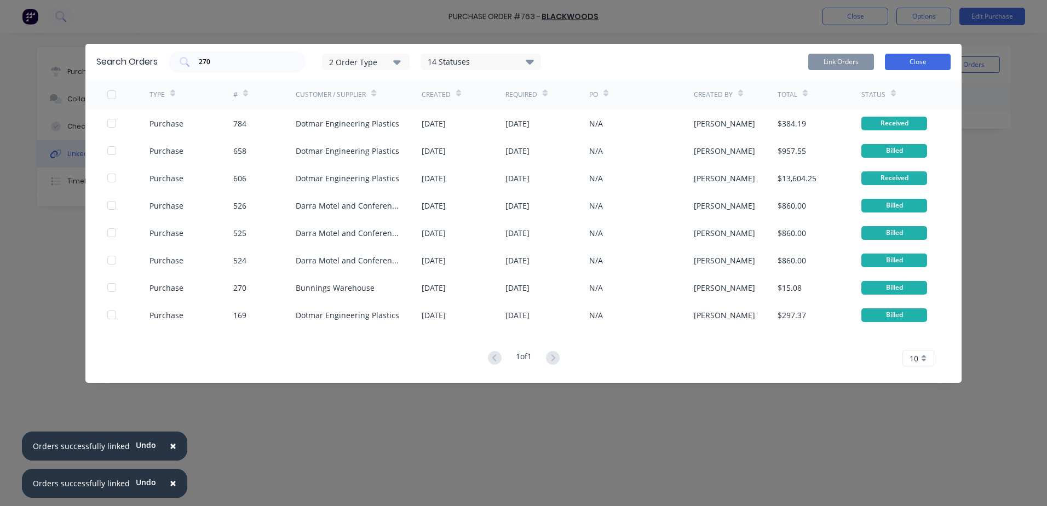
click at [914, 63] on button "Close" at bounding box center [918, 62] width 66 height 16
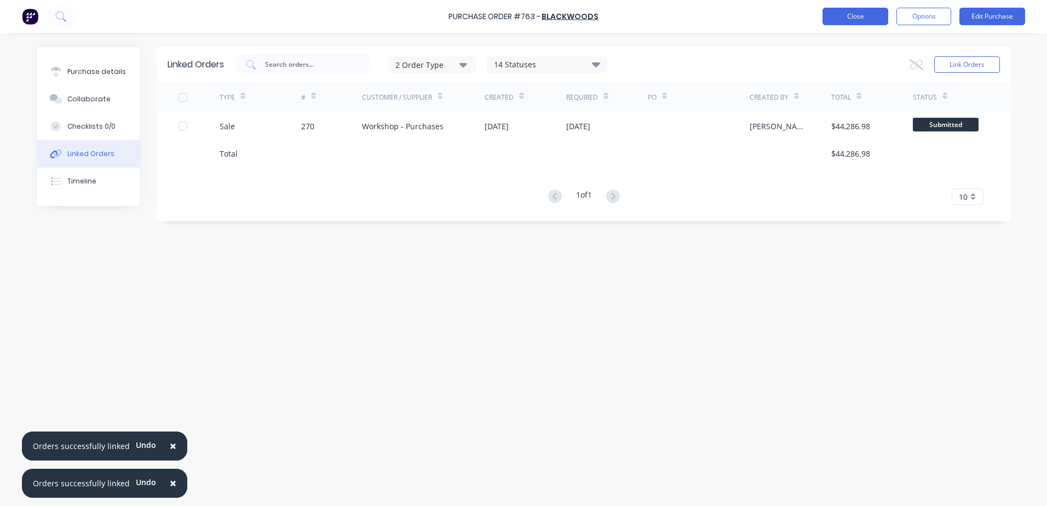
click at [840, 21] on button "Close" at bounding box center [855, 17] width 66 height 18
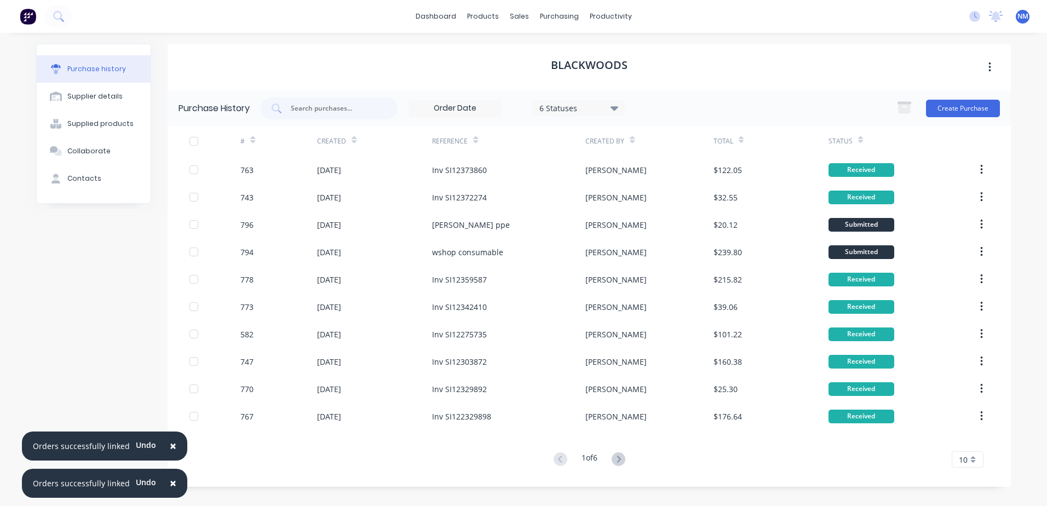
click at [172, 447] on button "×" at bounding box center [173, 446] width 28 height 26
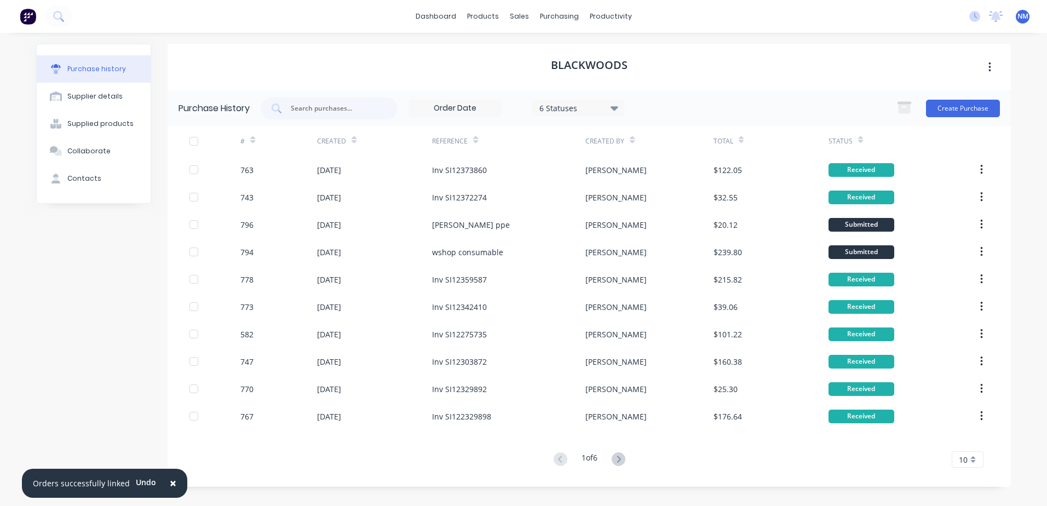
click at [170, 481] on span "×" at bounding box center [173, 482] width 7 height 15
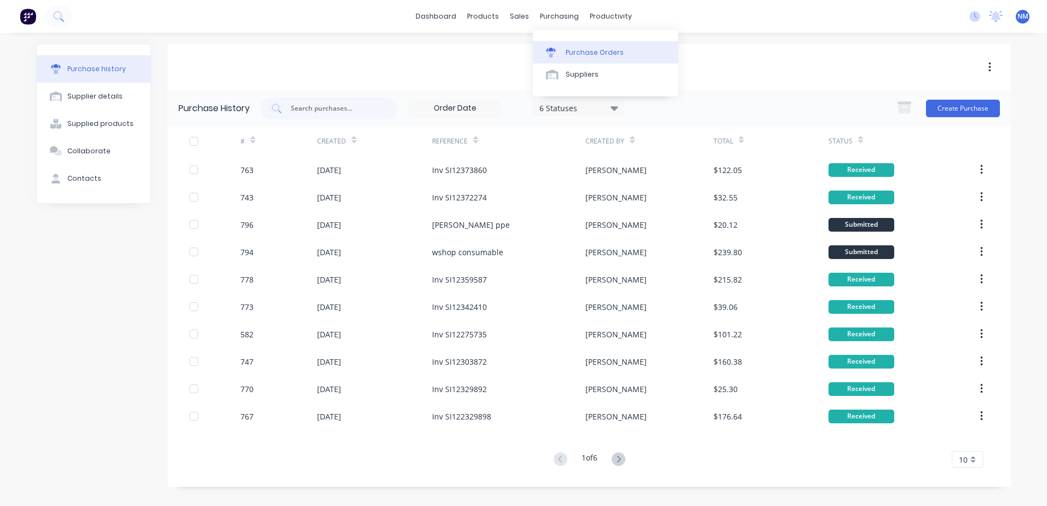
click at [587, 57] on link "Purchase Orders" at bounding box center [605, 52] width 145 height 22
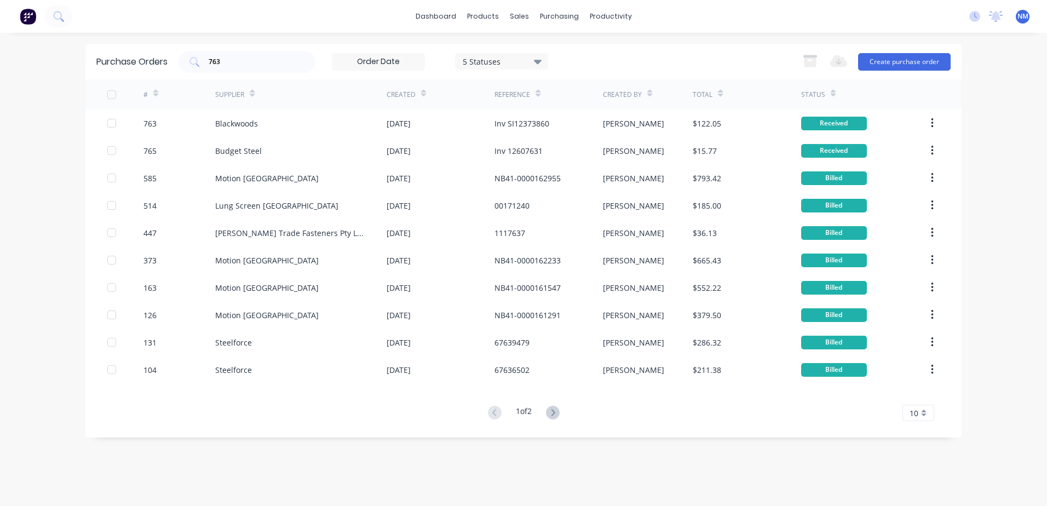
drag, startPoint x: 237, startPoint y: 57, endPoint x: 169, endPoint y: 68, distance: 68.1
click at [169, 68] on div "Purchase Orders 763 5 Statuses 5 Statuses Export to Excel (XLSX) Create purchas…" at bounding box center [523, 62] width 876 height 36
type input "794"
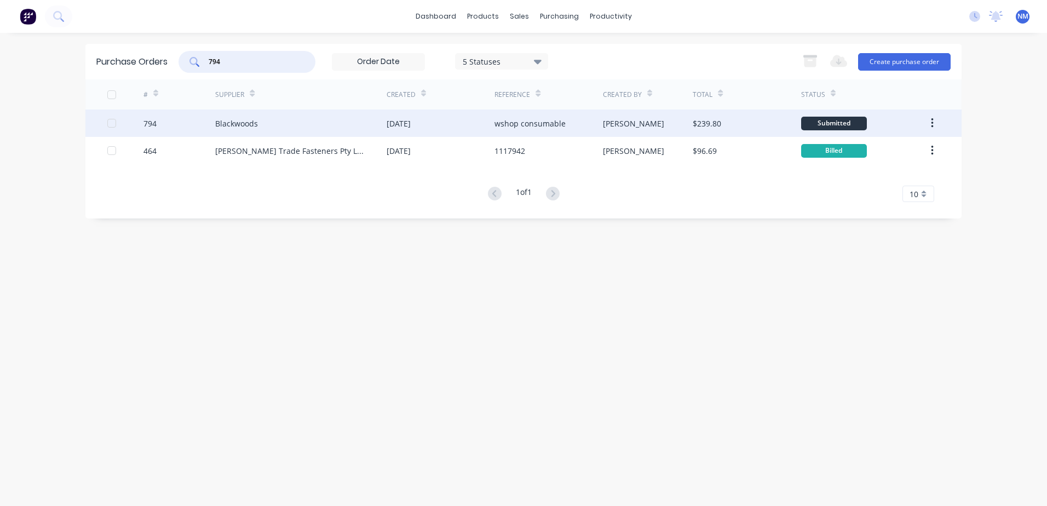
click at [765, 123] on div "$239.80" at bounding box center [747, 122] width 108 height 27
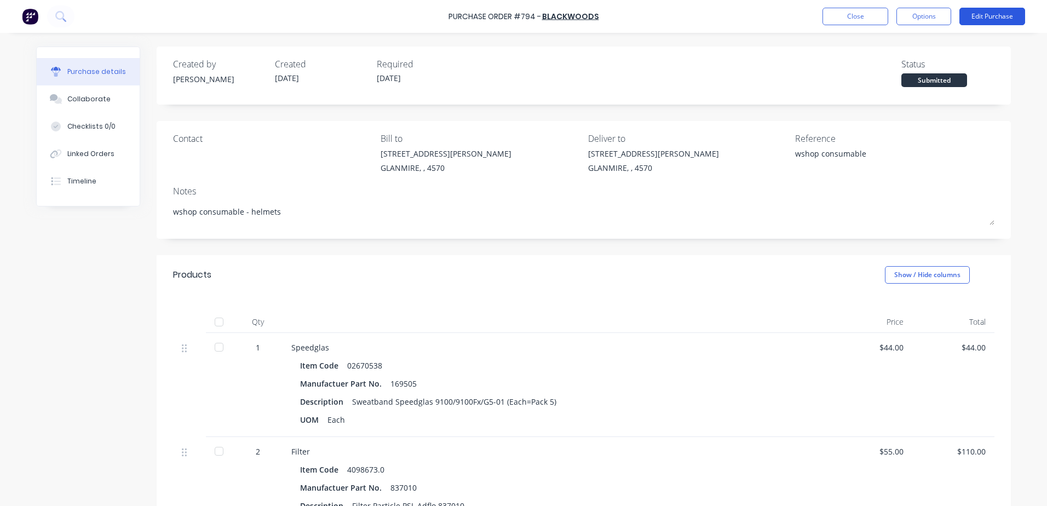
click at [982, 9] on button "Edit Purchase" at bounding box center [992, 17] width 66 height 18
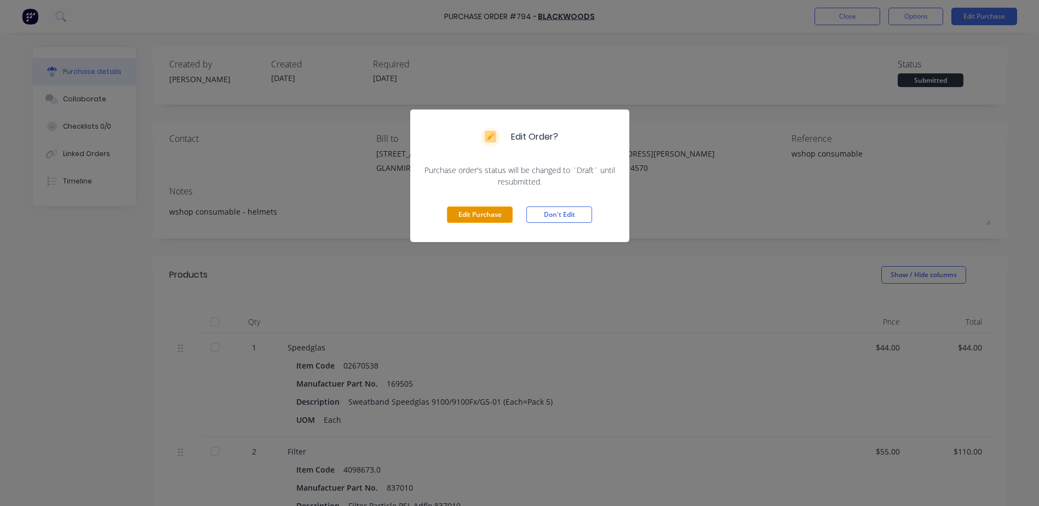
click at [462, 211] on button "Edit Purchase" at bounding box center [480, 214] width 66 height 16
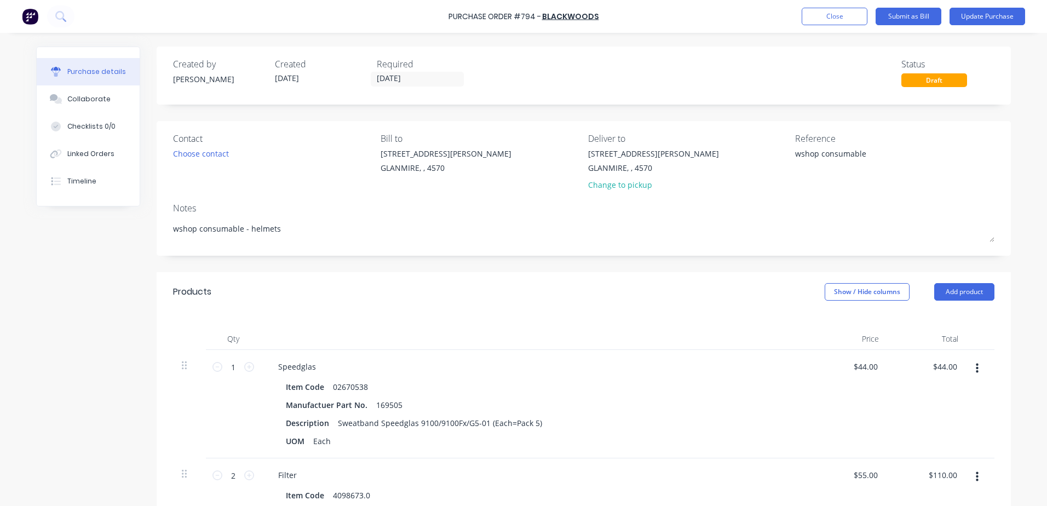
drag, startPoint x: 865, startPoint y: 151, endPoint x: 725, endPoint y: 164, distance: 140.8
click at [740, 159] on div "Contact Choose contact Bill to 9 Dennis Little Drive GLANMIRE, , 4570 Deliver t…" at bounding box center [583, 164] width 821 height 64
type textarea "Inv SI12374028"
click at [992, 15] on button "Update Purchase" at bounding box center [987, 17] width 76 height 18
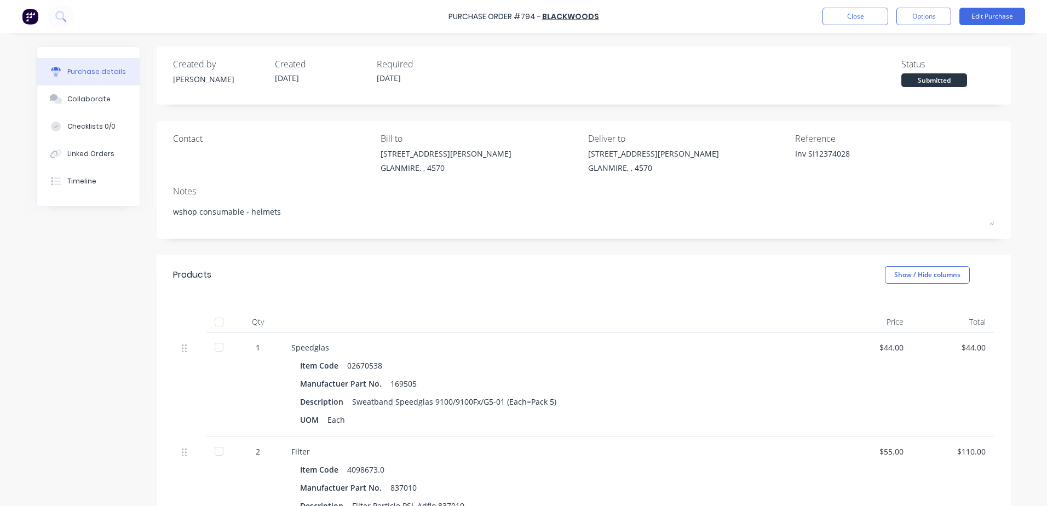
click at [217, 320] on div at bounding box center [219, 322] width 22 height 22
click at [71, 154] on div "Linked Orders" at bounding box center [90, 154] width 47 height 10
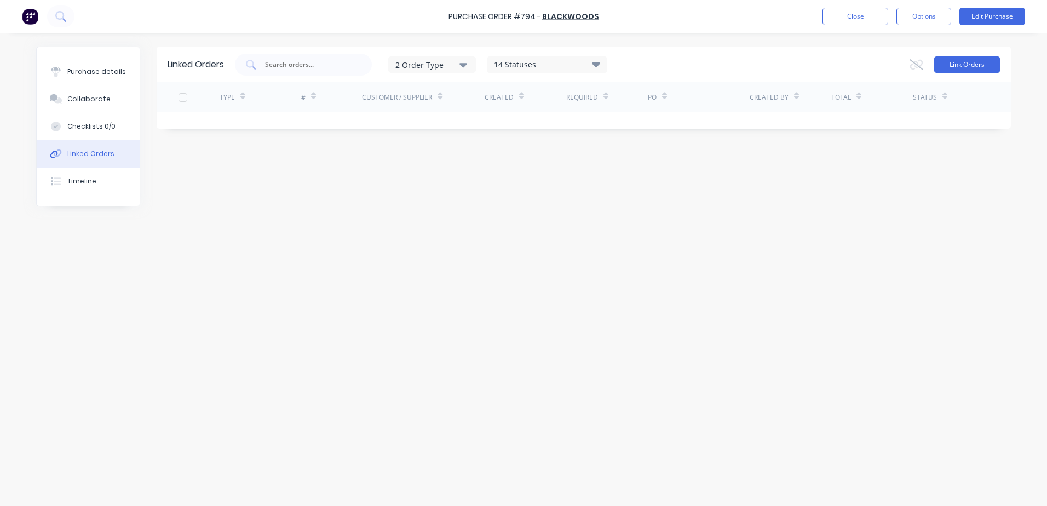
click at [949, 67] on button "Link Orders" at bounding box center [967, 64] width 66 height 16
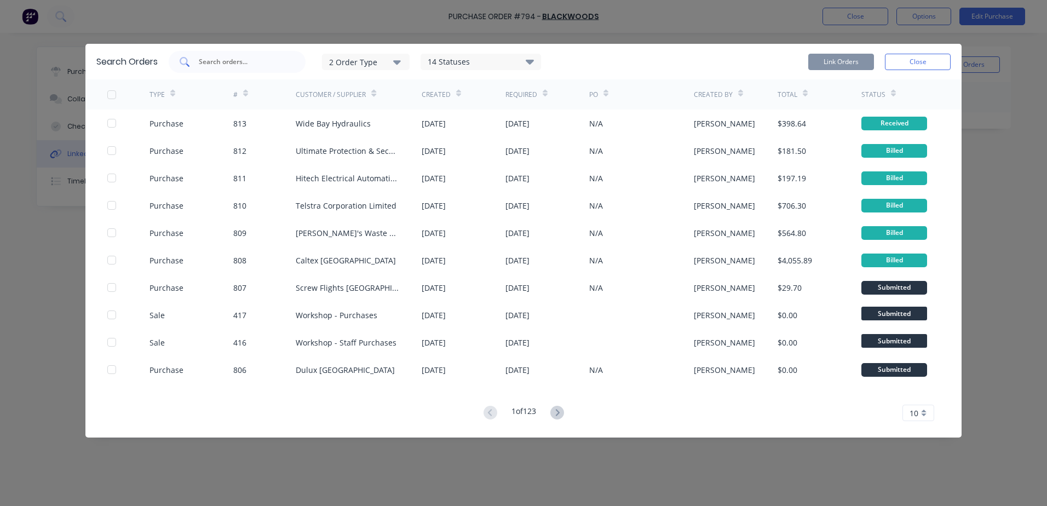
click at [228, 59] on input "text" at bounding box center [243, 61] width 91 height 11
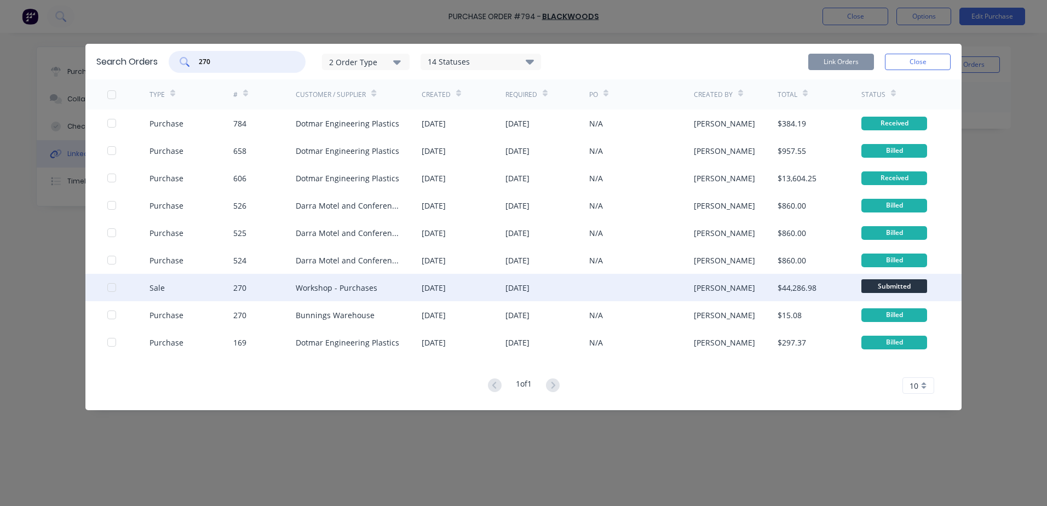
click at [111, 286] on div at bounding box center [112, 287] width 22 height 22
type input "270"
click at [834, 66] on button "Link Orders" at bounding box center [841, 62] width 66 height 16
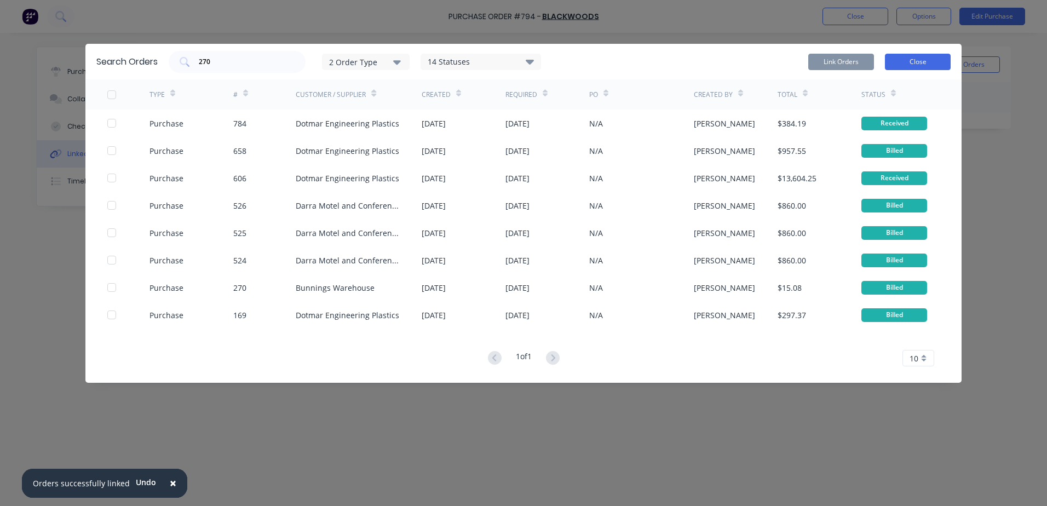
click at [909, 61] on button "Close" at bounding box center [918, 62] width 66 height 16
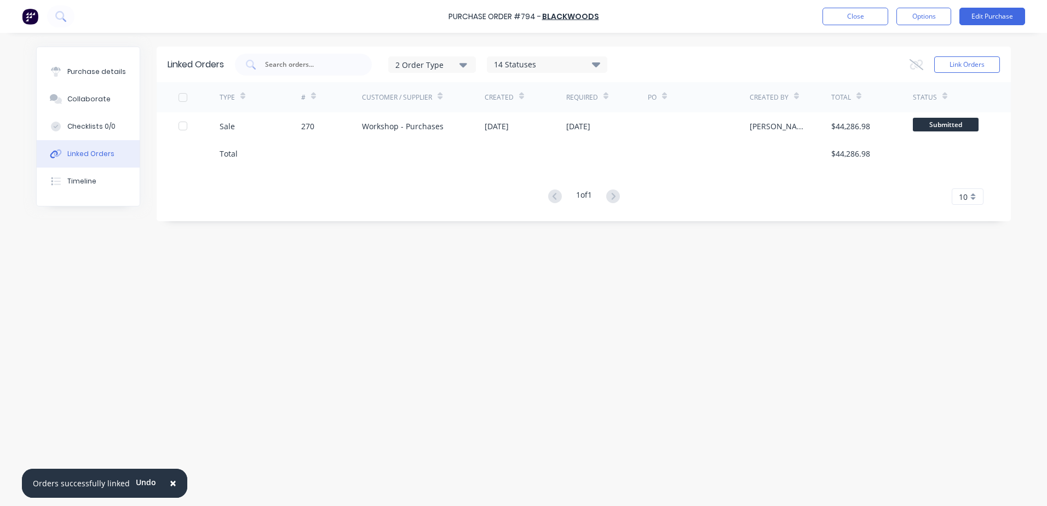
drag, startPoint x: 165, startPoint y: 488, endPoint x: 168, endPoint y: 482, distance: 7.1
click at [170, 486] on span "×" at bounding box center [173, 482] width 7 height 15
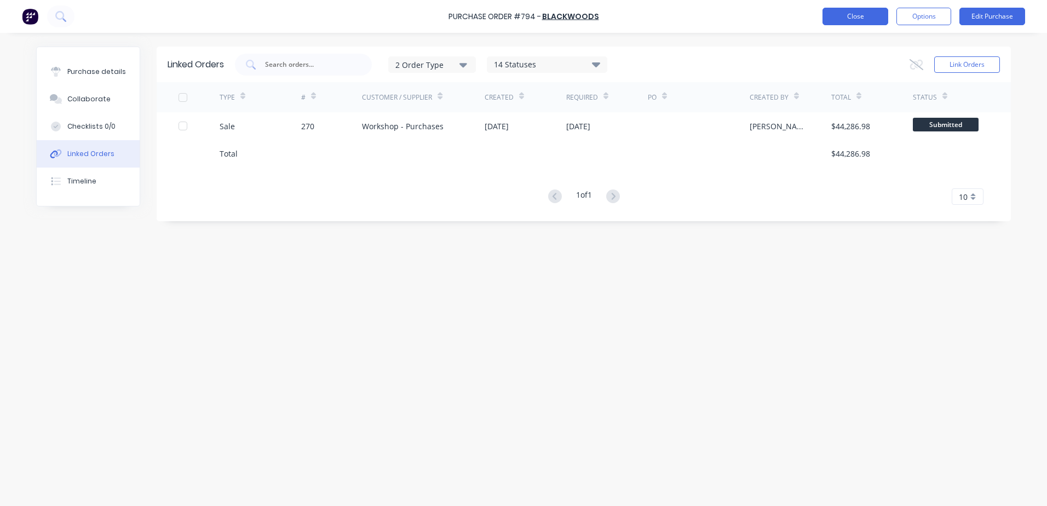
click at [868, 15] on button "Close" at bounding box center [855, 17] width 66 height 18
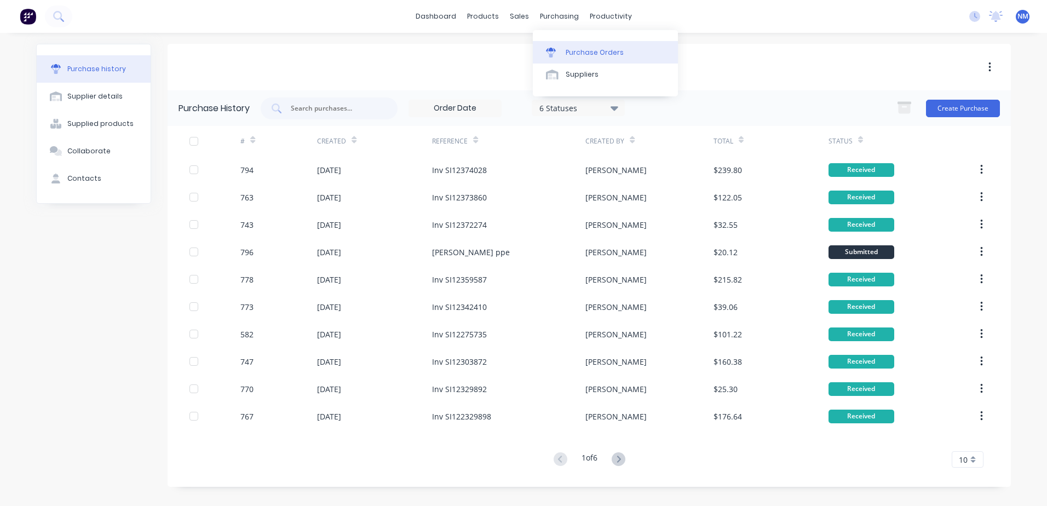
click at [579, 51] on div "Purchase Orders" at bounding box center [595, 53] width 58 height 10
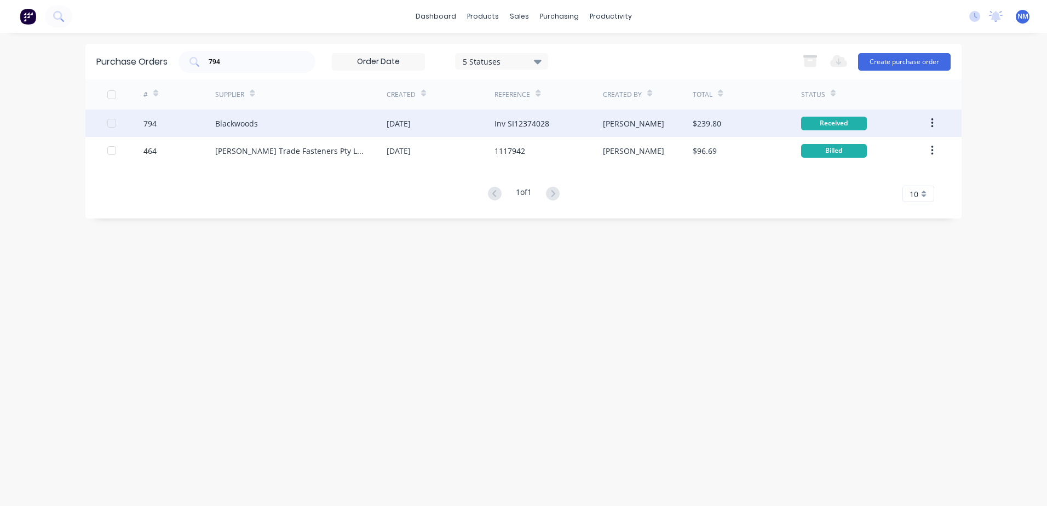
click at [639, 124] on div "[PERSON_NAME]" at bounding box center [648, 122] width 90 height 27
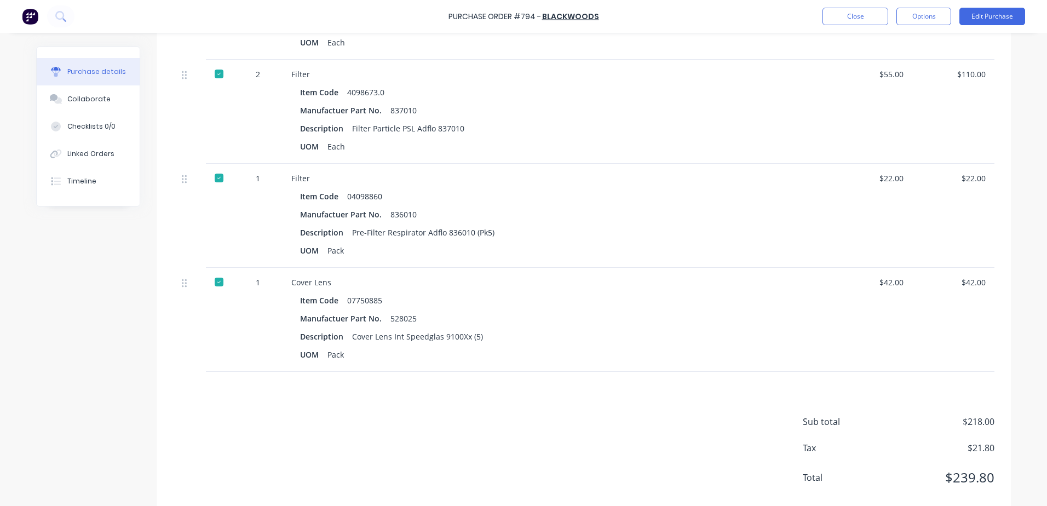
scroll to position [399, 0]
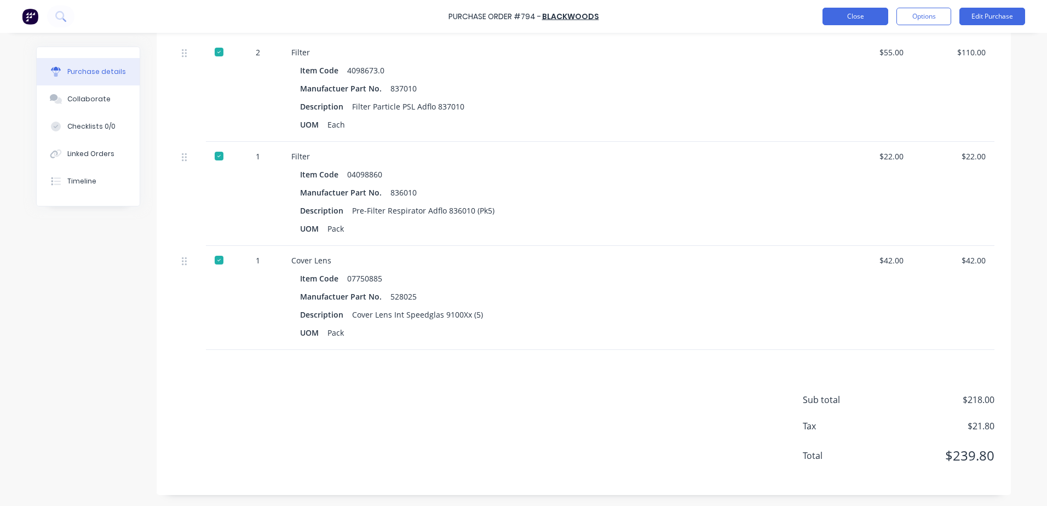
click at [852, 22] on button "Close" at bounding box center [855, 17] width 66 height 18
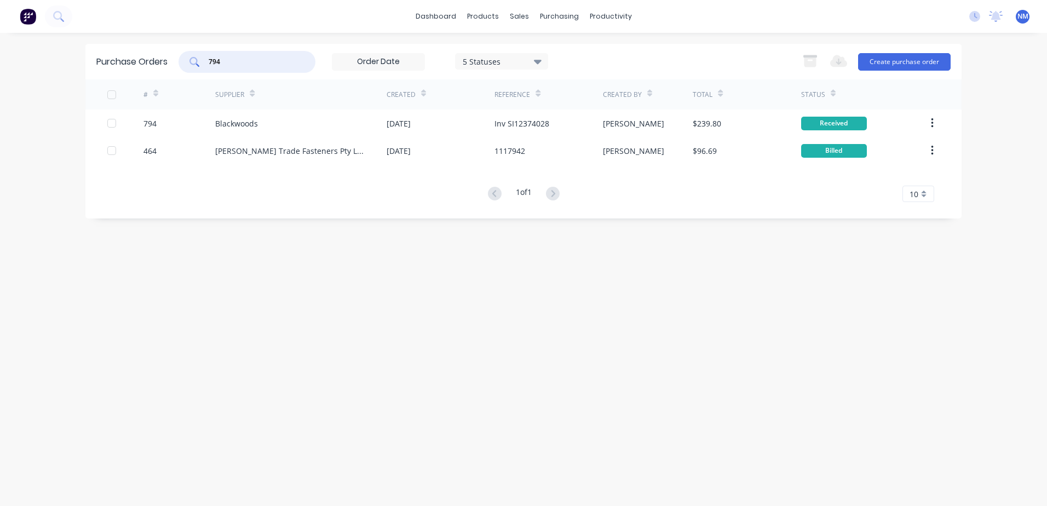
drag, startPoint x: 222, startPoint y: 62, endPoint x: 148, endPoint y: 83, distance: 76.6
click at [159, 78] on div "Purchase Orders 794 5 Statuses 5 Statuses Export to Excel (XLSX) Create purchas…" at bounding box center [523, 62] width 876 height 36
type input "777"
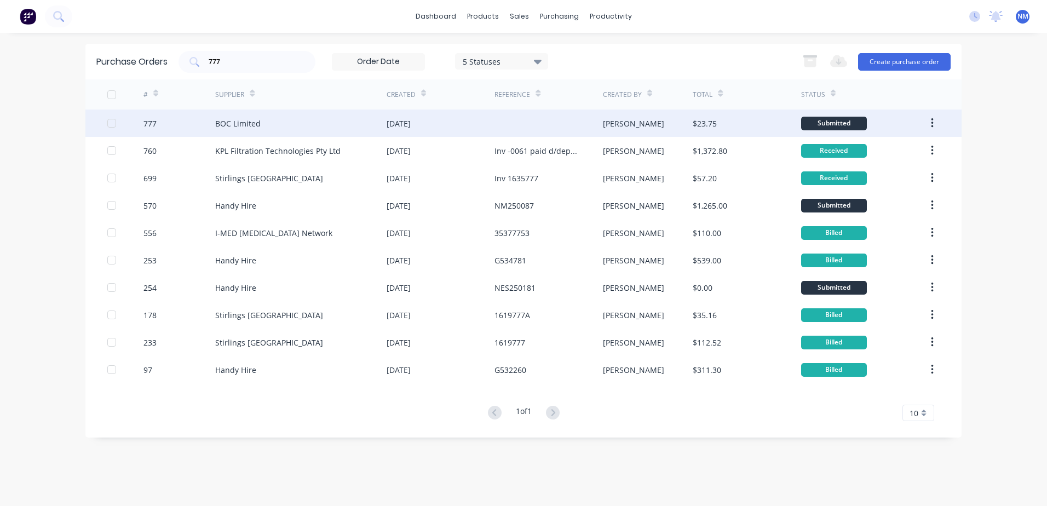
click at [650, 122] on div "[PERSON_NAME]" at bounding box center [648, 122] width 90 height 27
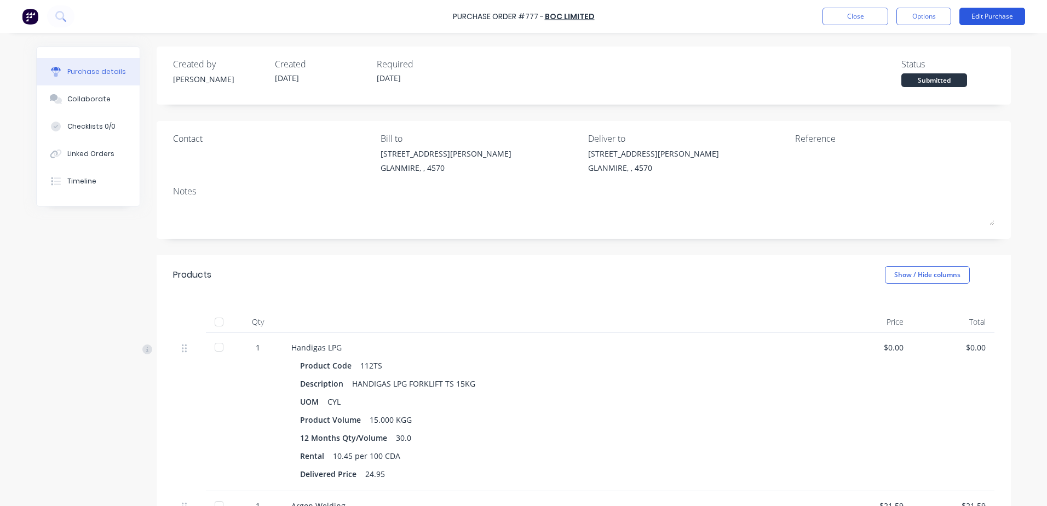
click at [981, 14] on button "Edit Purchase" at bounding box center [992, 17] width 66 height 18
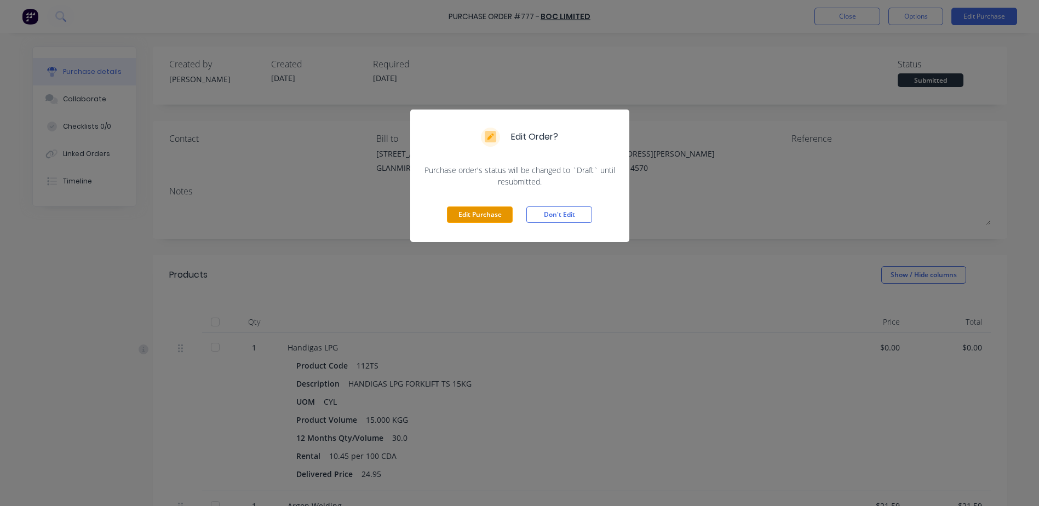
click at [464, 217] on button "Edit Purchase" at bounding box center [480, 214] width 66 height 16
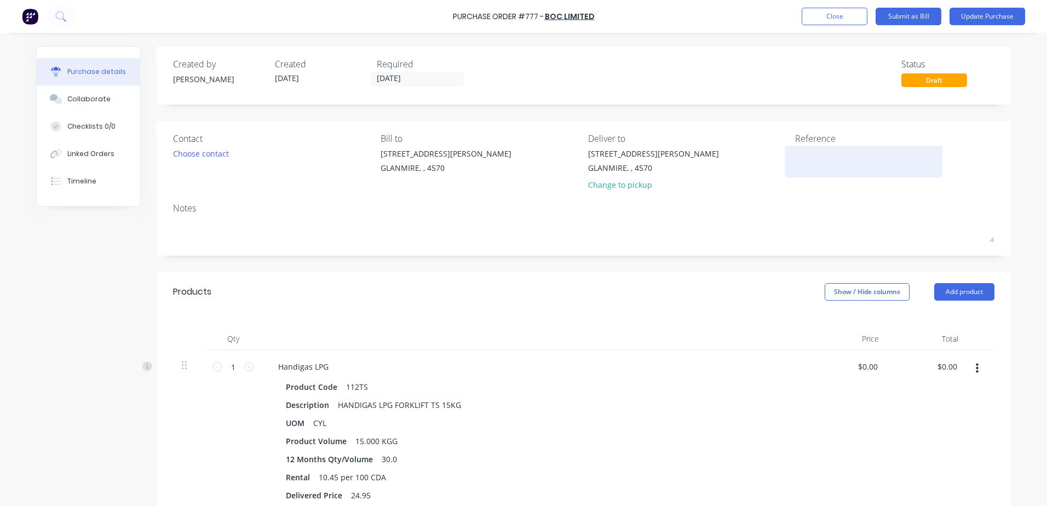
click at [821, 159] on textarea at bounding box center [863, 160] width 137 height 25
type textarea "Inv 4040217441"
drag, startPoint x: 854, startPoint y: 366, endPoint x: 849, endPoint y: 314, distance: 52.8
click at [919, 362] on div "1 1 Handigas LPG Product Code 112TS Description HANDIGAS LPG FORKLIFT TS 15KG U…" at bounding box center [583, 431] width 821 height 163
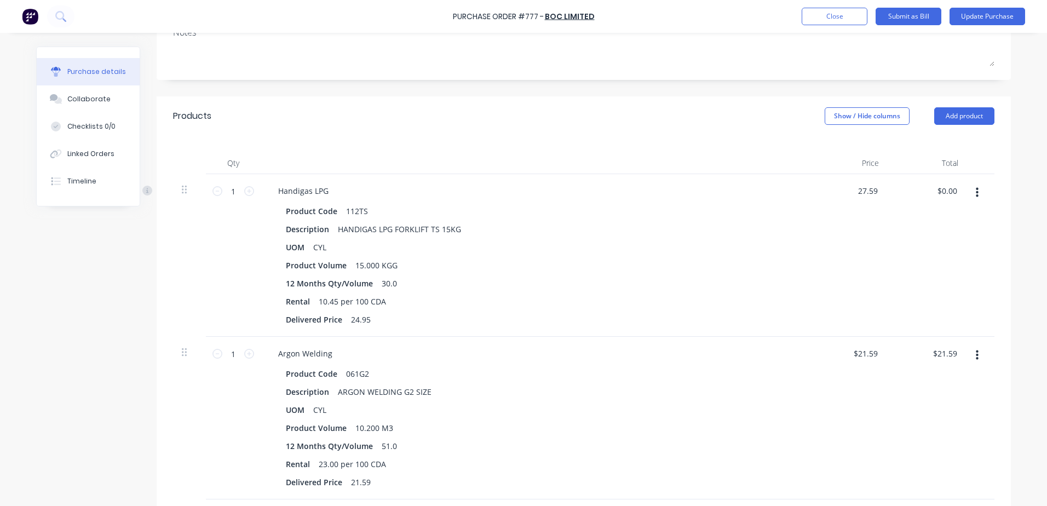
scroll to position [219, 0]
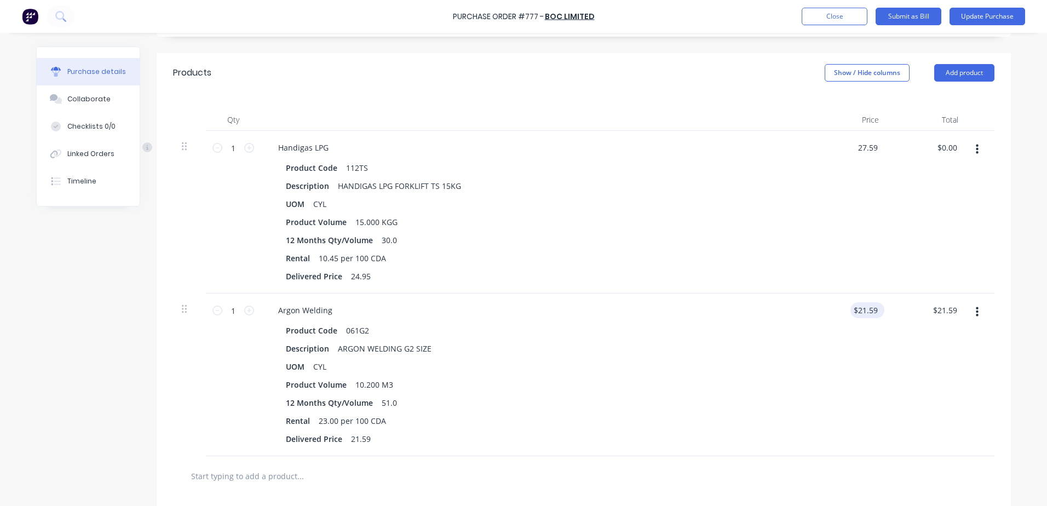
type input "$27.59"
click at [850, 314] on div "$21.59 $21.59" at bounding box center [865, 310] width 30 height 16
drag, startPoint x: 849, startPoint y: 310, endPoint x: 915, endPoint y: 301, distance: 66.8
click at [915, 302] on div "1 1 Argon Welding Product Code 061G2 Description ARGON WELDING G2 SIZE UOM CYL …" at bounding box center [583, 374] width 821 height 163
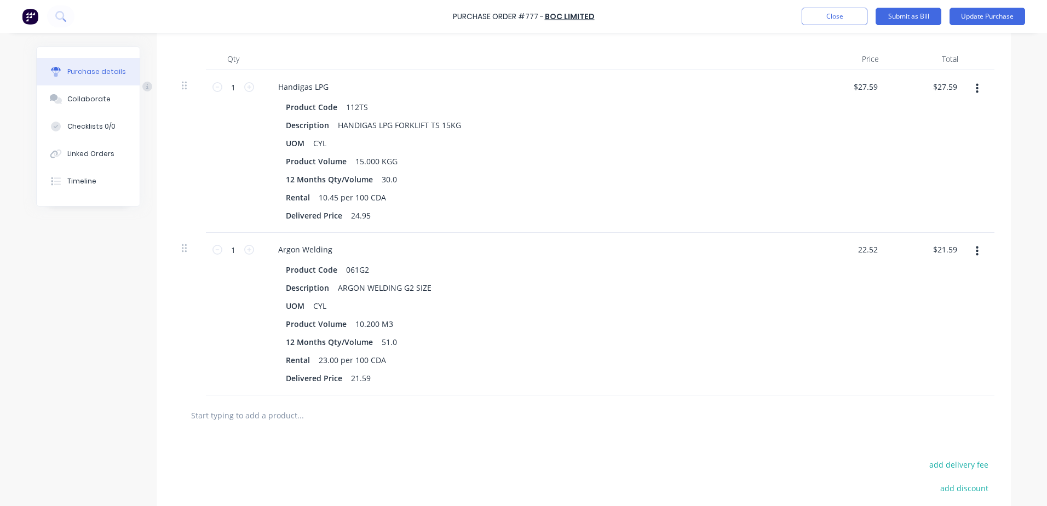
scroll to position [164, 0]
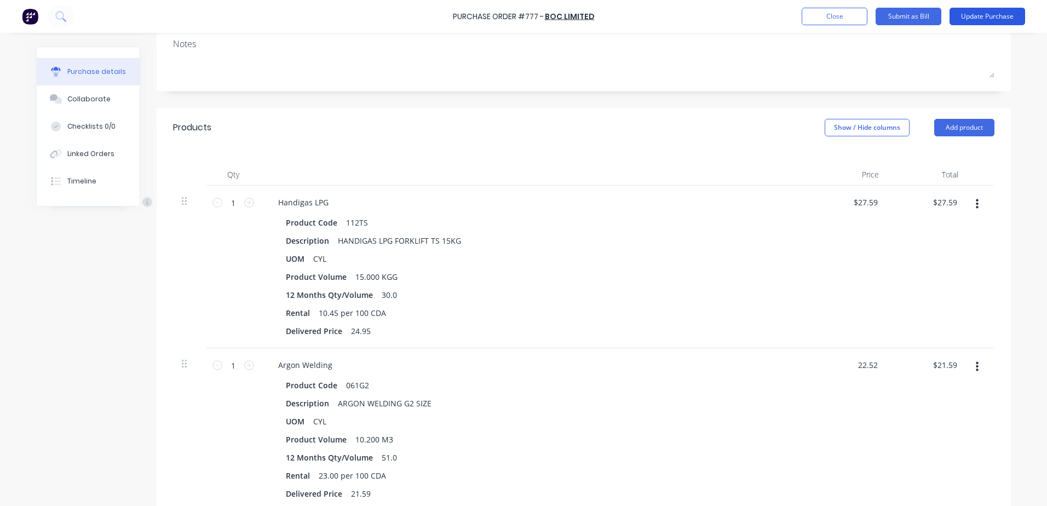
type input "$22.52"
click at [982, 19] on button "Update Purchase" at bounding box center [987, 17] width 76 height 18
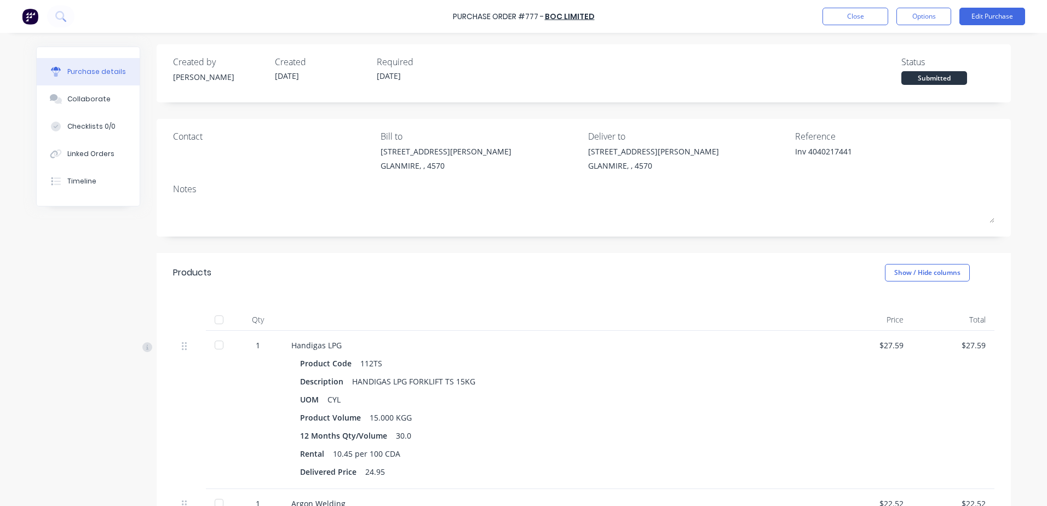
scroll to position [0, 0]
click at [219, 321] on div at bounding box center [219, 322] width 22 height 22
click at [983, 17] on button "Edit Purchase" at bounding box center [992, 17] width 66 height 18
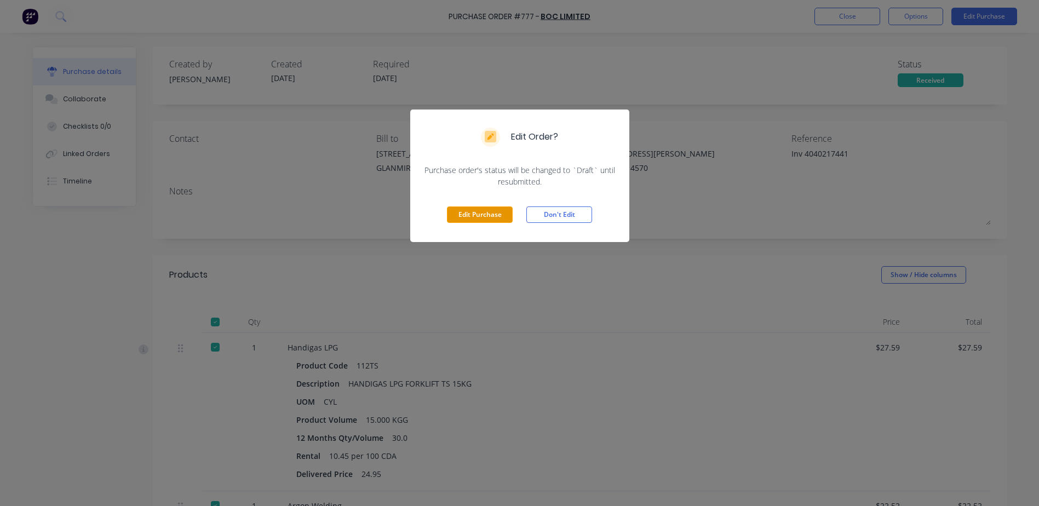
click at [478, 216] on button "Edit Purchase" at bounding box center [480, 214] width 66 height 16
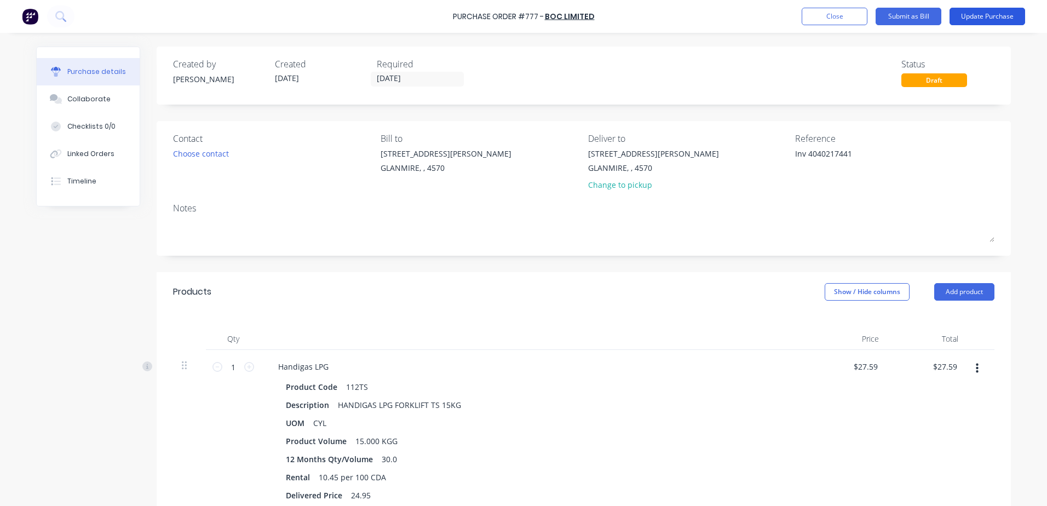
click at [959, 16] on button "Update Purchase" at bounding box center [987, 17] width 76 height 18
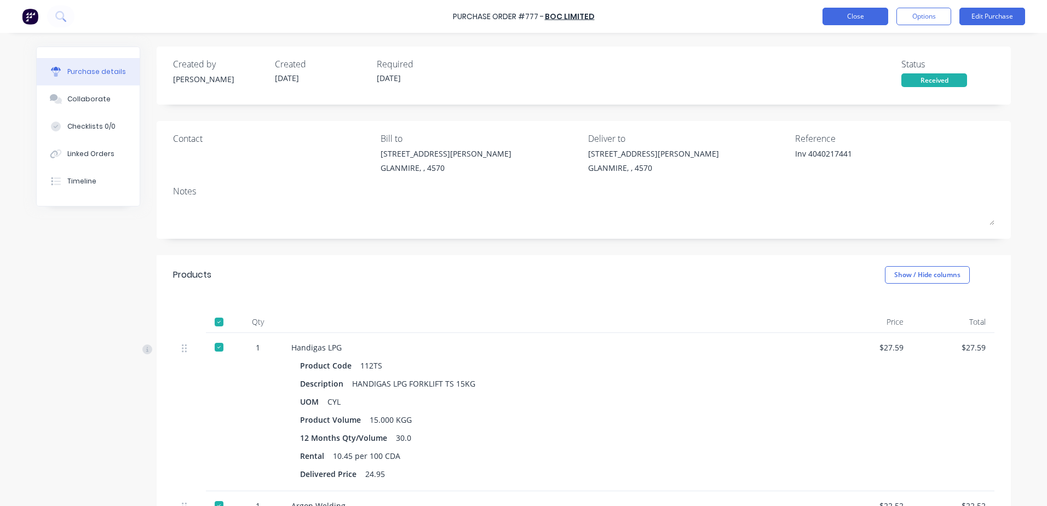
click at [863, 22] on button "Close" at bounding box center [855, 17] width 66 height 18
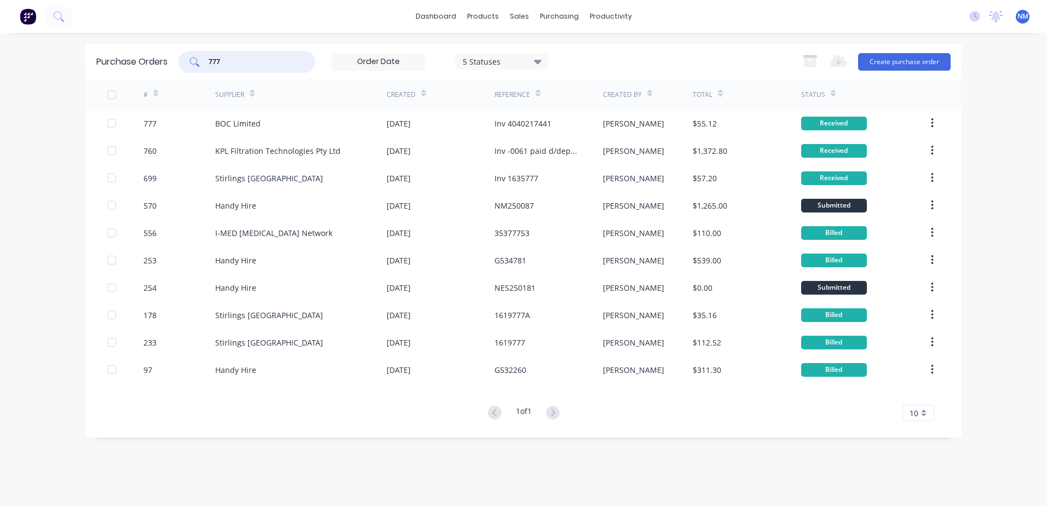
click at [230, 61] on input "777" at bounding box center [252, 61] width 91 height 11
type input "7"
type input "671"
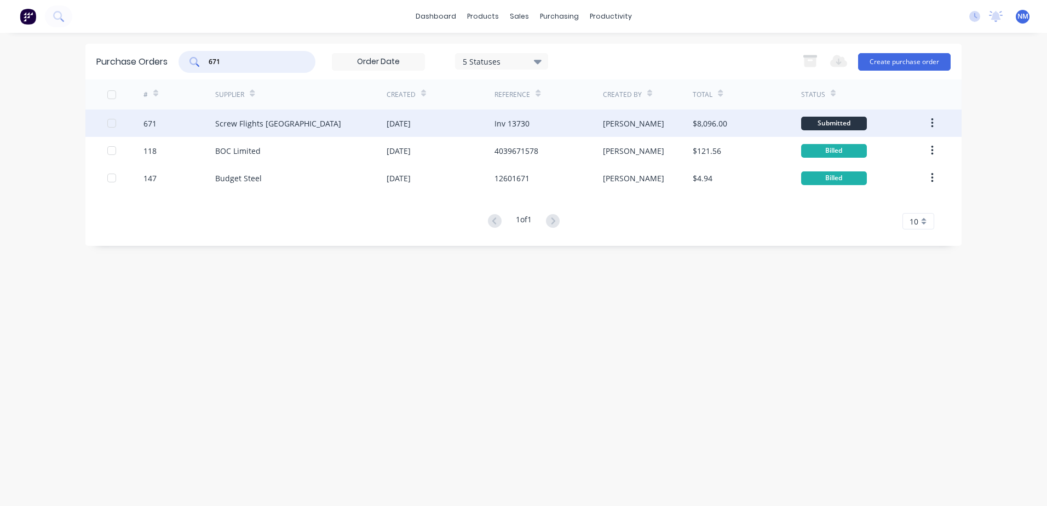
click at [760, 122] on div "$8,096.00" at bounding box center [747, 122] width 108 height 27
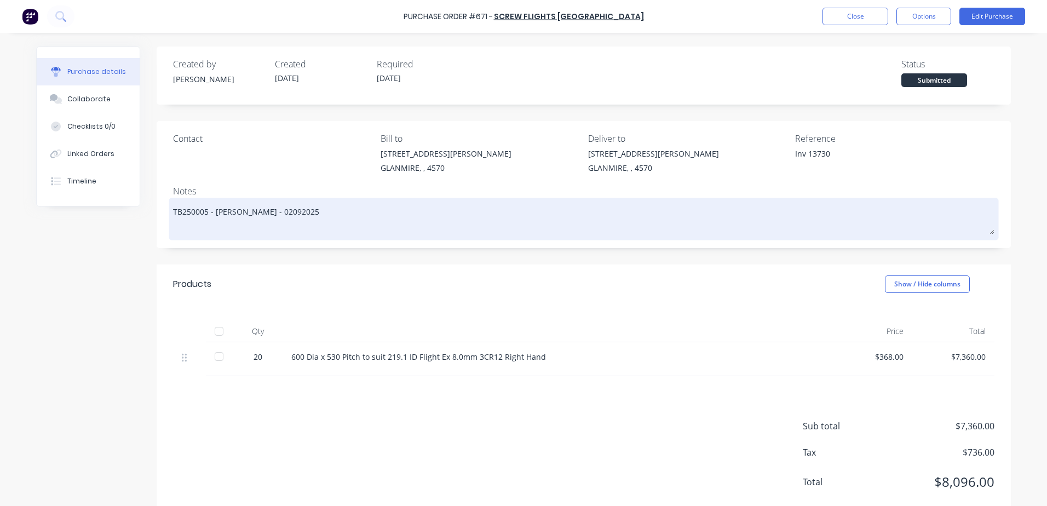
scroll to position [26, 0]
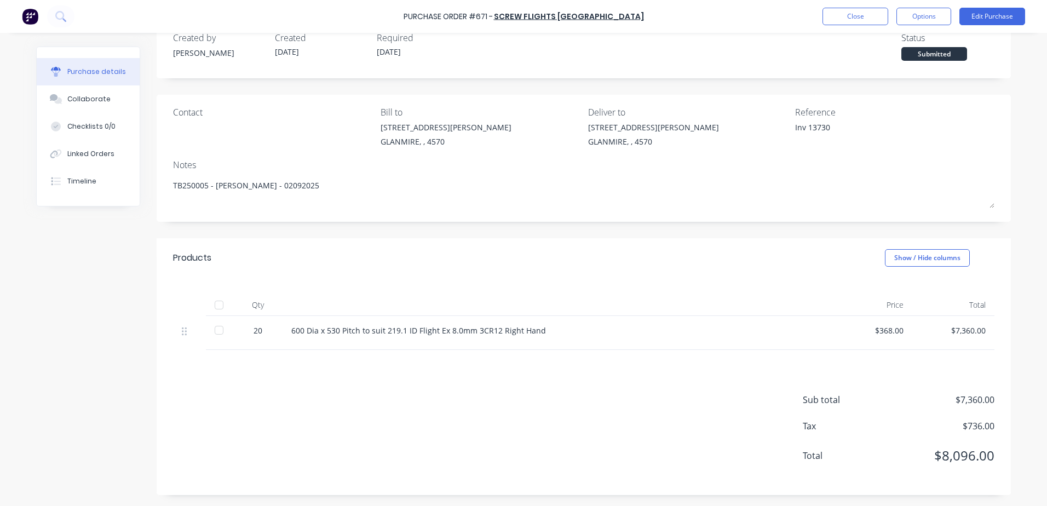
click at [212, 306] on div at bounding box center [219, 305] width 22 height 22
click at [862, 17] on button "Close" at bounding box center [855, 17] width 66 height 18
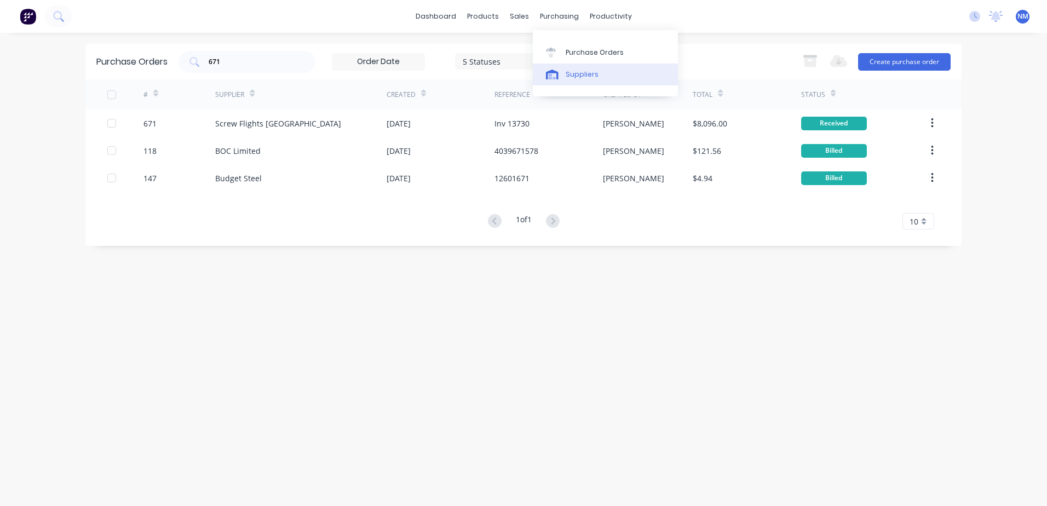
click at [577, 77] on div "Suppliers" at bounding box center [582, 75] width 33 height 10
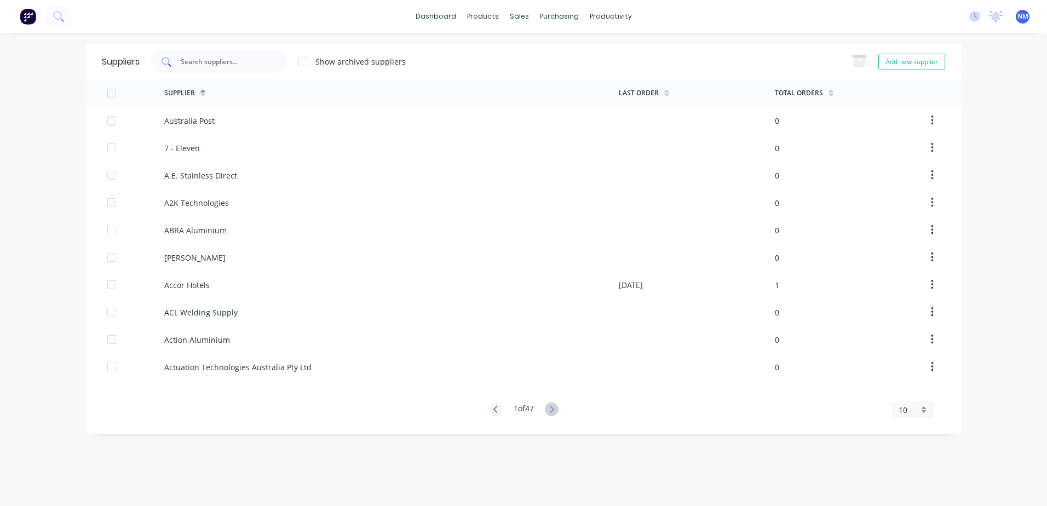
click at [241, 67] on div at bounding box center [219, 62] width 137 height 22
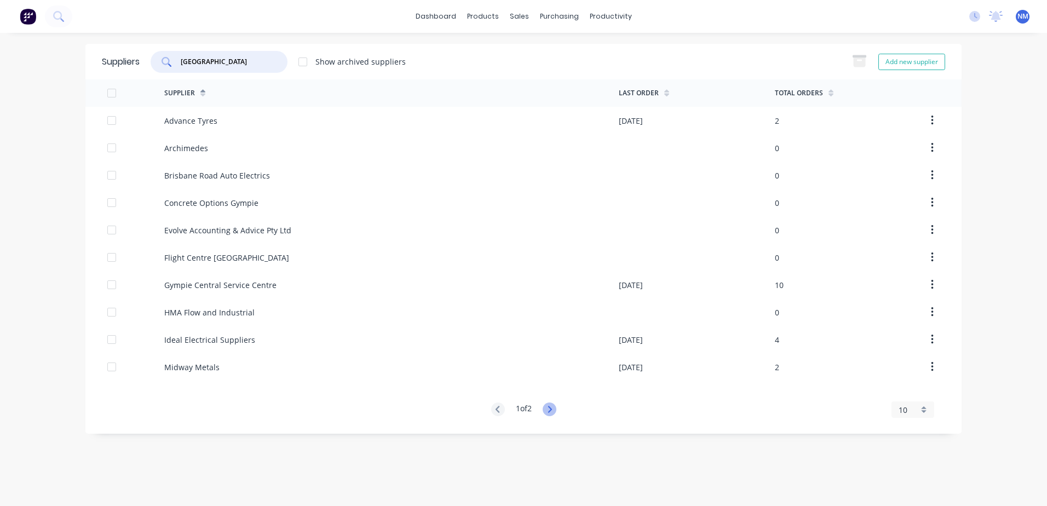
click at [555, 411] on icon at bounding box center [550, 409] width 14 height 14
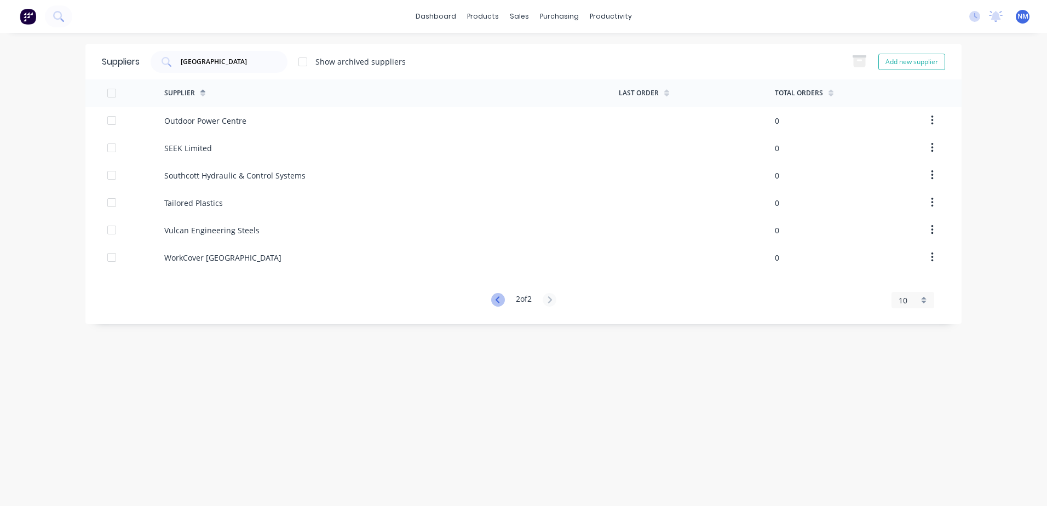
click at [501, 303] on icon at bounding box center [498, 300] width 14 height 14
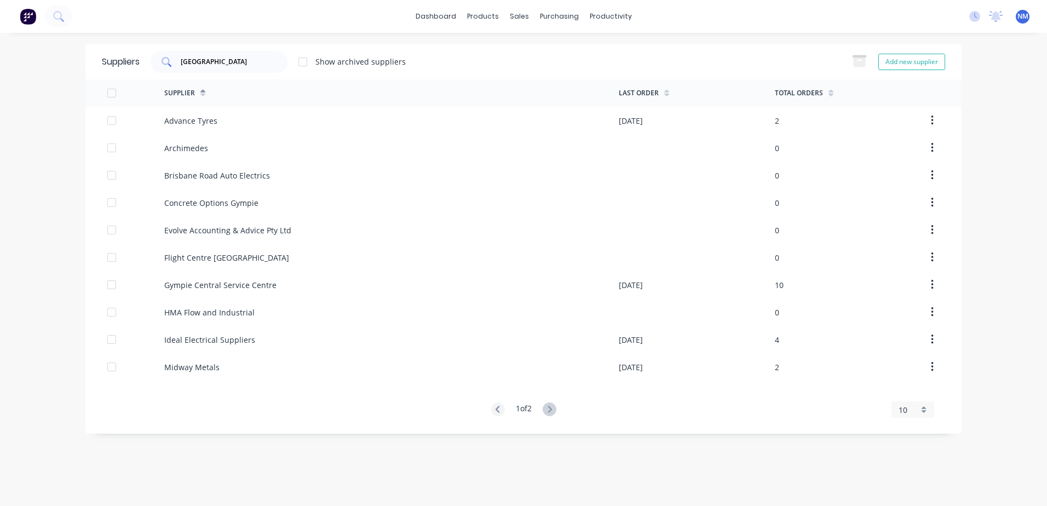
click at [229, 69] on div "brisbane" at bounding box center [219, 62] width 137 height 22
type input "be"
click at [556, 410] on icon at bounding box center [550, 409] width 14 height 14
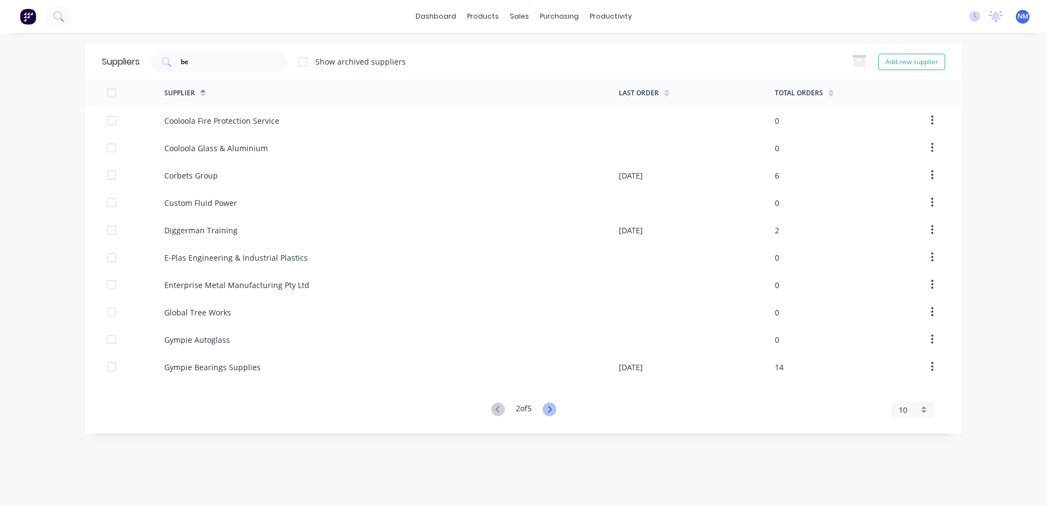
click at [556, 410] on icon at bounding box center [550, 409] width 14 height 14
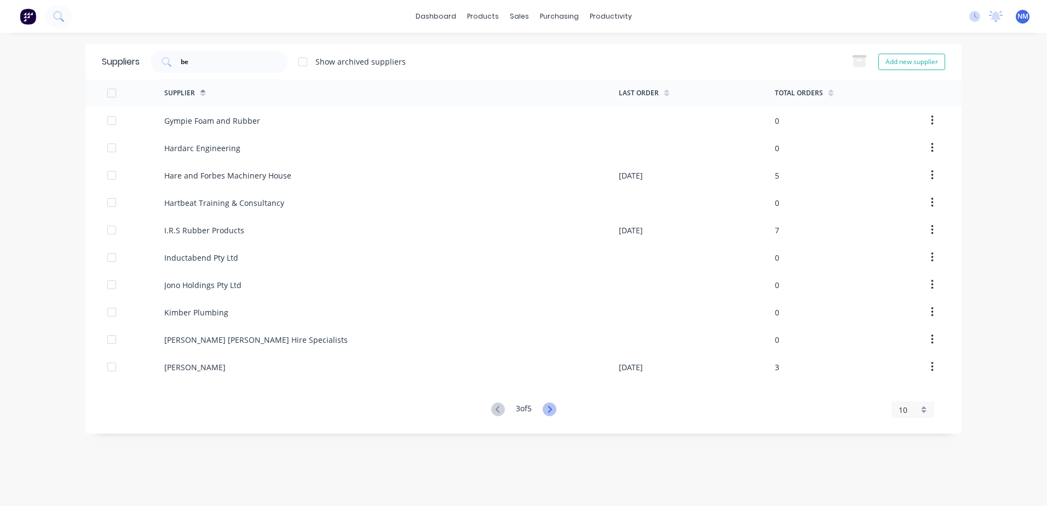
click at [556, 410] on icon at bounding box center [550, 409] width 14 height 14
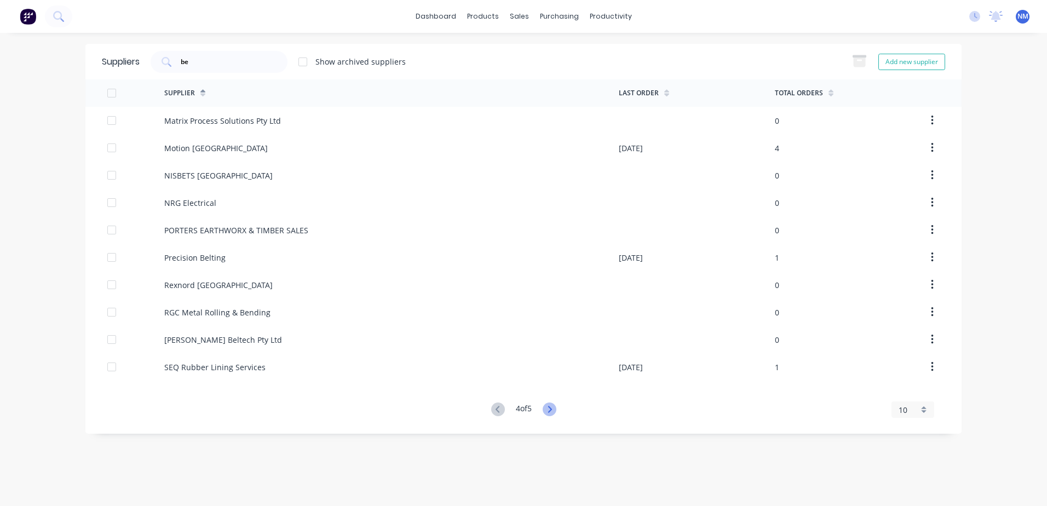
click at [556, 410] on icon at bounding box center [550, 409] width 14 height 14
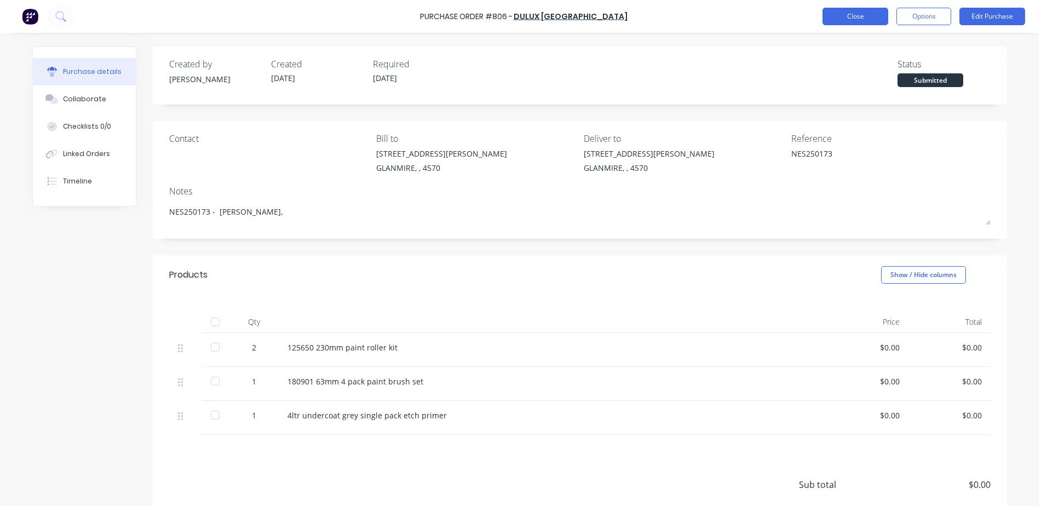
click at [842, 20] on button "Close" at bounding box center [855, 17] width 66 height 18
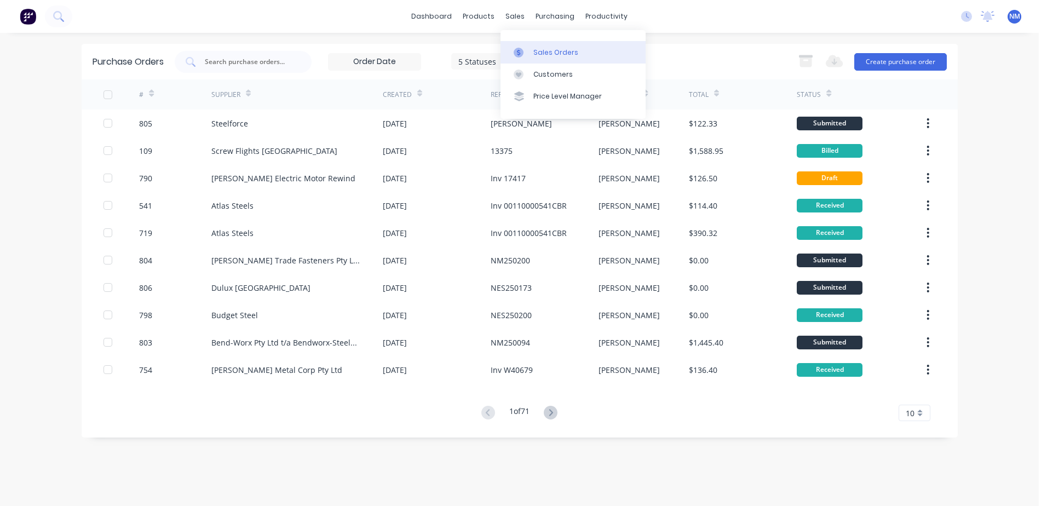
click at [553, 56] on div "Sales Orders" at bounding box center [555, 53] width 45 height 10
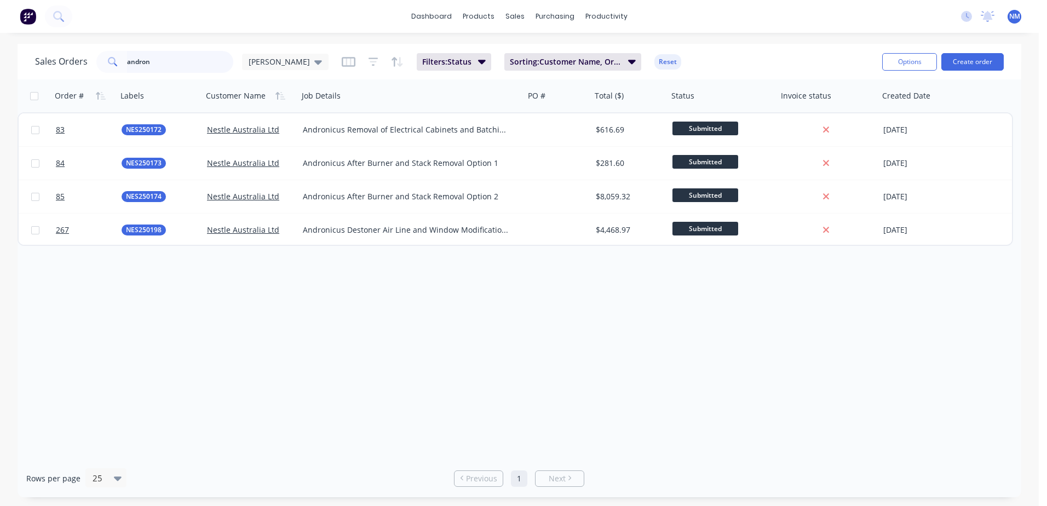
click at [163, 63] on input "andron" at bounding box center [180, 62] width 107 height 22
type input "a"
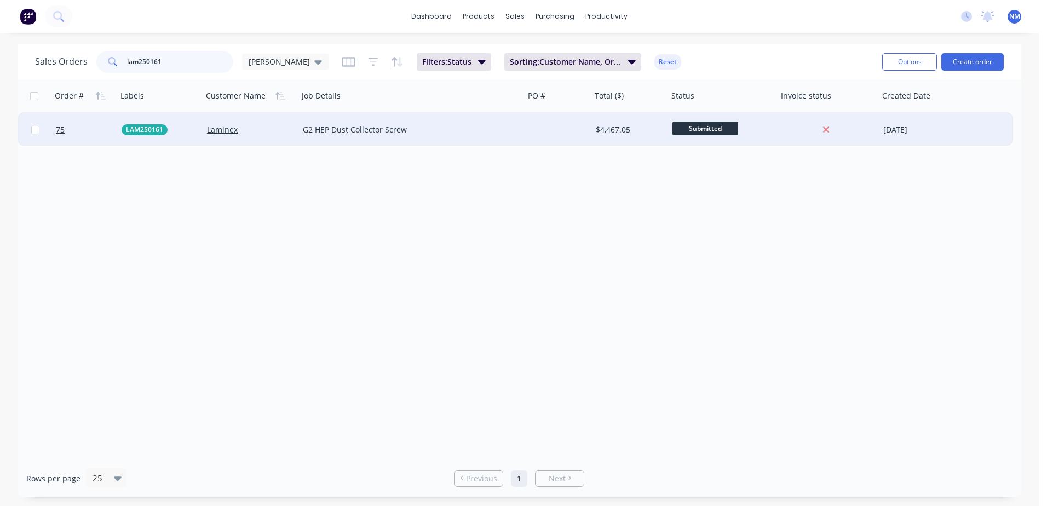
type input "lam250161"
click at [592, 129] on div "$4,467.05" at bounding box center [629, 129] width 77 height 33
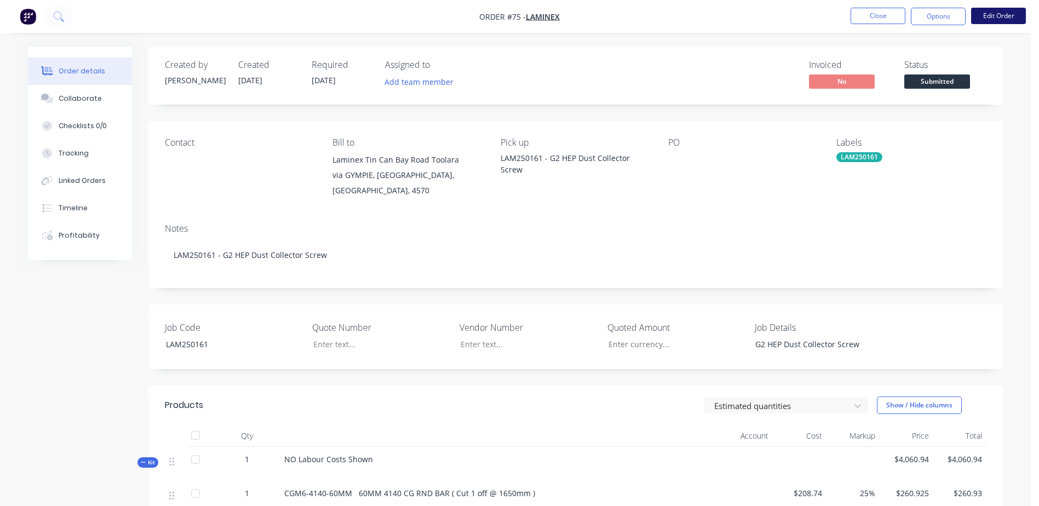
click at [987, 16] on button "Edit Order" at bounding box center [998, 16] width 55 height 16
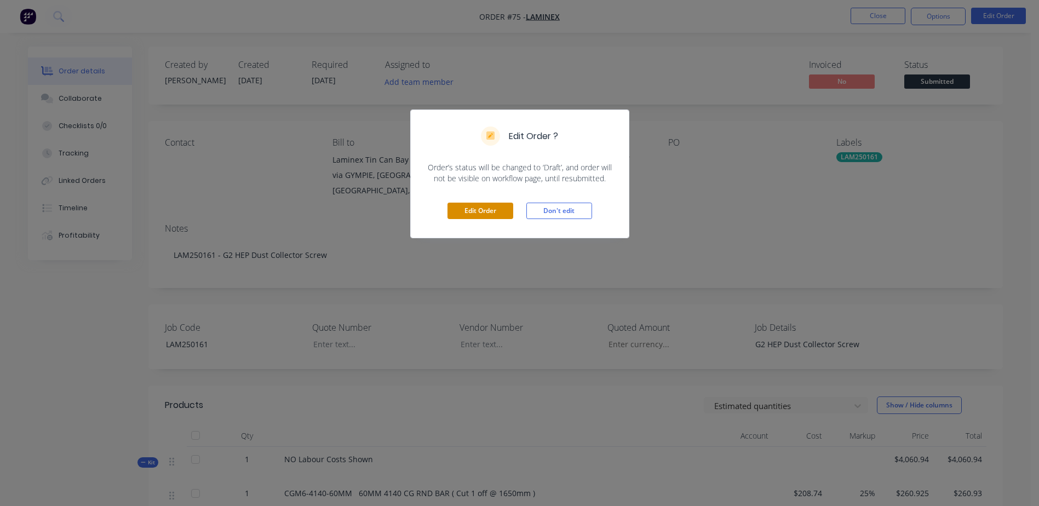
click at [470, 210] on button "Edit Order" at bounding box center [480, 211] width 66 height 16
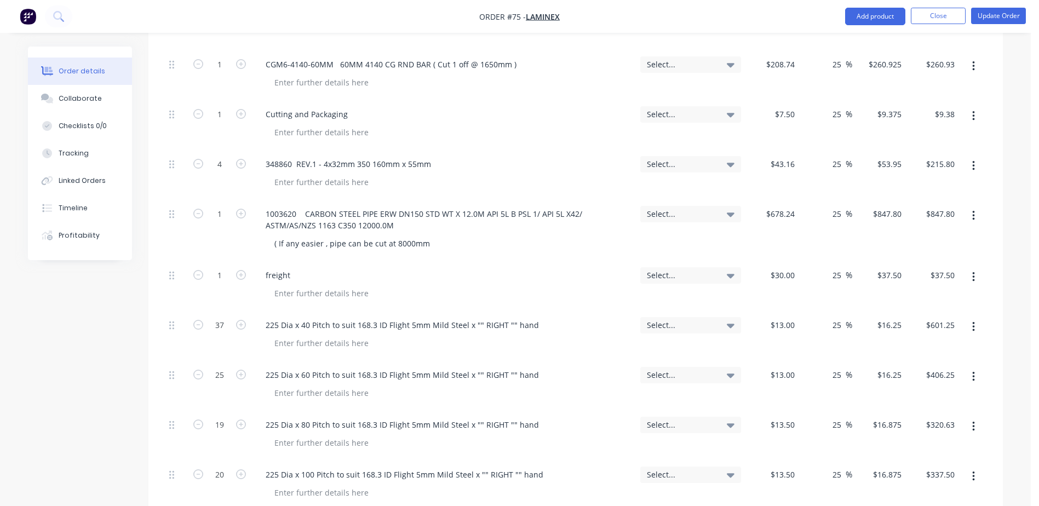
scroll to position [602, 0]
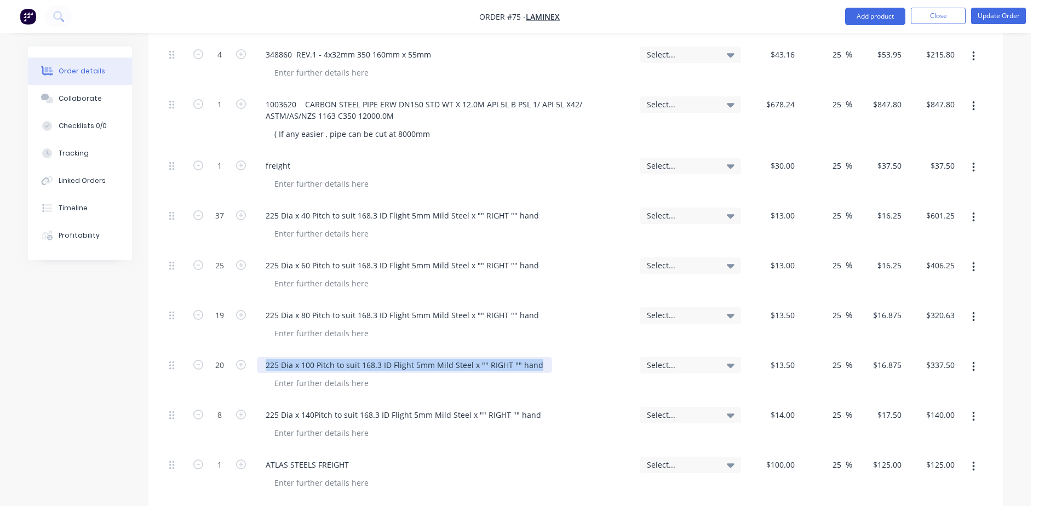
drag, startPoint x: 541, startPoint y: 337, endPoint x: 261, endPoint y: 334, distance: 280.3
click at [261, 357] on div "225 Dia x 100 Pitch to suit 168.3 ID Flight 5mm Mild Steel x "" RIGHT "" hand" at bounding box center [404, 365] width 295 height 16
copy div "225 Dia x 100 Pitch to suit 168.3 ID Flight 5mm Mild Steel x "" RIGHT "" hand"
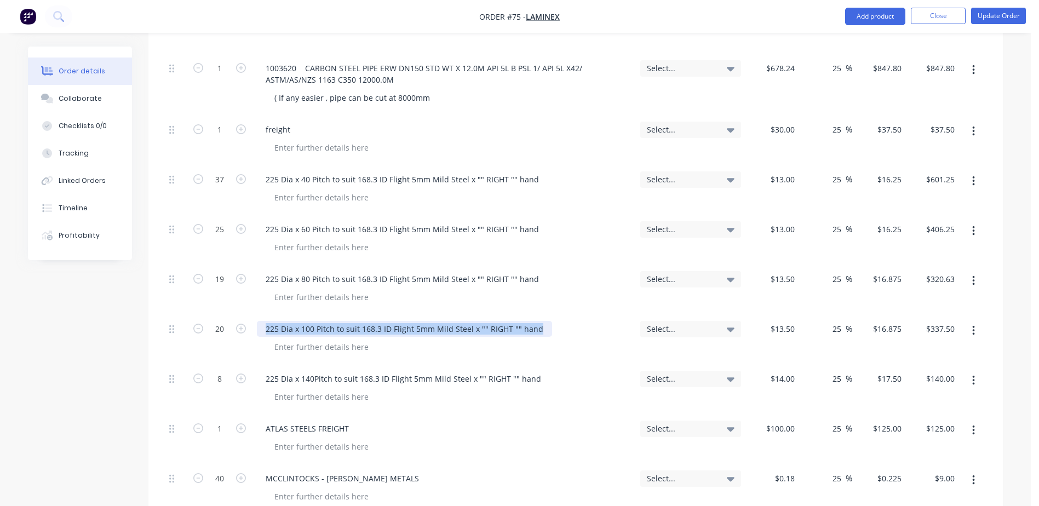
scroll to position [821, 0]
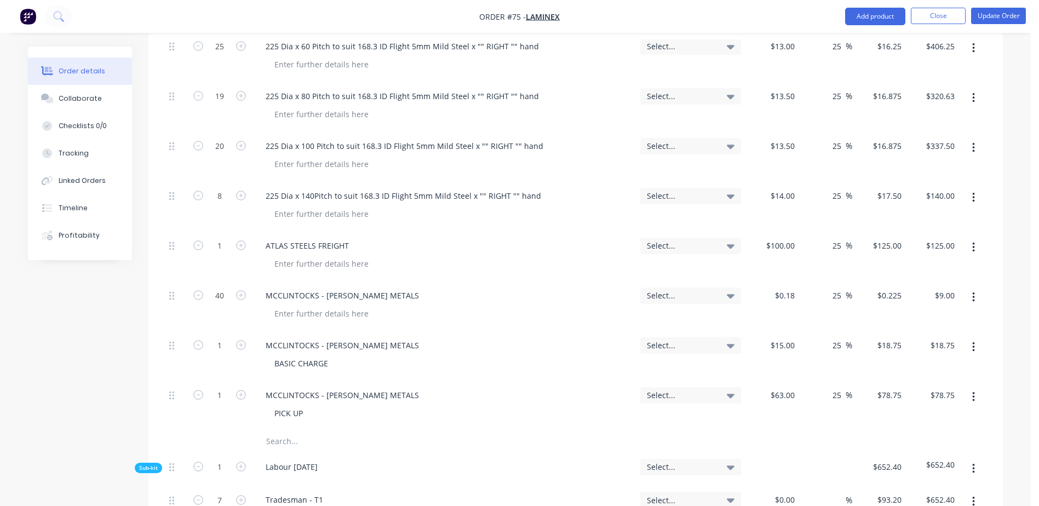
click at [279, 430] on input "text" at bounding box center [375, 441] width 219 height 22
paste input "225 Dia x 100 Pitch to suit 168.3 ID Flight 5mm Mild Steel x "" RIGHT "" hand"
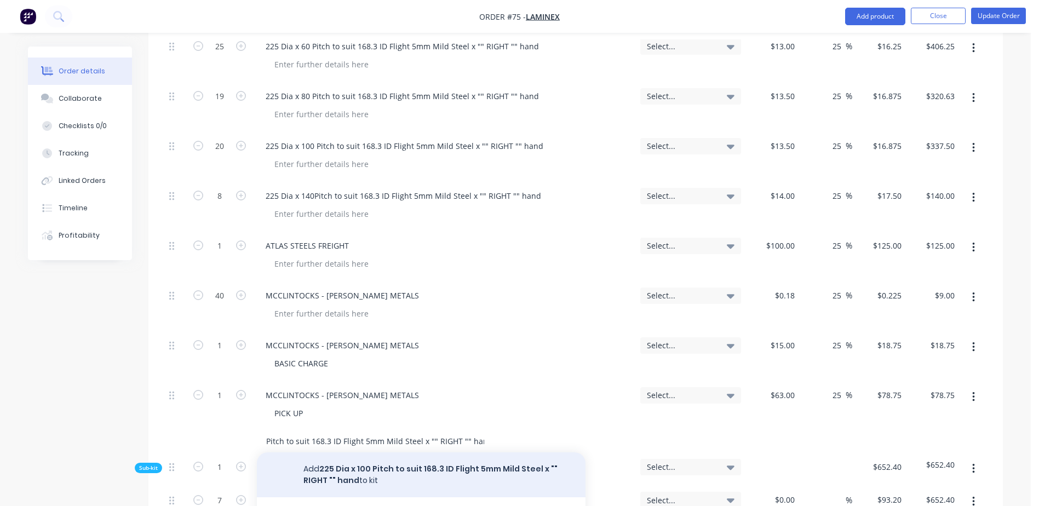
type input "225 Dia x 100 Pitch to suit 168.3 ID Flight 5mm Mild Steel x "" RIGHT "" hand"
click at [384, 452] on button "Add 225 Dia x 100 Pitch to suit 168.3 ID Flight 5mm Mild Steel x "" RIGHT "" ha…" at bounding box center [421, 474] width 328 height 45
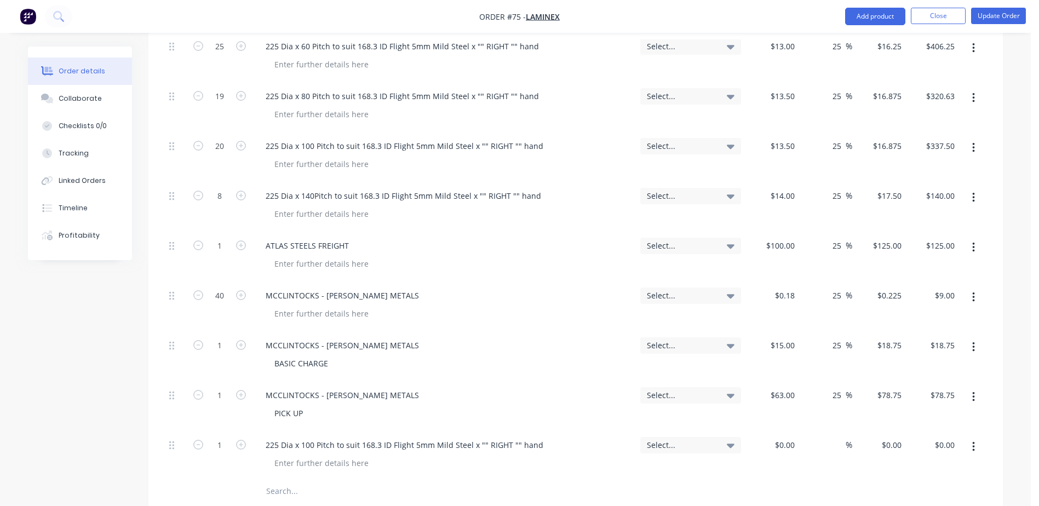
click at [242, 440] on icon "button" at bounding box center [241, 445] width 10 height 10
type input "2"
click at [781, 430] on div "$0.00" at bounding box center [772, 455] width 54 height 50
type input "$13.50"
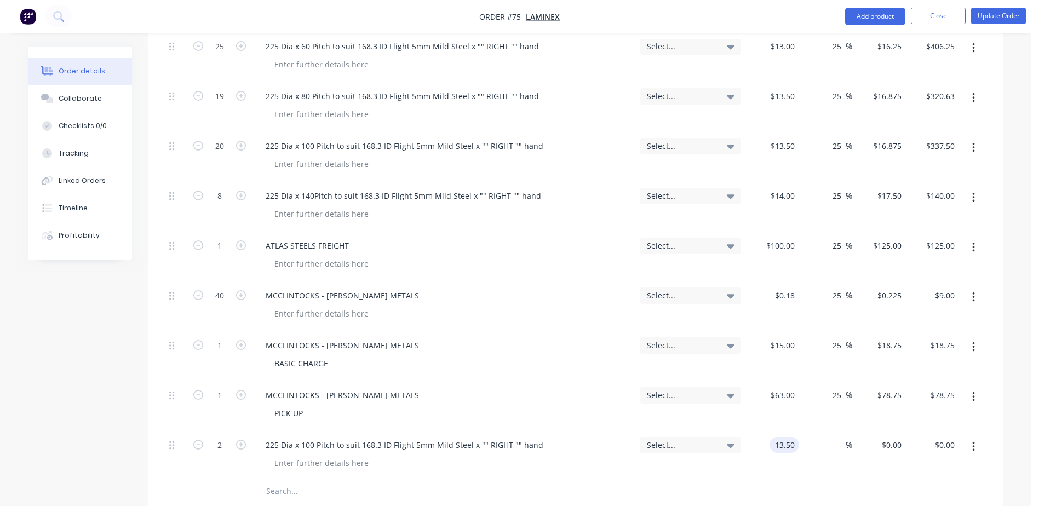
type input "$27.00"
click at [275, 480] on input "text" at bounding box center [375, 491] width 219 height 22
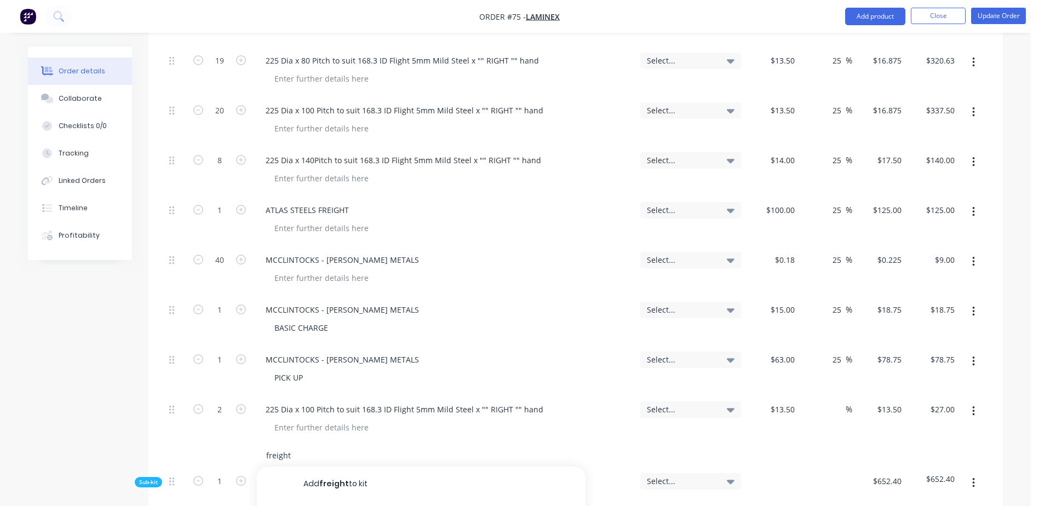
scroll to position [876, 0]
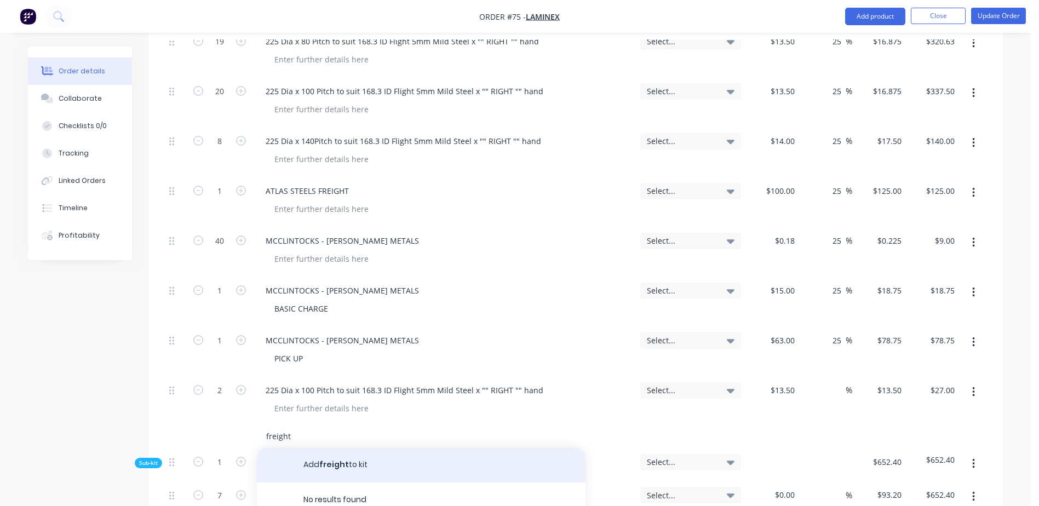
type input "freight"
click at [341, 447] on button "Add freight to kit" at bounding box center [421, 464] width 328 height 35
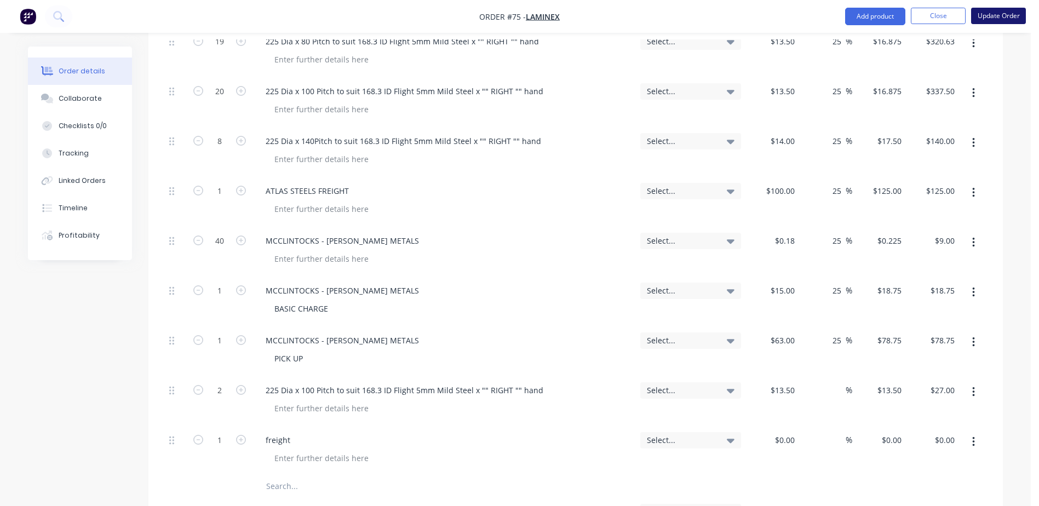
click at [997, 9] on button "Update Order" at bounding box center [998, 16] width 55 height 16
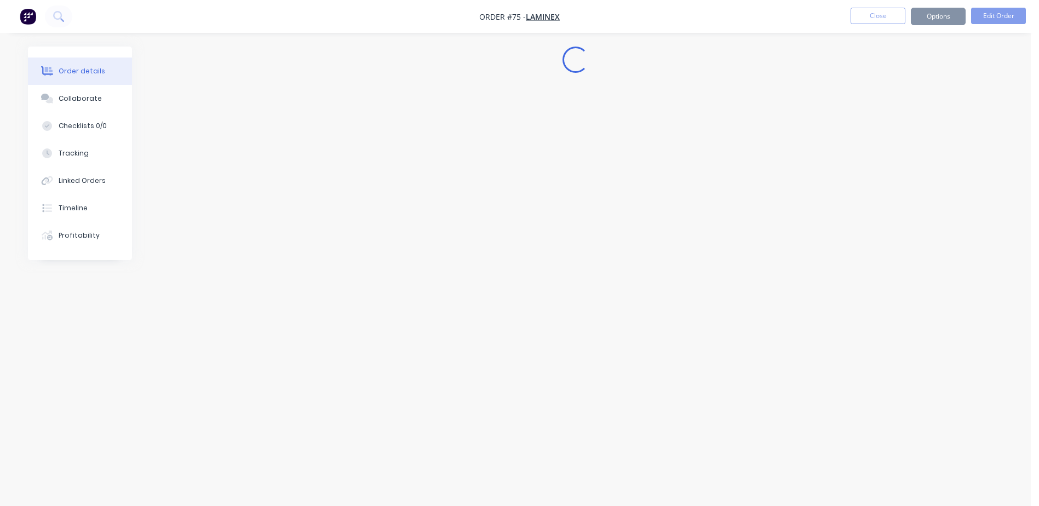
scroll to position [0, 0]
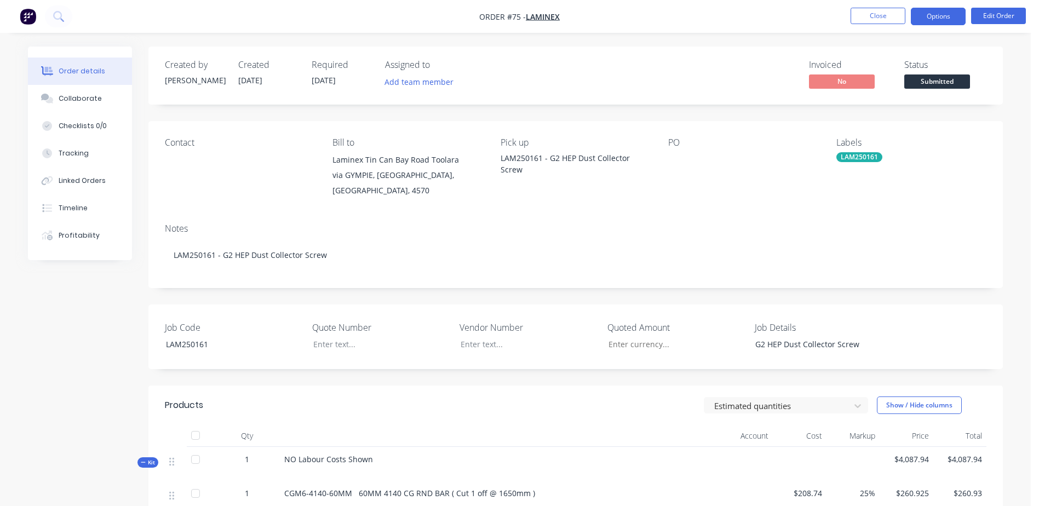
click at [942, 14] on button "Options" at bounding box center [937, 17] width 55 height 18
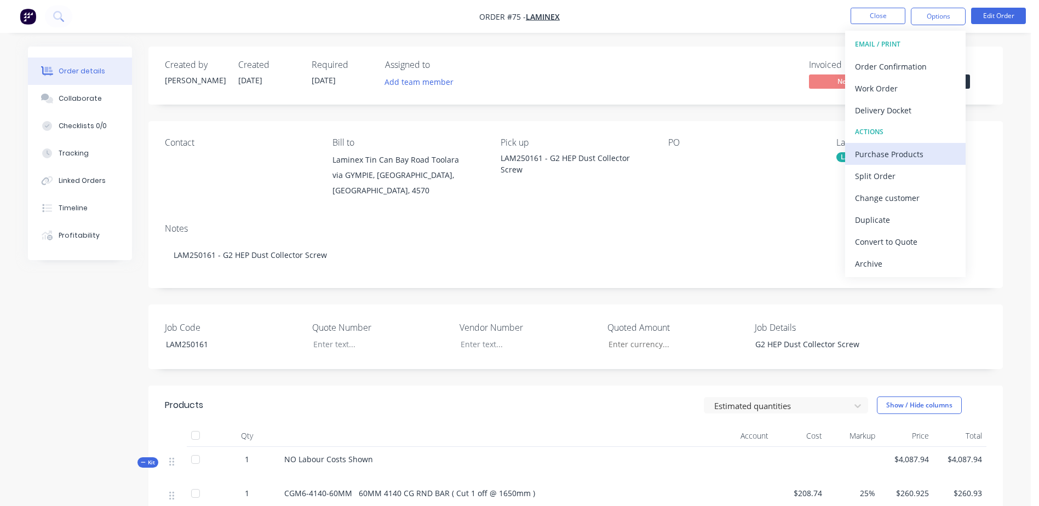
click at [926, 149] on div "Purchase Products" at bounding box center [905, 154] width 101 height 16
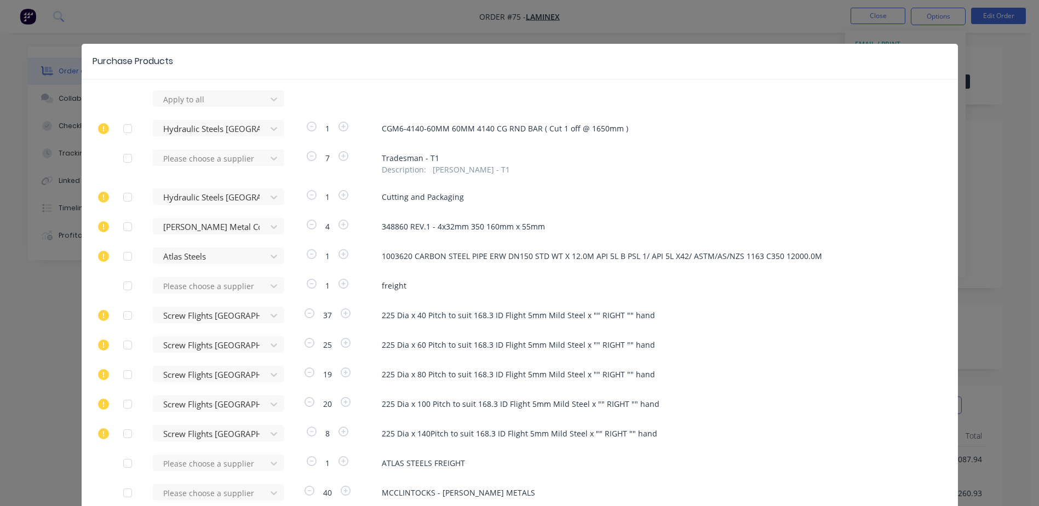
scroll to position [229, 0]
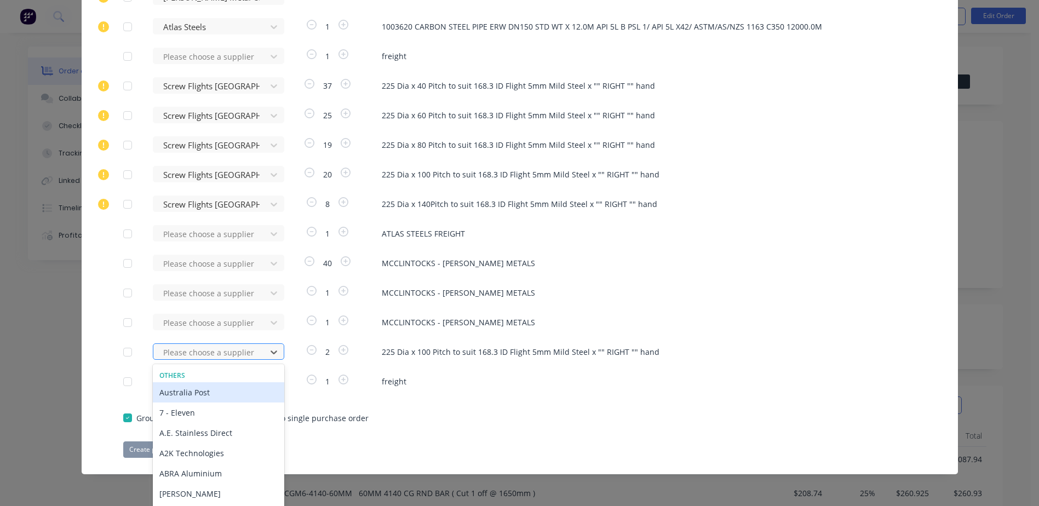
click at [166, 355] on div "470 results available. Use Up and Down to choose options, press Enter to select…" at bounding box center [213, 351] width 120 height 16
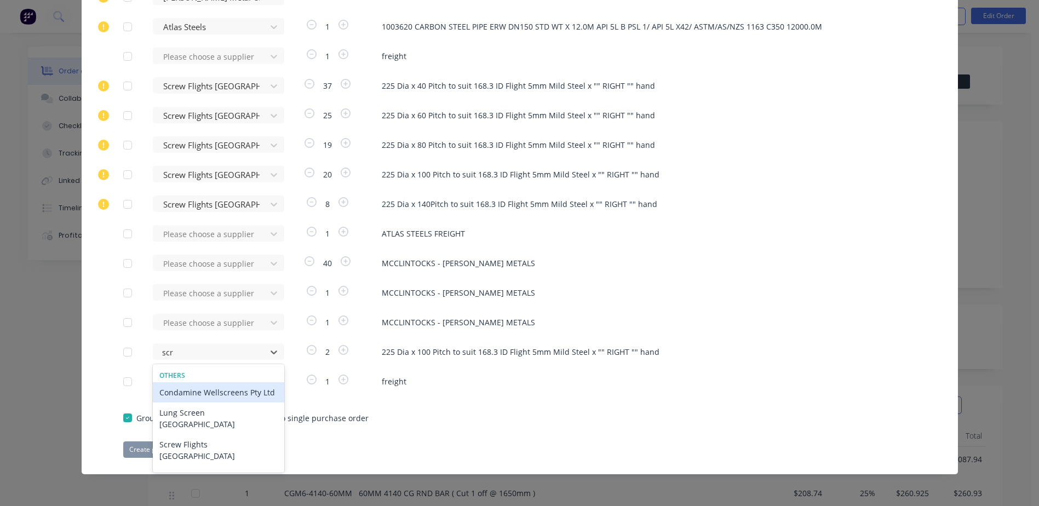
type input "scre"
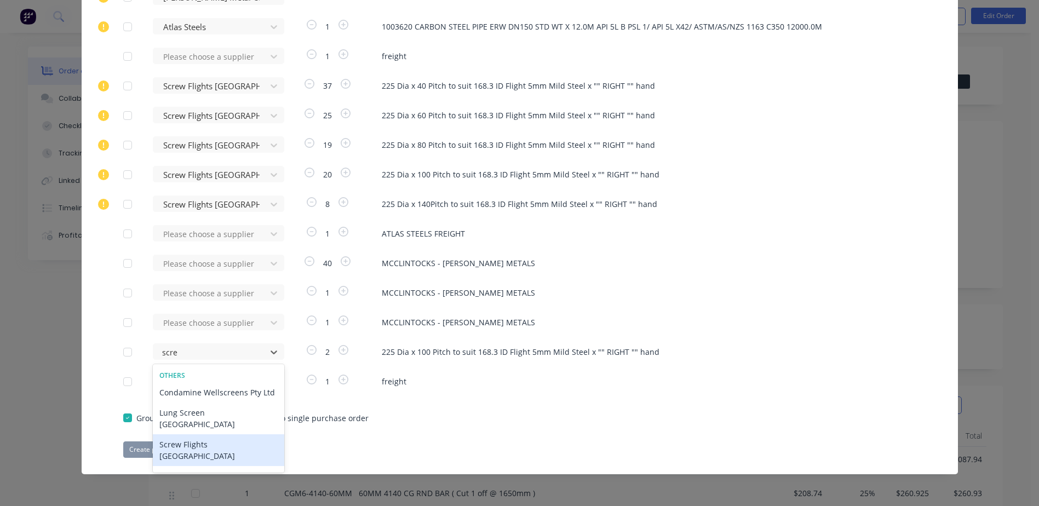
click at [214, 434] on div "Screw Flights Australia" at bounding box center [218, 450] width 131 height 32
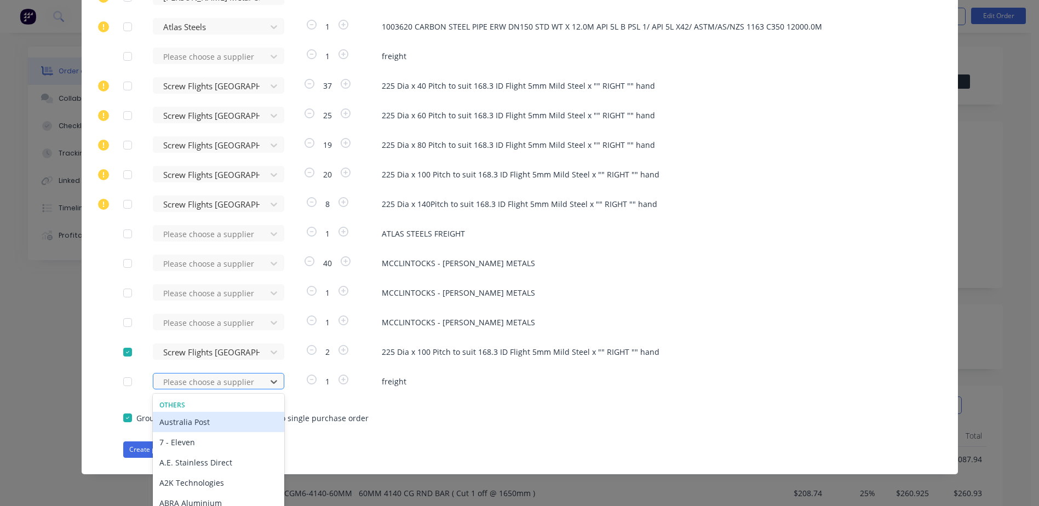
click at [197, 379] on div "470 results available. Use Up and Down to choose options, press Enter to select…" at bounding box center [213, 381] width 120 height 16
type input "screw"
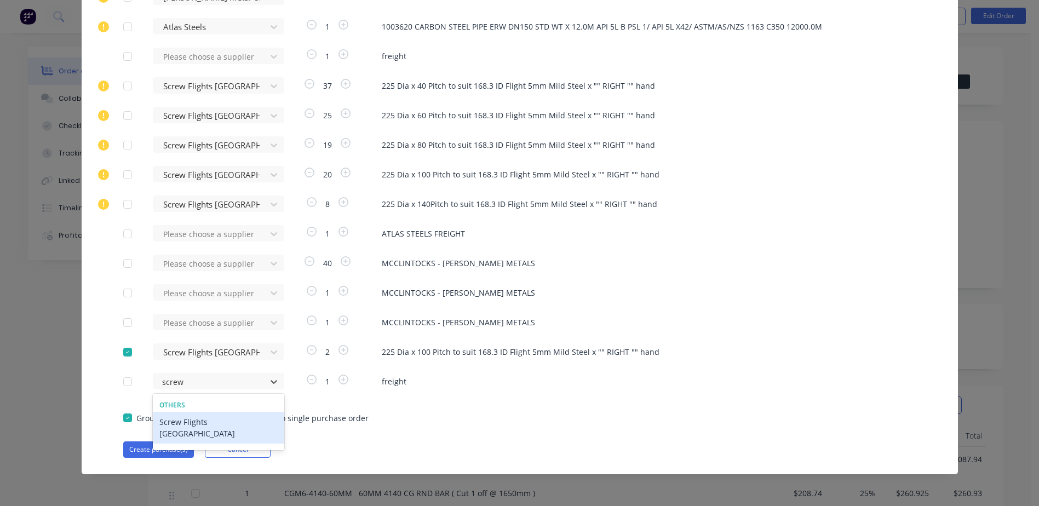
click at [224, 425] on div "Screw Flights Australia" at bounding box center [218, 428] width 131 height 32
click at [133, 448] on button "Create purchase(s)" at bounding box center [158, 449] width 71 height 16
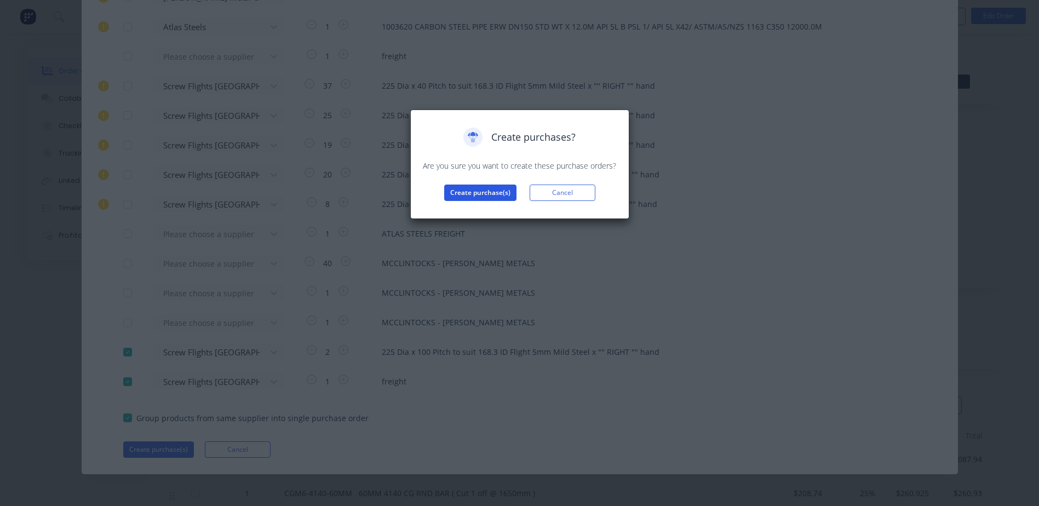
click at [474, 192] on button "Create purchase(s)" at bounding box center [480, 192] width 72 height 16
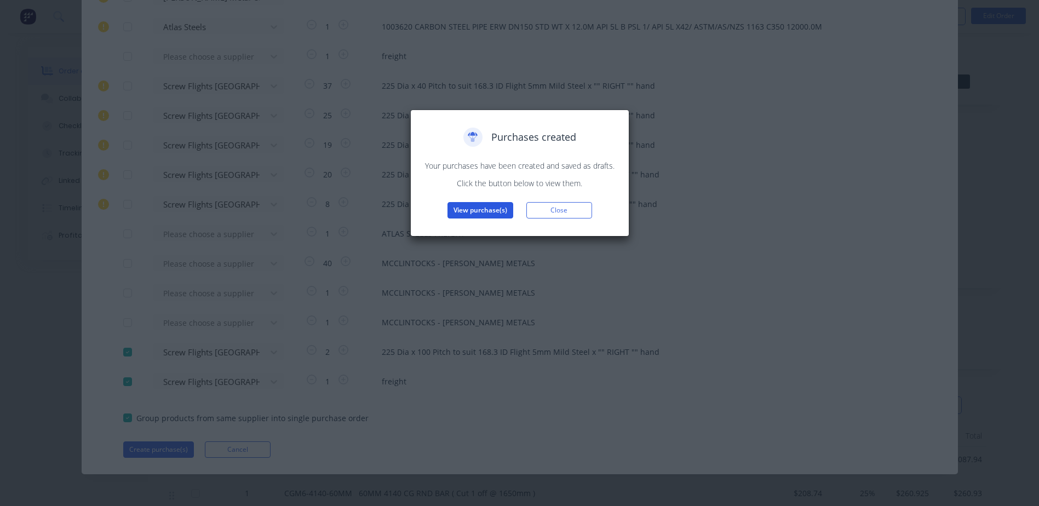
click at [479, 207] on button "View purchase(s)" at bounding box center [480, 210] width 66 height 16
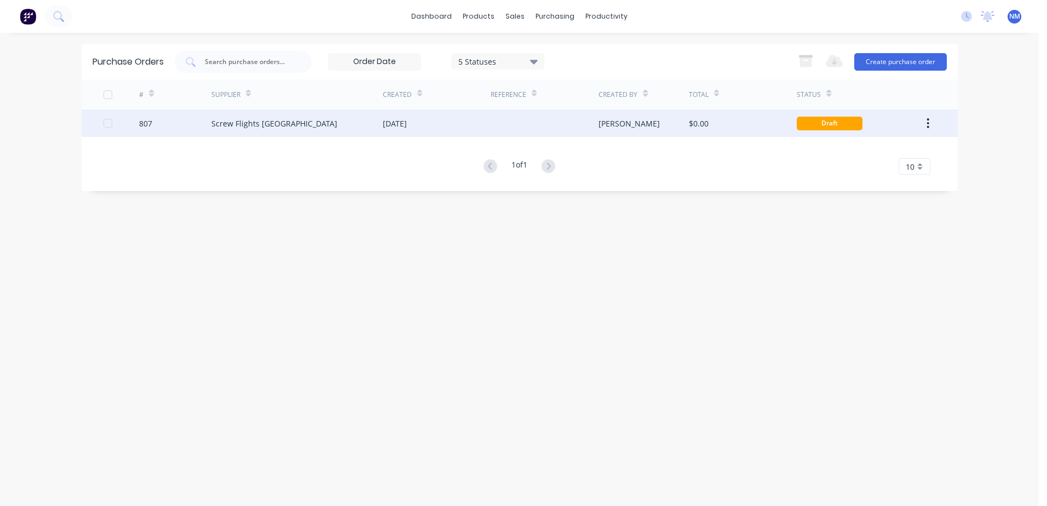
click at [784, 122] on div "$0.00" at bounding box center [743, 122] width 108 height 27
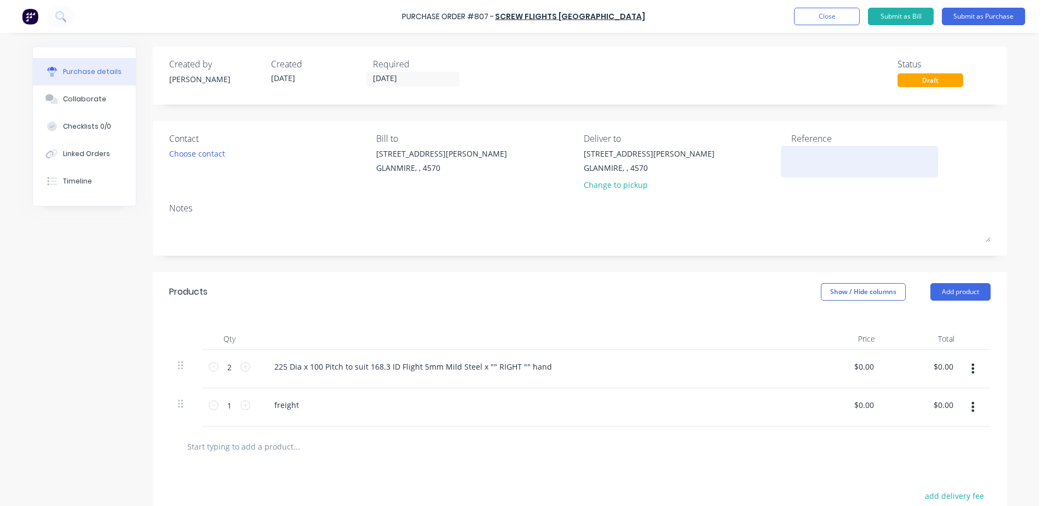
click at [823, 155] on textarea at bounding box center [859, 160] width 137 height 25
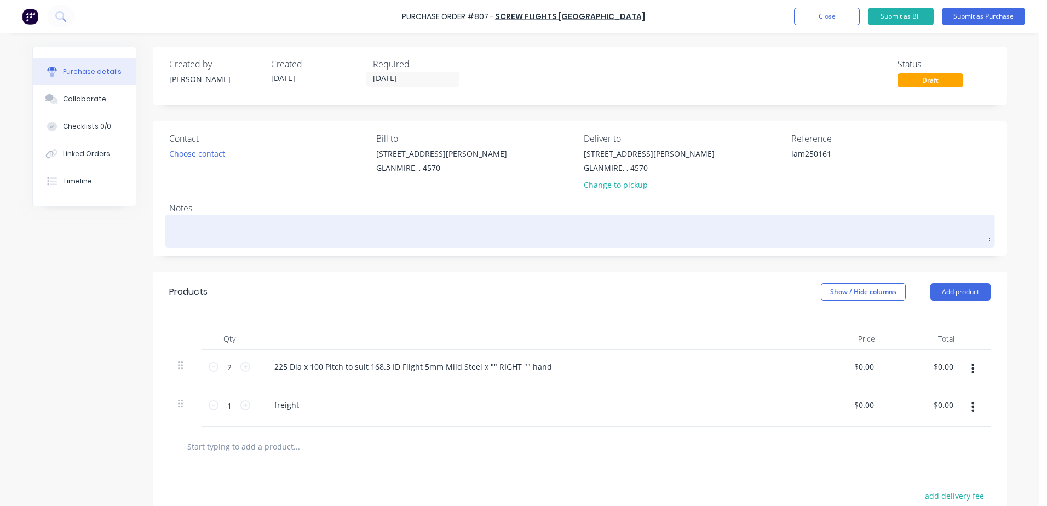
type textarea "lam250161"
click at [190, 227] on textarea at bounding box center [579, 229] width 821 height 25
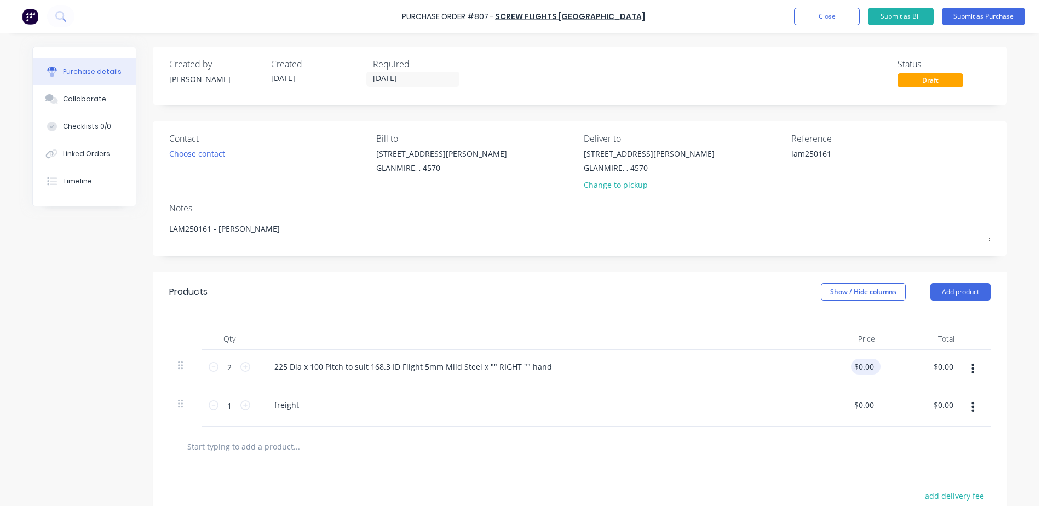
type textarea "LAM250161 - neil - steve"
drag, startPoint x: 853, startPoint y: 365, endPoint x: 871, endPoint y: 361, distance: 18.5
click at [871, 361] on div "0.00 0.00" at bounding box center [865, 367] width 21 height 16
type input "$13.50"
type input "$27.00"
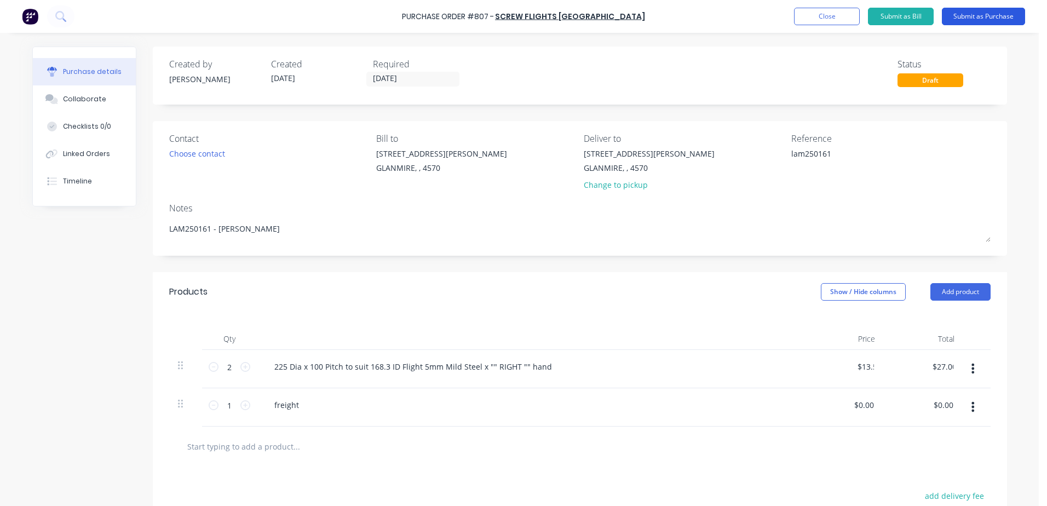
click at [975, 9] on button "Submit as Purchase" at bounding box center [983, 17] width 83 height 18
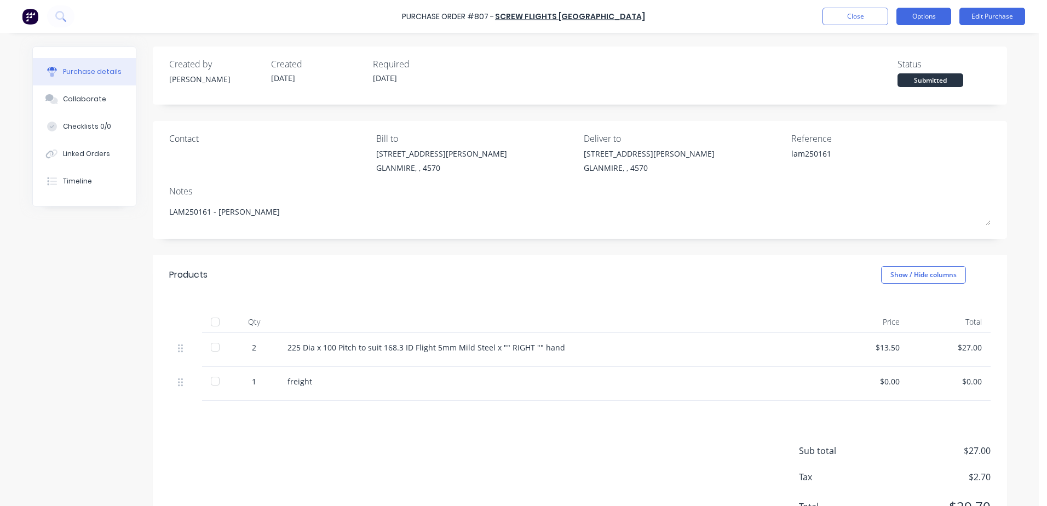
click at [922, 17] on button "Options" at bounding box center [923, 17] width 55 height 18
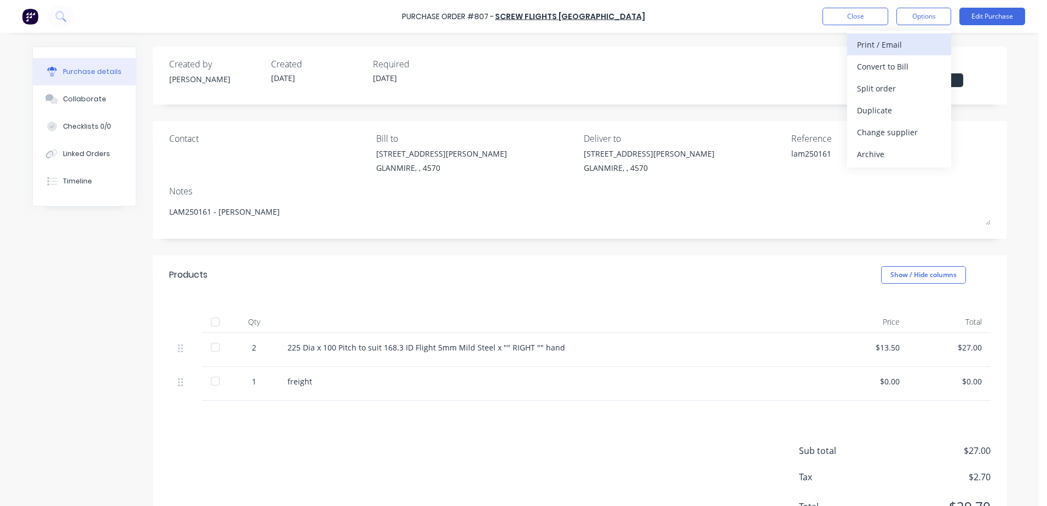
click at [891, 45] on div "Print / Email" at bounding box center [899, 45] width 84 height 16
click at [898, 61] on div "With pricing" at bounding box center [899, 67] width 84 height 16
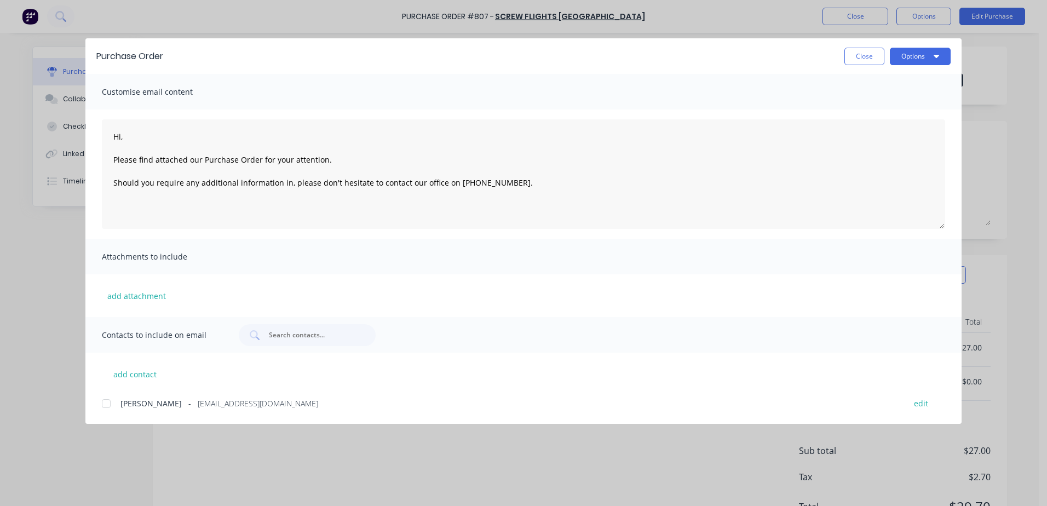
click at [108, 408] on div at bounding box center [106, 404] width 22 height 22
click at [922, 60] on button "Options" at bounding box center [920, 57] width 61 height 18
click at [858, 124] on div "Email" at bounding box center [898, 128] width 84 height 16
click at [916, 60] on button "Options" at bounding box center [920, 57] width 61 height 18
click at [861, 100] on div "Print" at bounding box center [898, 106] width 84 height 16
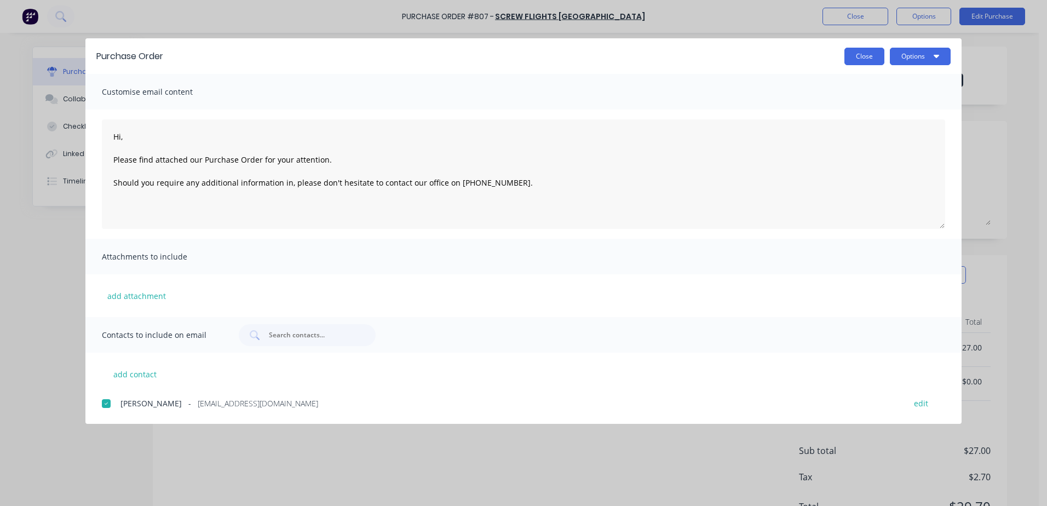
click at [858, 58] on button "Close" at bounding box center [864, 57] width 40 height 18
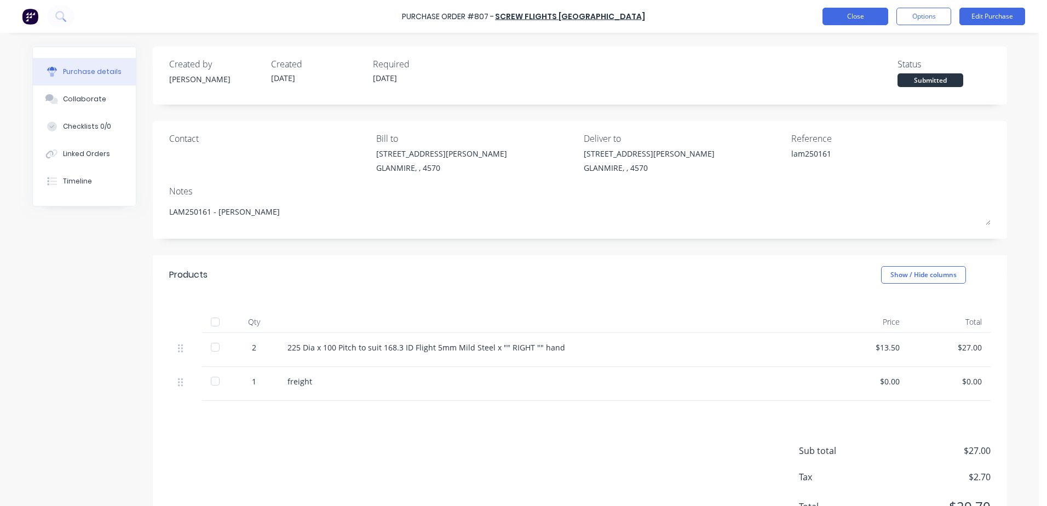
click at [858, 19] on button "Close" at bounding box center [855, 17] width 66 height 18
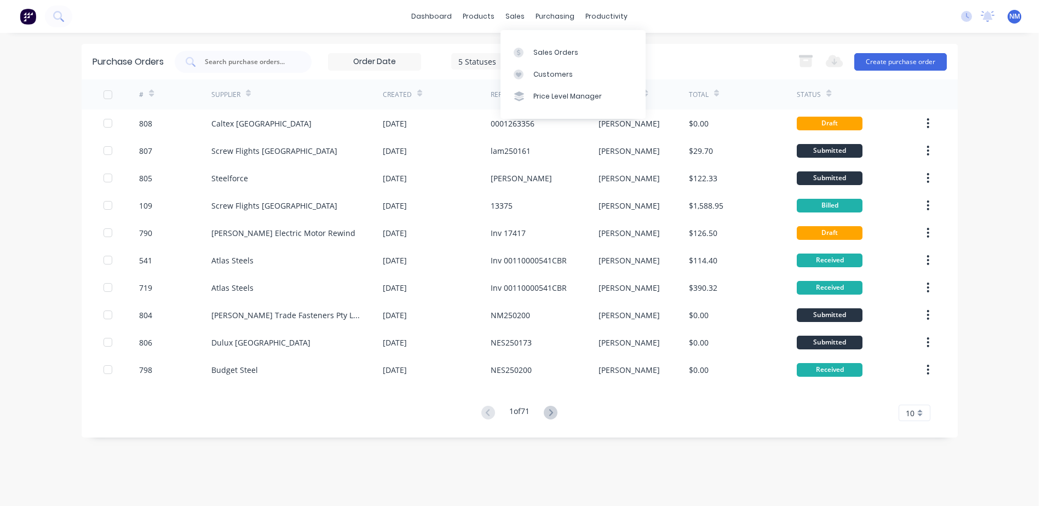
click at [522, 16] on div "sales" at bounding box center [515, 16] width 30 height 16
click at [545, 50] on div "Sales Orders" at bounding box center [555, 53] width 45 height 10
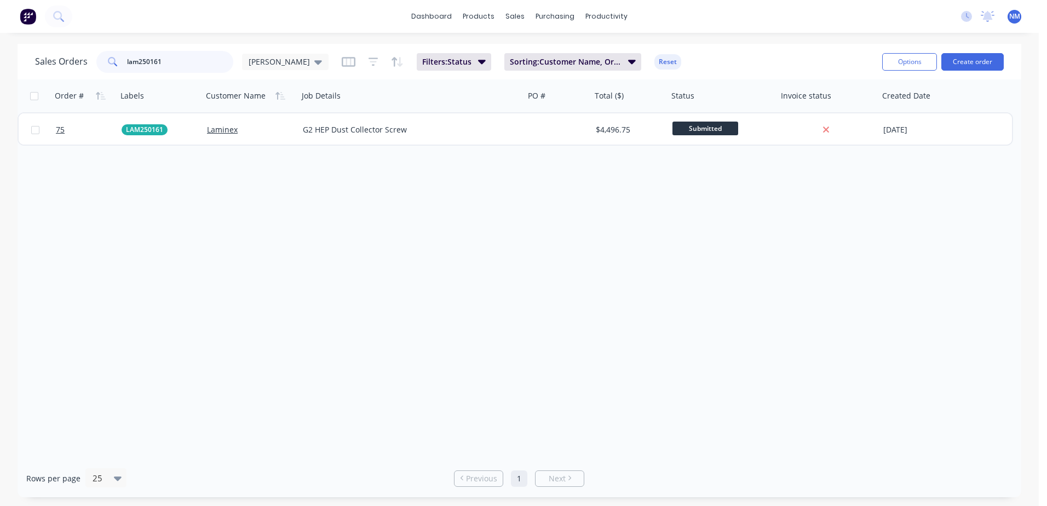
drag, startPoint x: 167, startPoint y: 65, endPoint x: 97, endPoint y: 76, distance: 70.4
click at [97, 76] on div "Sales Orders lam250161 [PERSON_NAME]: Status Sorting: Customer Name, Order # Re…" at bounding box center [519, 62] width 1003 height 36
type input "bcc25000"
drag, startPoint x: 171, startPoint y: 67, endPoint x: 38, endPoint y: 79, distance: 133.5
click at [38, 79] on div "Sales Orders bcc25000 [PERSON_NAME] Filters: Status Sorting: Customer Name, Ord…" at bounding box center [519, 62] width 1003 height 36
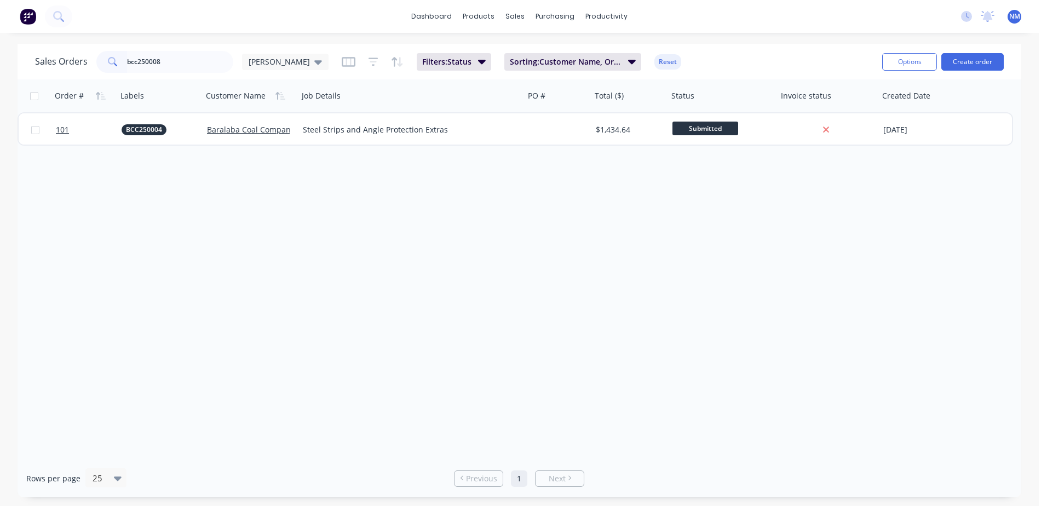
type input "bcc250008"
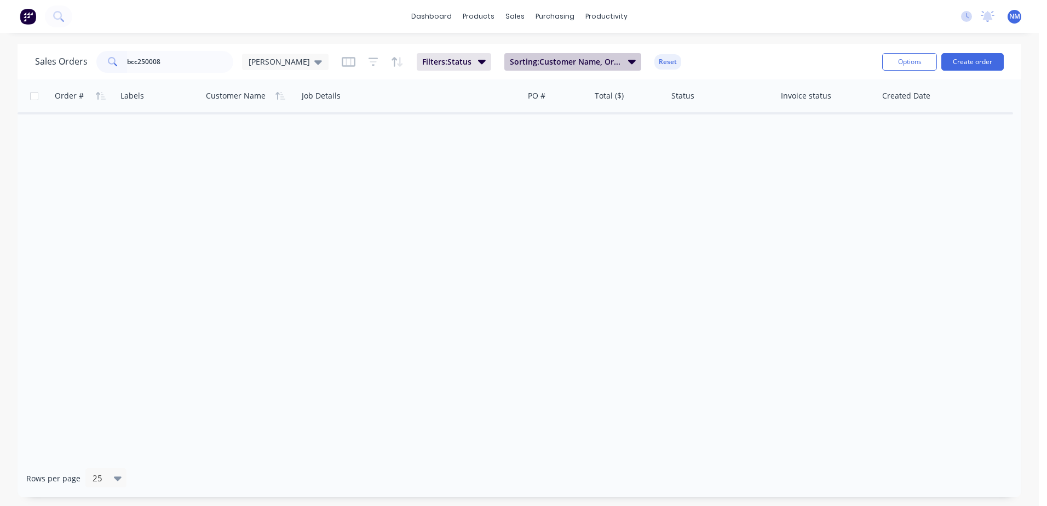
click at [628, 59] on icon "button" at bounding box center [632, 61] width 8 height 12
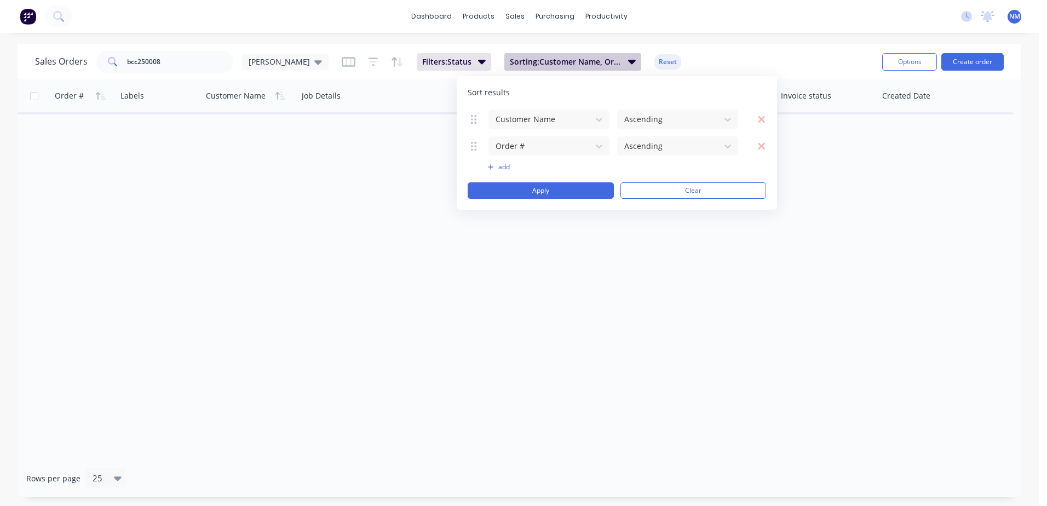
click at [628, 59] on icon "button" at bounding box center [632, 61] width 8 height 12
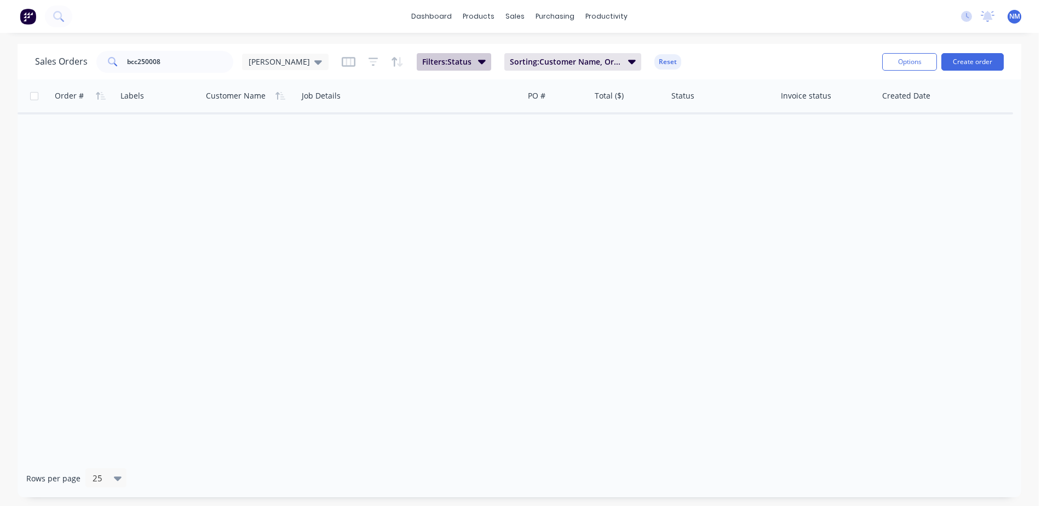
click at [478, 56] on icon "button" at bounding box center [482, 61] width 8 height 12
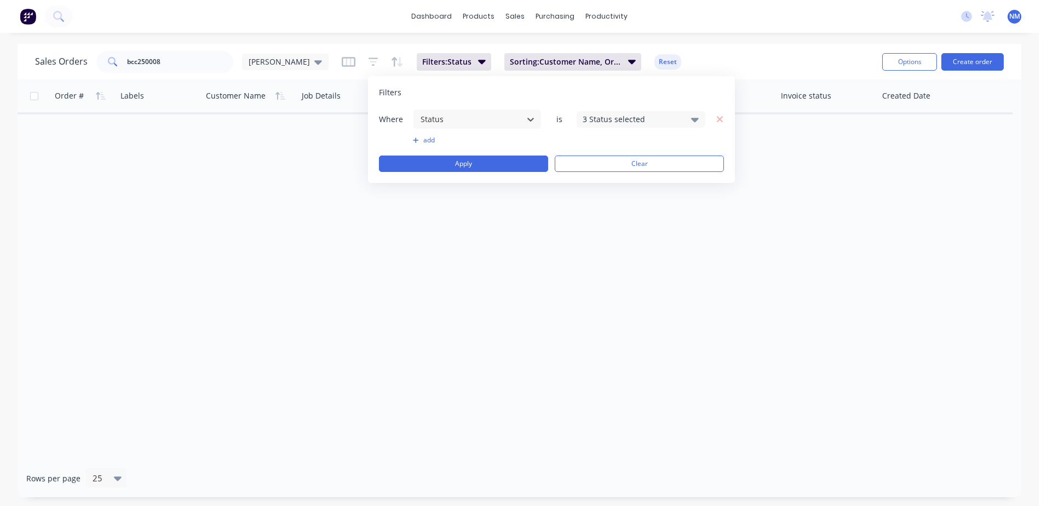
click at [694, 119] on icon at bounding box center [695, 120] width 8 height 4
click at [594, 287] on div at bounding box center [595, 289] width 22 height 22
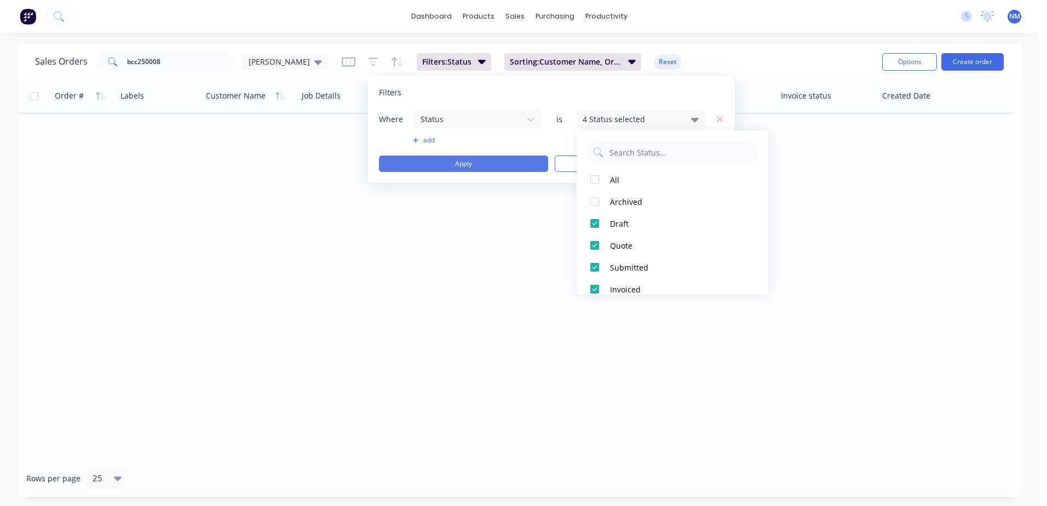
click at [451, 164] on button "Apply" at bounding box center [463, 163] width 169 height 16
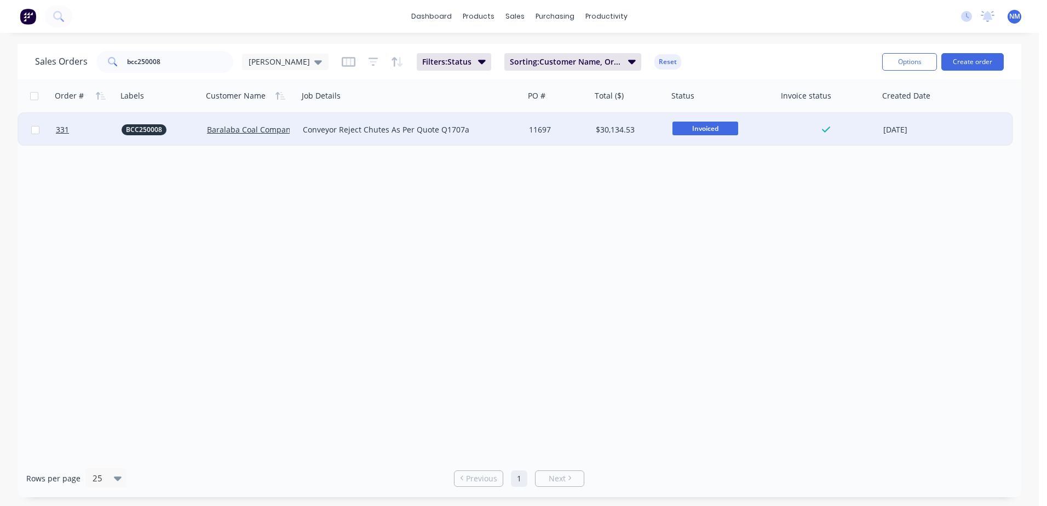
click at [584, 131] on div "11697" at bounding box center [558, 129] width 58 height 11
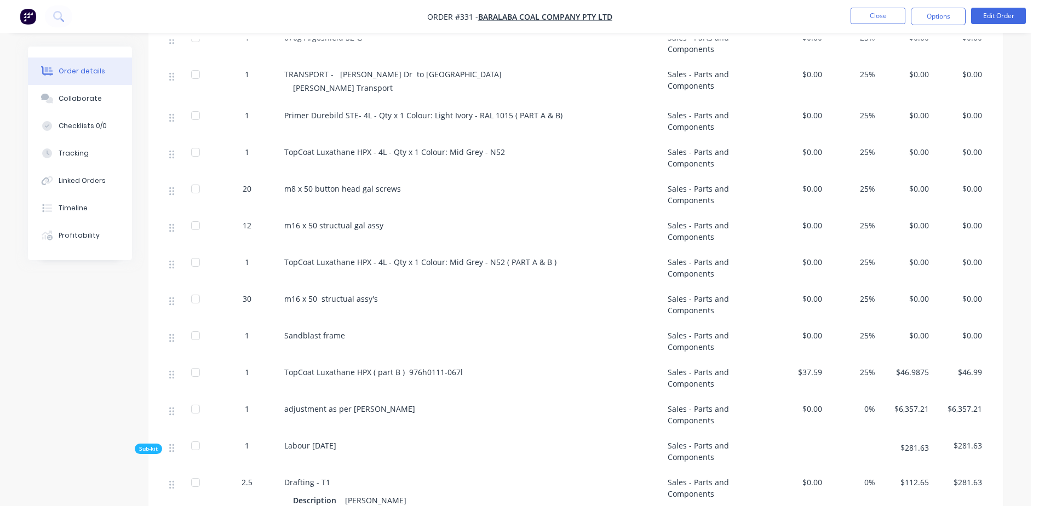
scroll to position [3449, 0]
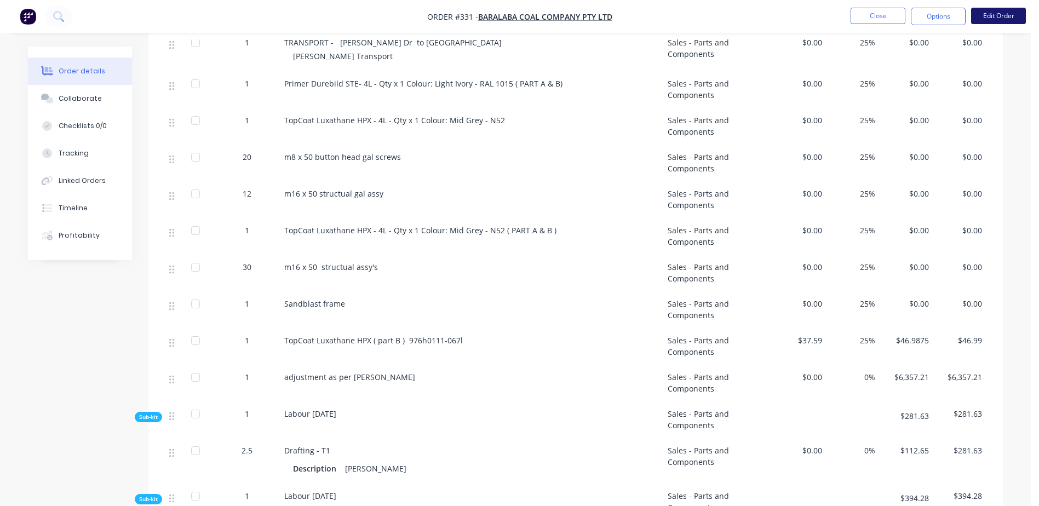
click at [1012, 13] on button "Edit Order" at bounding box center [998, 16] width 55 height 16
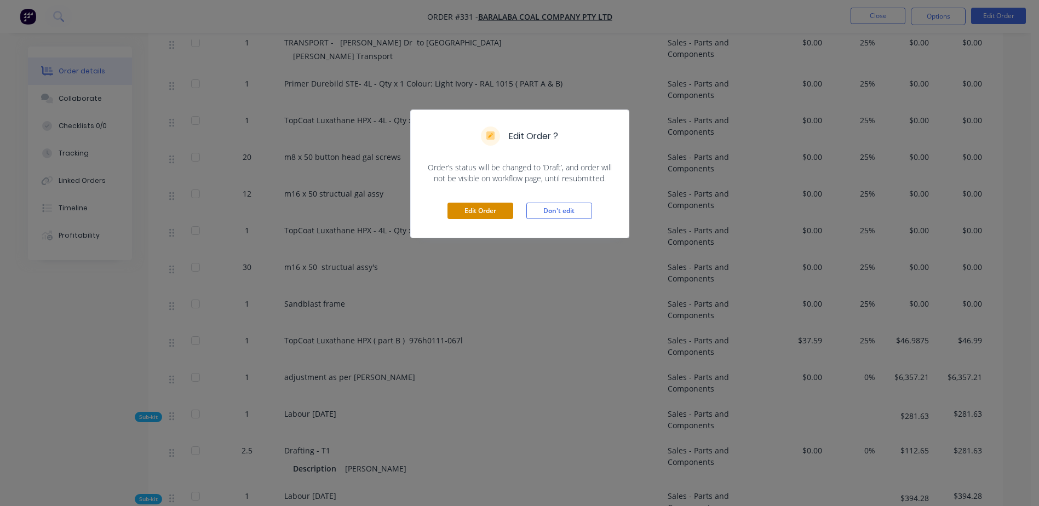
click at [459, 214] on button "Edit Order" at bounding box center [480, 211] width 66 height 16
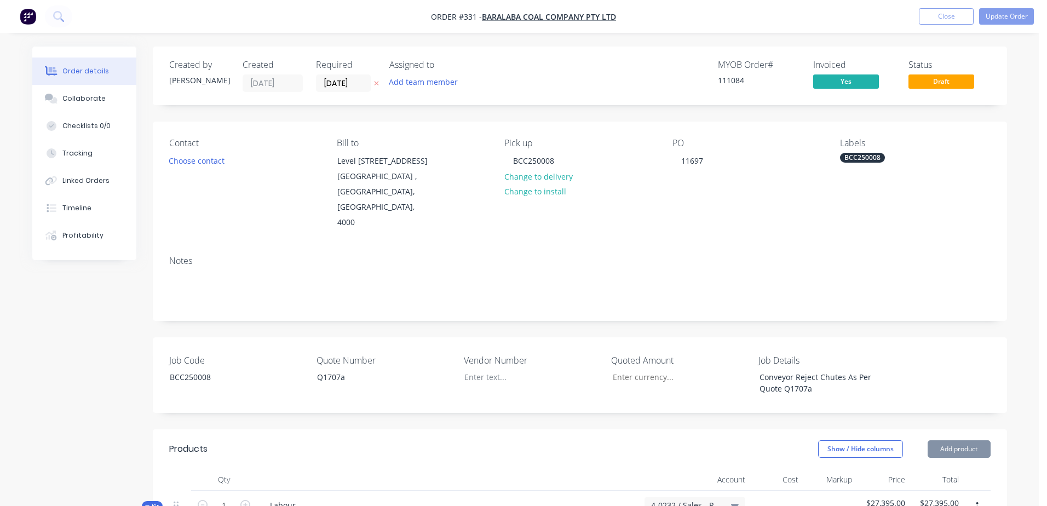
type input "$146.44"
type input "25"
type input "$183.05"
type input "$130.96"
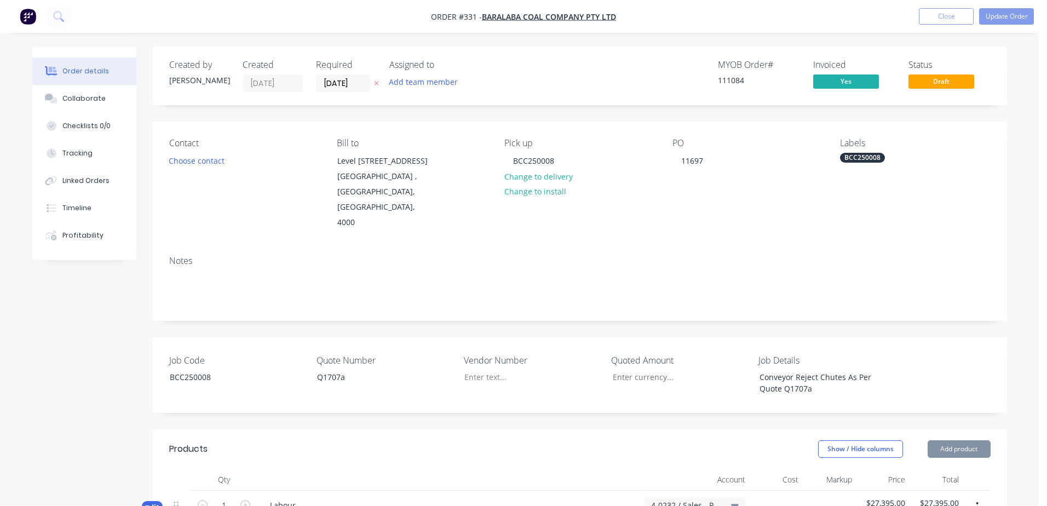
type input "25"
type input "$163.70"
type input "$291.52"
type input "25"
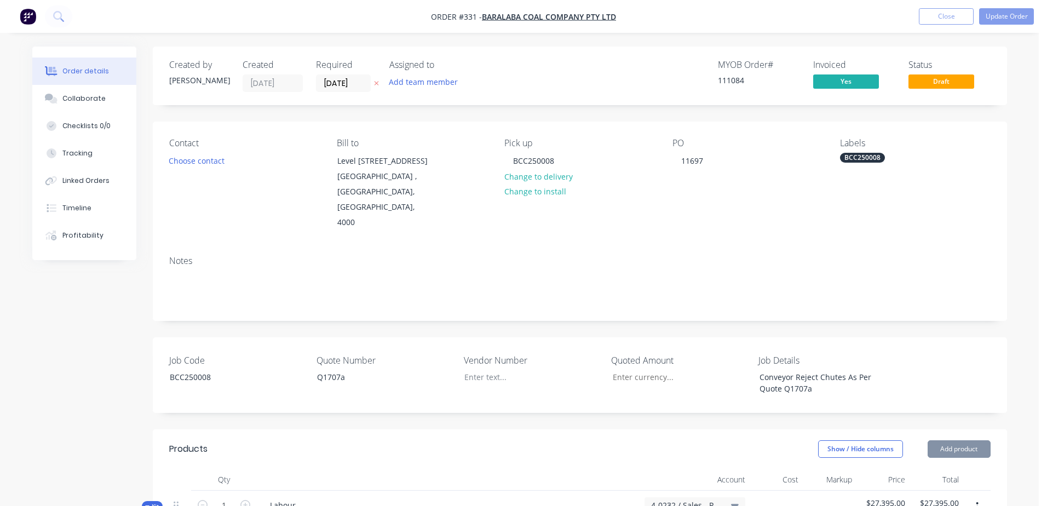
type input "$364.40"
type input "$728.80"
type input "$16.91"
type input "25"
type input "$21.1375"
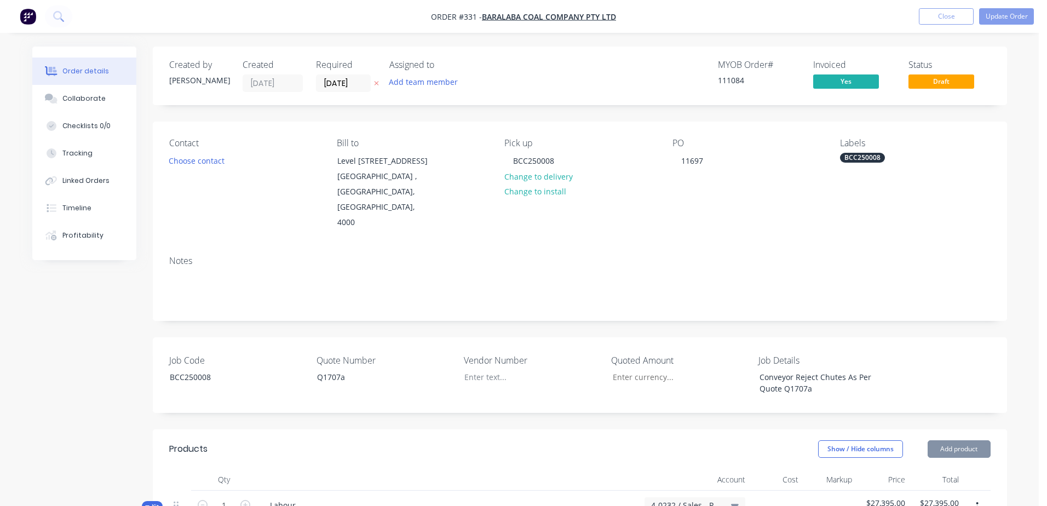
type input "$21.14"
type input "$128.11"
type input "25"
type input "$160.1375"
type input "$160.14"
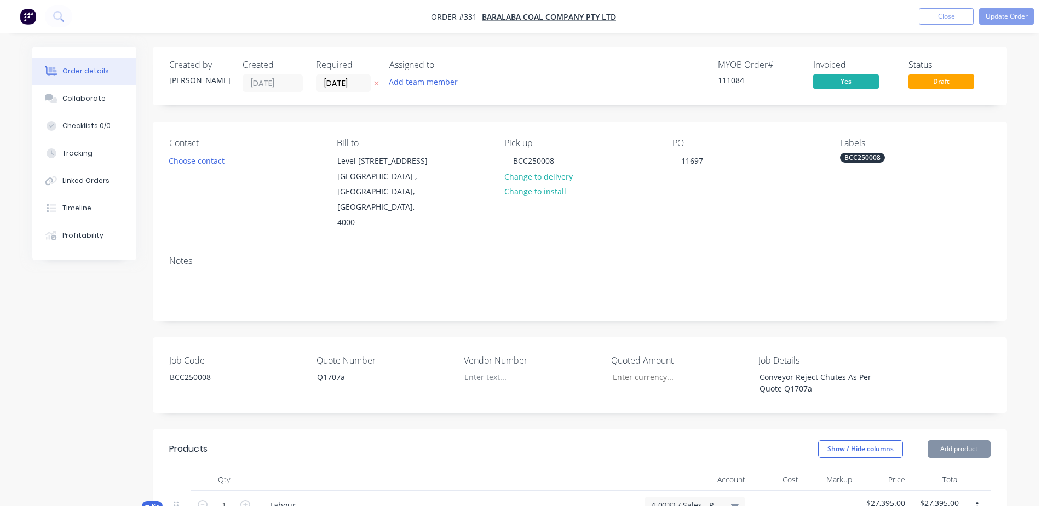
type input "$18.07"
type input "25"
type input "$22.5875"
type input "$22.59"
type input "$245.23"
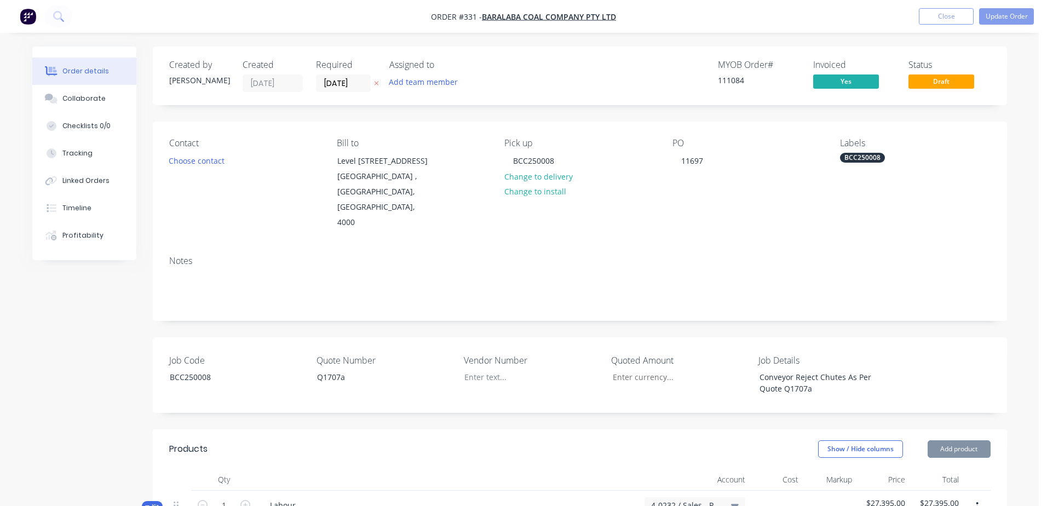
type input "25"
type input "$306.5375"
type input "$306.54"
type input "$20.77"
type input "25"
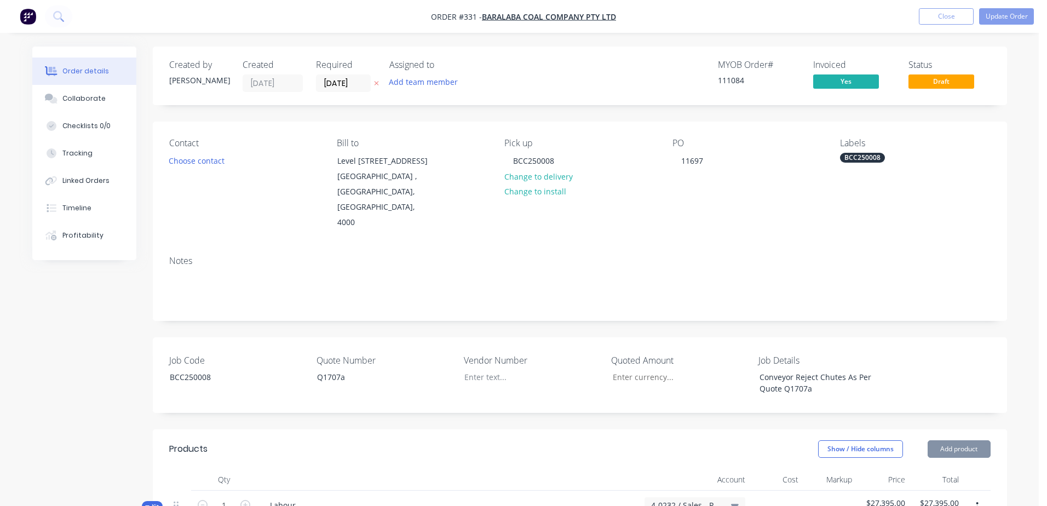
type input "$25.9625"
type input "$25.96"
type input "$34.08"
type input "25"
type input "$42.60"
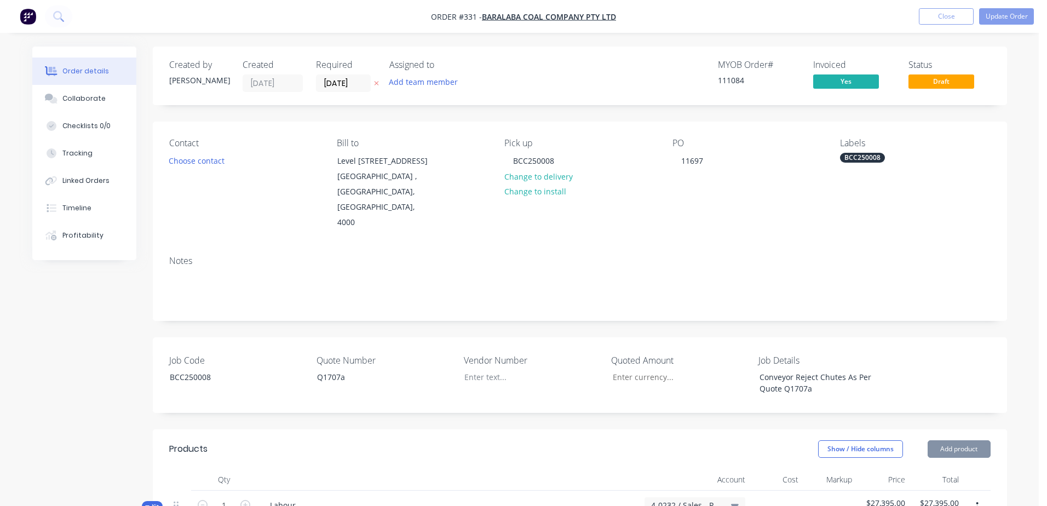
type input "$42.60"
type input "$31.12"
type input "25"
type input "$38.90"
type input "$77.80"
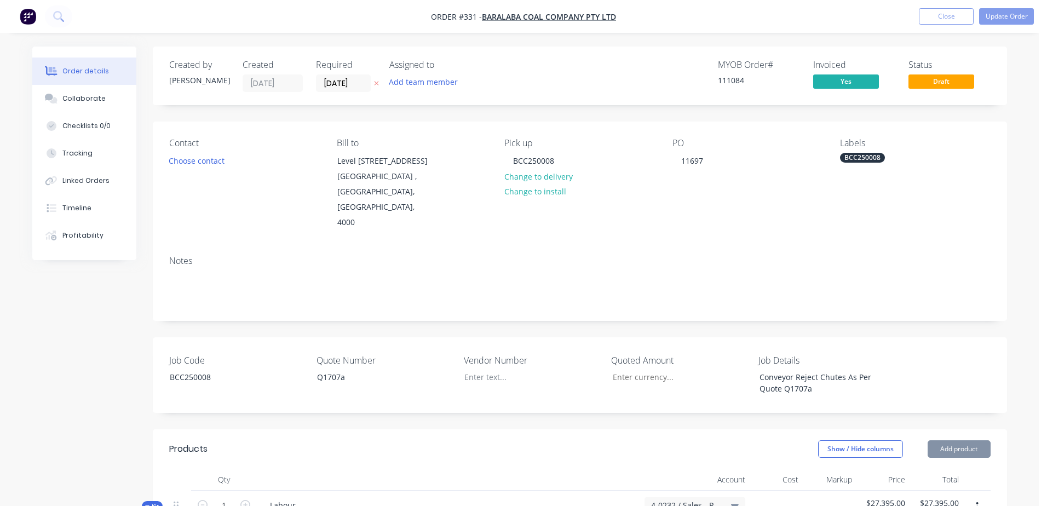
type input "$22.64"
type input "25"
type input "$28.30"
type input "$223.73"
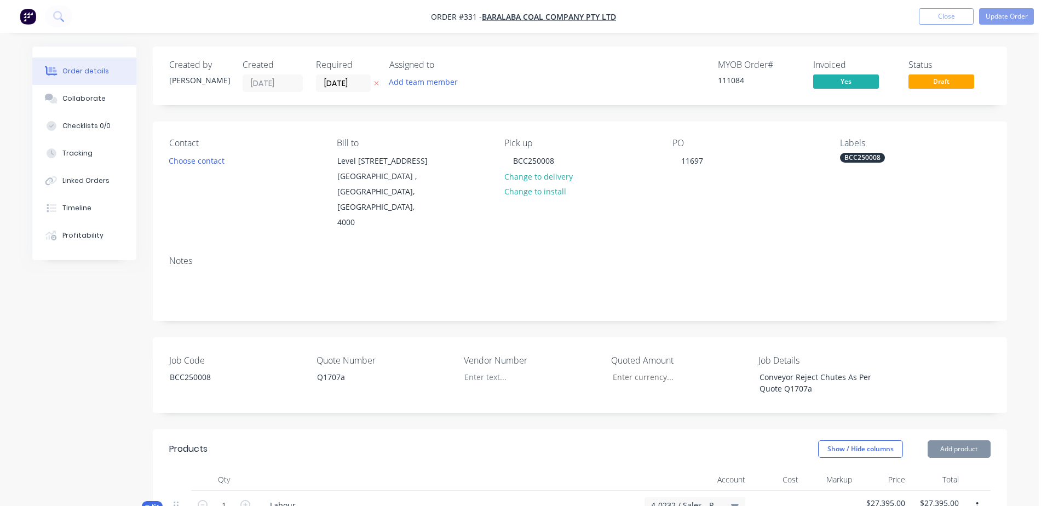
type input "25"
type input "$279.6625"
type input "$559.33"
type input "$63.09"
type input "25"
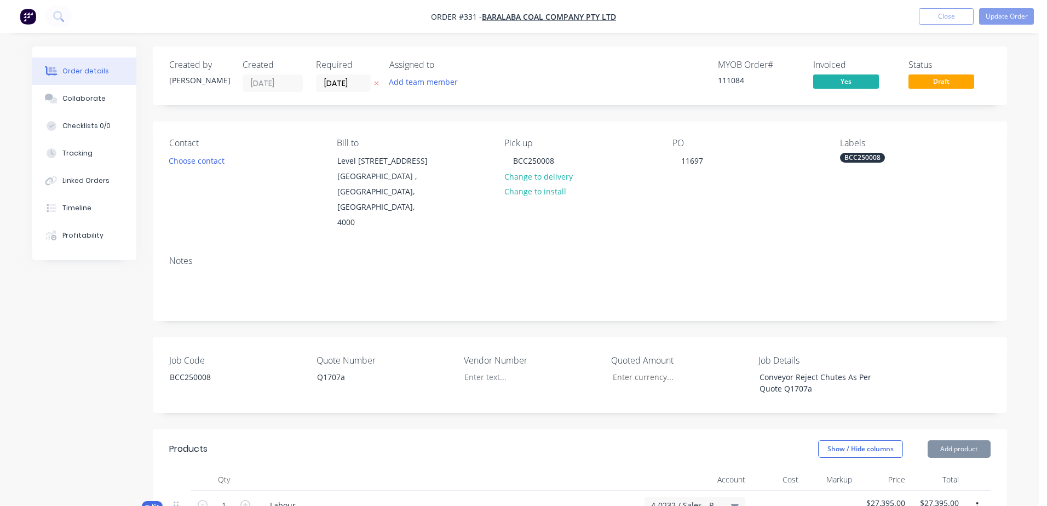
type input "$78.8625"
type input "$157.73"
type input "$18.31"
type input "25"
type input "$22.8875"
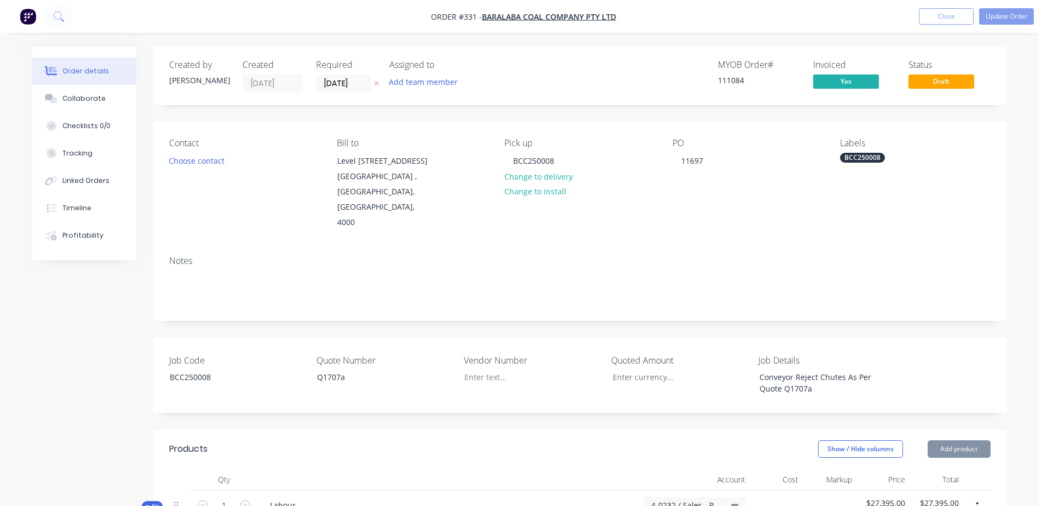
type input "$22.89"
type input "$5.71"
type input "25"
type input "$7.1375"
type input "$7.14"
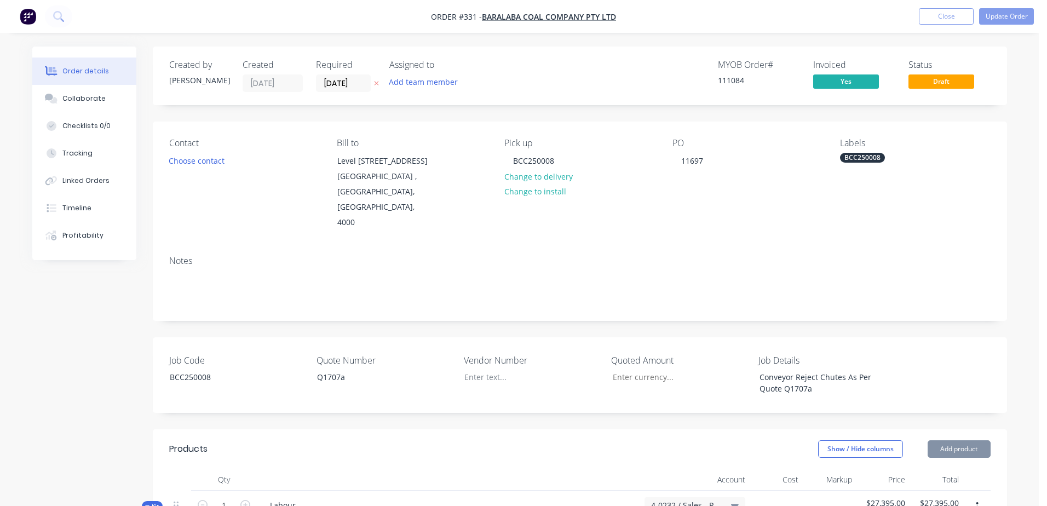
type input "$89.70"
type input "25"
type input "$112.125"
type input "$112.13"
type input "$548.80"
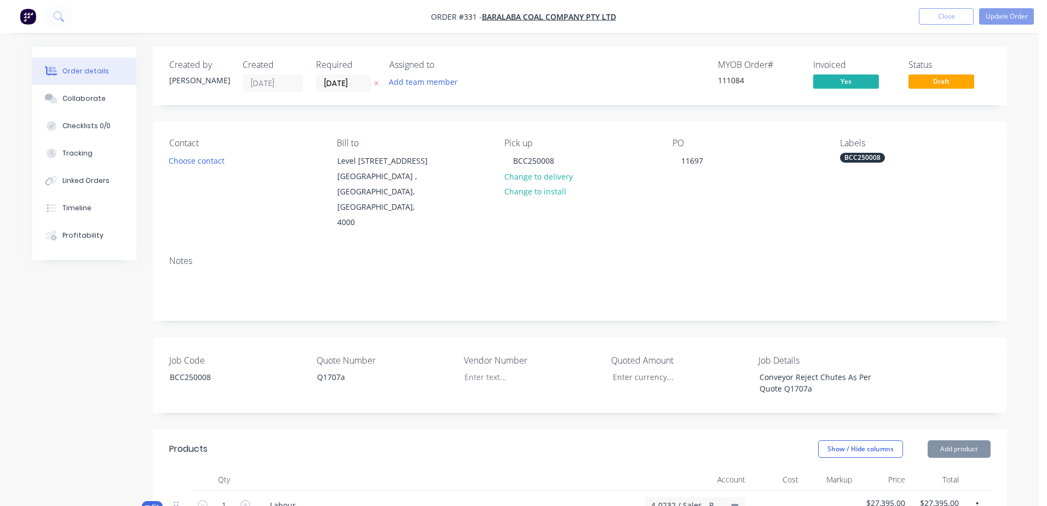
type input "25"
type input "$686.00"
type input "$14.90"
type input "25"
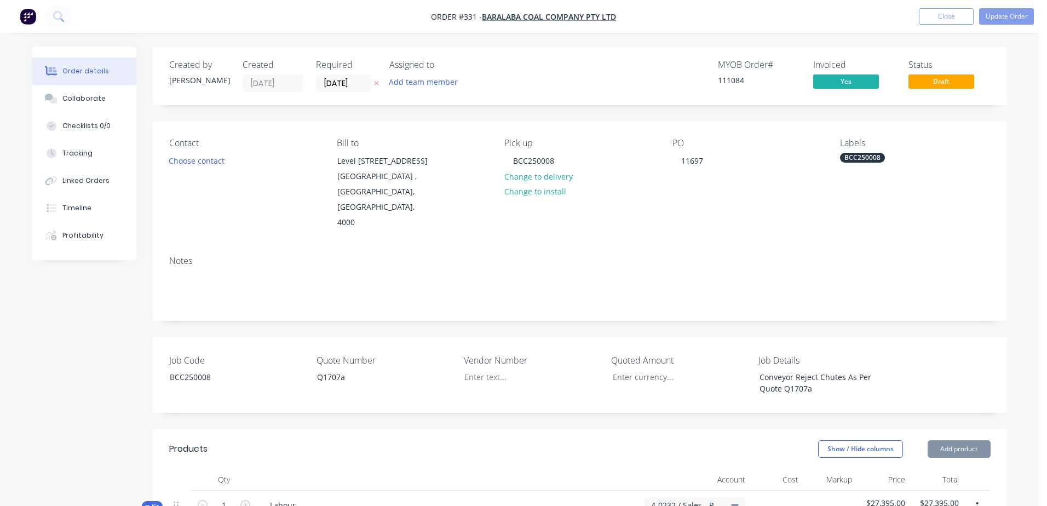
type input "$18.625"
type input "$93.13"
type input "$29.50"
type input "25"
type input "$36.875"
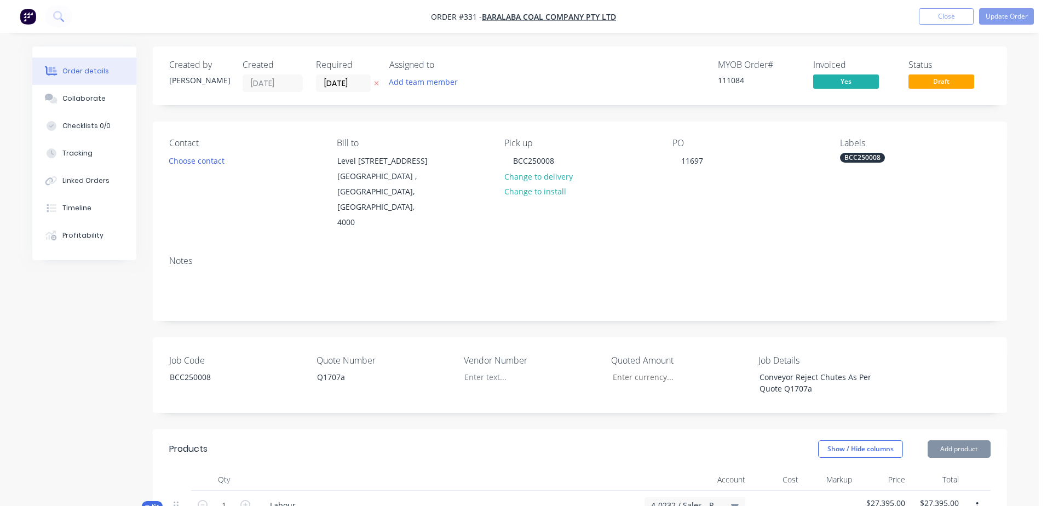
type input "$73.75"
type input "$59.92"
type input "25"
type input "$74.90"
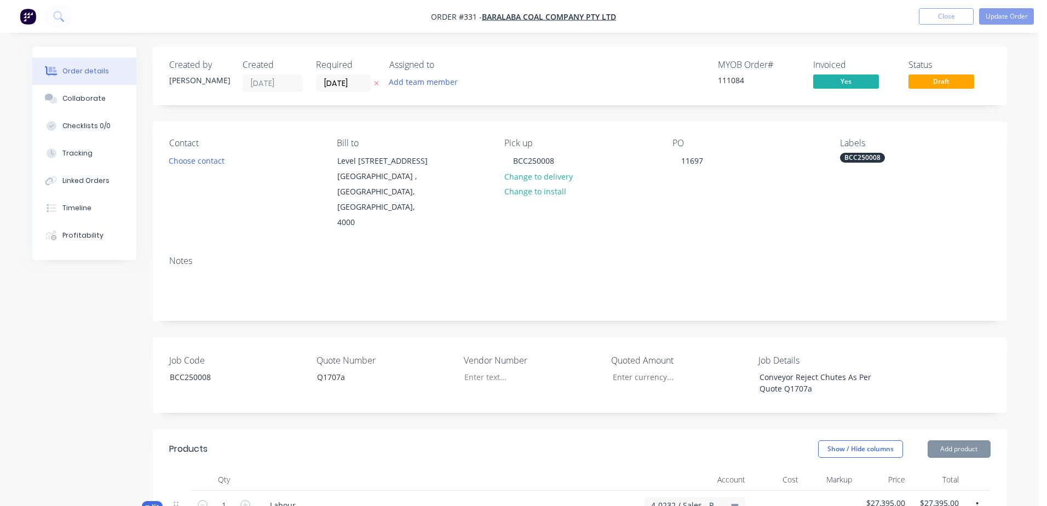
type input "$58.08"
type input "25"
type input "$72.60"
type input "$20.75"
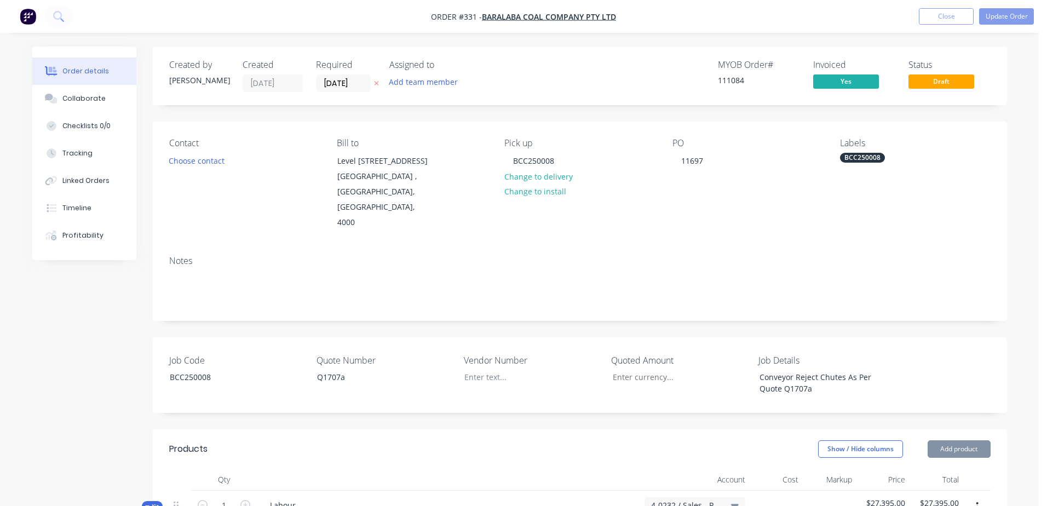
type input "25"
type input "$25.9375"
type input "$25.94"
type input "$13.93"
type input "25"
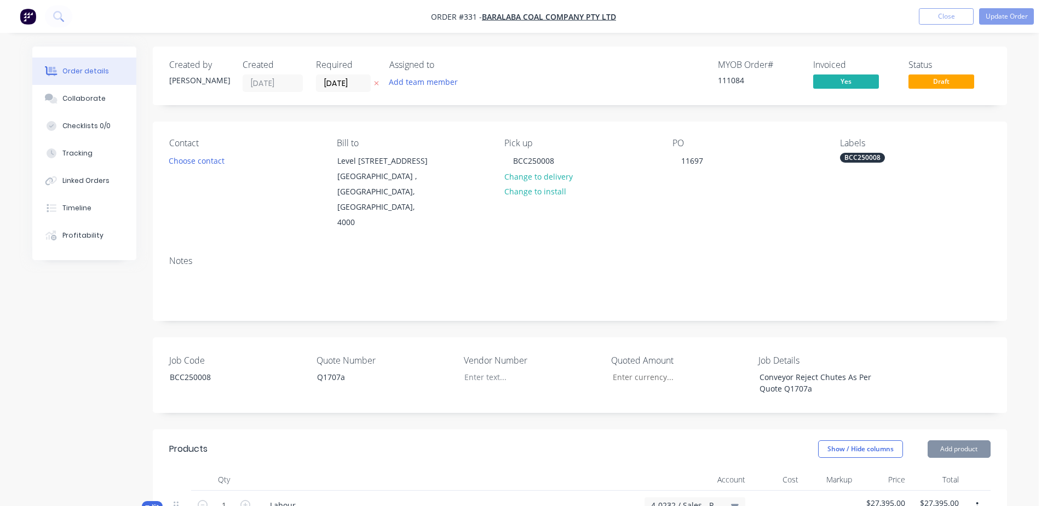
type input "$17.4125"
type input "$69.65"
type input "$278.96"
type input "25"
type input "$348.70"
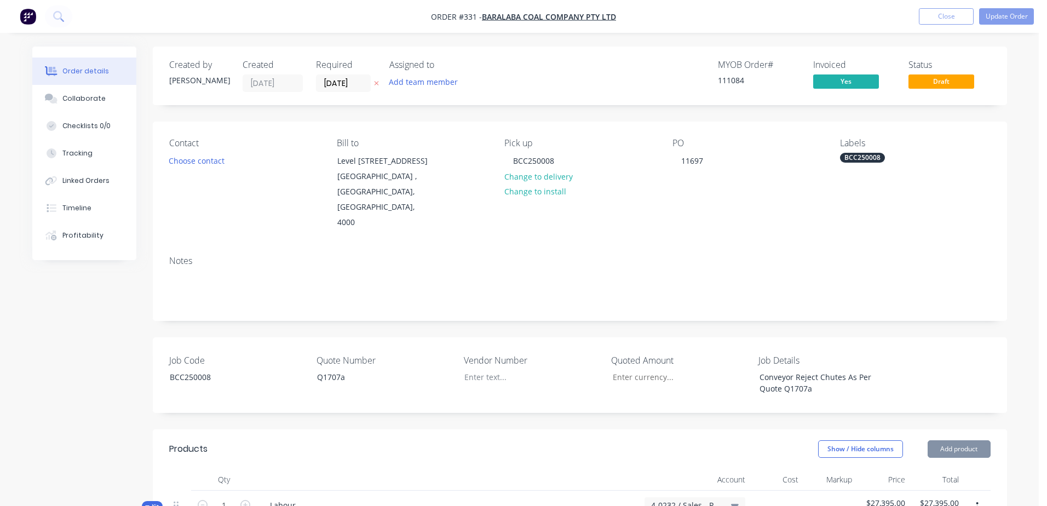
type input "$348.70"
type input "$46.57"
type input "25"
type input "$58.2125"
type input "$58.21"
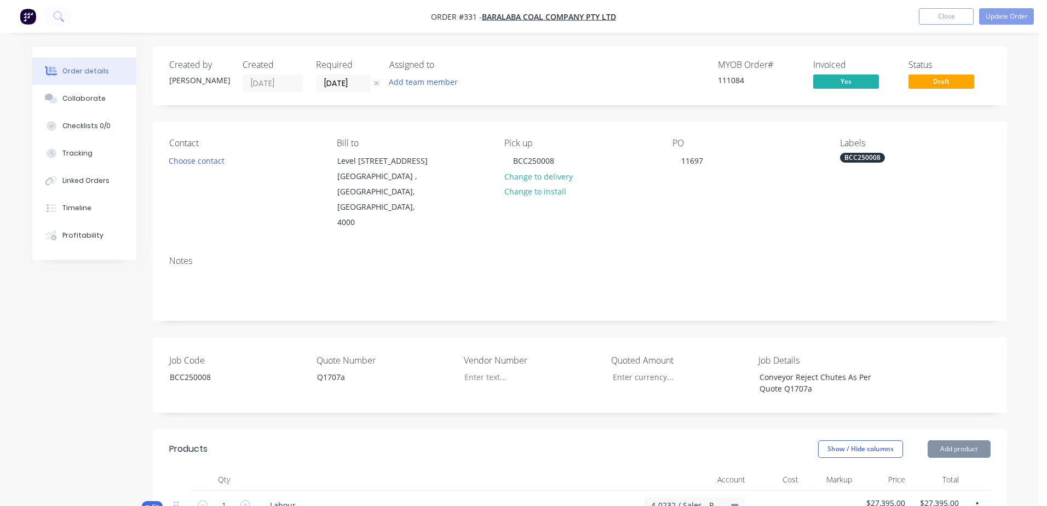
type input "$28.60"
type input "25"
type input "$35.75"
type input "$25.67"
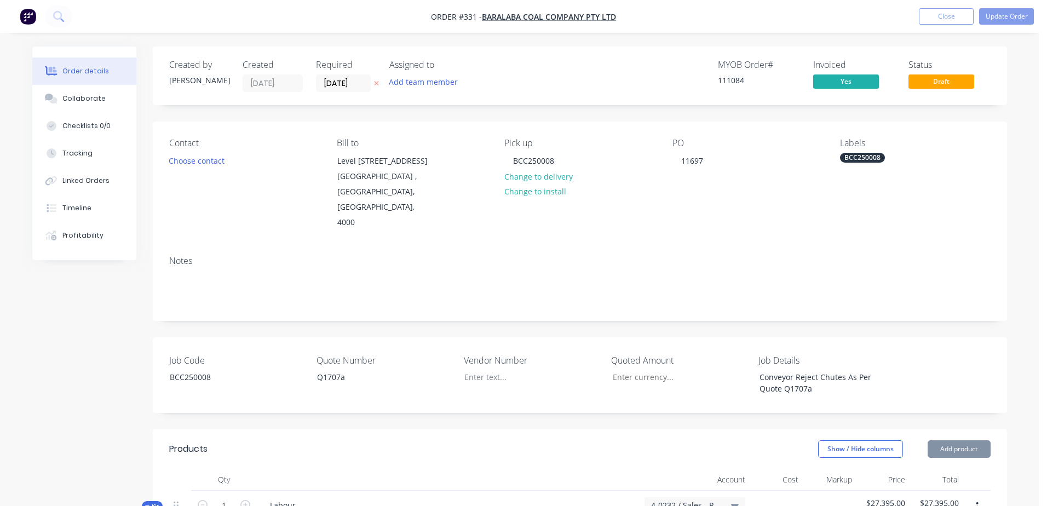
type input "25"
type input "$32.0875"
type input "$32.09"
type input "$22.77"
type input "25"
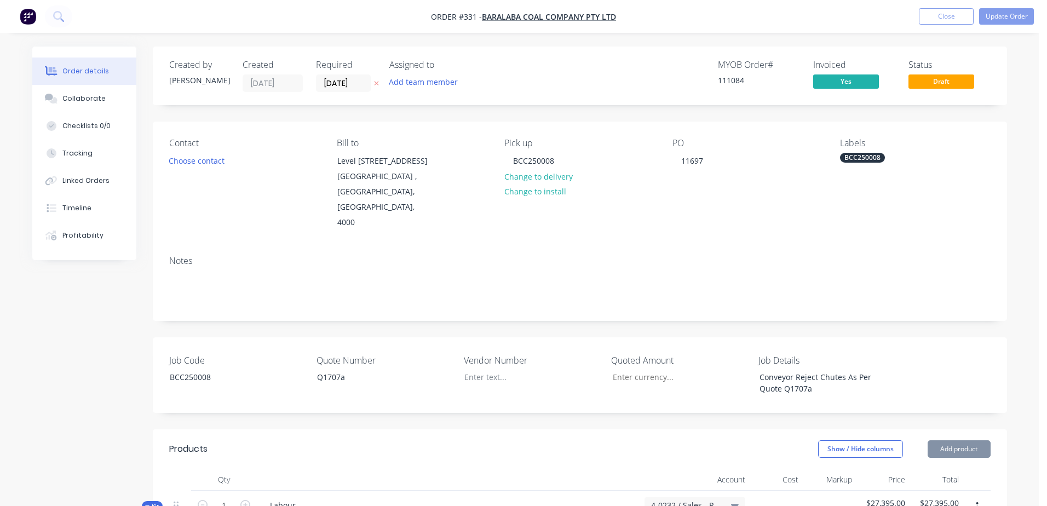
type input "$28.4625"
type input "$28.46"
type input "$4.12"
type input "25"
type input "$5.15"
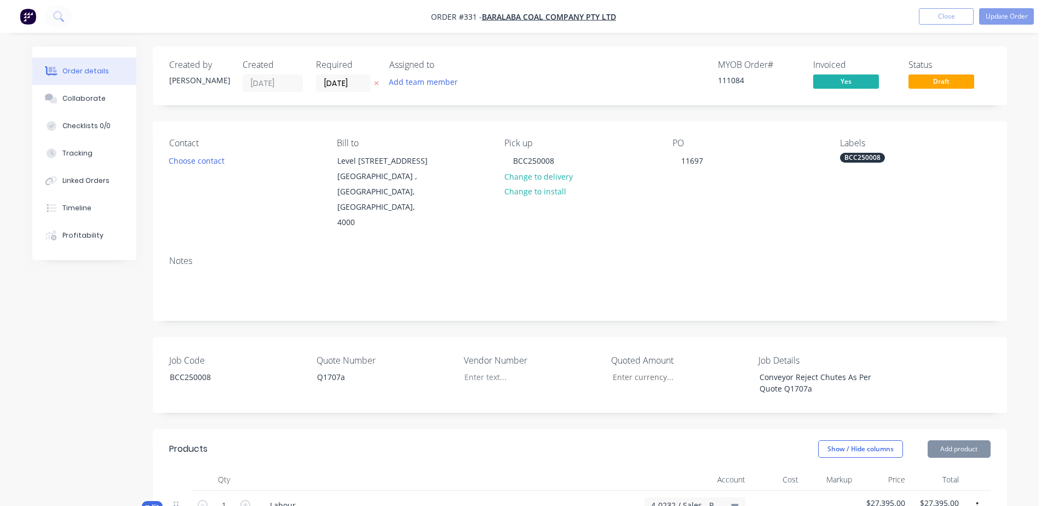
type input "$5.15"
type input "$15.16"
type input "25"
type input "$18.95"
type input "$56.85"
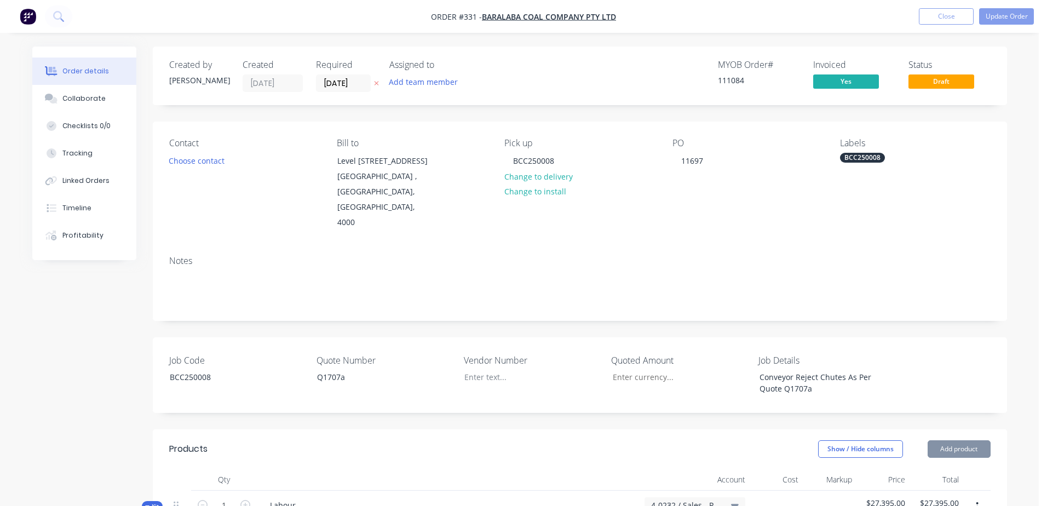
type input "$13.71"
type input "25"
type input "$17.1375"
type input "$17.14"
type input "$8.39"
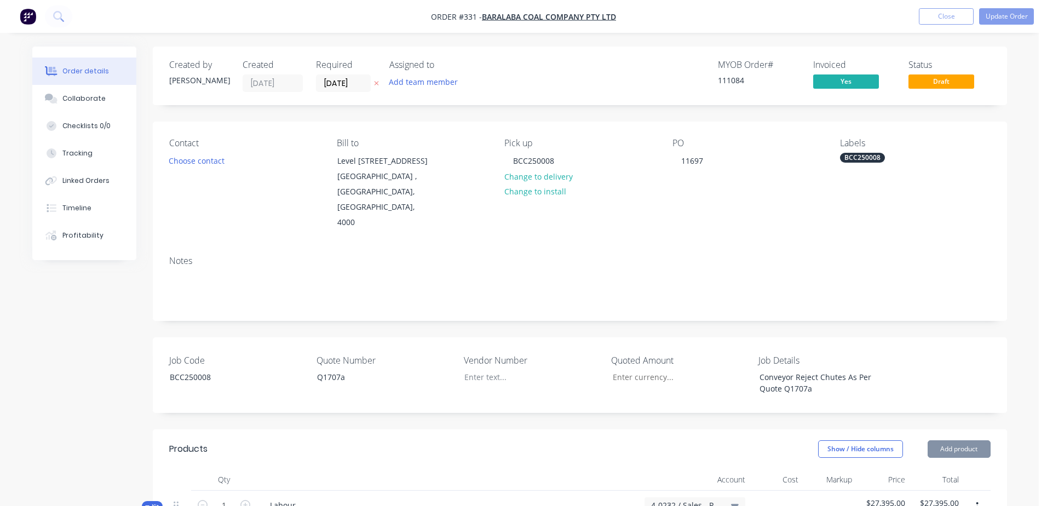
type input "25"
type input "$10.4875"
type input "$10.49"
type input "$87.05"
type input "25"
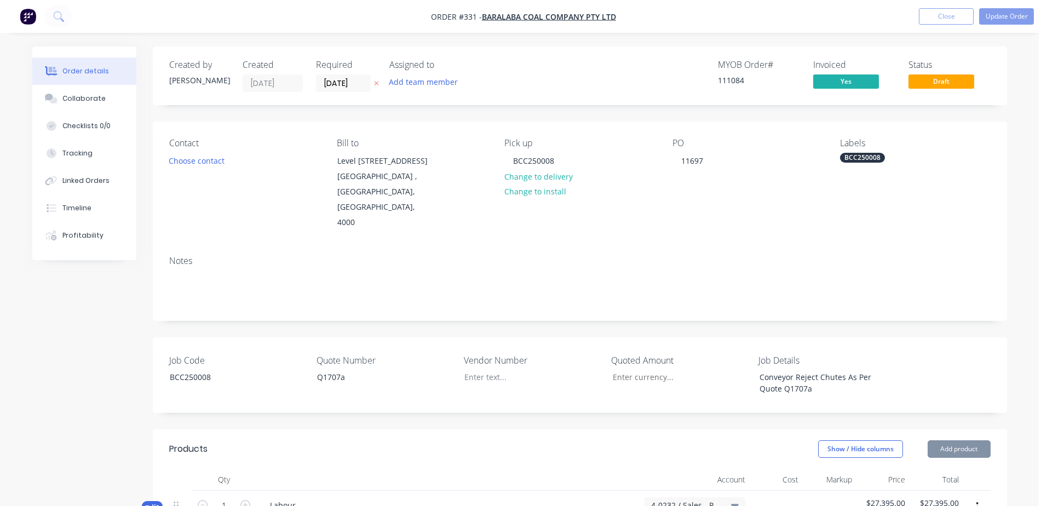
type input "$108.8125"
type input "$217.63"
type input "$50.51"
type input "25"
type input "$63.1375"
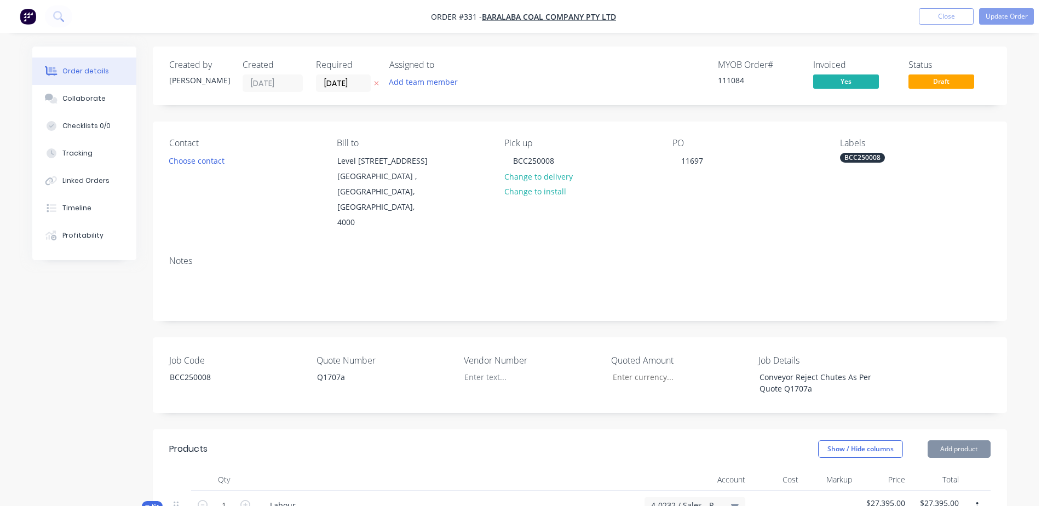
type input "$126.28"
type input "$12.69"
type input "25"
type input "$15.8625"
type input "$31.73"
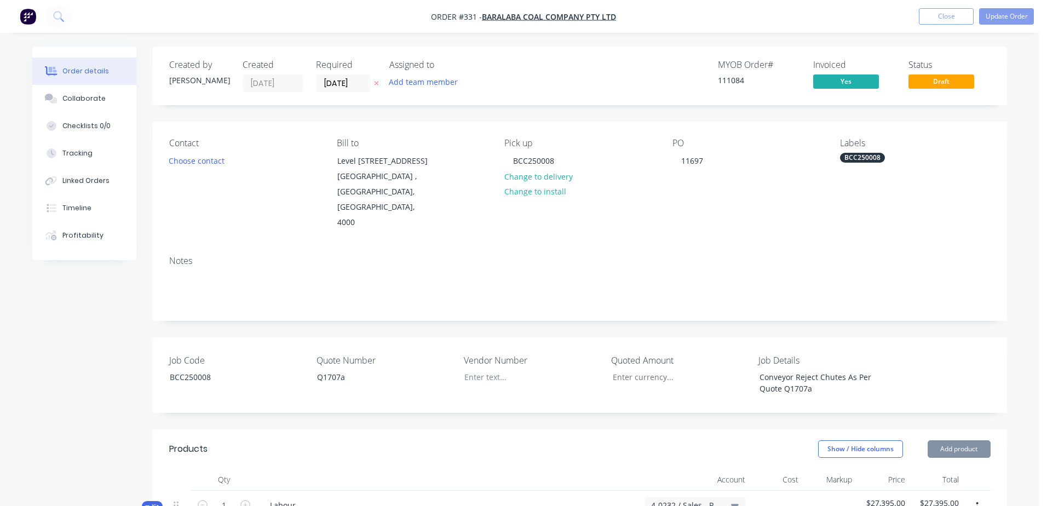
type input "$5.34"
type input "25"
type input "$6.675"
type input "$53.40"
type input "$324.48"
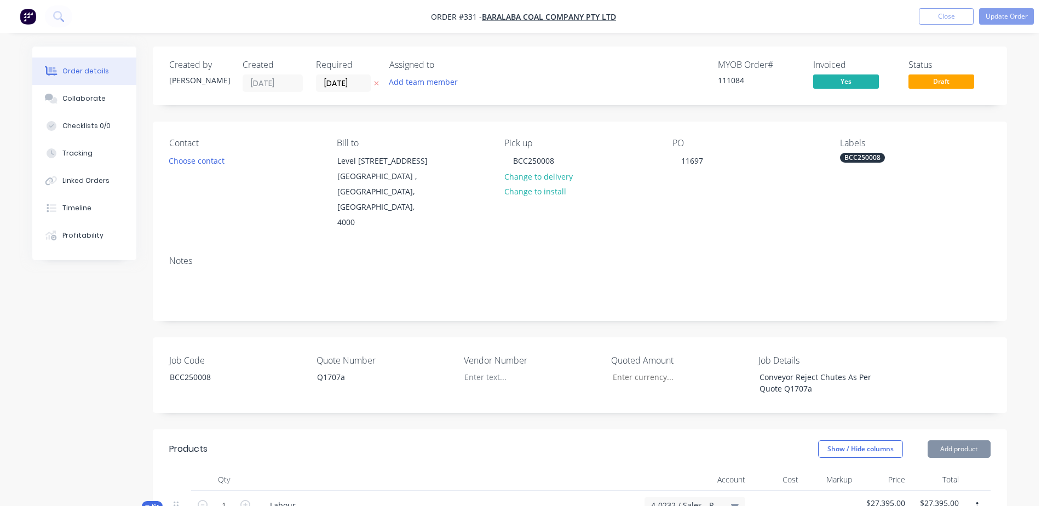
type input "25"
type input "$405.60"
type input "$811.20"
type input "$19.26"
type input "25"
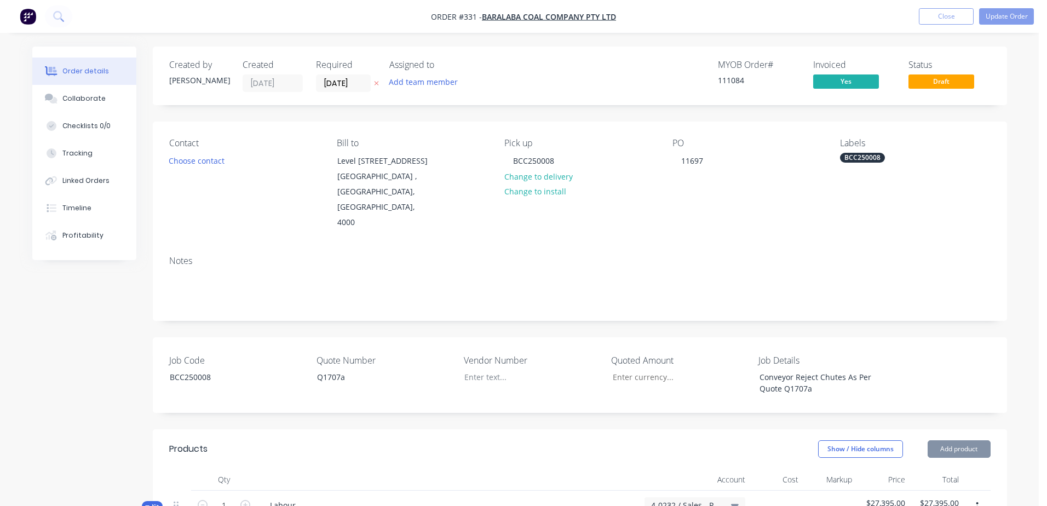
type input "$24.075"
type input "$96.30"
type input "$127.78"
type input "25"
type input "$159.725"
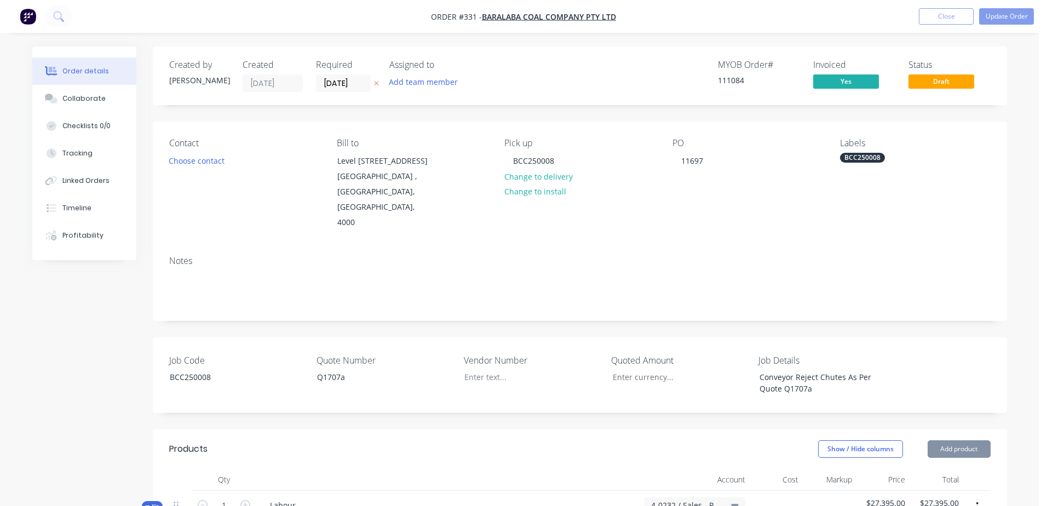
type input "$159.73"
type input "$58.44"
type input "25"
type input "$73.05"
type input "$146.10"
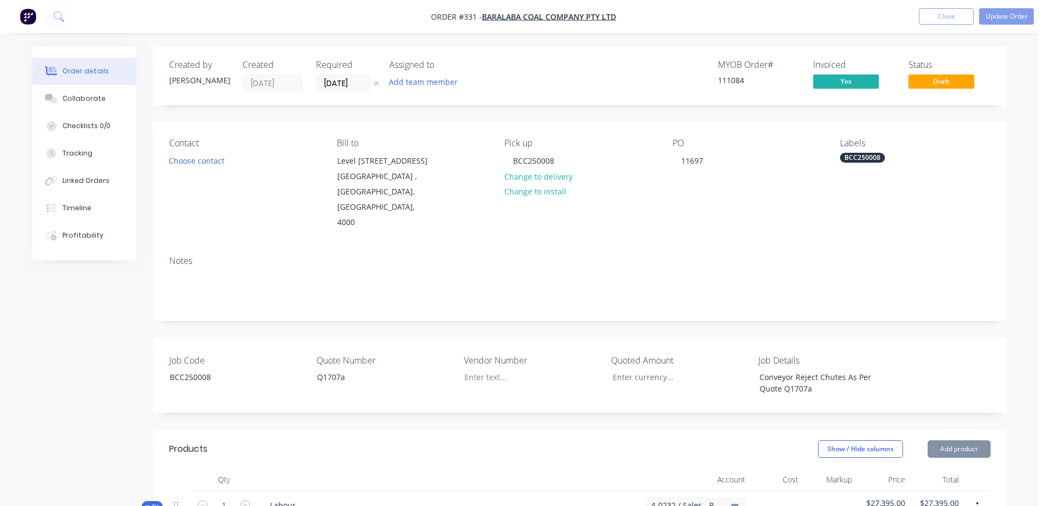
type input "$129.71"
type input "25"
type input "$162.1375"
type input "$162.14"
type input "$35.98"
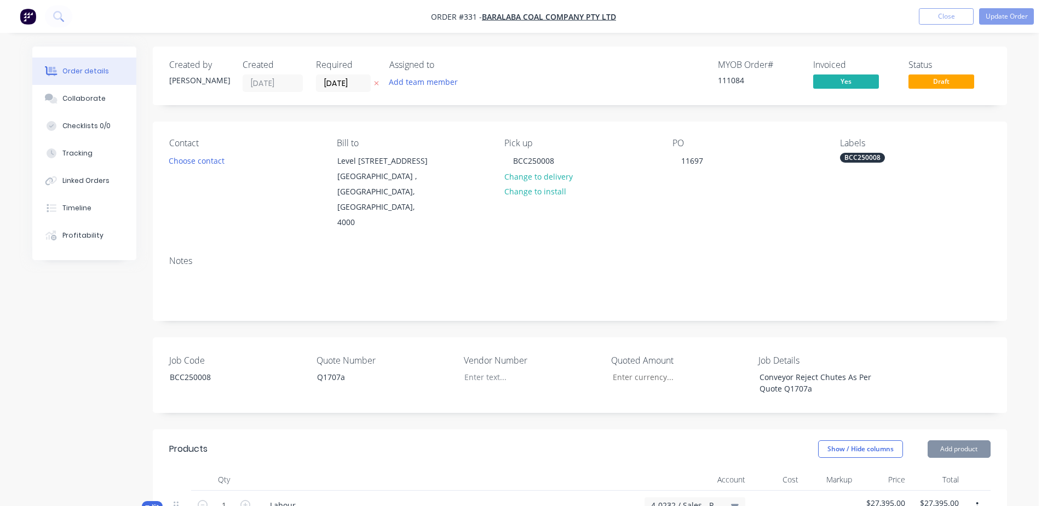
type input "25"
type input "$44.975"
type input "$44.98"
type input "25"
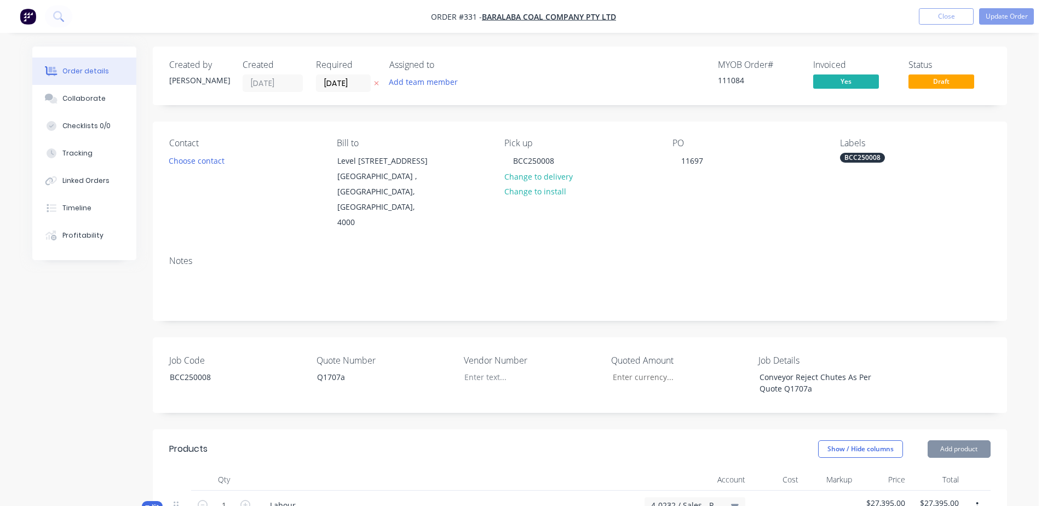
type input "25"
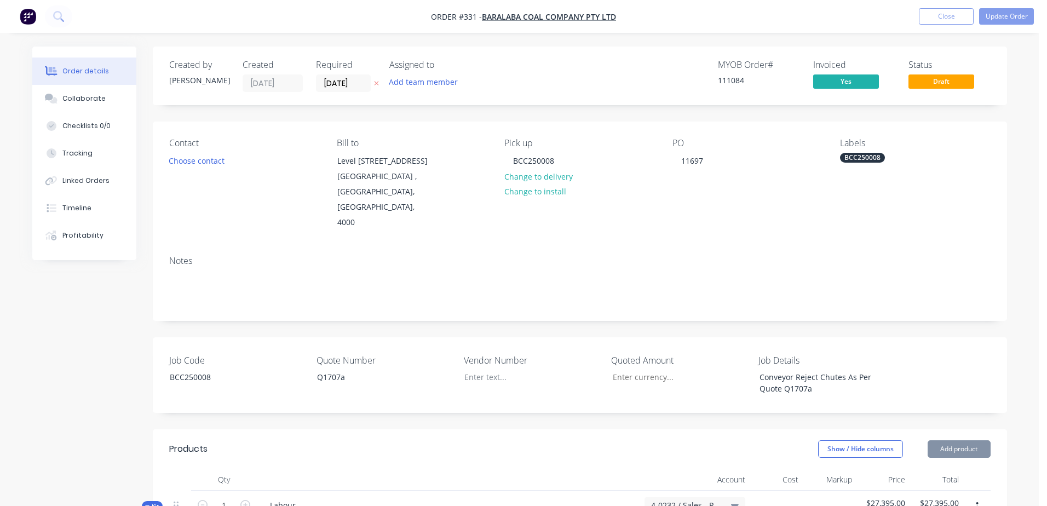
type input "25"
type input "$51.94"
type input "25"
type input "$64.925"
type input "$64.93"
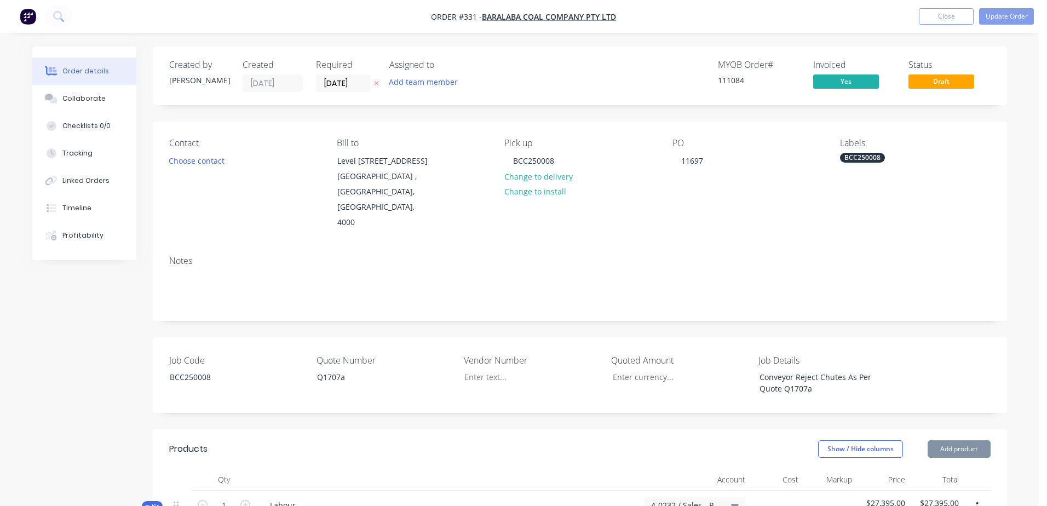
type input "$51.94"
type input "25"
type input "$64.925"
type input "$64.93"
type input "25"
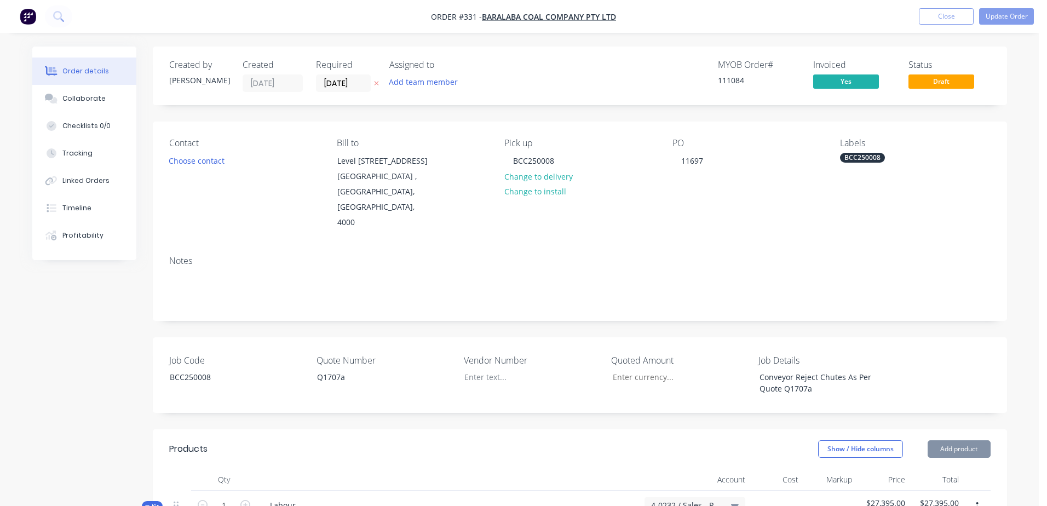
type input "$186.44"
type input "25"
type input "$233.05"
type input "25"
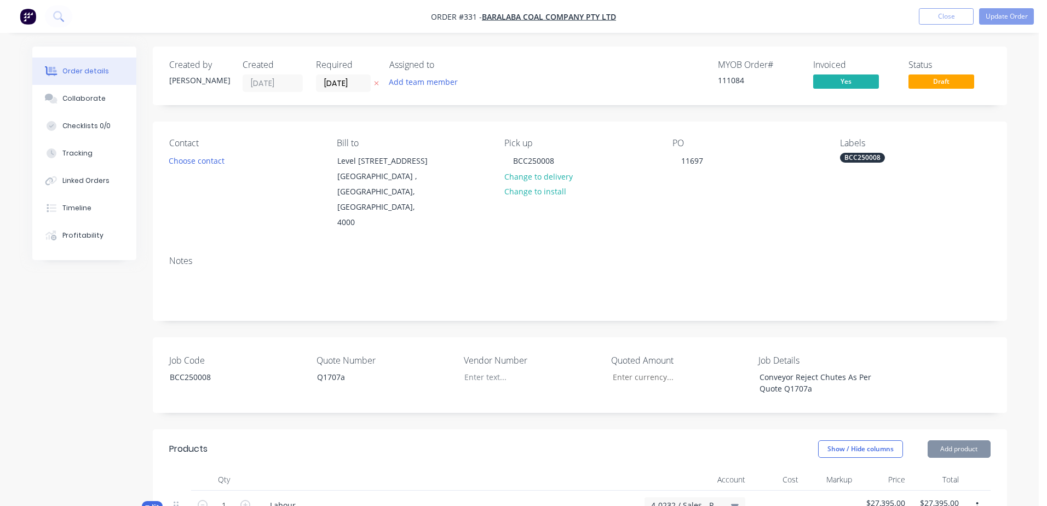
type input "$179.80"
type input "25"
type input "$224.75"
type input "25"
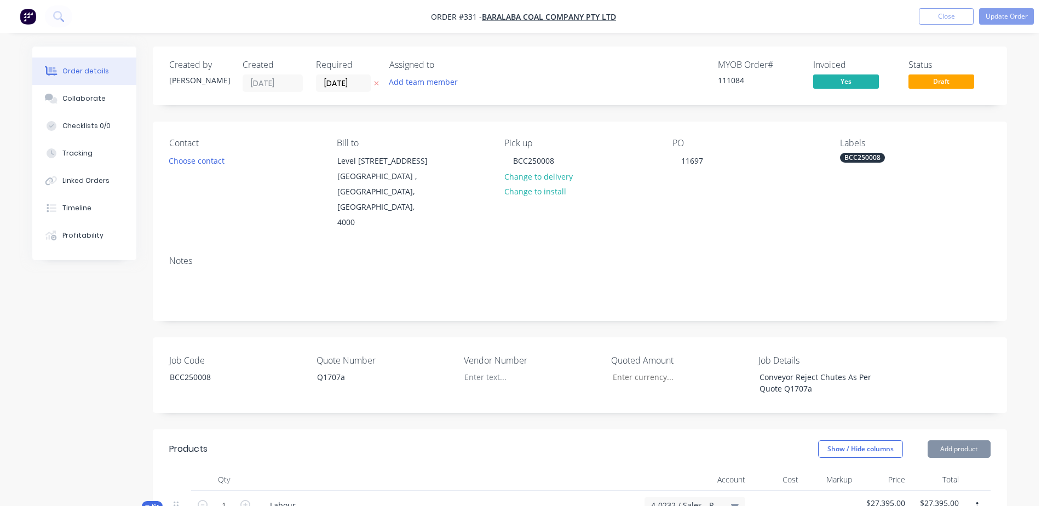
type input "25"
type input "$130.00"
type input "25"
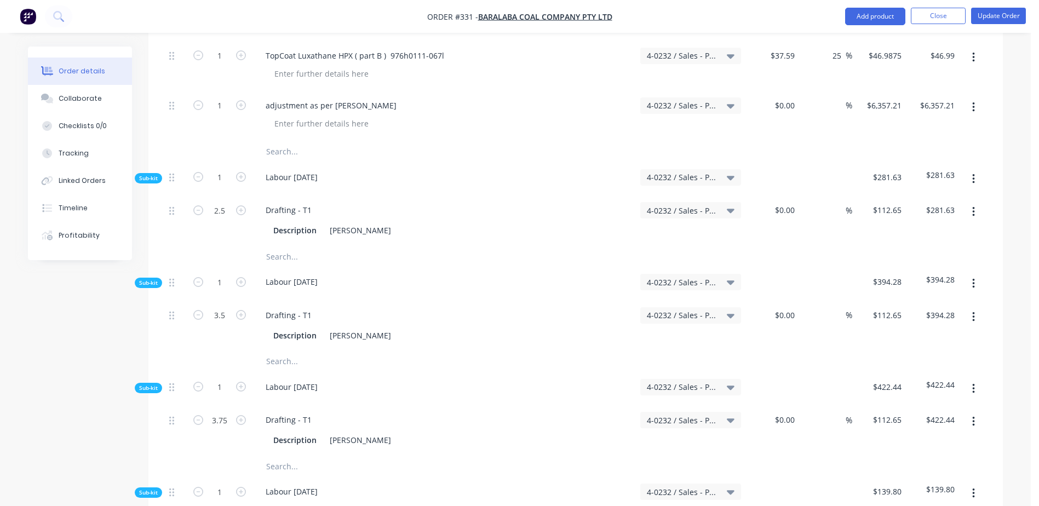
scroll to position [4544, 0]
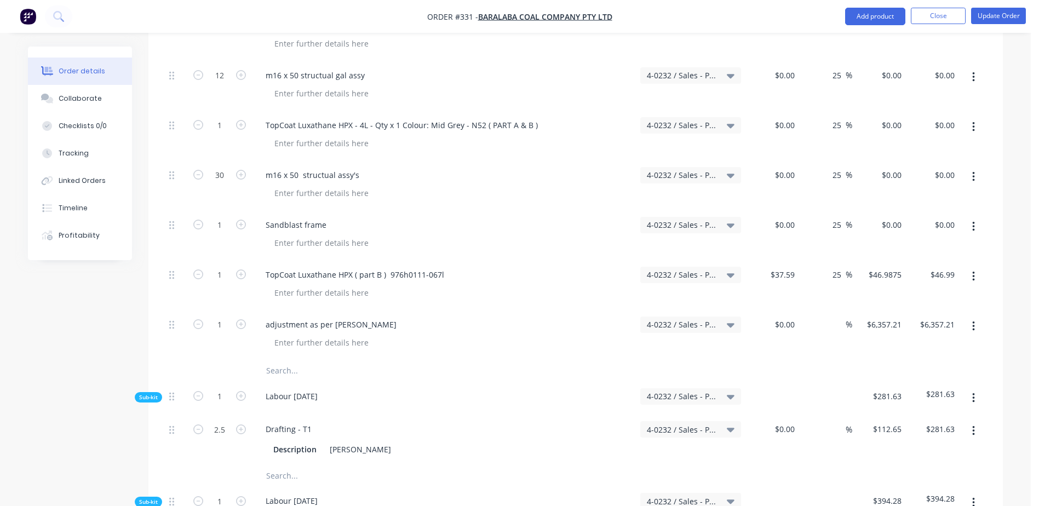
click at [287, 360] on input "text" at bounding box center [375, 371] width 219 height 22
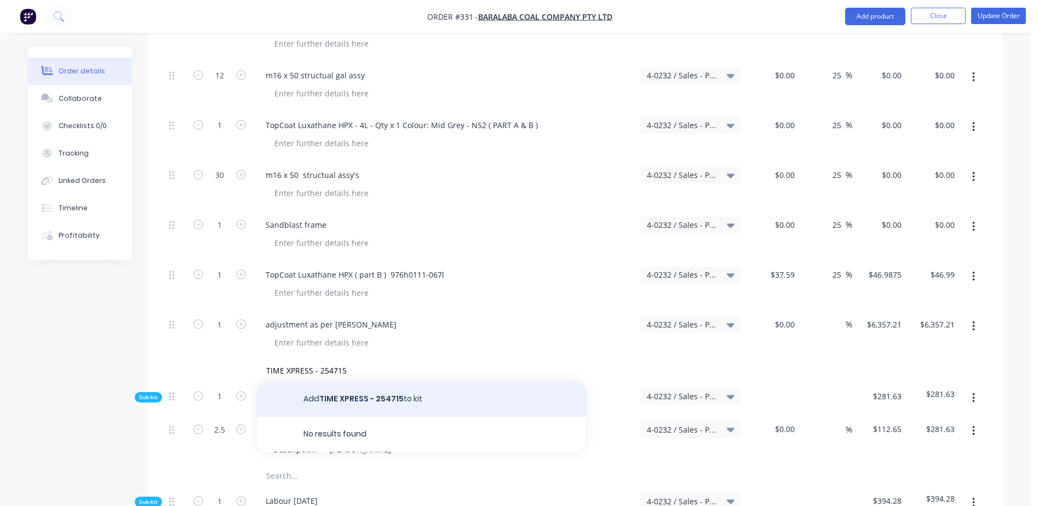
click at [339, 382] on button "Add TIME XPRESS - 254715 to kit" at bounding box center [421, 399] width 328 height 35
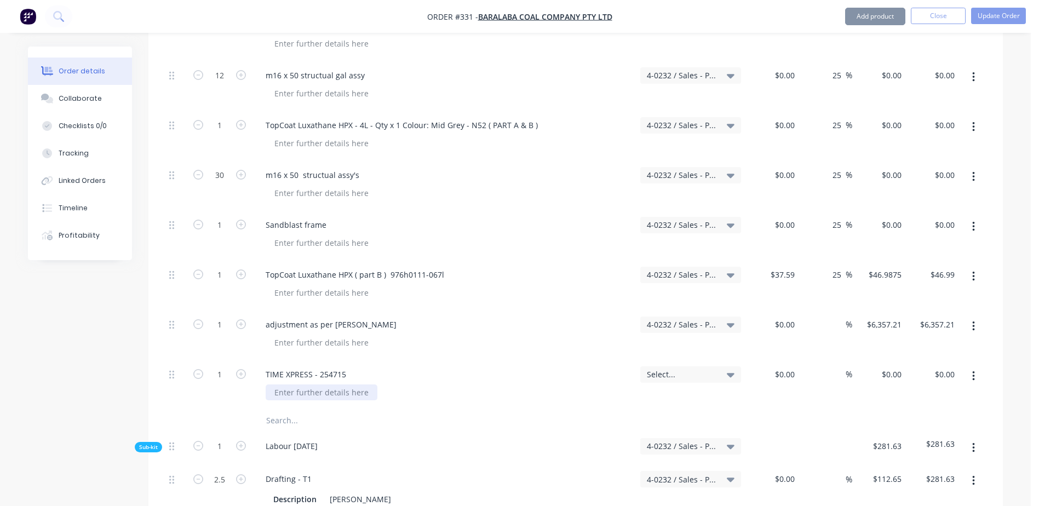
click at [298, 384] on div at bounding box center [322, 392] width 112 height 16
click at [780, 360] on div "$0.00 $0.00" at bounding box center [772, 385] width 54 height 50
click at [983, 19] on button "Update Order" at bounding box center [998, 16] width 55 height 16
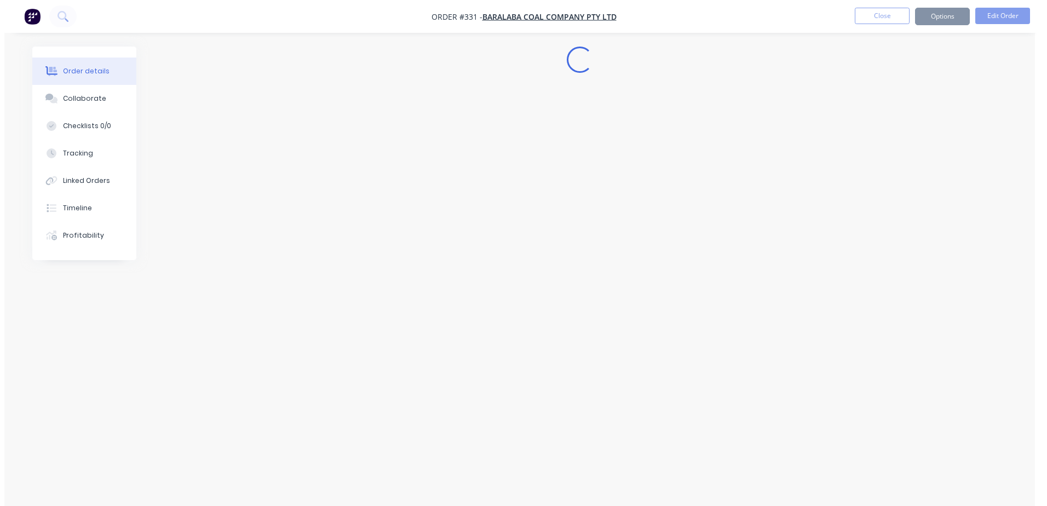
scroll to position [0, 0]
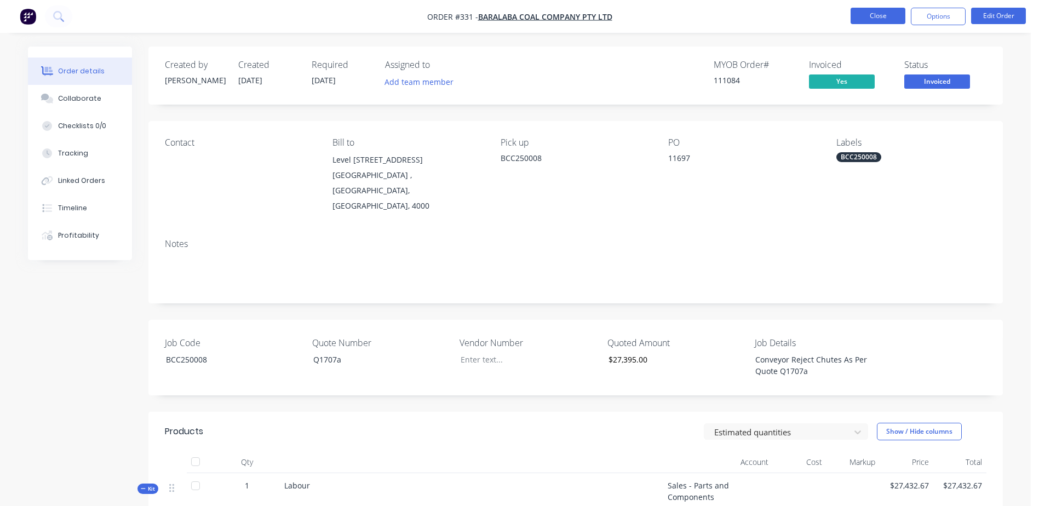
click at [901, 21] on button "Close" at bounding box center [877, 16] width 55 height 16
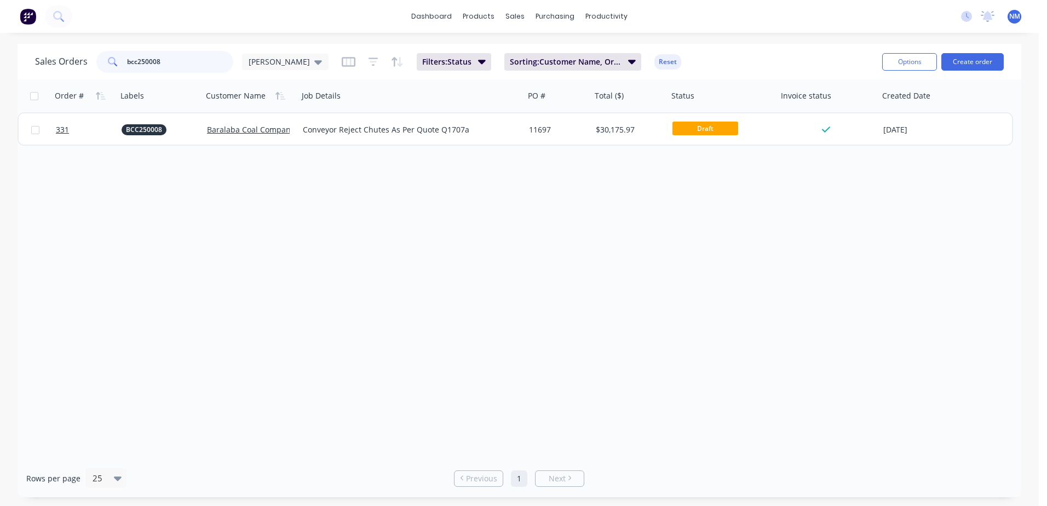
drag, startPoint x: 172, startPoint y: 61, endPoint x: 107, endPoint y: 72, distance: 66.2
click at [107, 72] on div "bcc250008" at bounding box center [164, 62] width 137 height 22
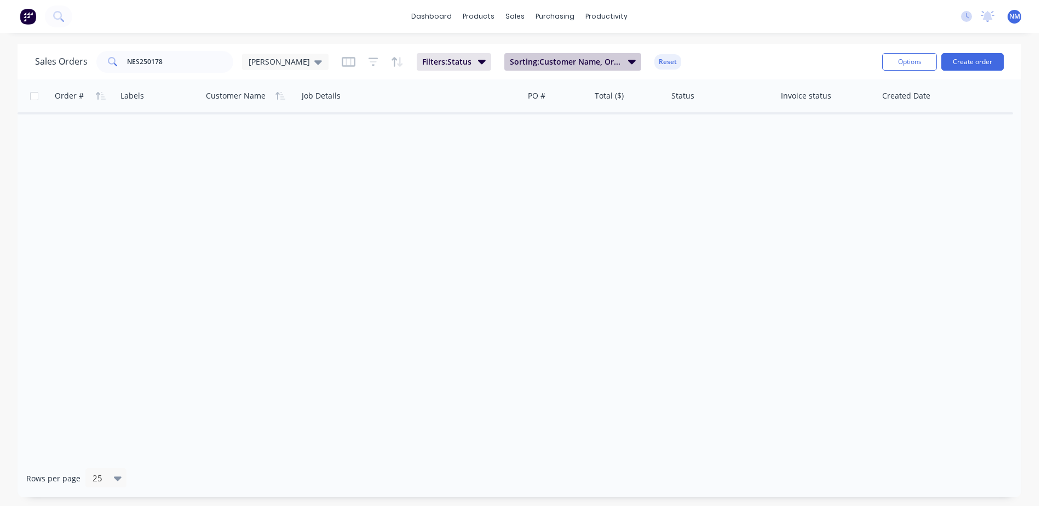
click at [628, 62] on icon "button" at bounding box center [632, 61] width 8 height 12
click at [478, 59] on icon "button" at bounding box center [482, 61] width 8 height 12
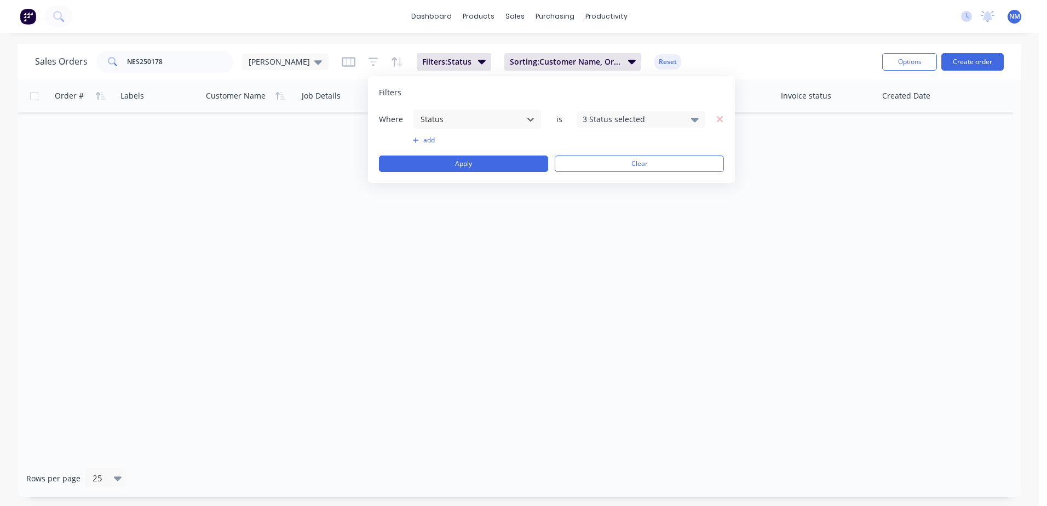
click at [695, 118] on icon at bounding box center [695, 120] width 8 height 4
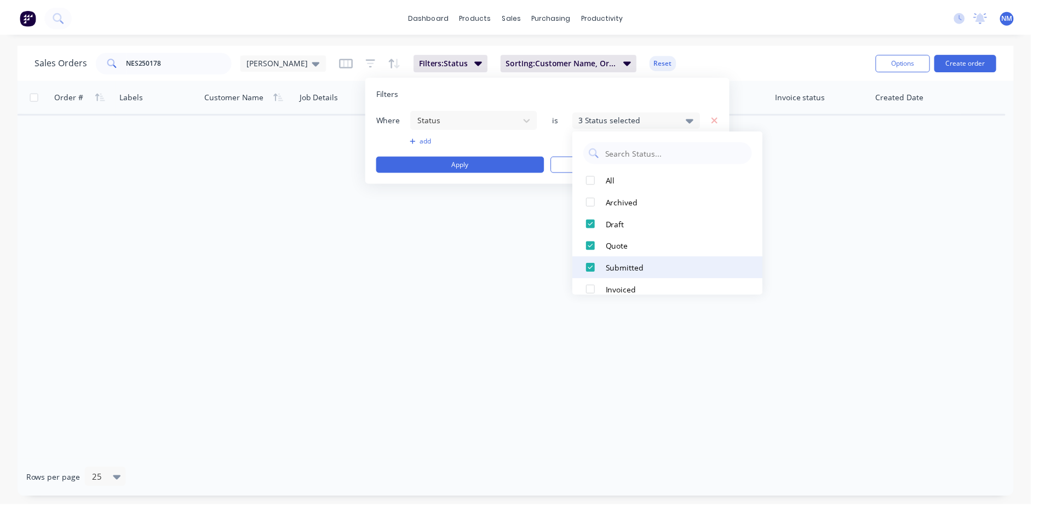
scroll to position [55, 0]
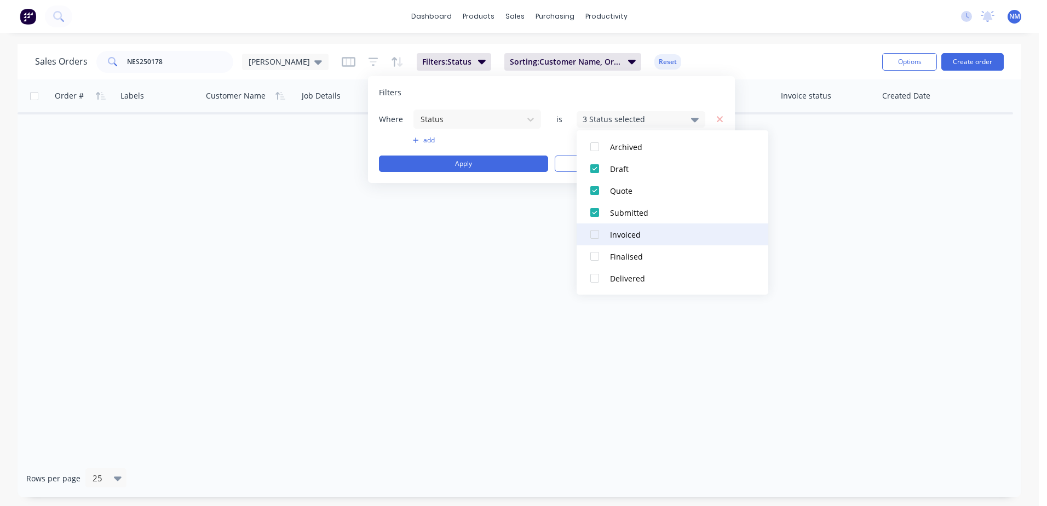
click at [598, 232] on div at bounding box center [595, 234] width 22 height 22
click at [460, 164] on button "Apply" at bounding box center [463, 163] width 169 height 16
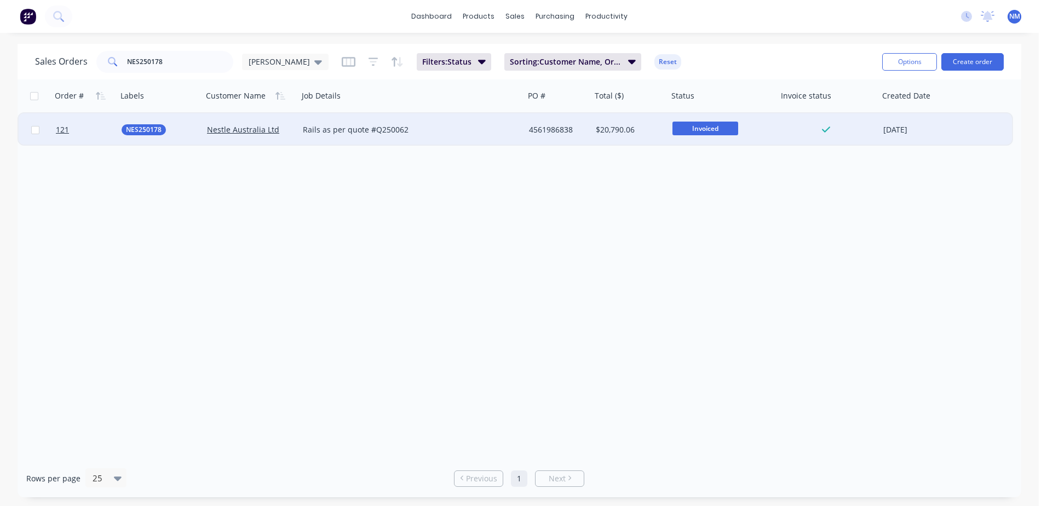
click at [649, 127] on div "$20,790.06" at bounding box center [628, 129] width 65 height 11
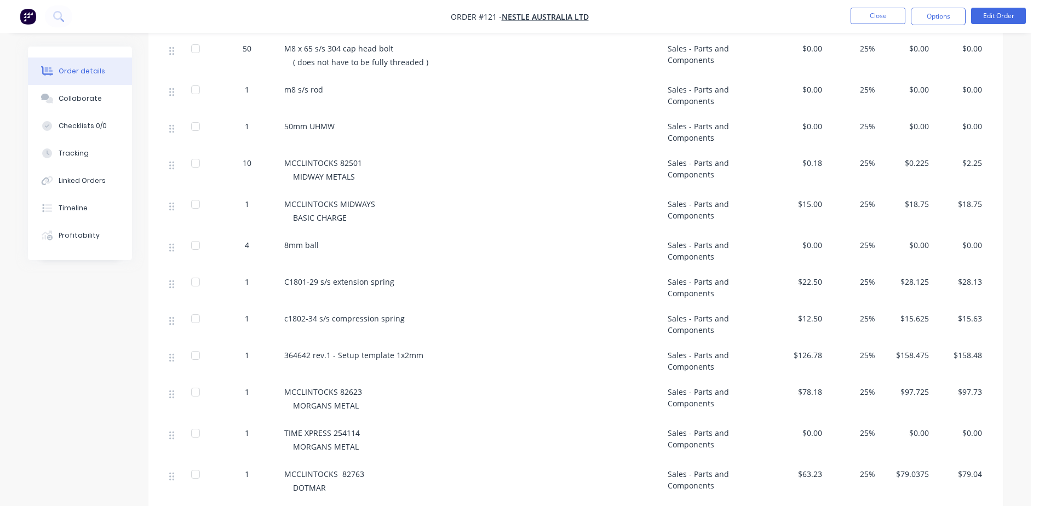
scroll to position [931, 0]
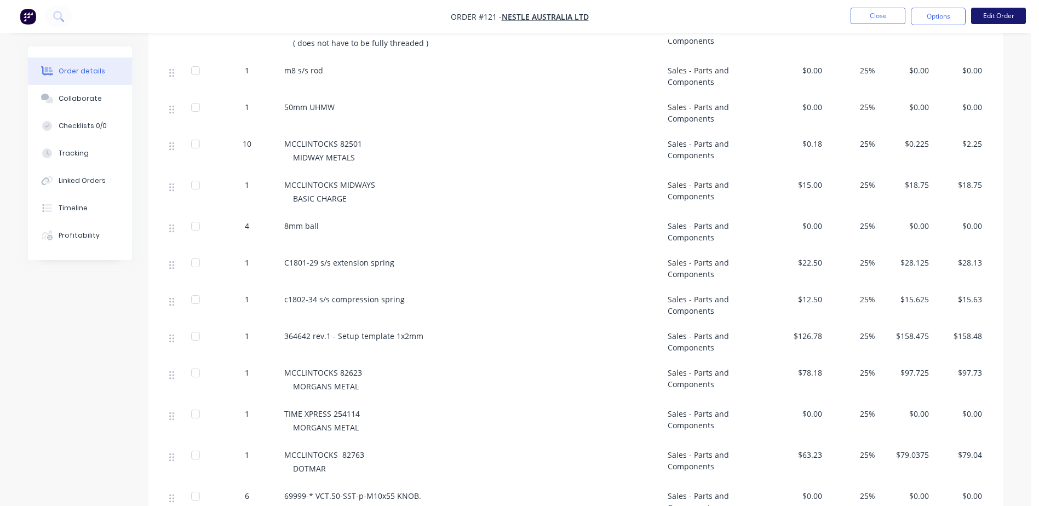
click at [1013, 20] on button "Edit Order" at bounding box center [998, 16] width 55 height 16
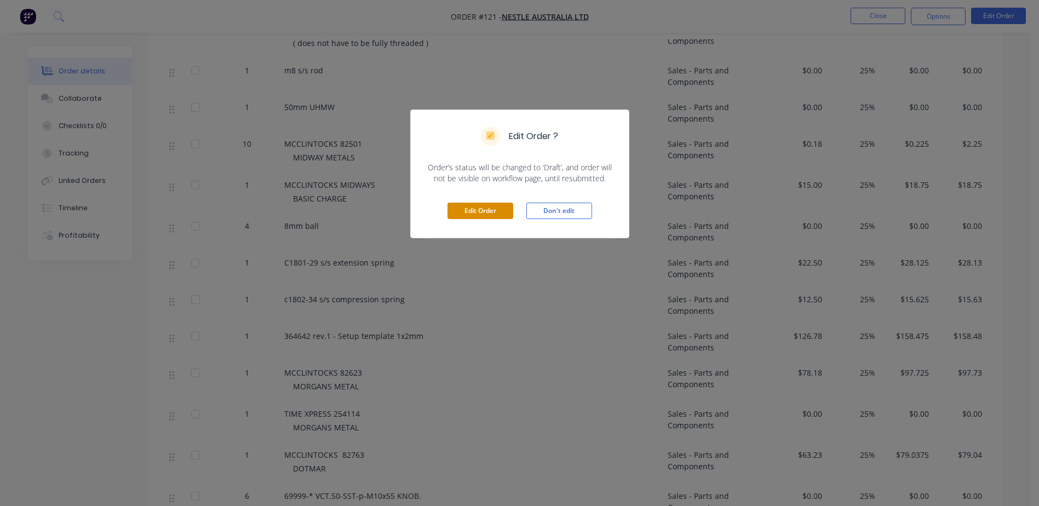
click at [485, 207] on button "Edit Order" at bounding box center [480, 211] width 66 height 16
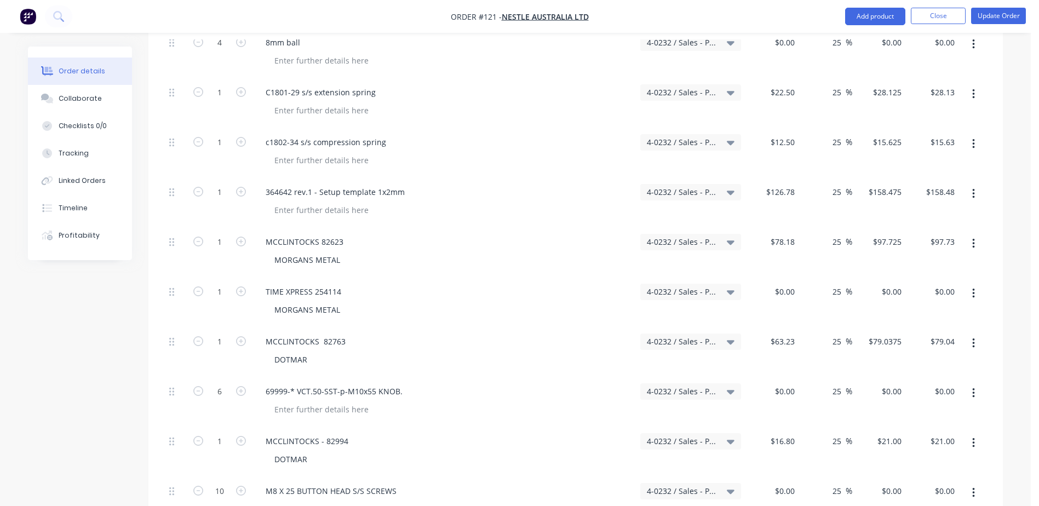
scroll to position [1386, 0]
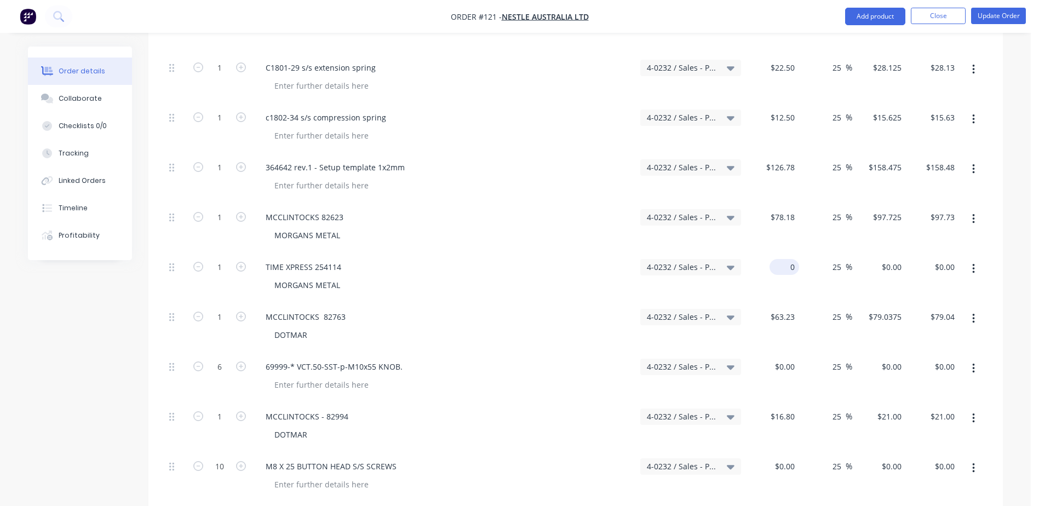
click at [776, 252] on div "0 $0.00" at bounding box center [772, 277] width 54 height 50
click at [1000, 18] on button "Update Order" at bounding box center [998, 16] width 55 height 16
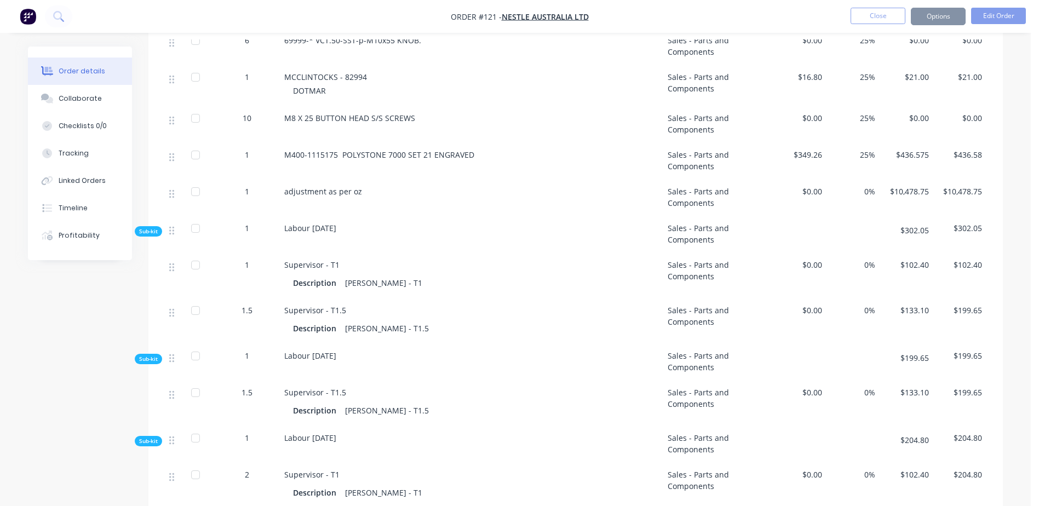
scroll to position [0, 0]
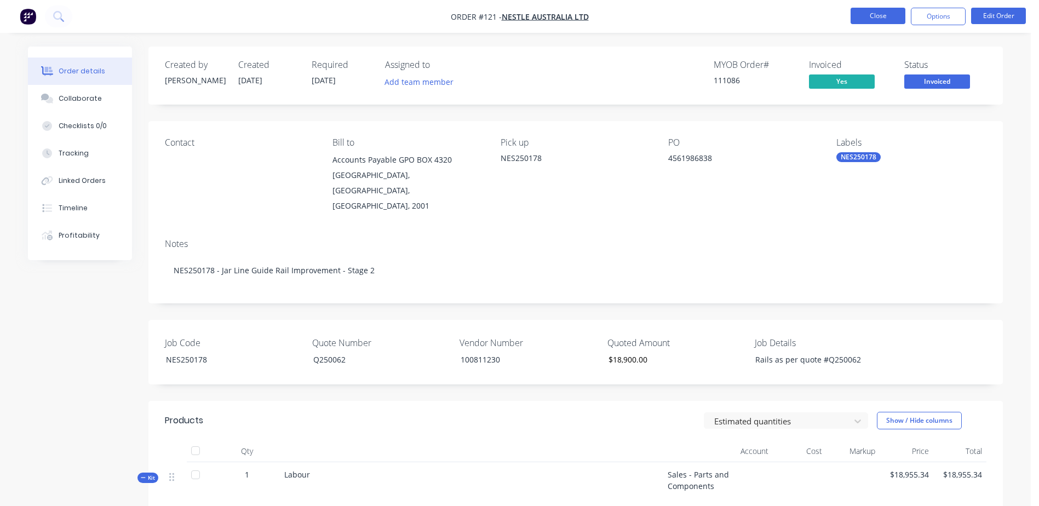
click at [855, 9] on button "Close" at bounding box center [877, 16] width 55 height 16
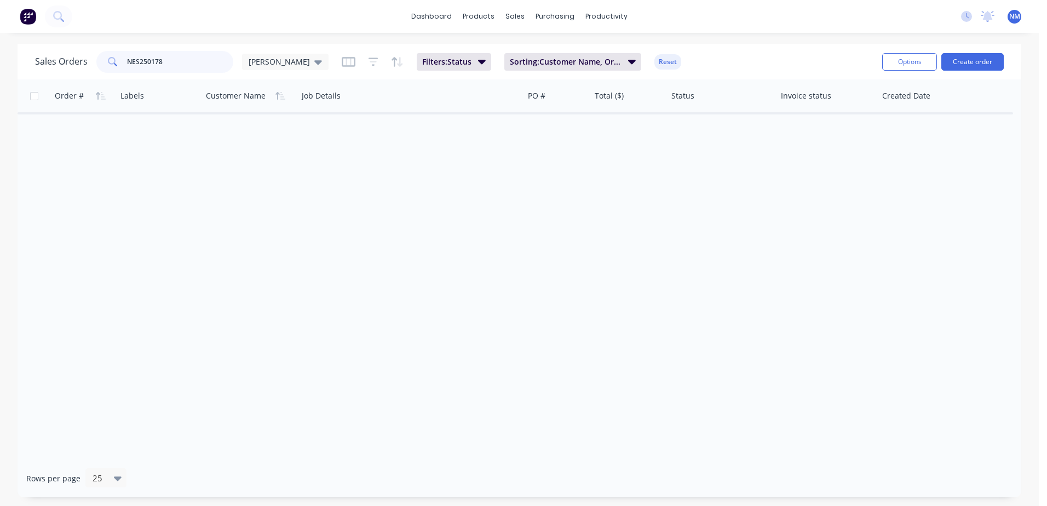
drag, startPoint x: 177, startPoint y: 61, endPoint x: 87, endPoint y: 65, distance: 89.9
click at [88, 64] on div "Sales Orders NES250178 [PERSON_NAME]" at bounding box center [181, 62] width 293 height 22
click at [478, 65] on icon "button" at bounding box center [482, 61] width 8 height 12
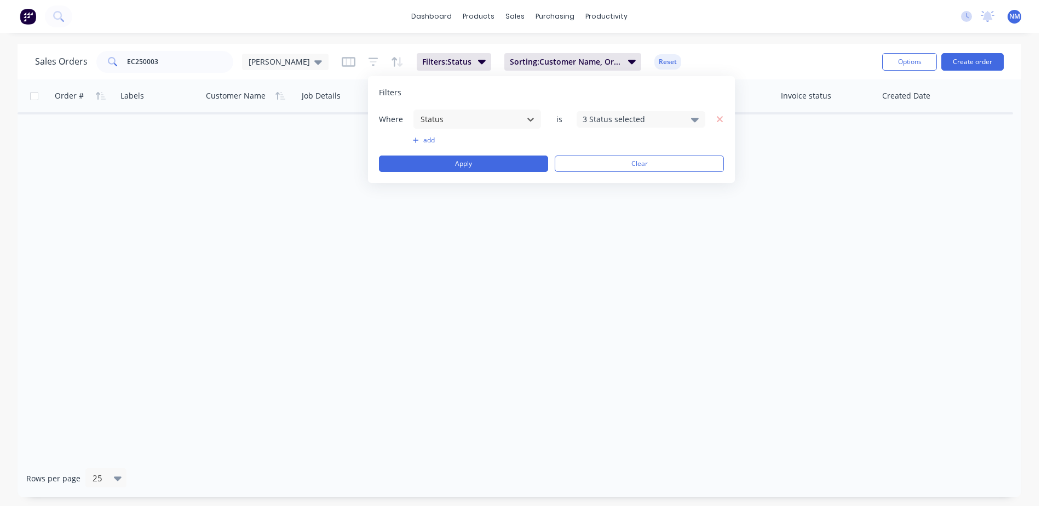
click at [694, 114] on icon at bounding box center [695, 119] width 8 height 12
click at [597, 286] on div at bounding box center [595, 289] width 22 height 22
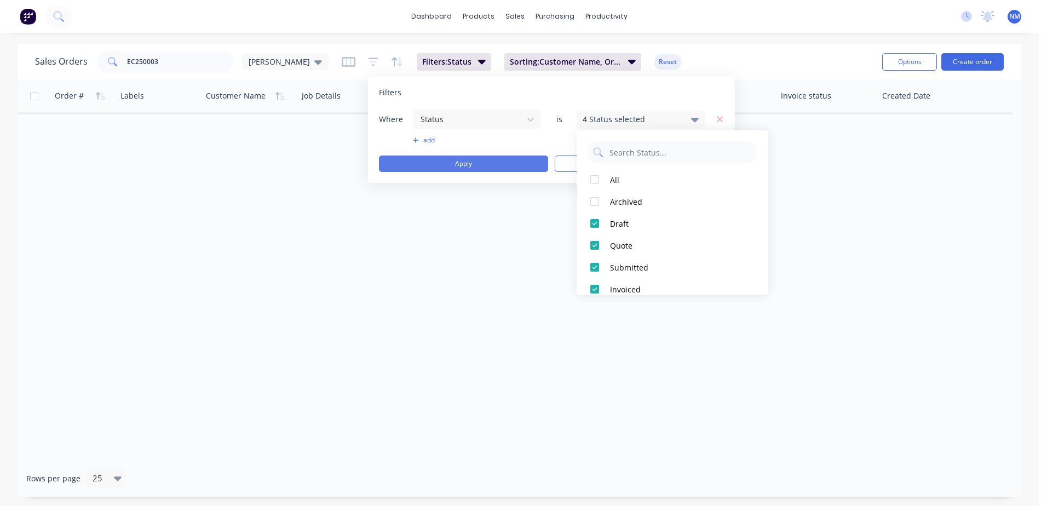
click at [462, 168] on button "Apply" at bounding box center [463, 163] width 169 height 16
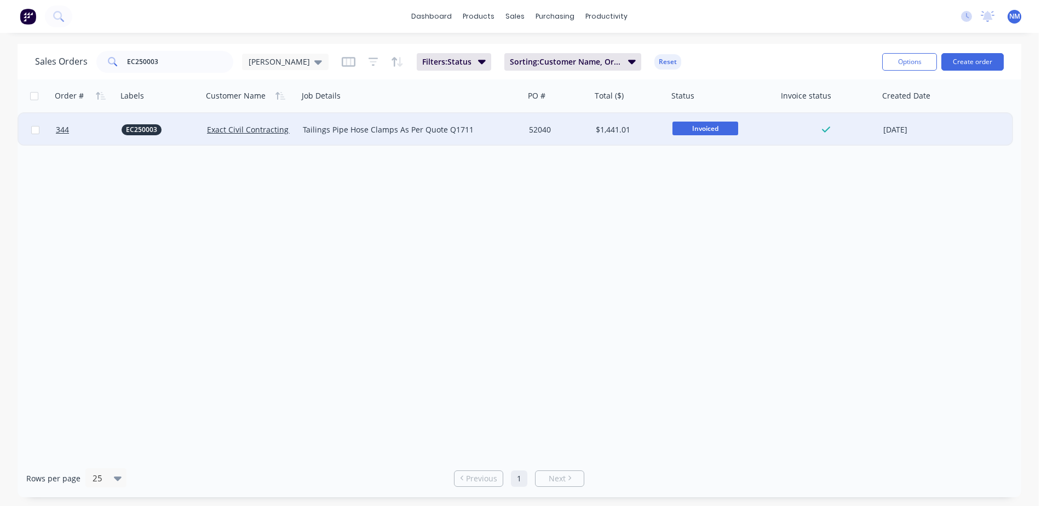
click at [646, 126] on div "$1,441.01" at bounding box center [628, 129] width 65 height 11
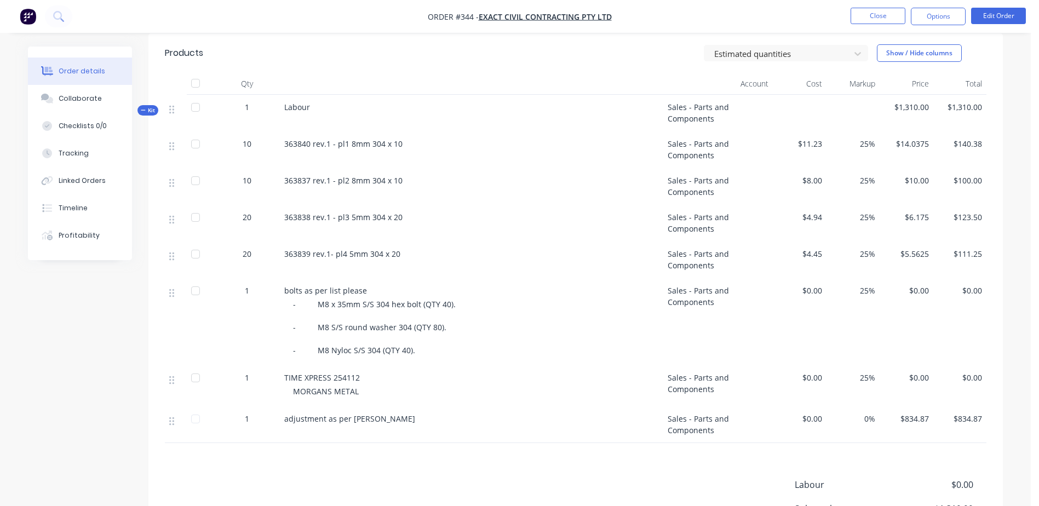
scroll to position [383, 0]
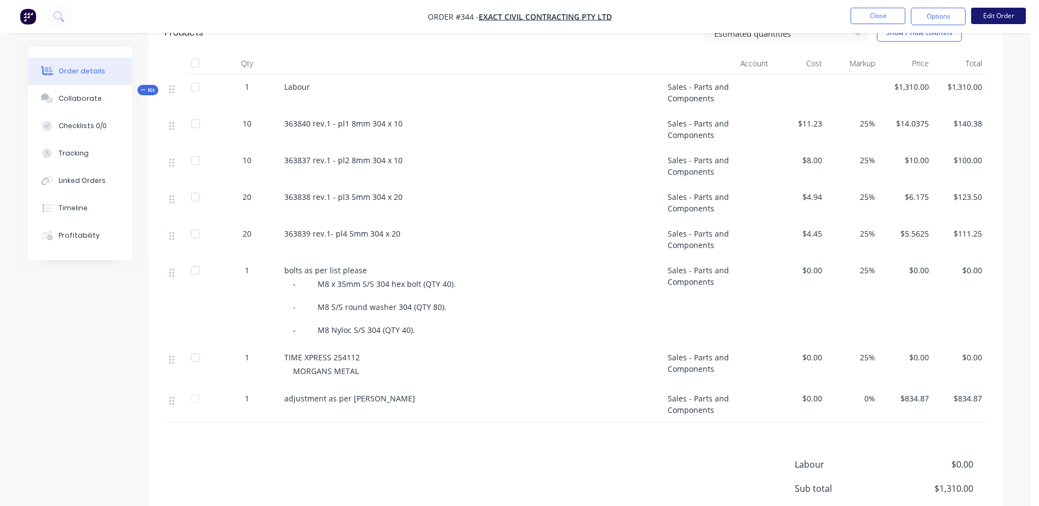
click at [1007, 10] on button "Edit Order" at bounding box center [998, 16] width 55 height 16
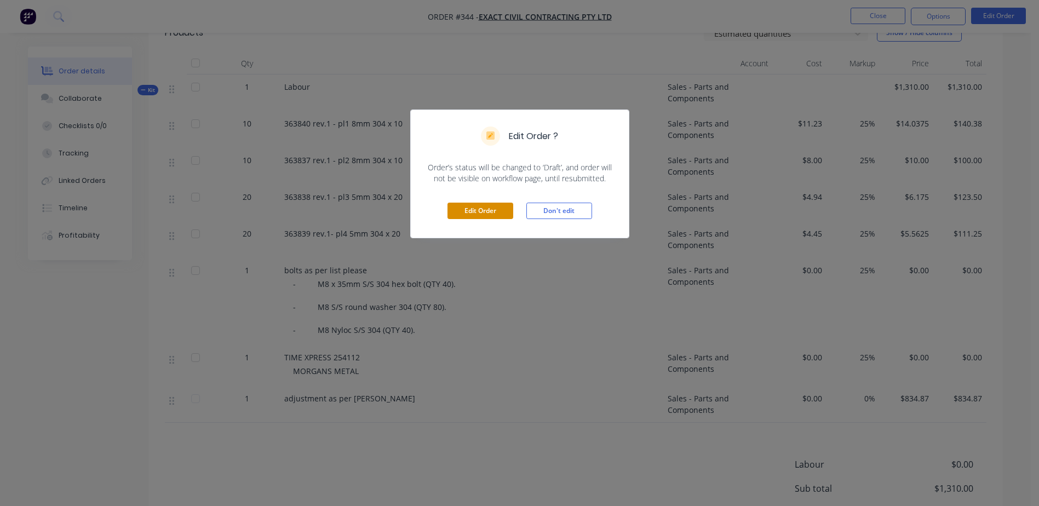
click at [467, 212] on button "Edit Order" at bounding box center [480, 211] width 66 height 16
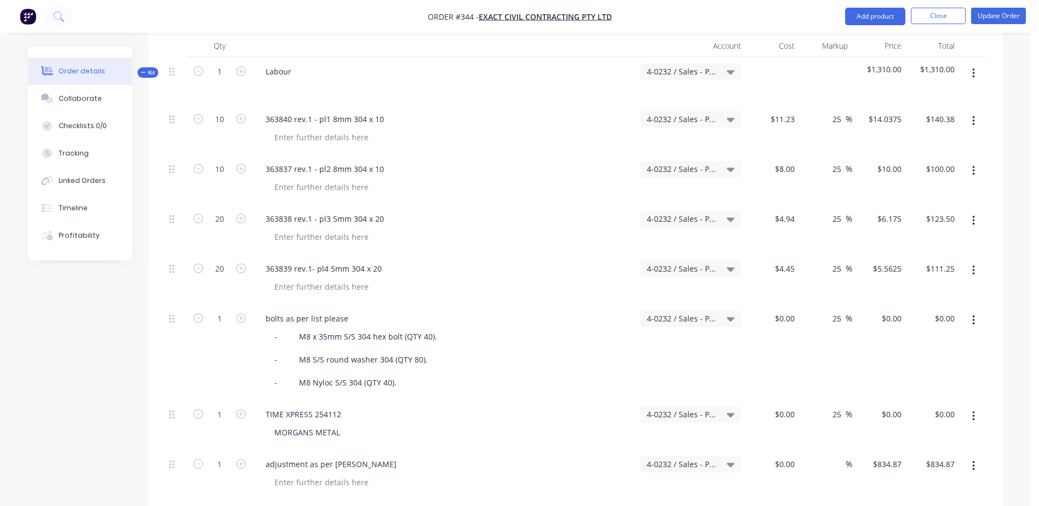
scroll to position [602, 0]
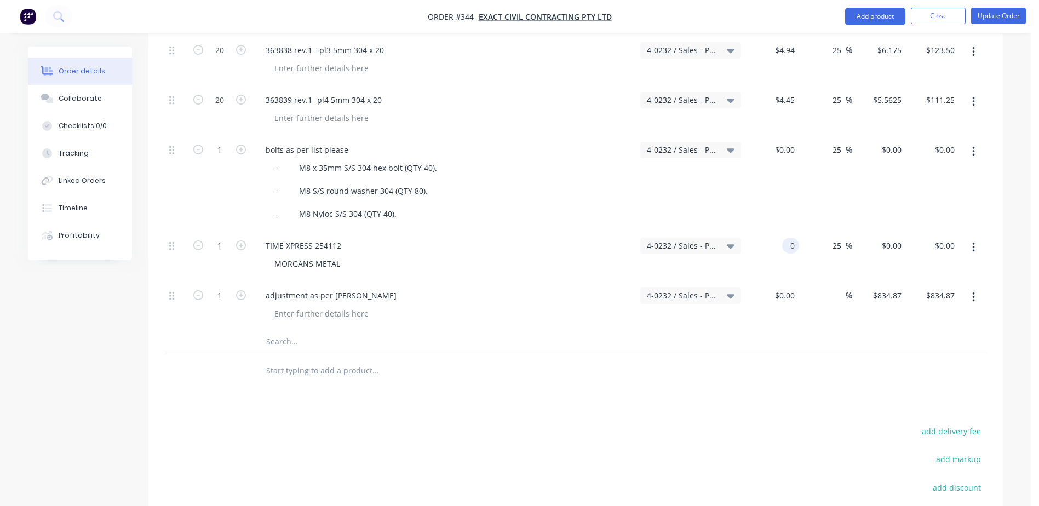
click at [772, 231] on div "0 0" at bounding box center [772, 256] width 54 height 50
click at [996, 20] on button "Update Order" at bounding box center [998, 16] width 55 height 16
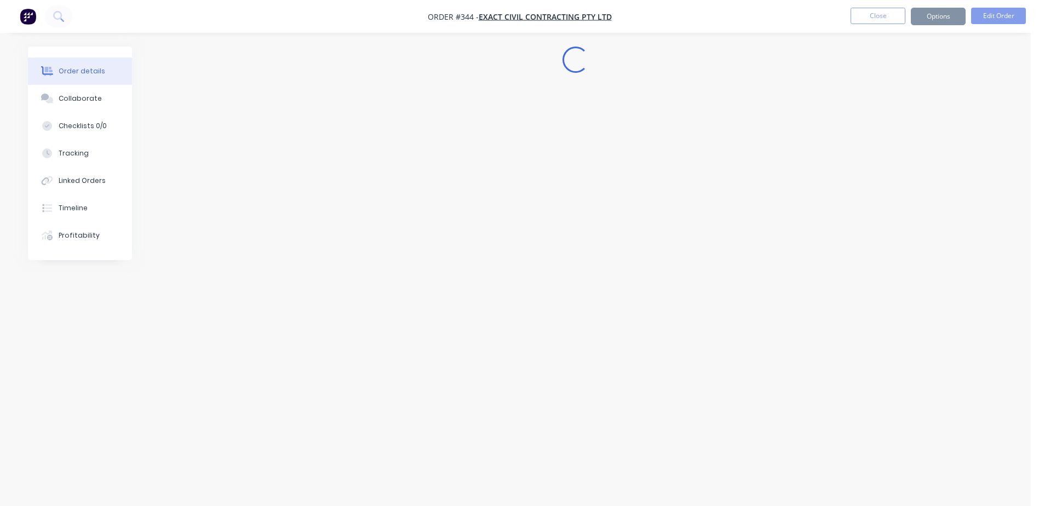
scroll to position [0, 0]
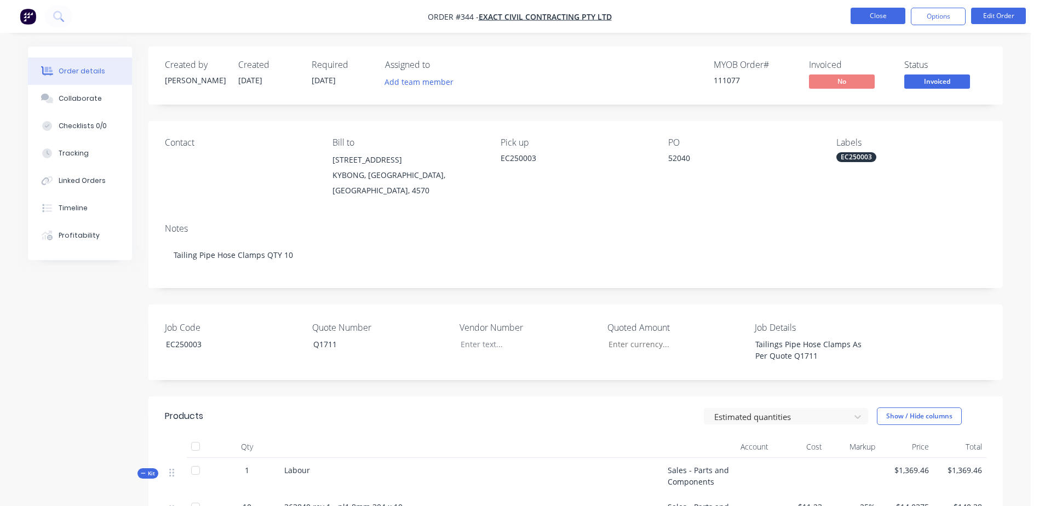
click at [869, 13] on button "Close" at bounding box center [877, 16] width 55 height 16
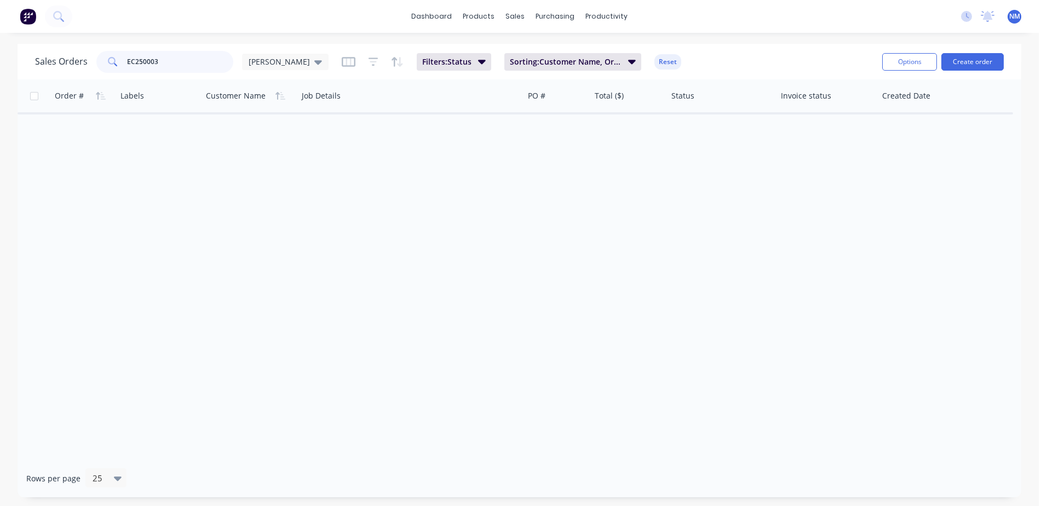
drag, startPoint x: 168, startPoint y: 60, endPoint x: 81, endPoint y: 68, distance: 86.9
click at [81, 68] on div "Sales Orders EC250003 [PERSON_NAME]" at bounding box center [181, 62] width 293 height 22
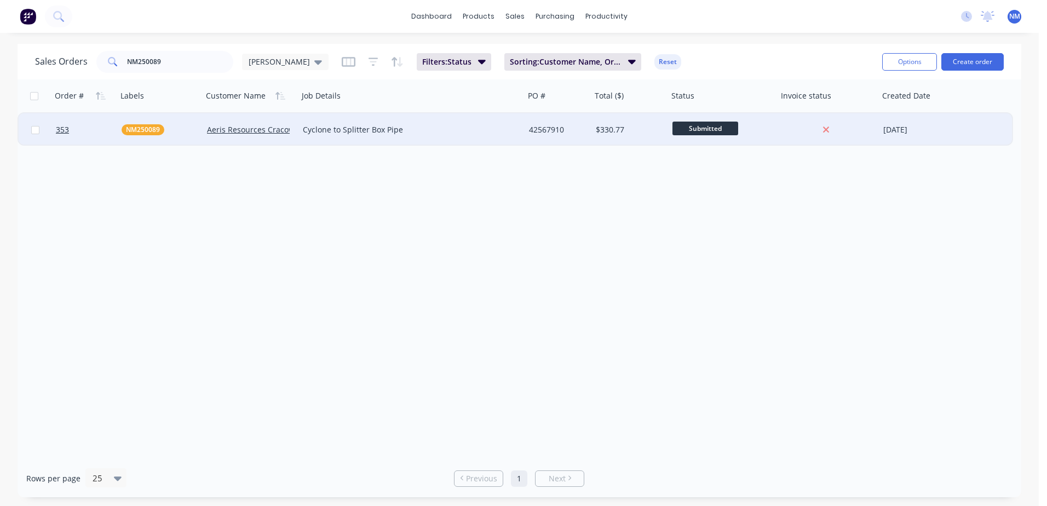
click at [657, 124] on div "$330.77" at bounding box center [629, 129] width 77 height 33
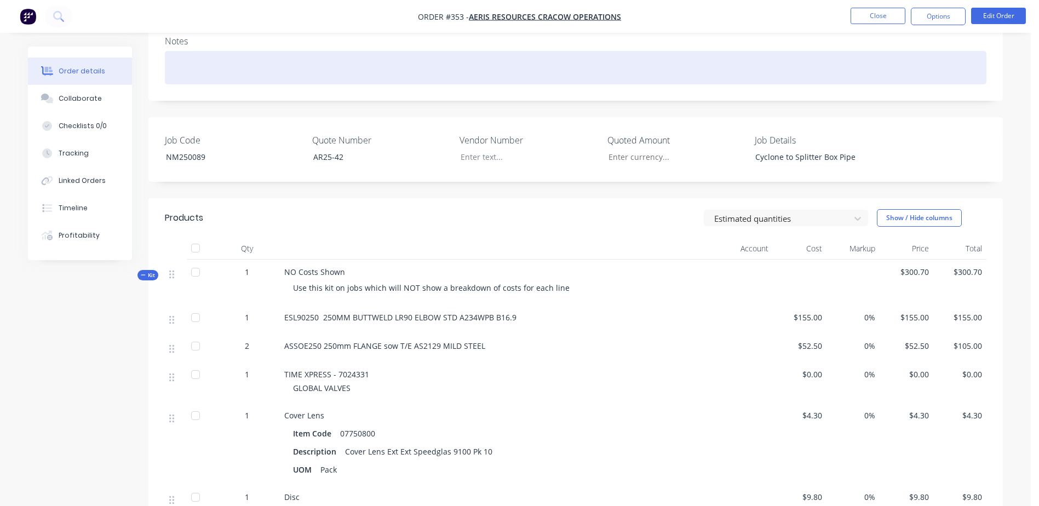
scroll to position [219, 0]
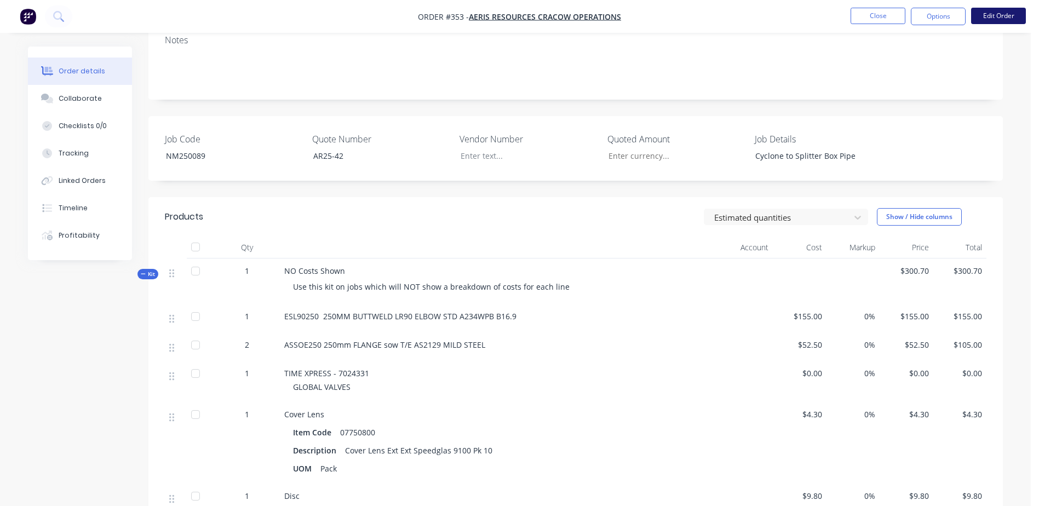
click at [980, 24] on button "Edit Order" at bounding box center [998, 16] width 55 height 16
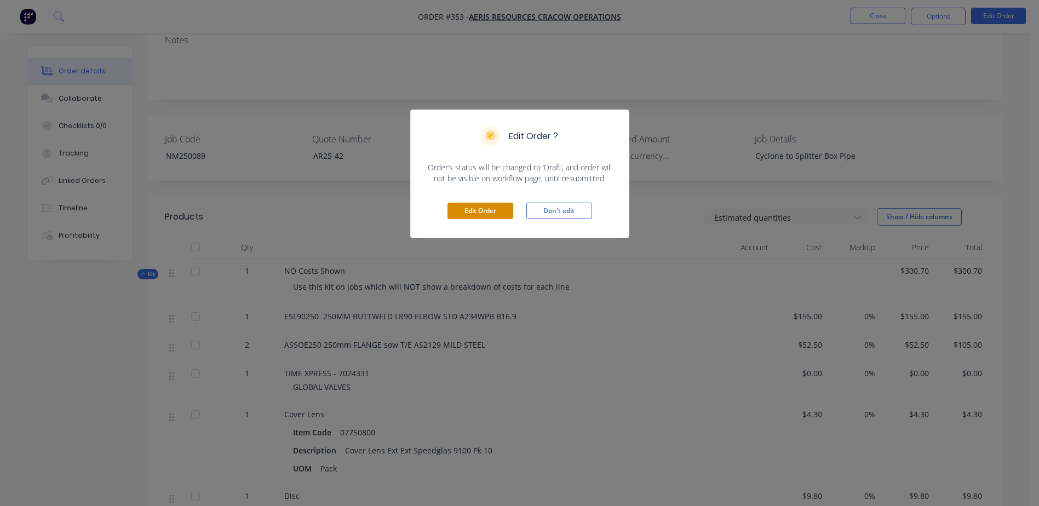
click at [477, 204] on button "Edit Order" at bounding box center [480, 211] width 66 height 16
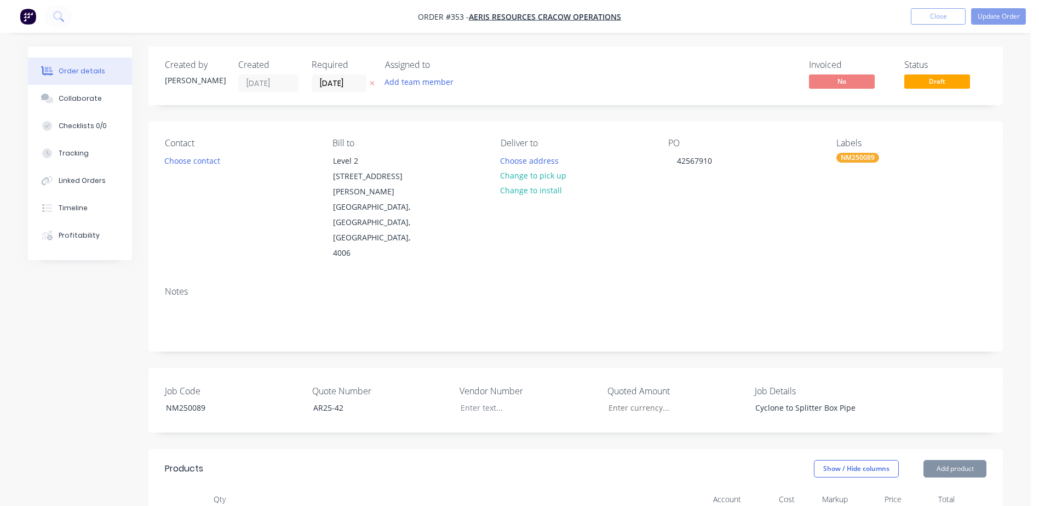
scroll to position [328, 0]
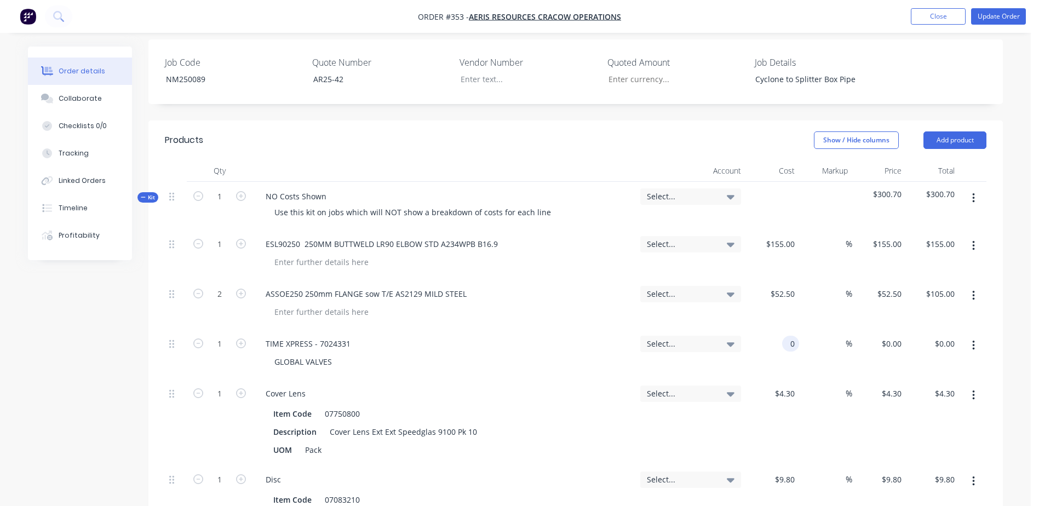
click at [772, 329] on div "0 0" at bounding box center [772, 354] width 54 height 50
click at [993, 17] on button "Update Order" at bounding box center [998, 16] width 55 height 16
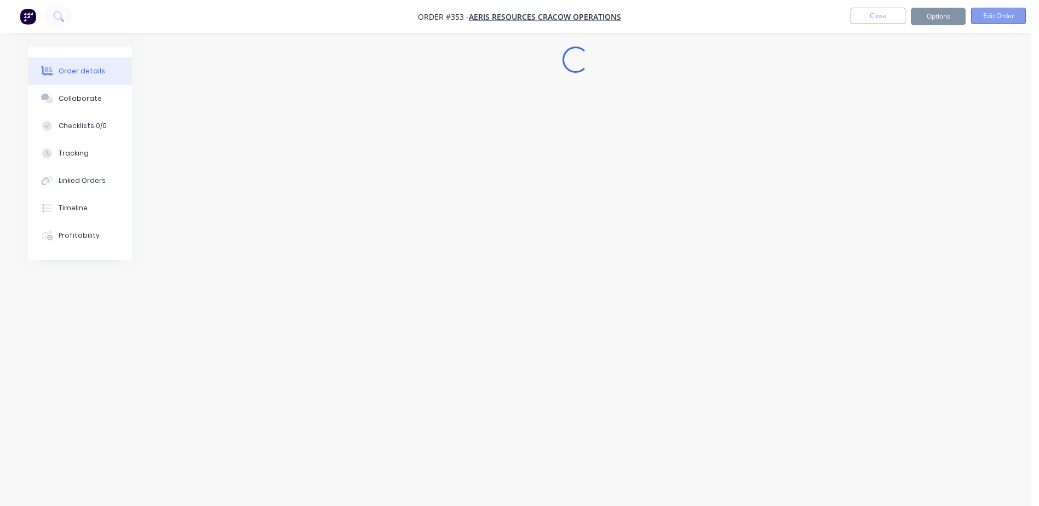
scroll to position [0, 0]
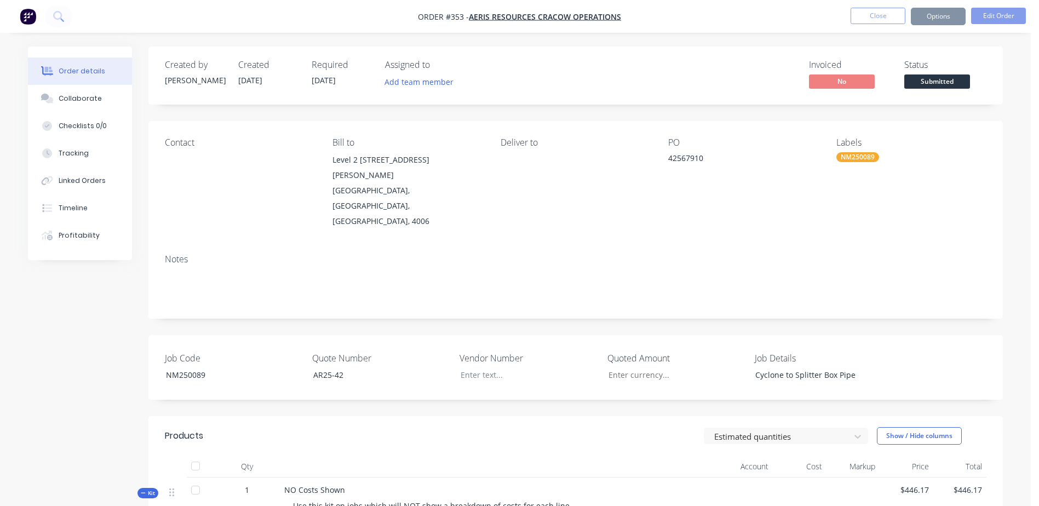
click at [869, 21] on button "Close" at bounding box center [877, 16] width 55 height 16
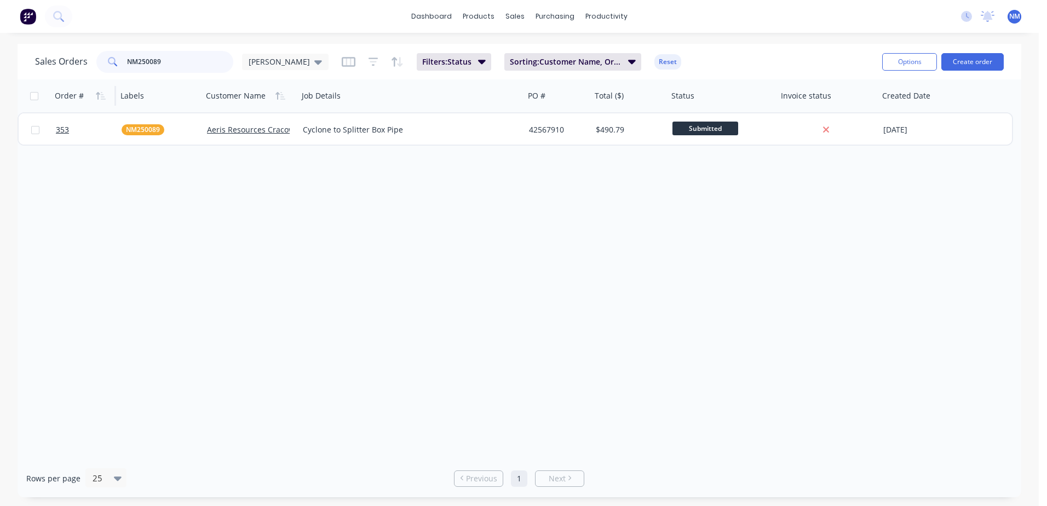
drag, startPoint x: 165, startPoint y: 67, endPoint x: 56, endPoint y: 98, distance: 113.9
click at [56, 98] on div "Sales Orders NM250089 [PERSON_NAME]: Status Sorting: Customer Name, Order # Res…" at bounding box center [519, 270] width 1003 height 453
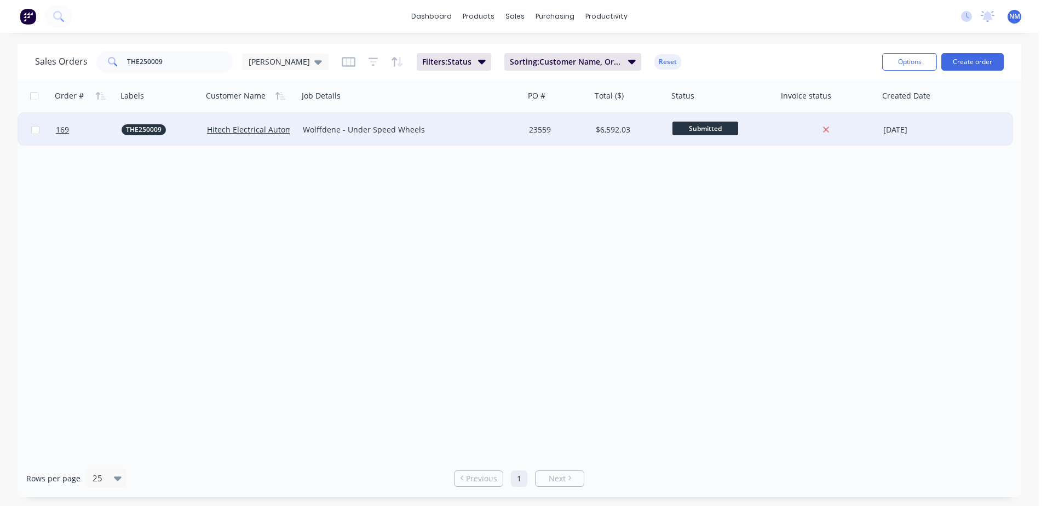
click at [652, 133] on div "$6,592.03" at bounding box center [628, 129] width 65 height 11
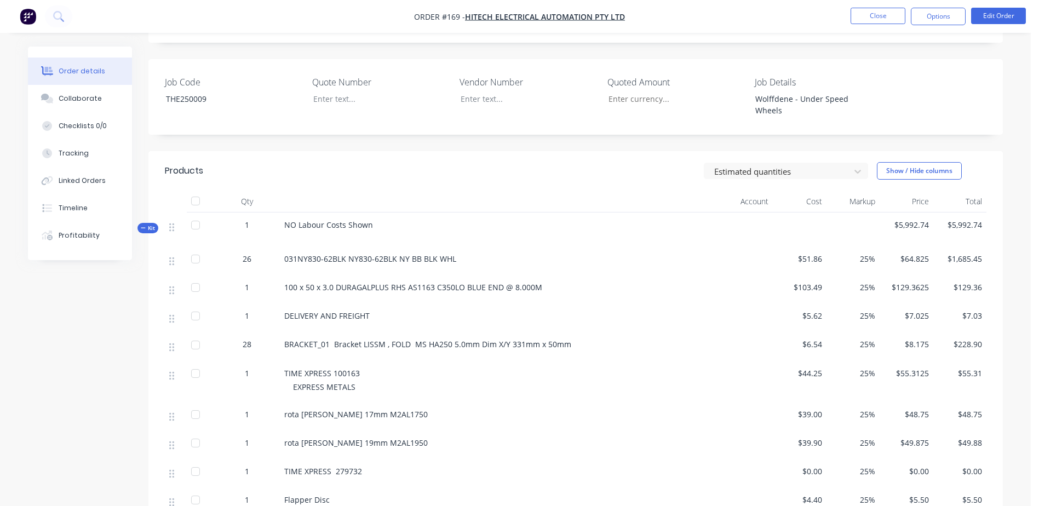
scroll to position [274, 0]
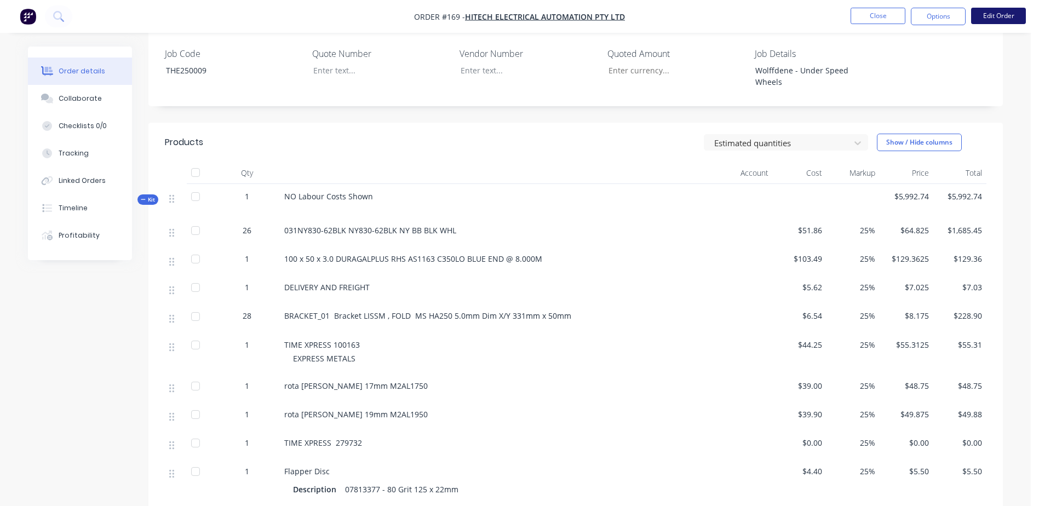
click at [999, 18] on button "Edit Order" at bounding box center [998, 16] width 55 height 16
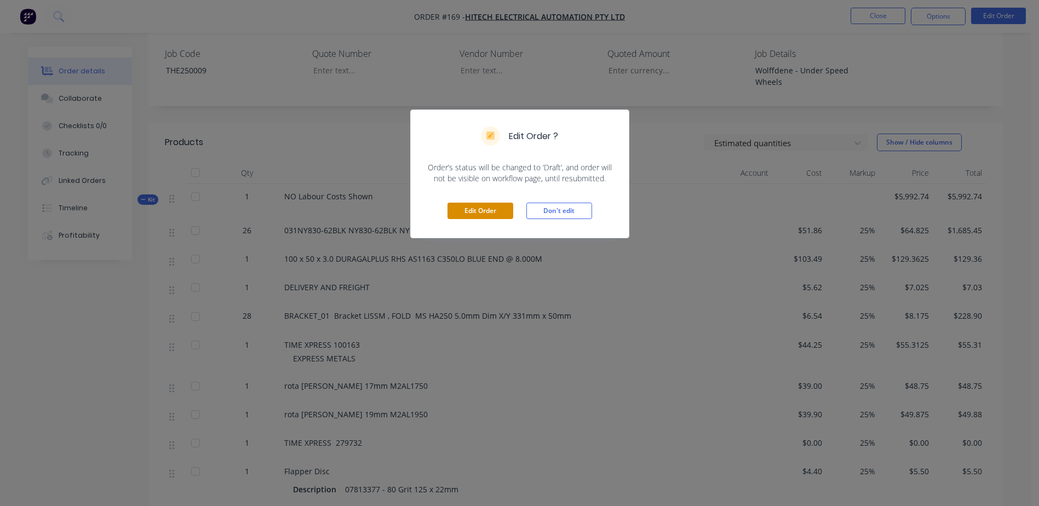
click at [479, 209] on button "Edit Order" at bounding box center [480, 211] width 66 height 16
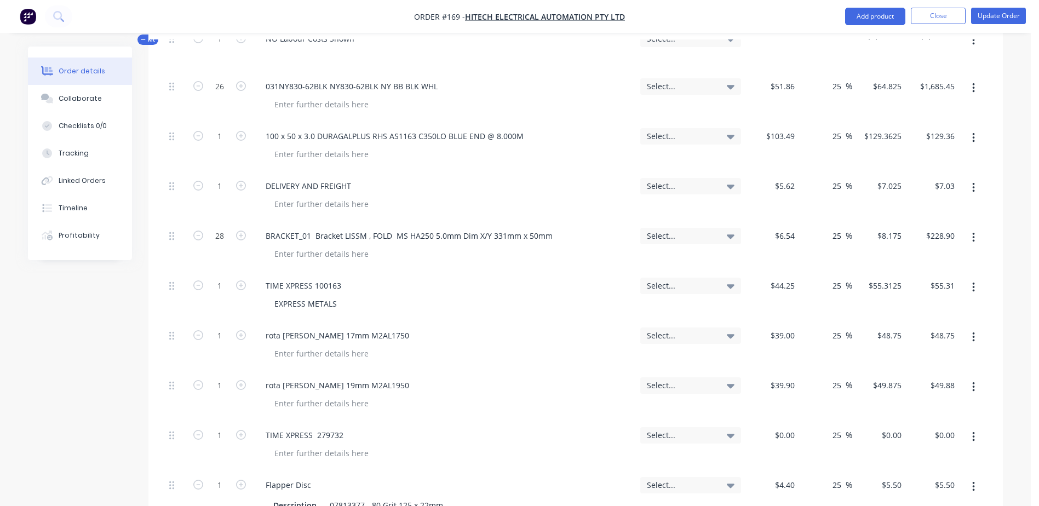
scroll to position [493, 0]
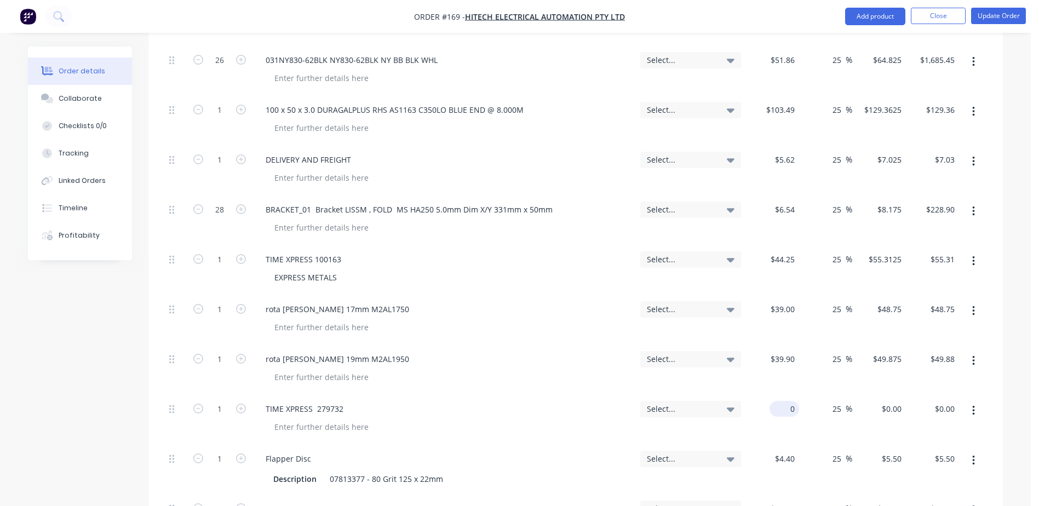
click at [769, 394] on div "0 $0.00" at bounding box center [772, 419] width 54 height 50
click at [1002, 16] on button "Update Order" at bounding box center [998, 16] width 55 height 16
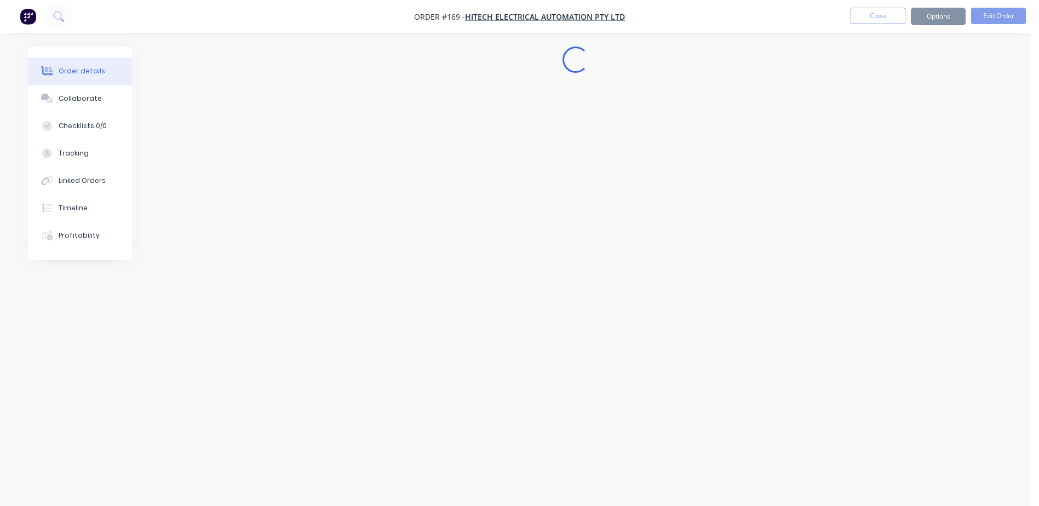
scroll to position [0, 0]
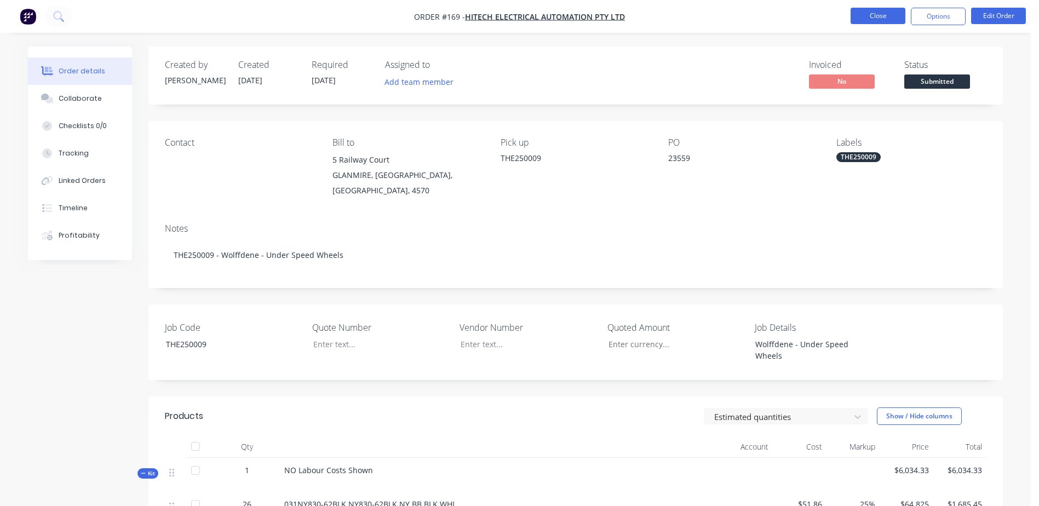
click at [897, 16] on button "Close" at bounding box center [877, 16] width 55 height 16
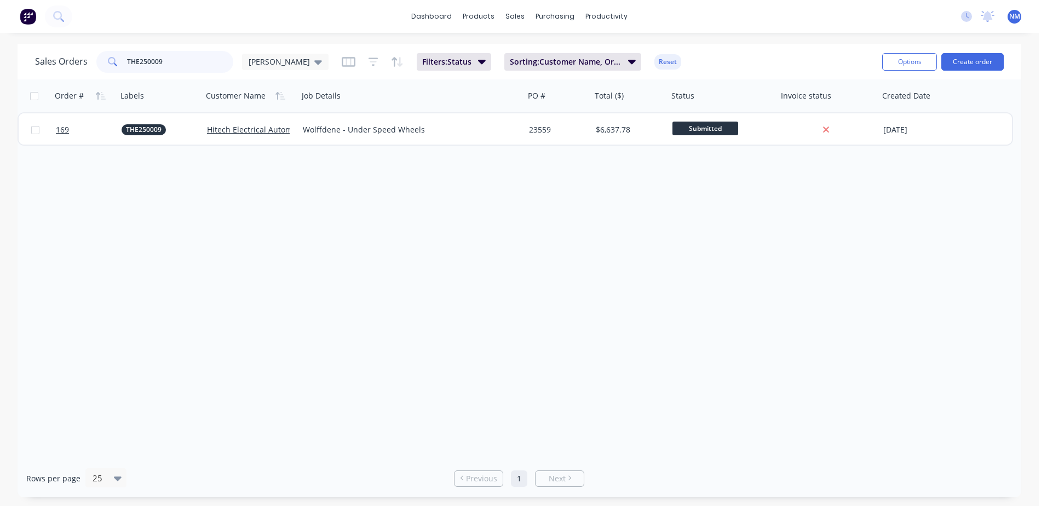
drag, startPoint x: 140, startPoint y: 61, endPoint x: 62, endPoint y: 67, distance: 78.0
click at [63, 66] on div "Sales Orders THE250009 [PERSON_NAME]" at bounding box center [181, 62] width 293 height 22
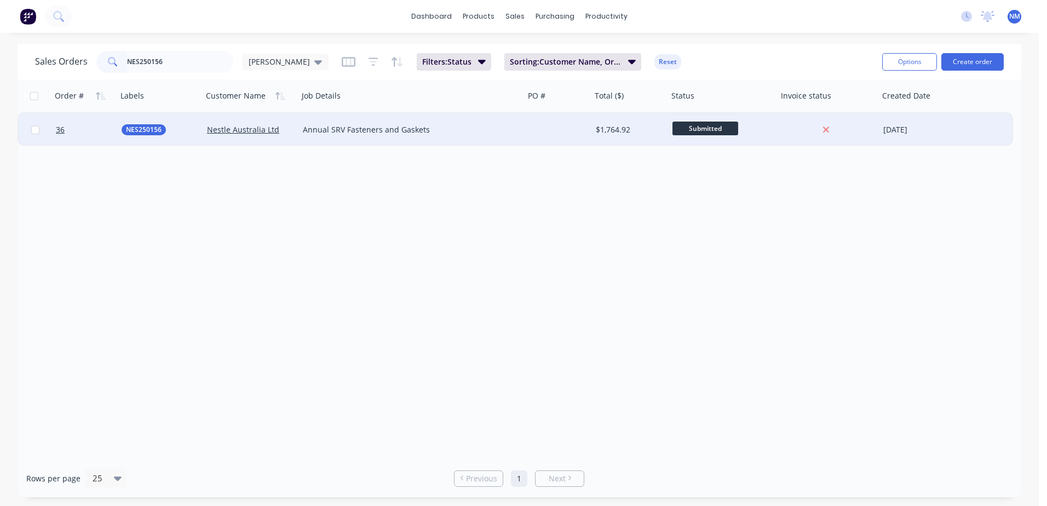
click at [641, 133] on div "$1,764.92" at bounding box center [628, 129] width 65 height 11
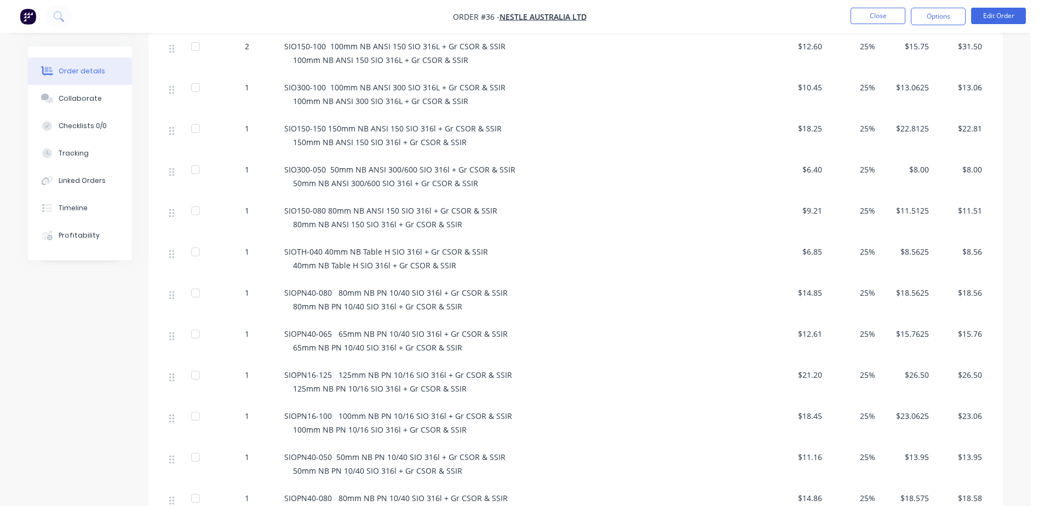
scroll to position [931, 0]
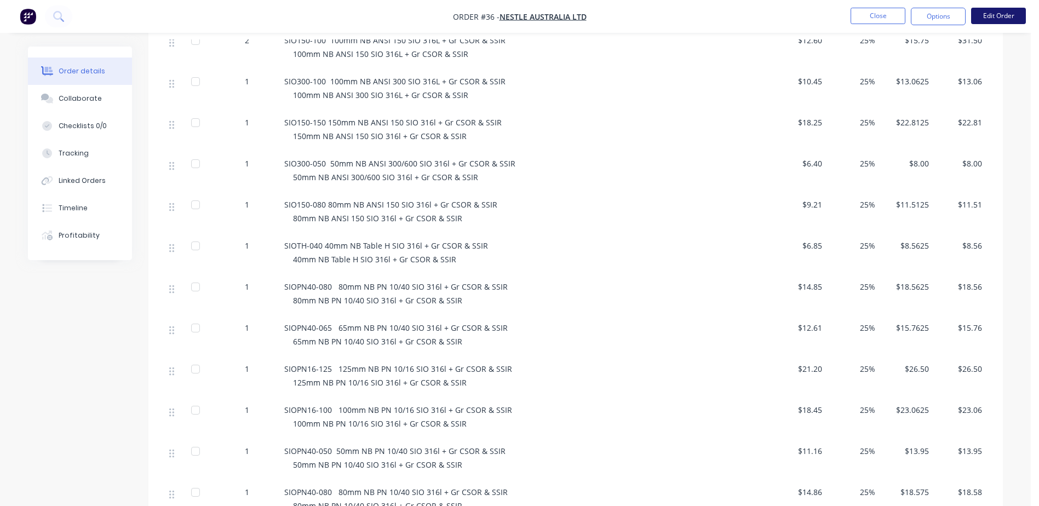
click at [1004, 19] on button "Edit Order" at bounding box center [998, 16] width 55 height 16
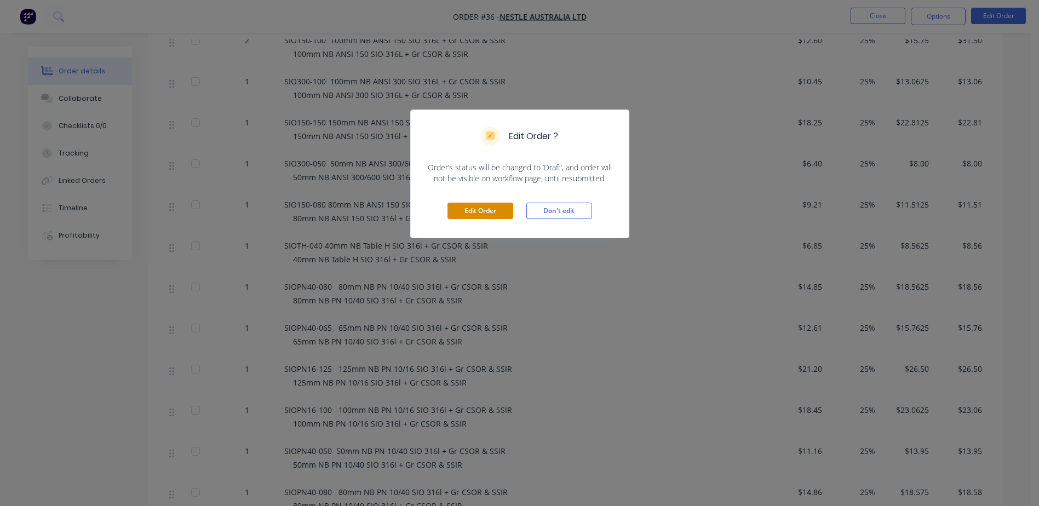
click at [481, 215] on button "Edit Order" at bounding box center [480, 211] width 66 height 16
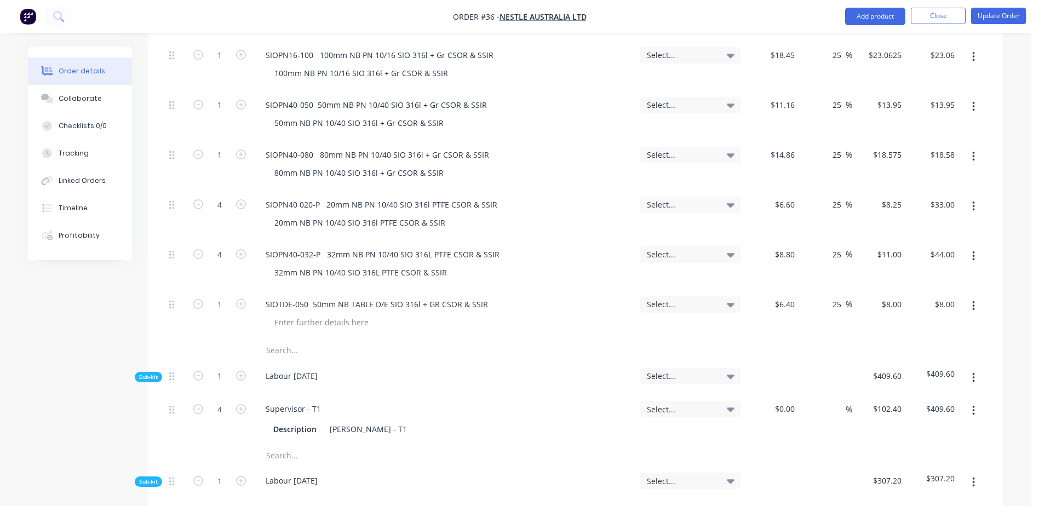
scroll to position [1533, 0]
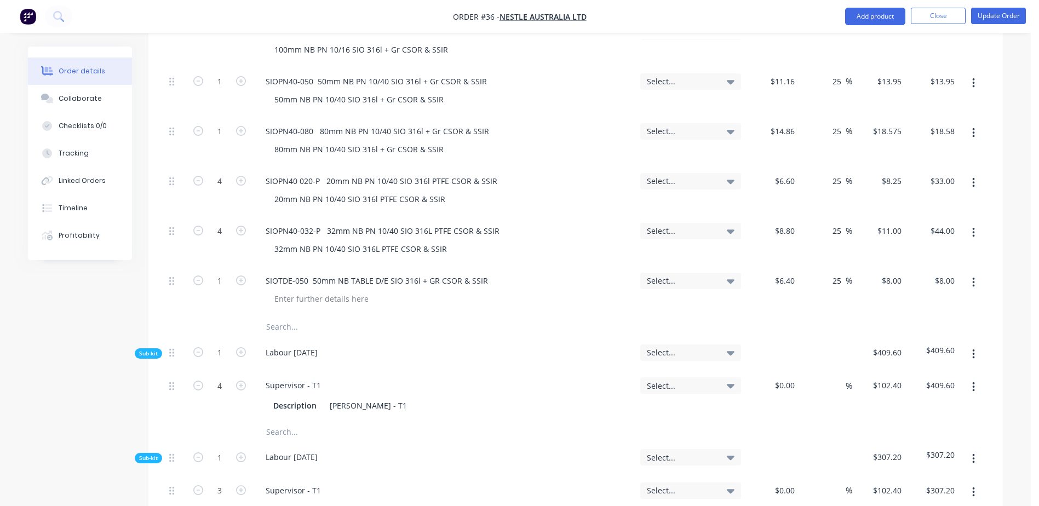
click at [285, 316] on input "text" at bounding box center [375, 327] width 219 height 22
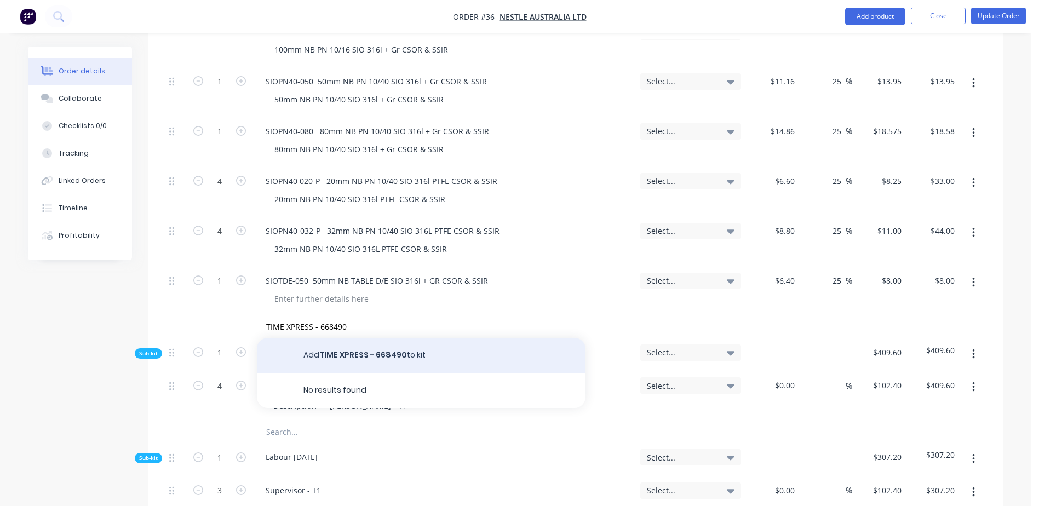
click at [344, 338] on button "Add TIME XPRESS - 668490 to kit" at bounding box center [421, 355] width 328 height 35
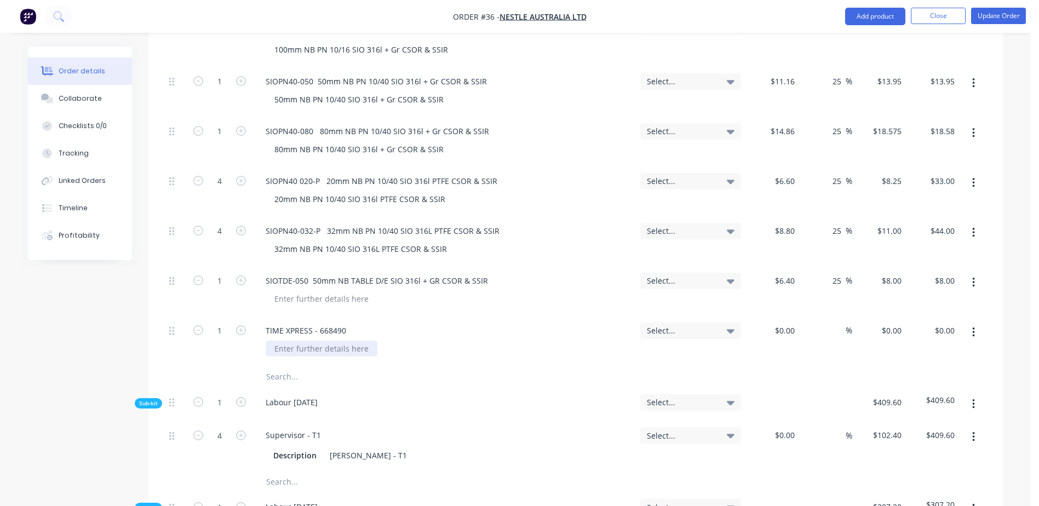
click at [303, 341] on div at bounding box center [322, 349] width 112 height 16
drag, startPoint x: 773, startPoint y: 299, endPoint x: 838, endPoint y: 288, distance: 66.1
click at [838, 316] on div "1 TIME XPRESS - 668490 SEALING DEVICES Select... % $0.00 $0.00 $0.00 $0.00" at bounding box center [575, 341] width 821 height 50
click at [1011, 6] on nav "Order #36 - Nestle Australia Ltd Add product Close Update Order" at bounding box center [519, 16] width 1039 height 33
click at [996, 18] on button "Update Order" at bounding box center [998, 16] width 55 height 16
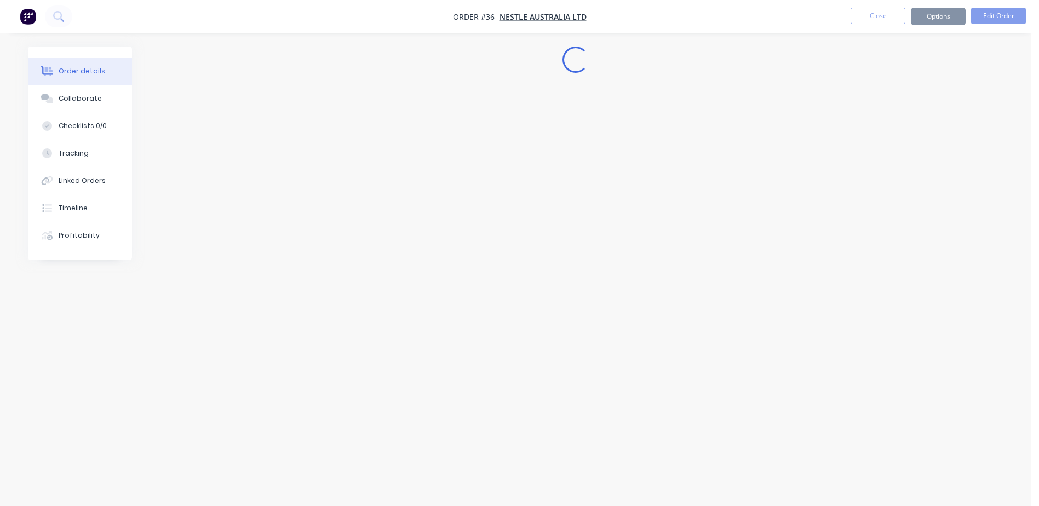
scroll to position [0, 0]
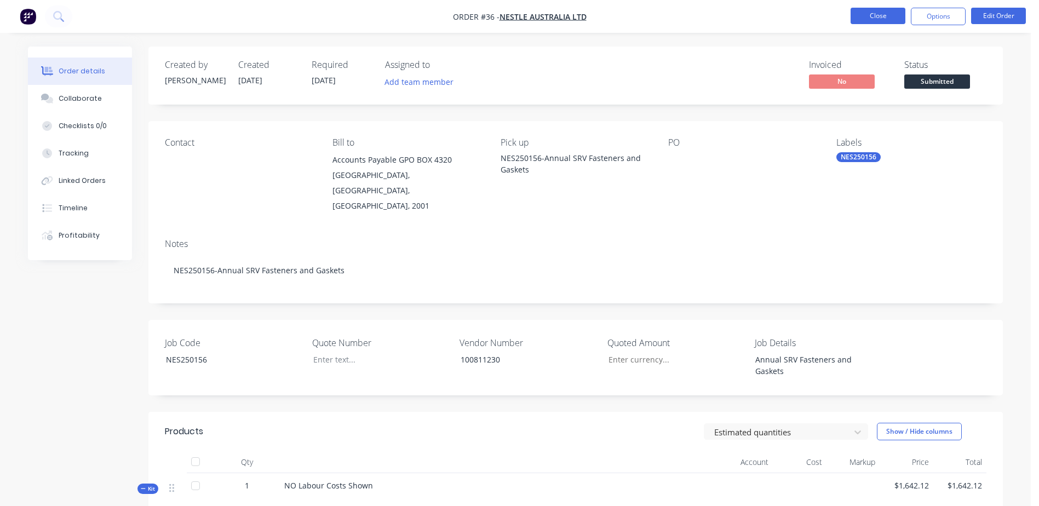
click at [867, 18] on button "Close" at bounding box center [877, 16] width 55 height 16
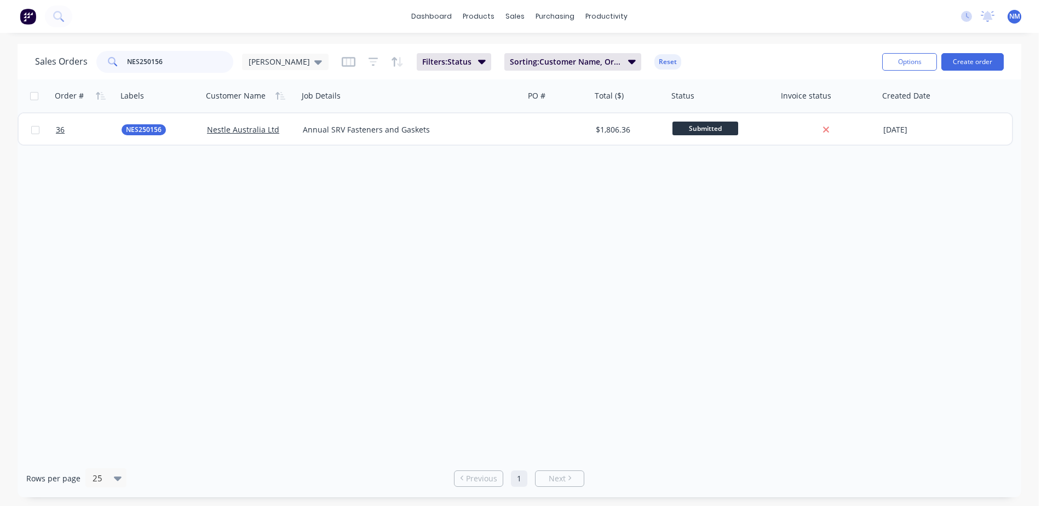
drag, startPoint x: 160, startPoint y: 64, endPoint x: 103, endPoint y: 72, distance: 58.1
click at [103, 72] on div "NES250156" at bounding box center [164, 62] width 137 height 22
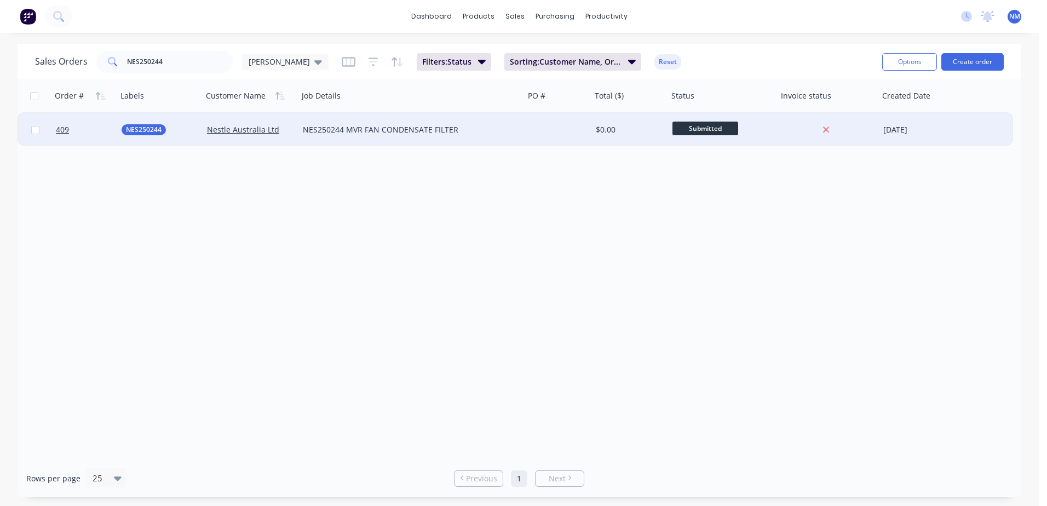
click at [650, 133] on div "$0.00" at bounding box center [628, 129] width 65 height 11
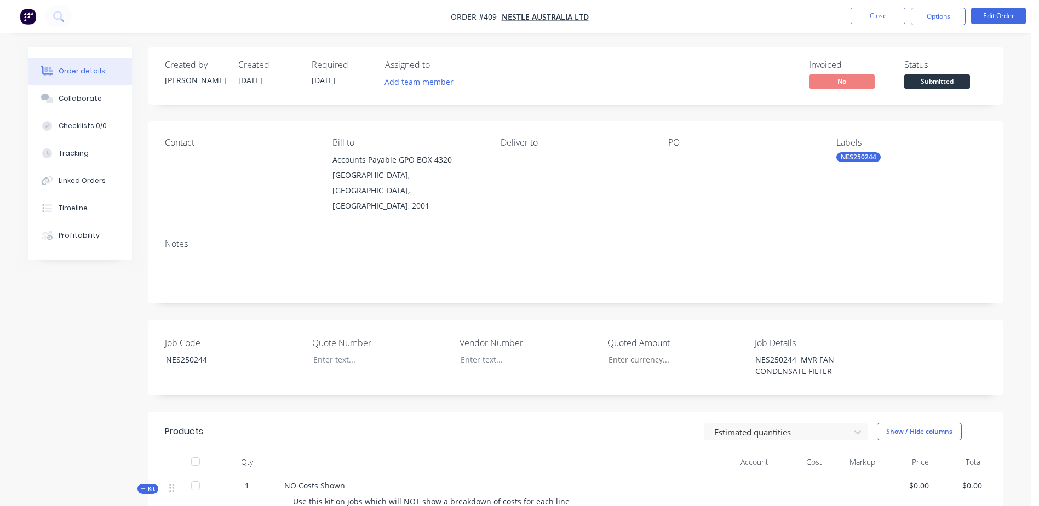
scroll to position [164, 0]
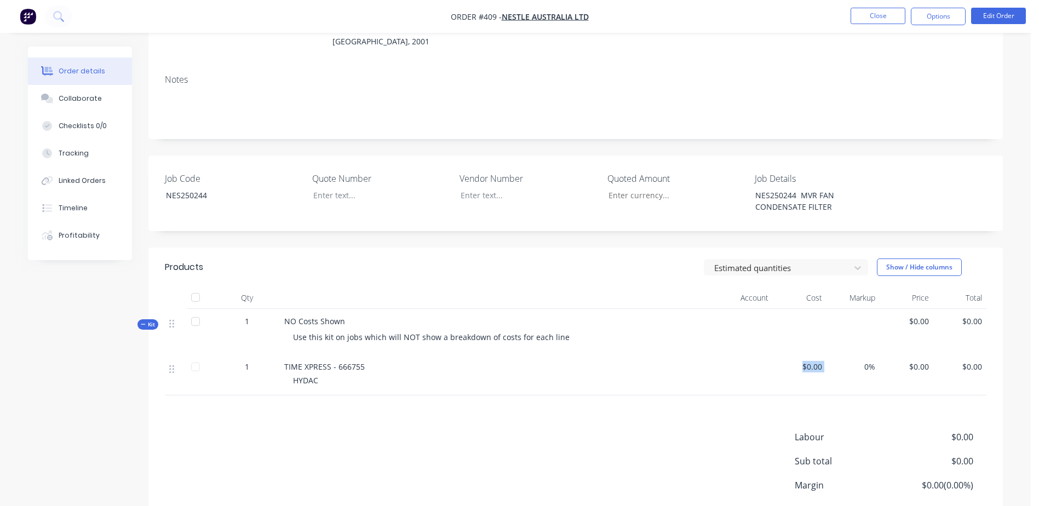
drag, startPoint x: 805, startPoint y: 352, endPoint x: 860, endPoint y: 346, distance: 54.5
click at [860, 354] on div "1 TIME XPRESS - 666755 HYDAC $0.00 0% $0.00 $0.00" at bounding box center [575, 374] width 821 height 41
drag, startPoint x: 860, startPoint y: 346, endPoint x: 809, endPoint y: 355, distance: 51.1
click at [809, 361] on span "$0.00" at bounding box center [799, 366] width 45 height 11
click at [991, 18] on button "Edit Order" at bounding box center [998, 16] width 55 height 16
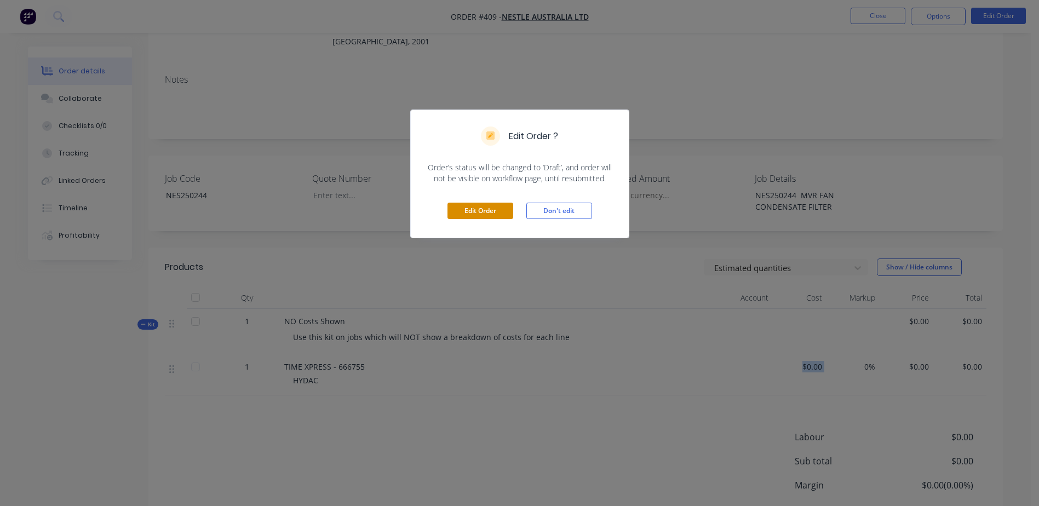
click at [464, 214] on button "Edit Order" at bounding box center [480, 211] width 66 height 16
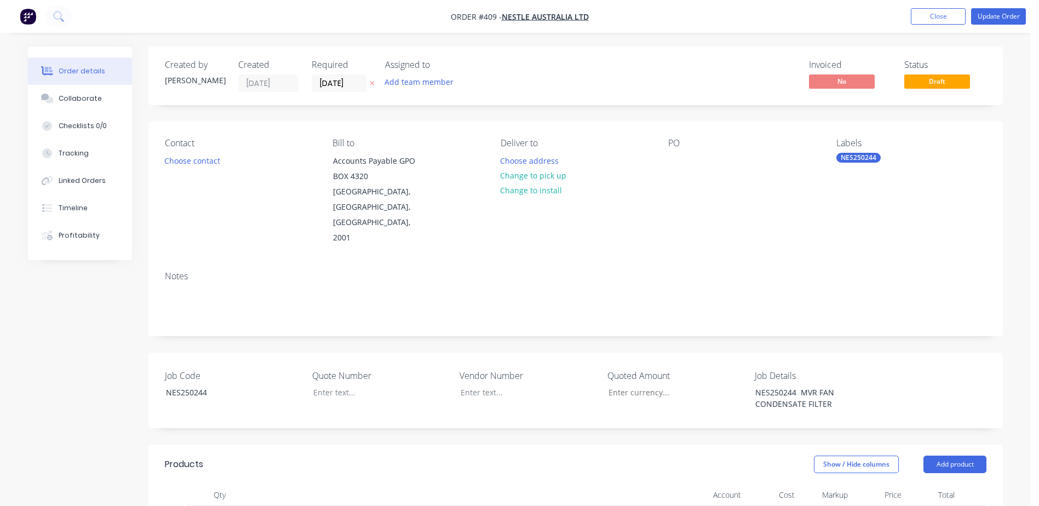
scroll to position [274, 0]
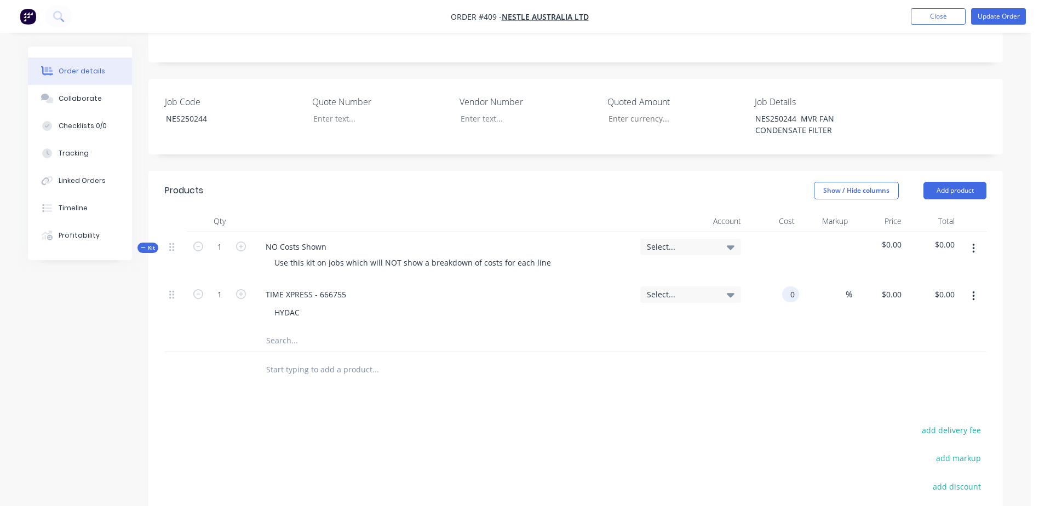
drag, startPoint x: 776, startPoint y: 263, endPoint x: 813, endPoint y: 256, distance: 37.5
click at [813, 280] on div "1 TIME XPRESS - 666755 HYDAC Select... 0 0 % $0.00 $0.00 $0.00 $0.00" at bounding box center [575, 305] width 821 height 50
click at [592, 359] on div at bounding box center [449, 370] width 385 height 22
click at [978, 19] on button "Update Order" at bounding box center [998, 16] width 55 height 16
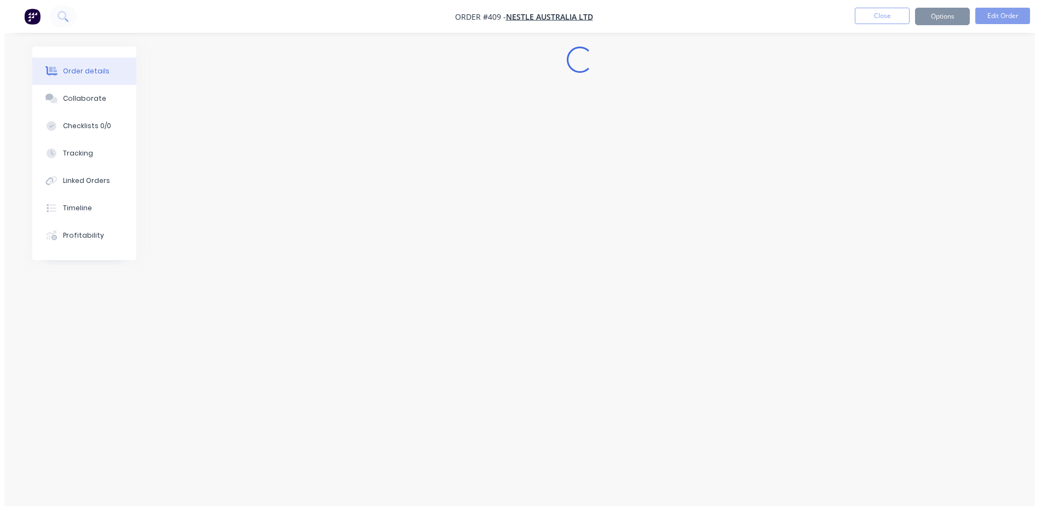
scroll to position [0, 0]
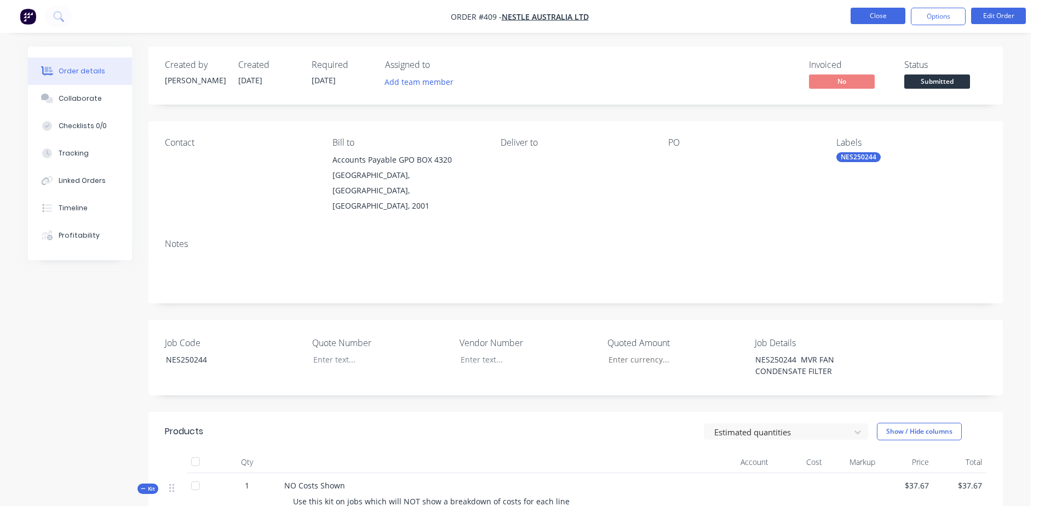
click at [873, 19] on button "Close" at bounding box center [877, 16] width 55 height 16
